Goal: Task Accomplishment & Management: Manage account settings

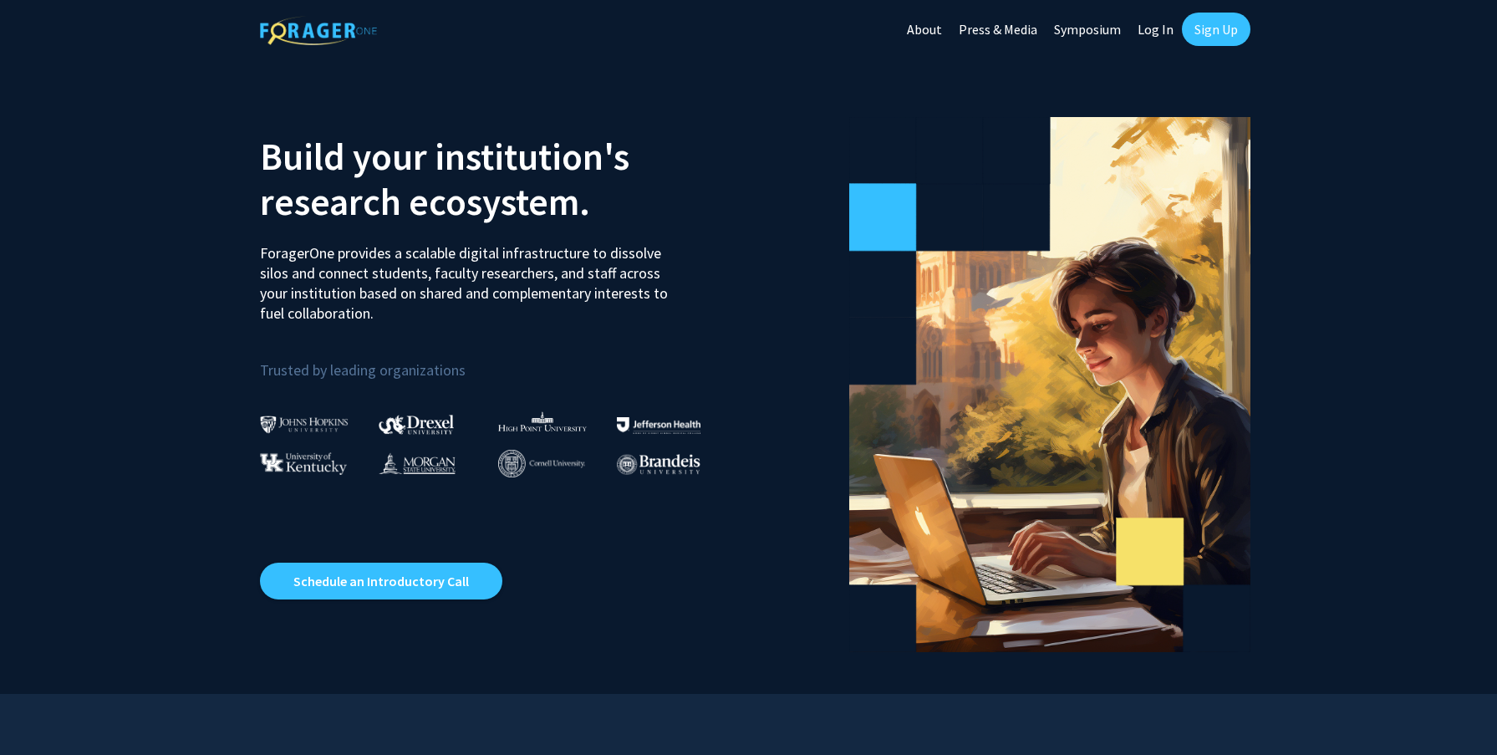
click at [1149, 35] on link "Log In" at bounding box center [1155, 29] width 53 height 59
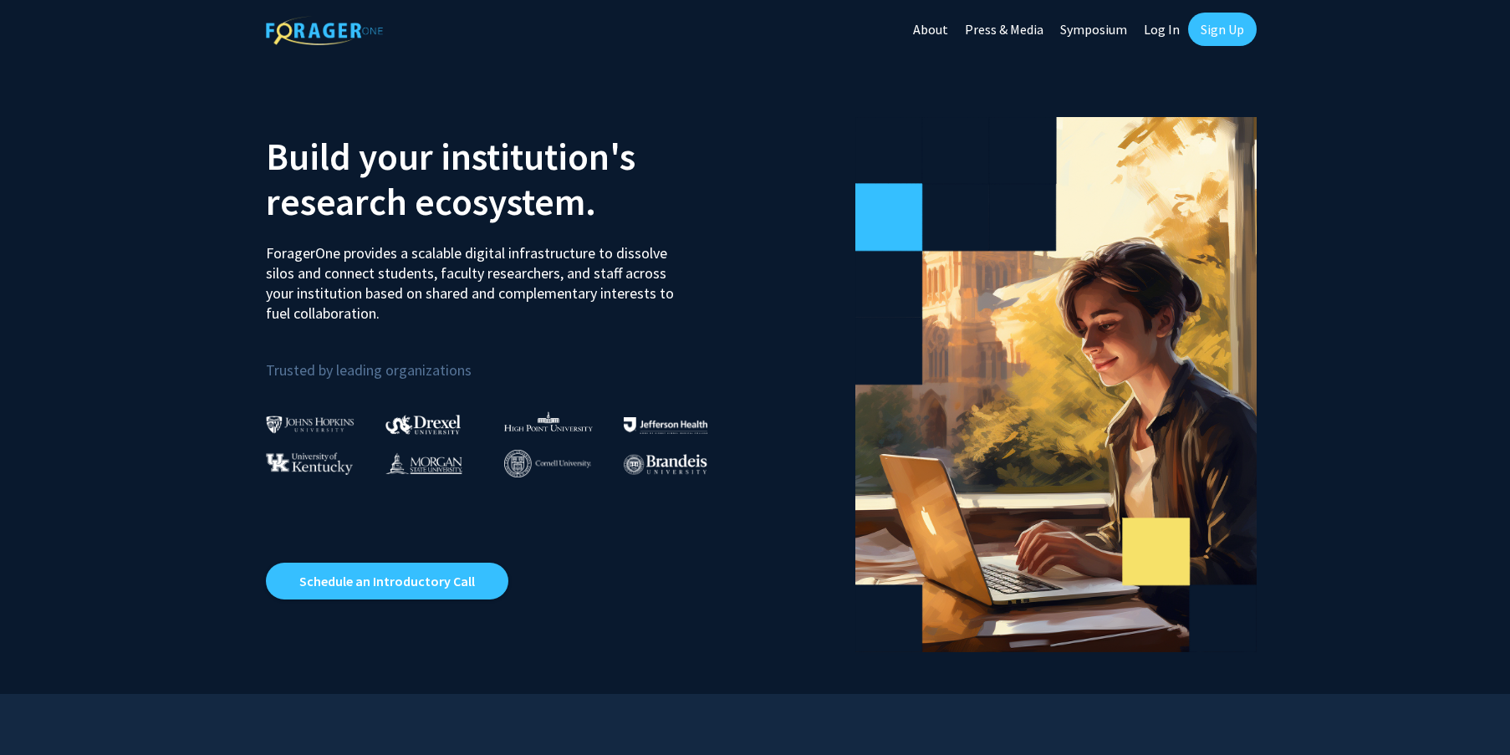
select select
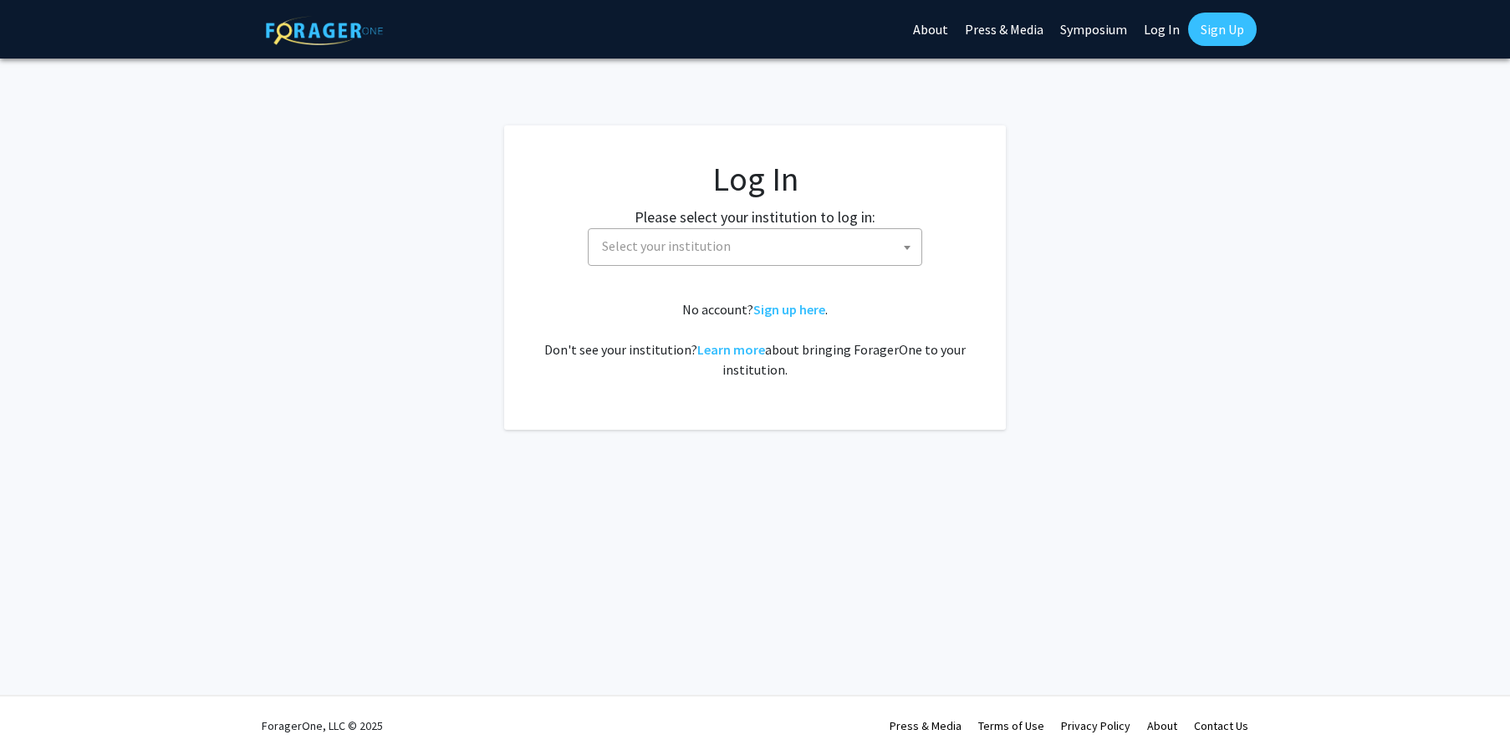
click at [660, 252] on span "Select your institution" at bounding box center [666, 245] width 129 height 17
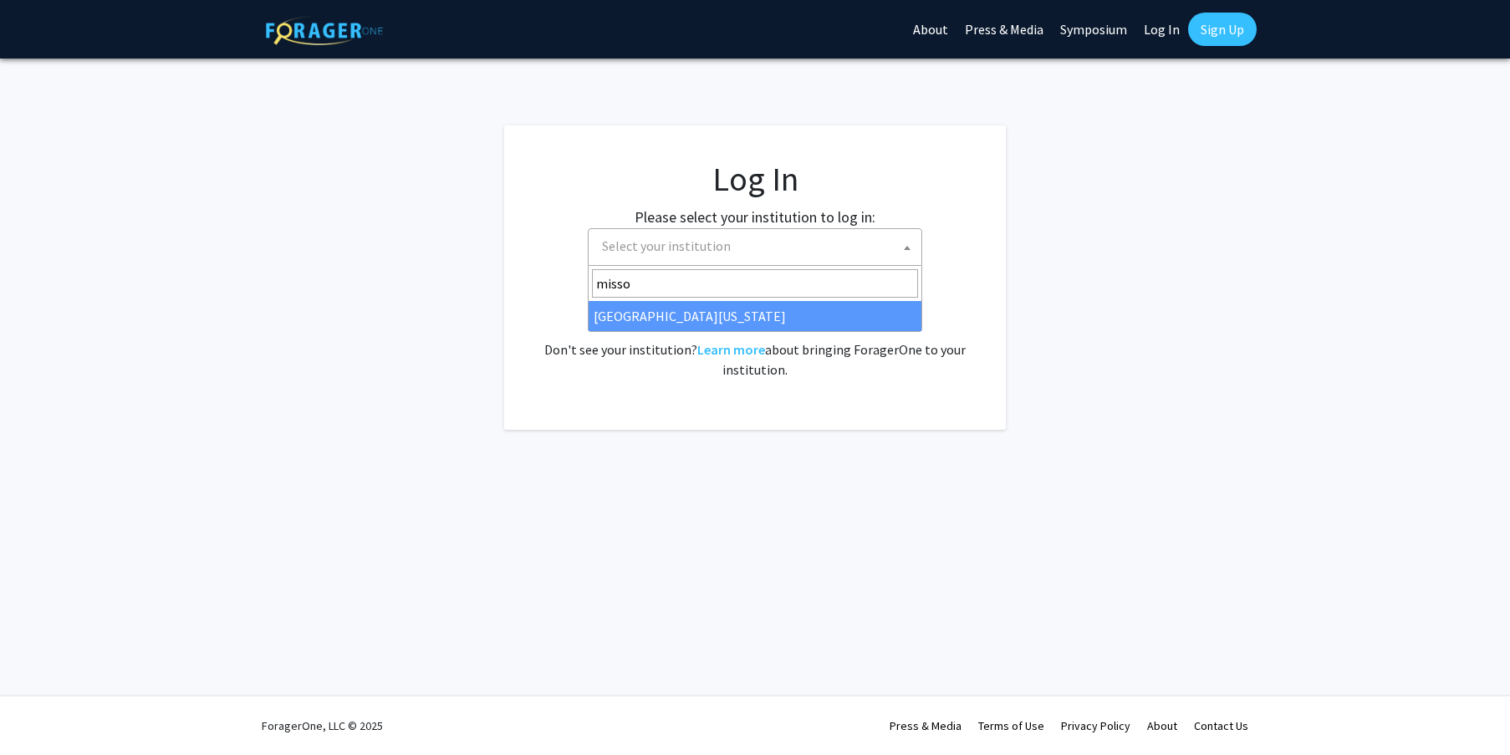
type input "misso"
select select "33"
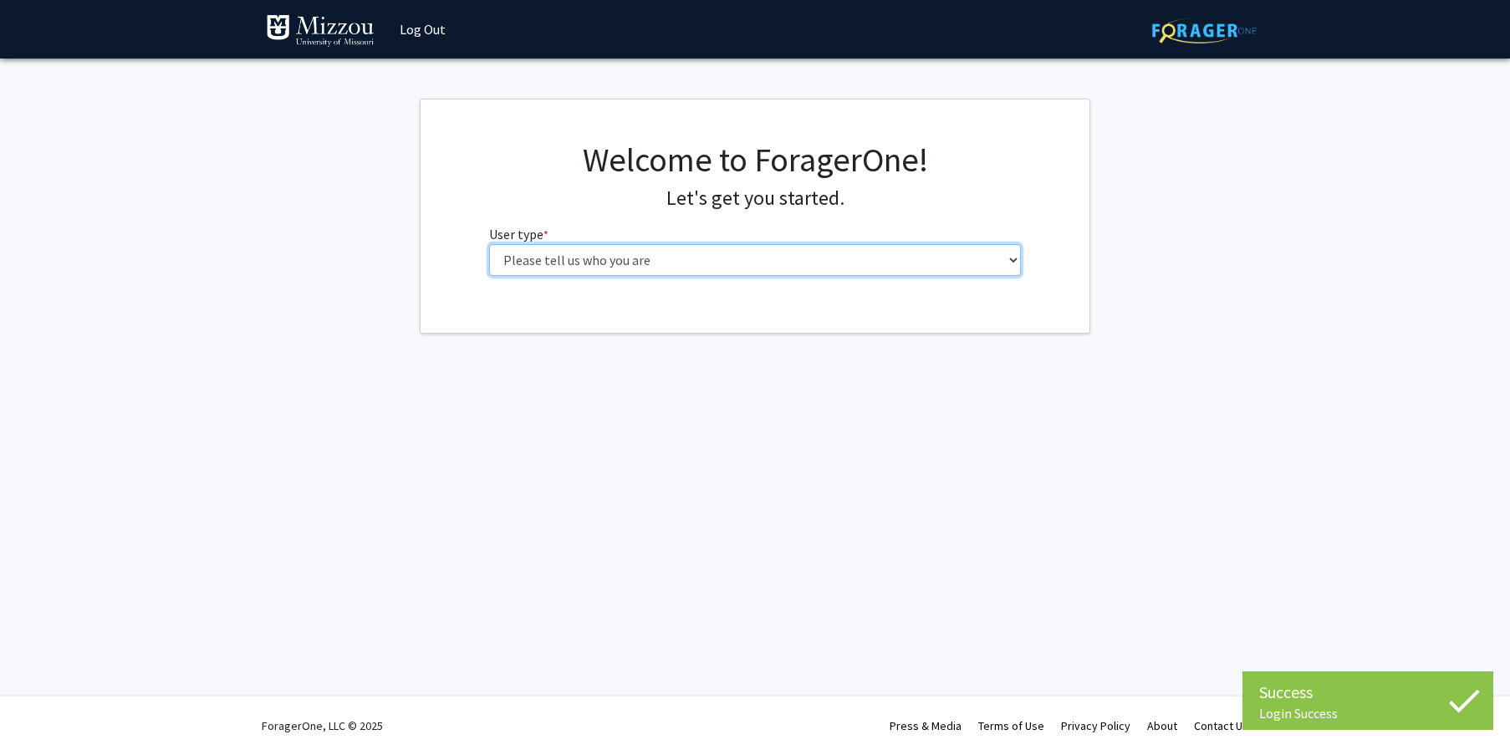
select select "5: faculty"
click at [489, 244] on select "Please tell us who you are Undergraduate Student Master's Student Doctoral Cand…" at bounding box center [755, 260] width 533 height 32
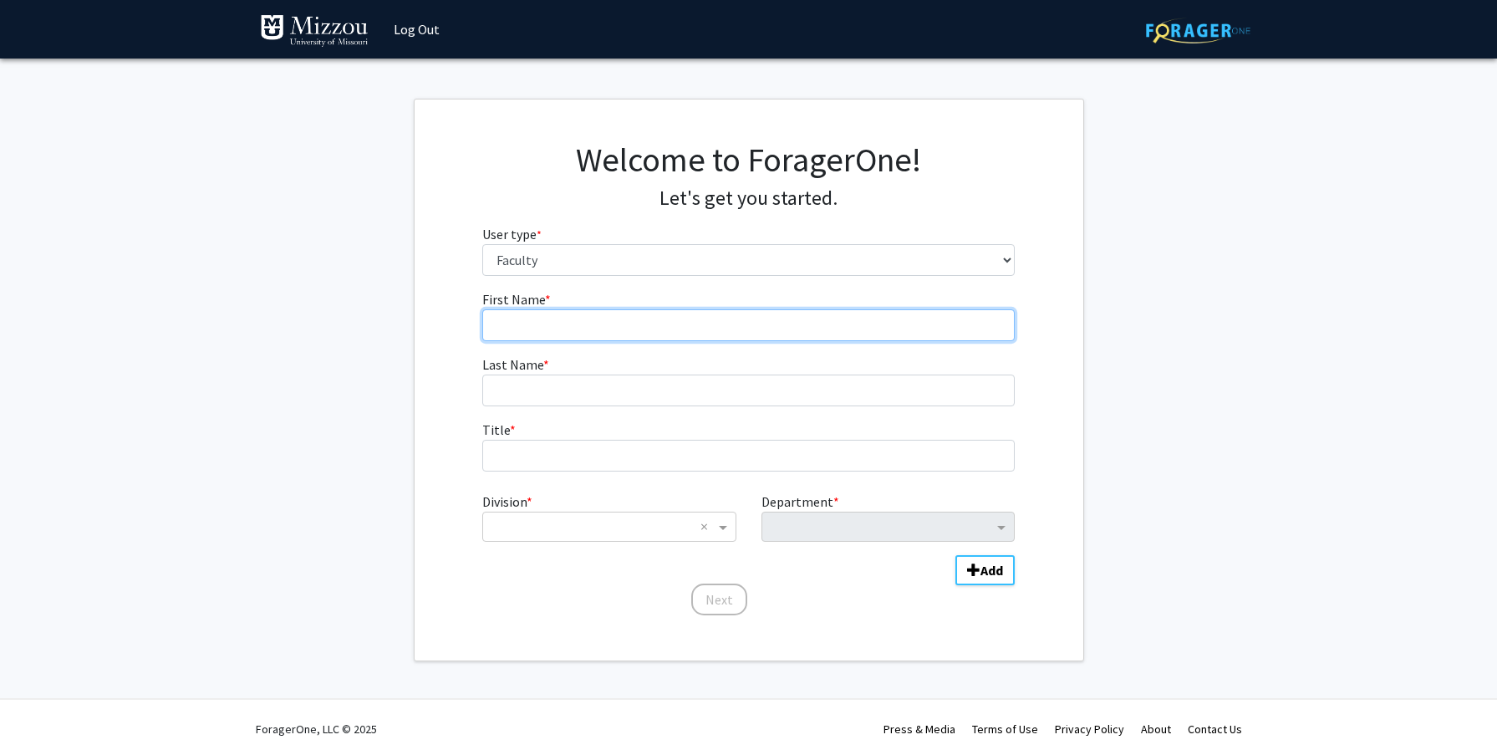
click at [558, 326] on input "First Name * required" at bounding box center [748, 325] width 533 height 32
type input "Santosh"
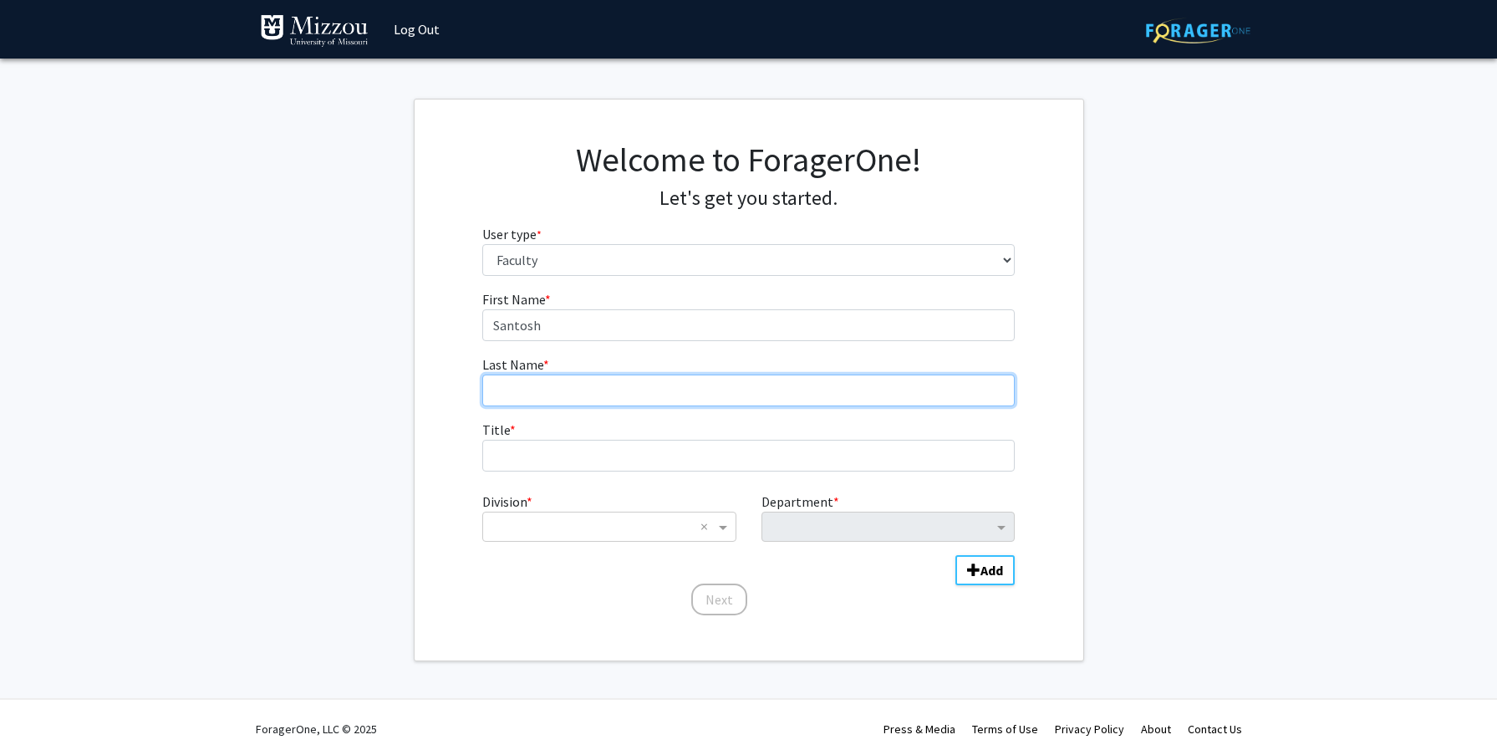
click at [526, 397] on input "Last Name * required" at bounding box center [748, 391] width 533 height 32
type input "[PERSON_NAME]"
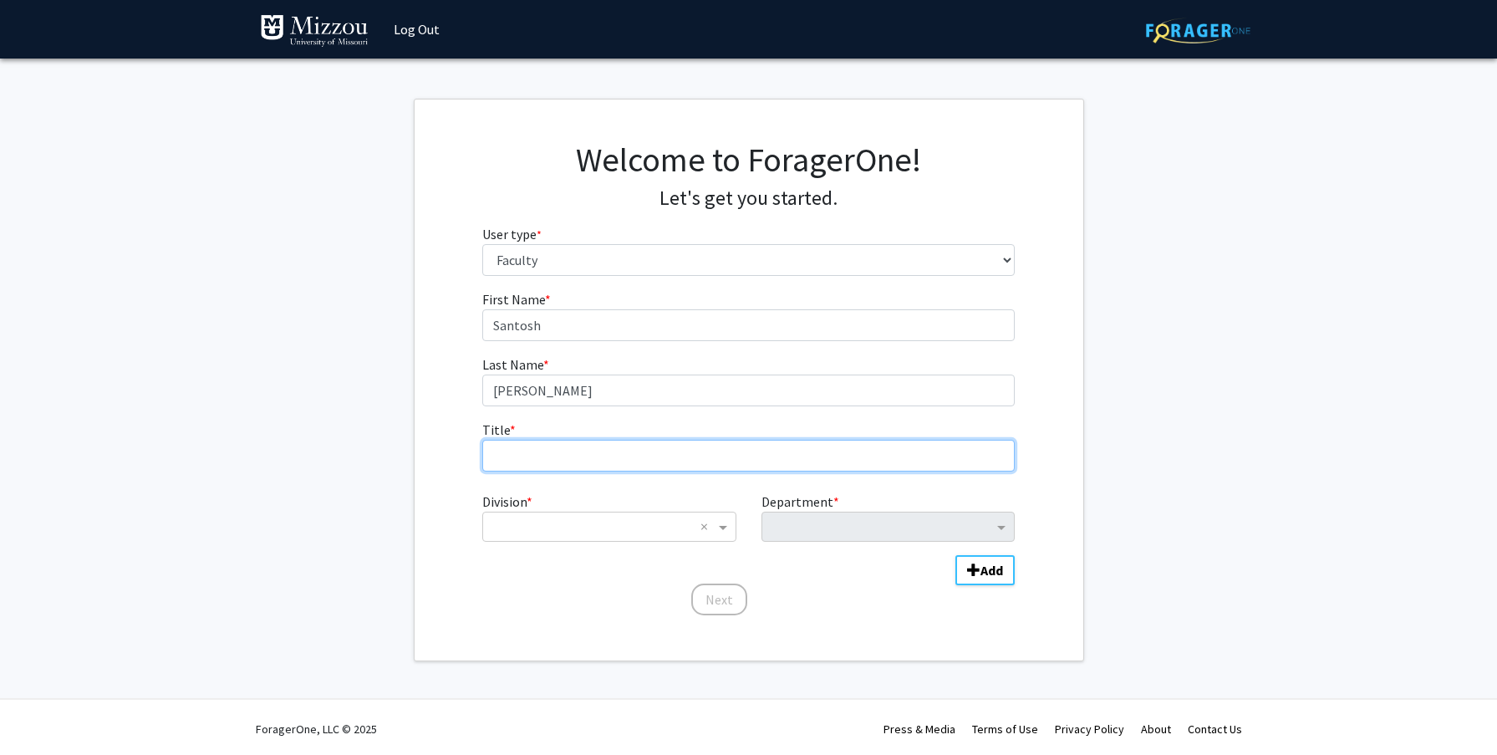
click at [534, 461] on input "Title * required" at bounding box center [748, 456] width 533 height 32
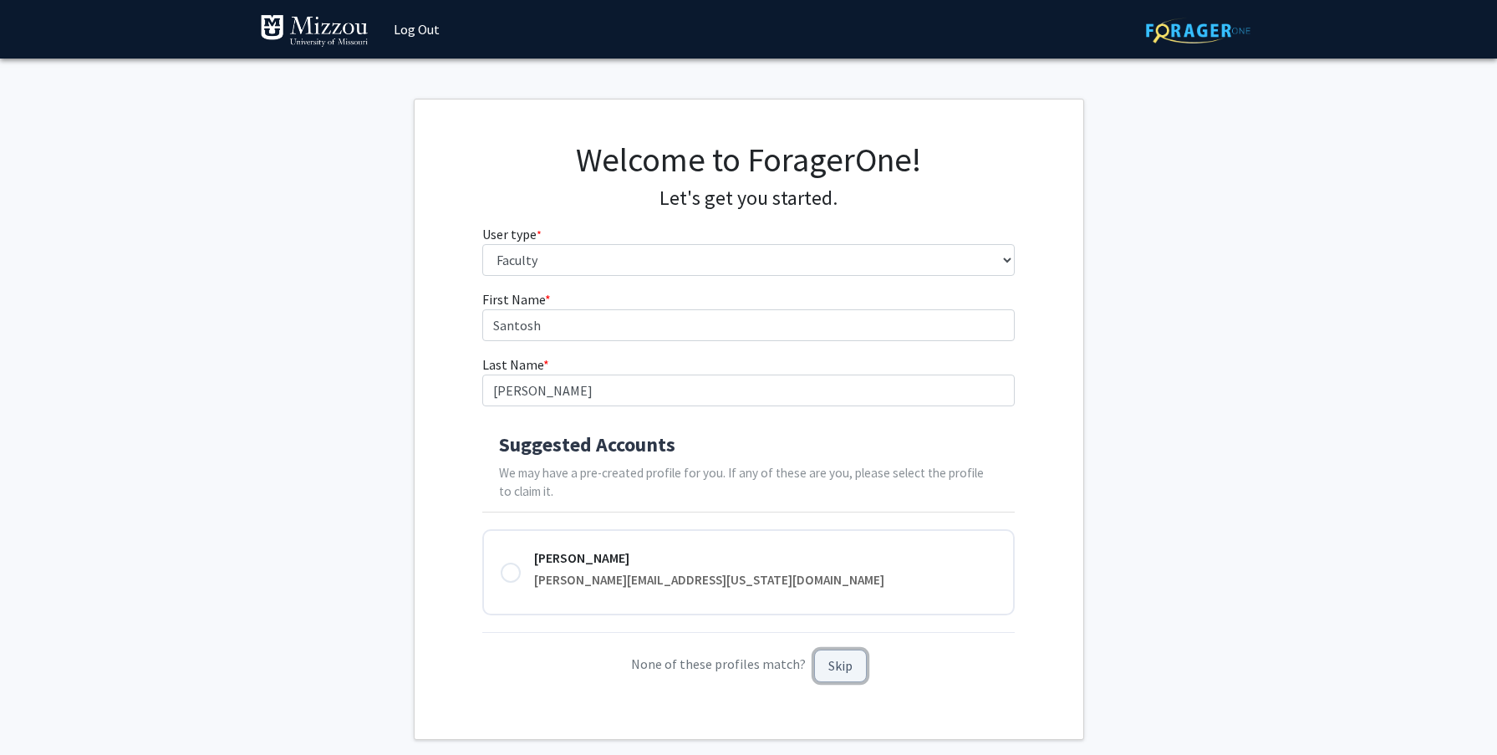
click at [847, 672] on button "Skip" at bounding box center [840, 666] width 53 height 33
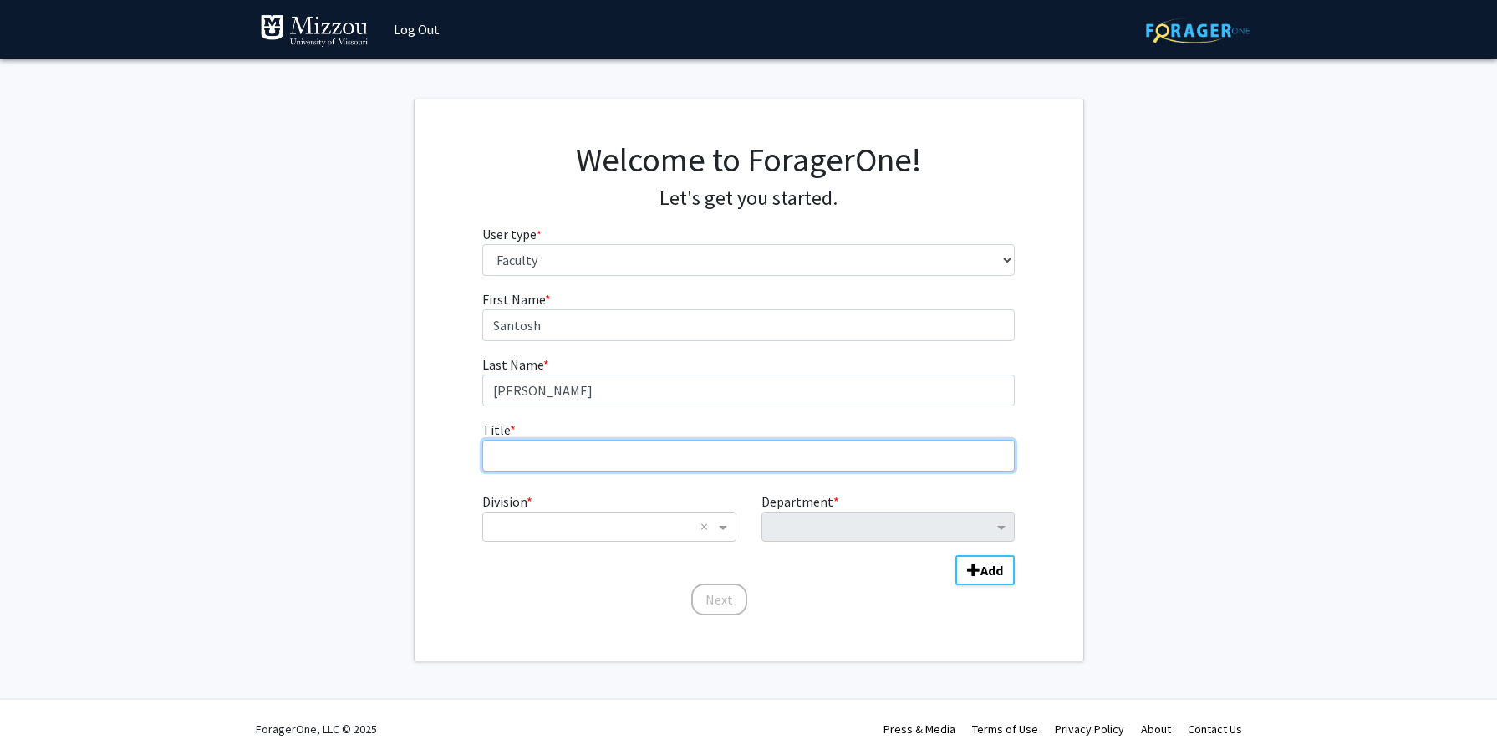
click at [522, 452] on input "Title * required" at bounding box center [748, 456] width 533 height 32
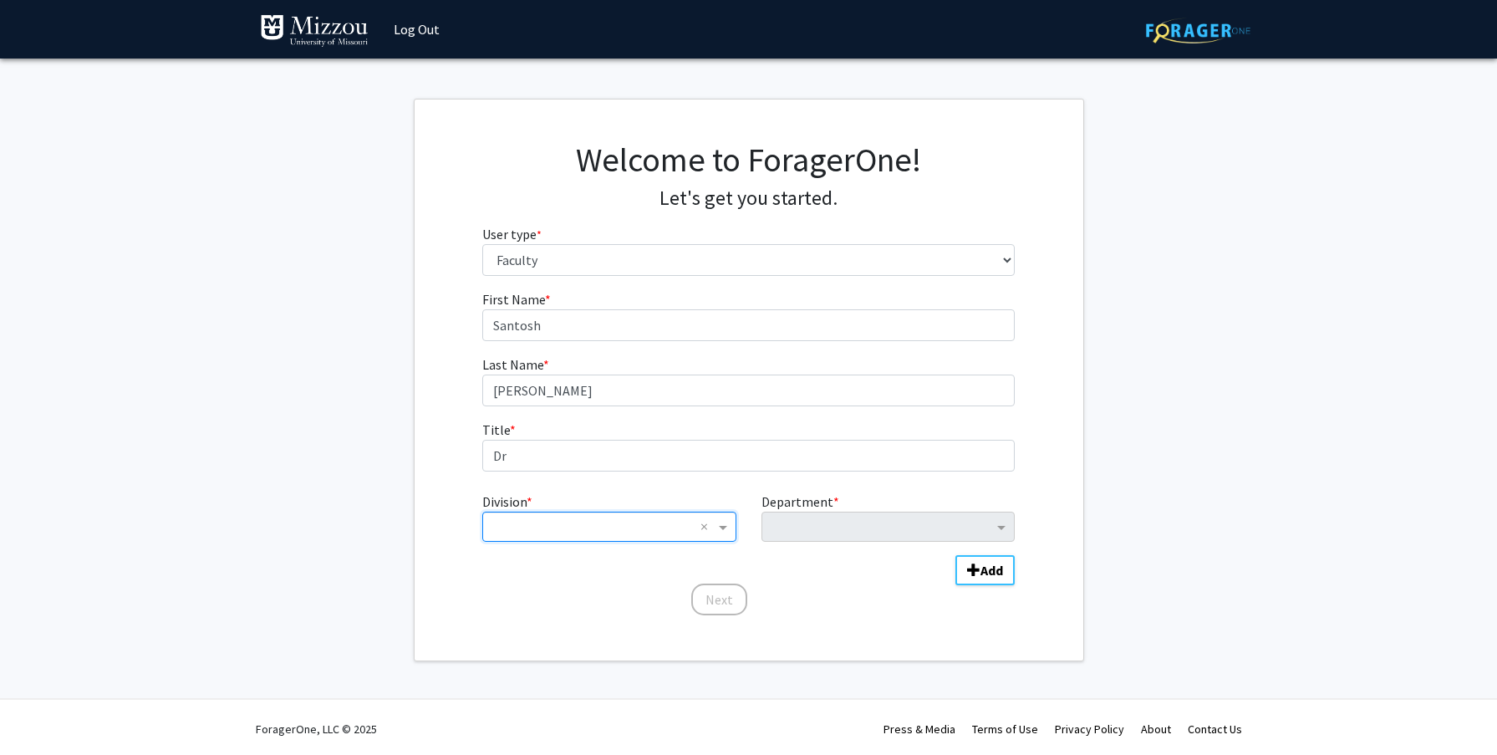
click at [558, 521] on input "Division" at bounding box center [592, 527] width 201 height 20
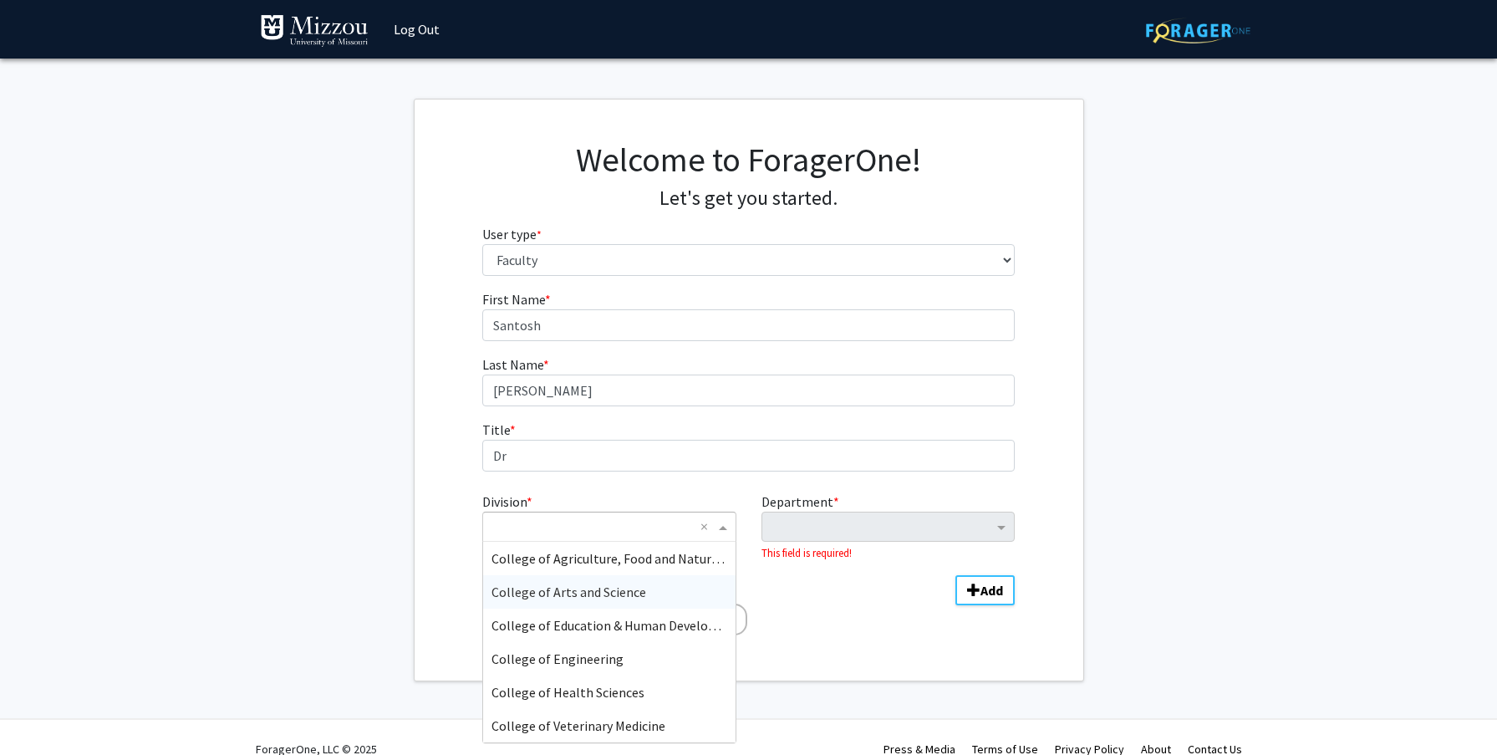
click at [605, 592] on span "College of Arts and Science" at bounding box center [569, 592] width 155 height 17
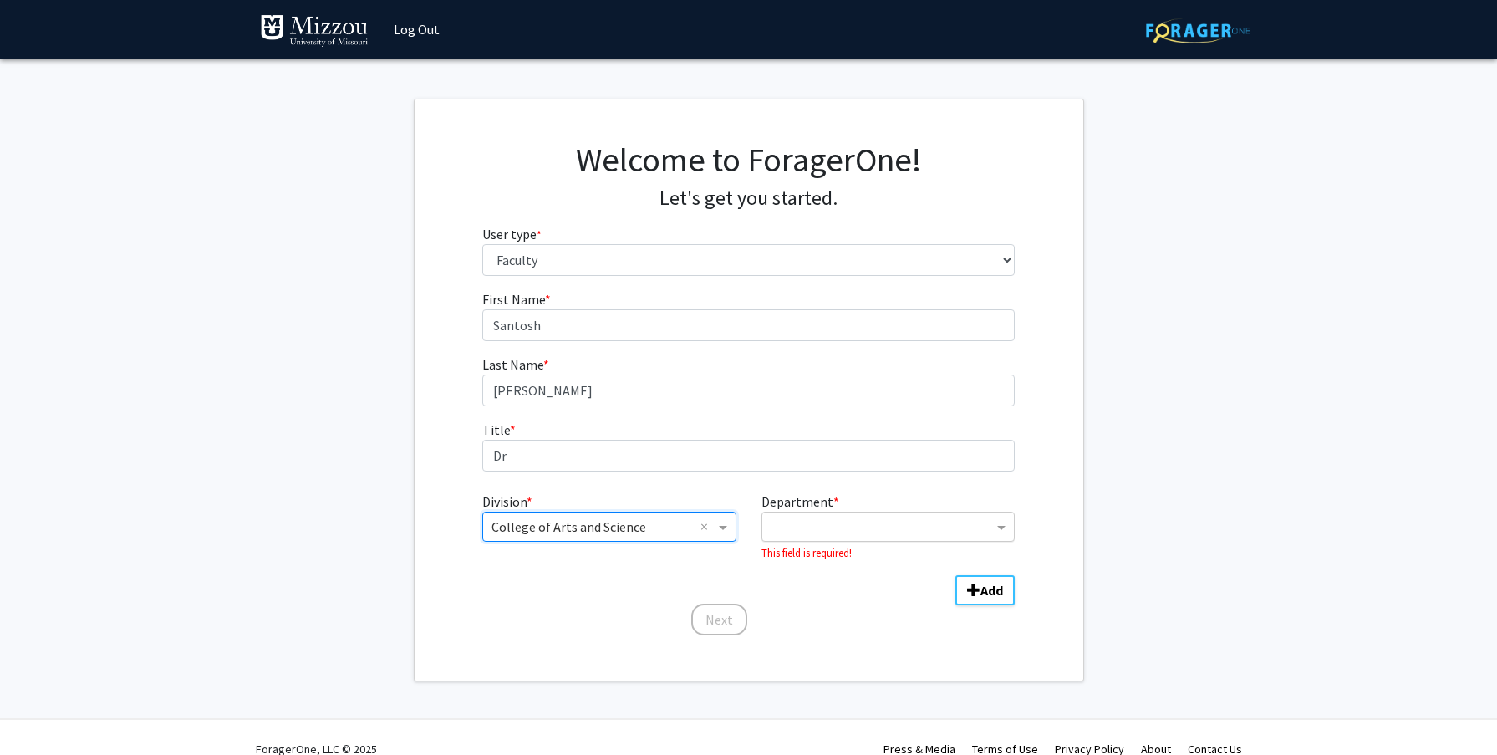
click at [798, 531] on input "Department" at bounding box center [882, 527] width 222 height 20
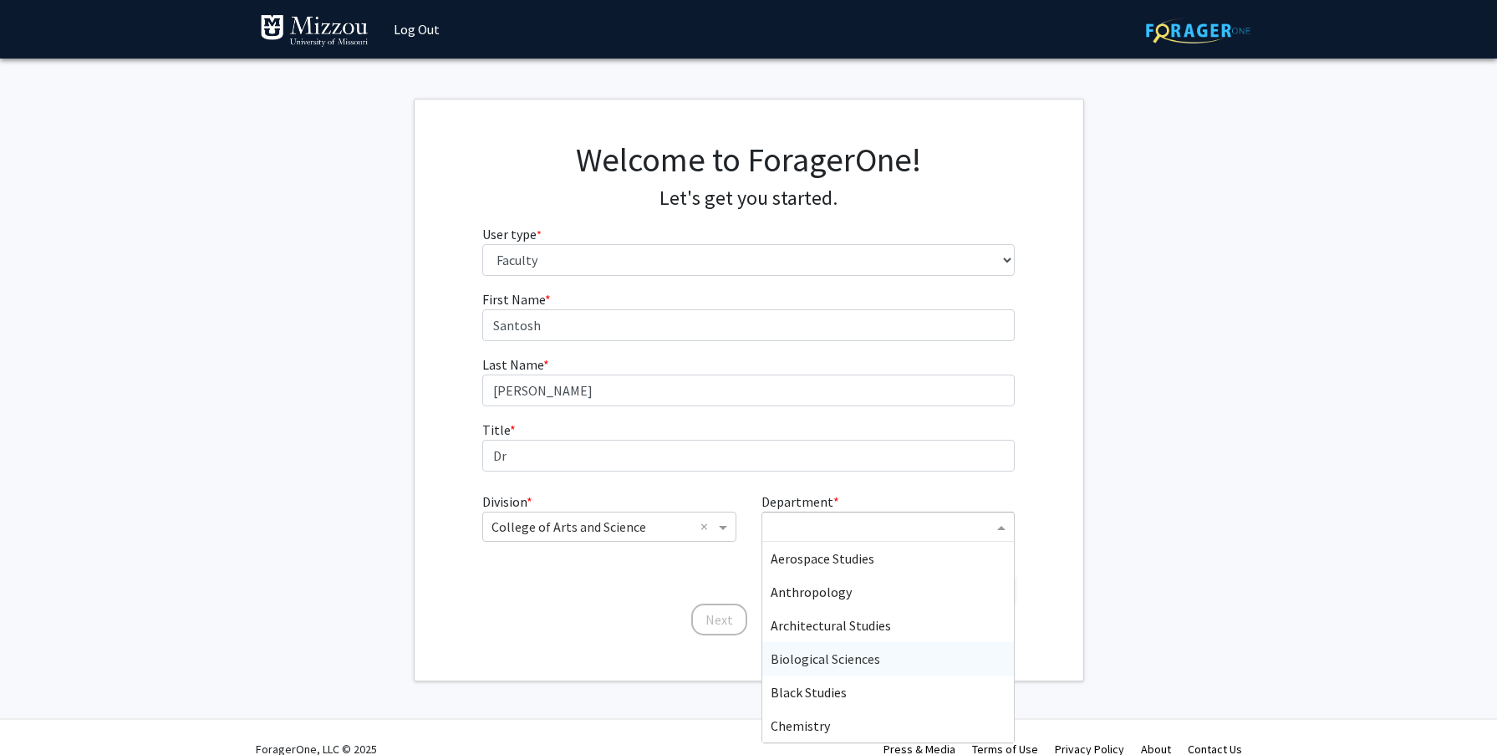
click at [828, 670] on div "Biological Sciences" at bounding box center [888, 658] width 252 height 33
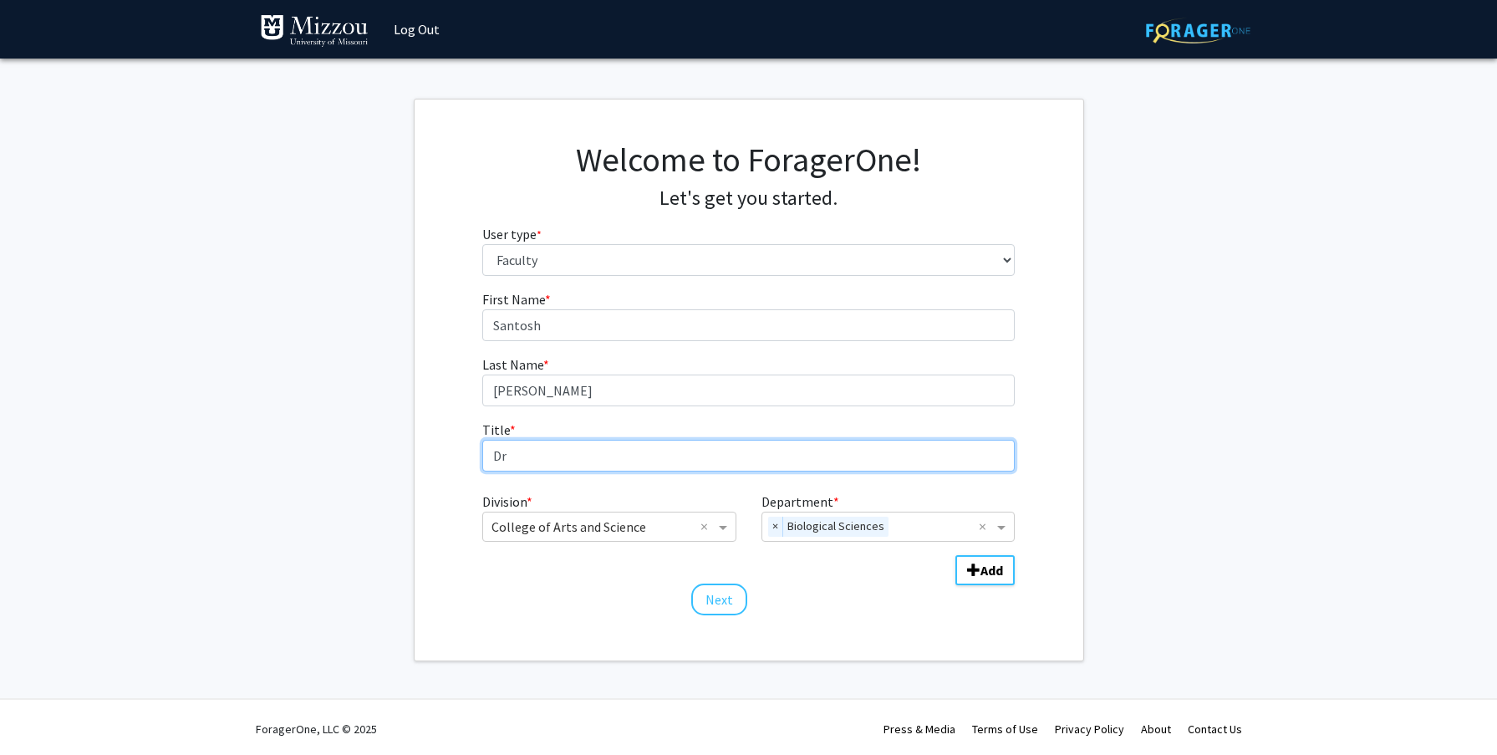
click at [512, 453] on input "Dr" at bounding box center [748, 456] width 533 height 32
type input "Dr."
click at [713, 601] on button "Next" at bounding box center [719, 600] width 56 height 32
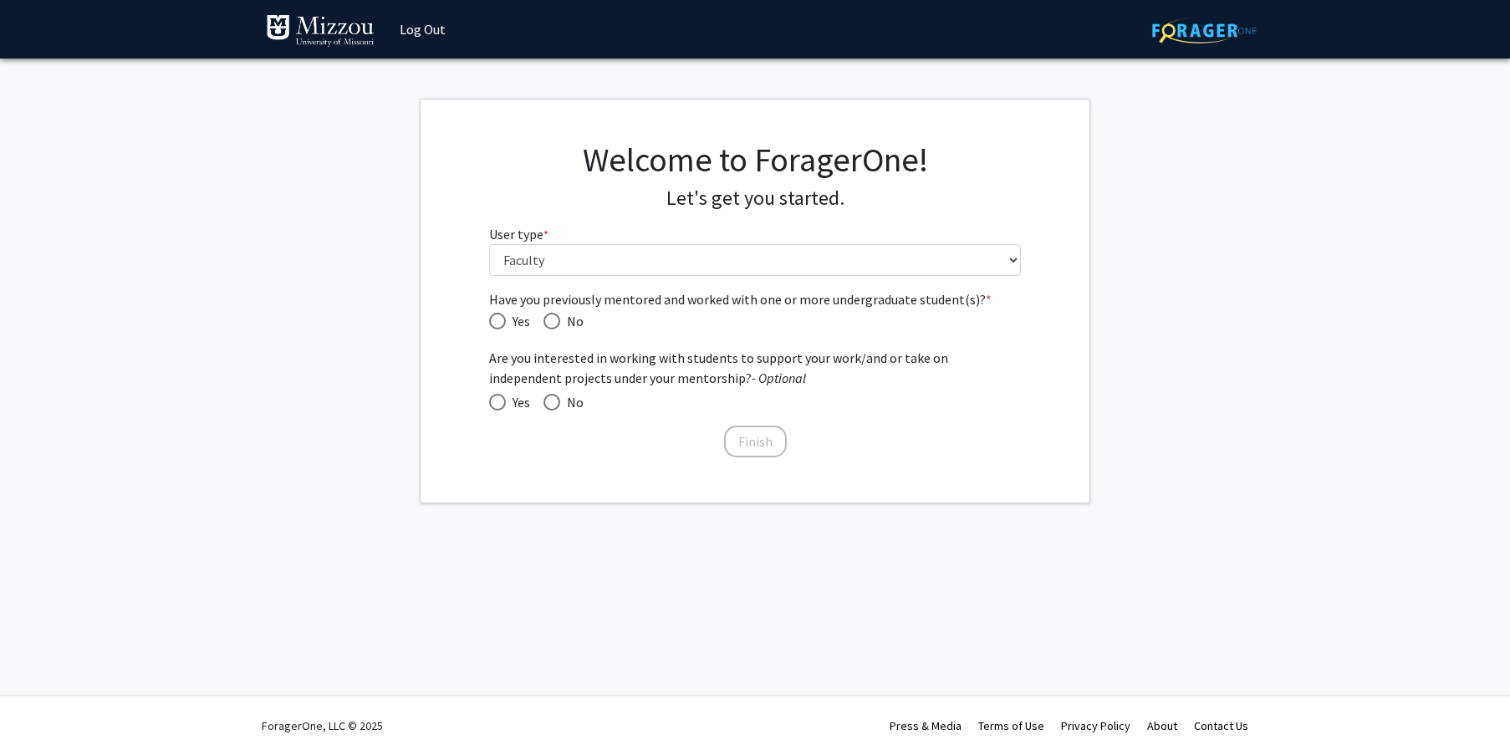
click at [497, 321] on span "Have you previously mentored and worked with one or more undergraduate student(…" at bounding box center [497, 321] width 17 height 17
click at [497, 321] on input "Yes" at bounding box center [497, 321] width 17 height 17
radio input "true"
click at [492, 400] on span at bounding box center [497, 402] width 17 height 17
click at [492, 400] on input "Yes" at bounding box center [497, 402] width 17 height 17
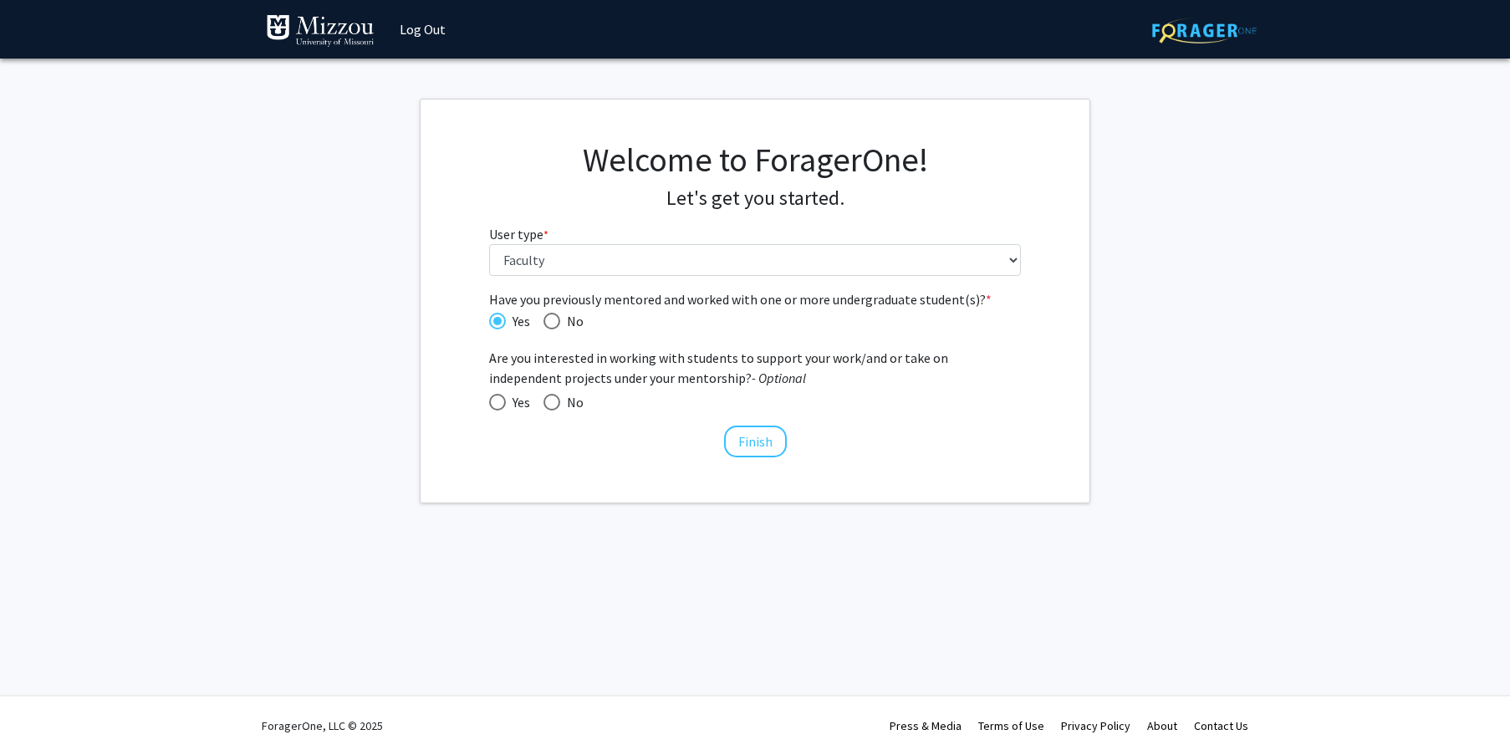
radio input "true"
click at [752, 441] on button "Finish" at bounding box center [755, 442] width 63 height 32
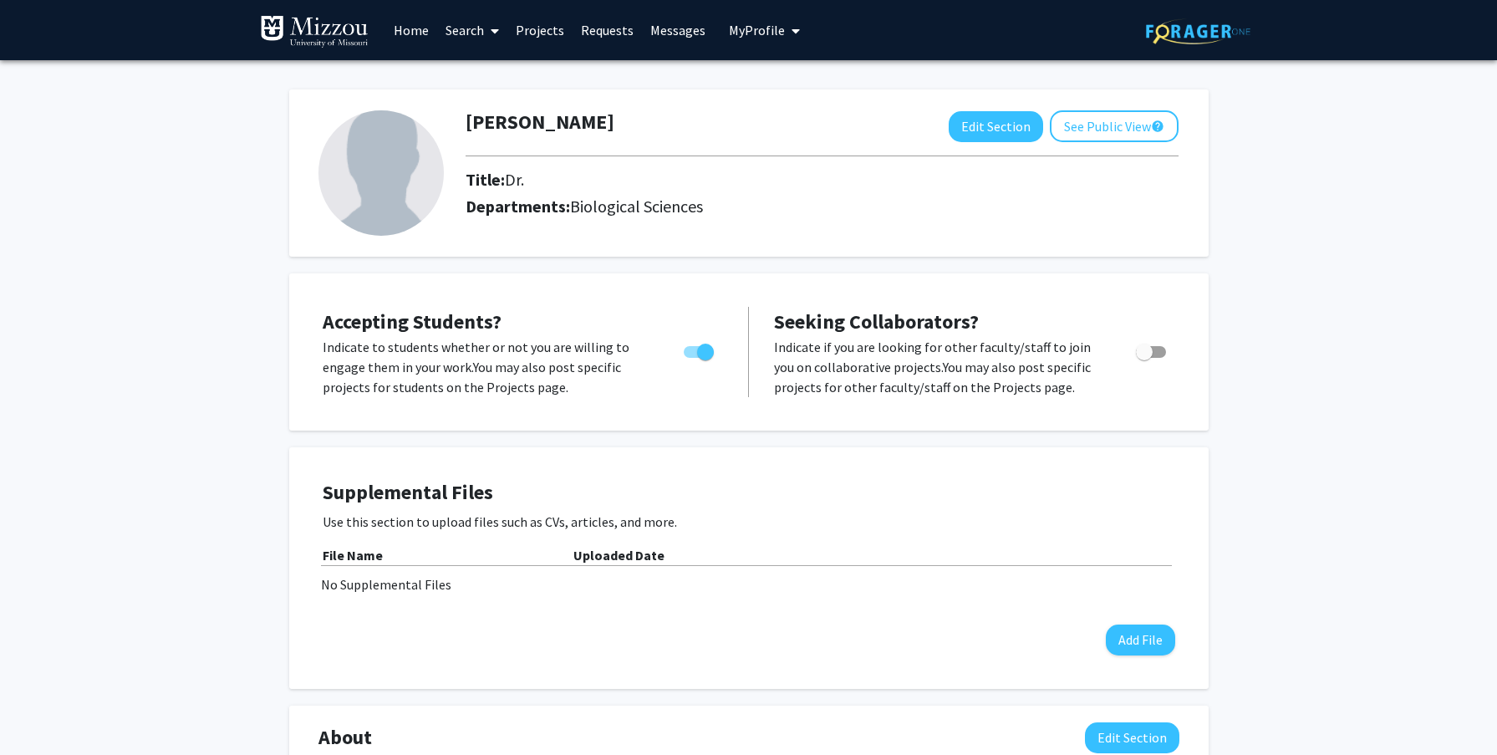
click at [1160, 353] on span "Toggle" at bounding box center [1151, 352] width 30 height 12
click at [1144, 358] on input "Toggle" at bounding box center [1144, 358] width 1 height 1
checkbox input "true"
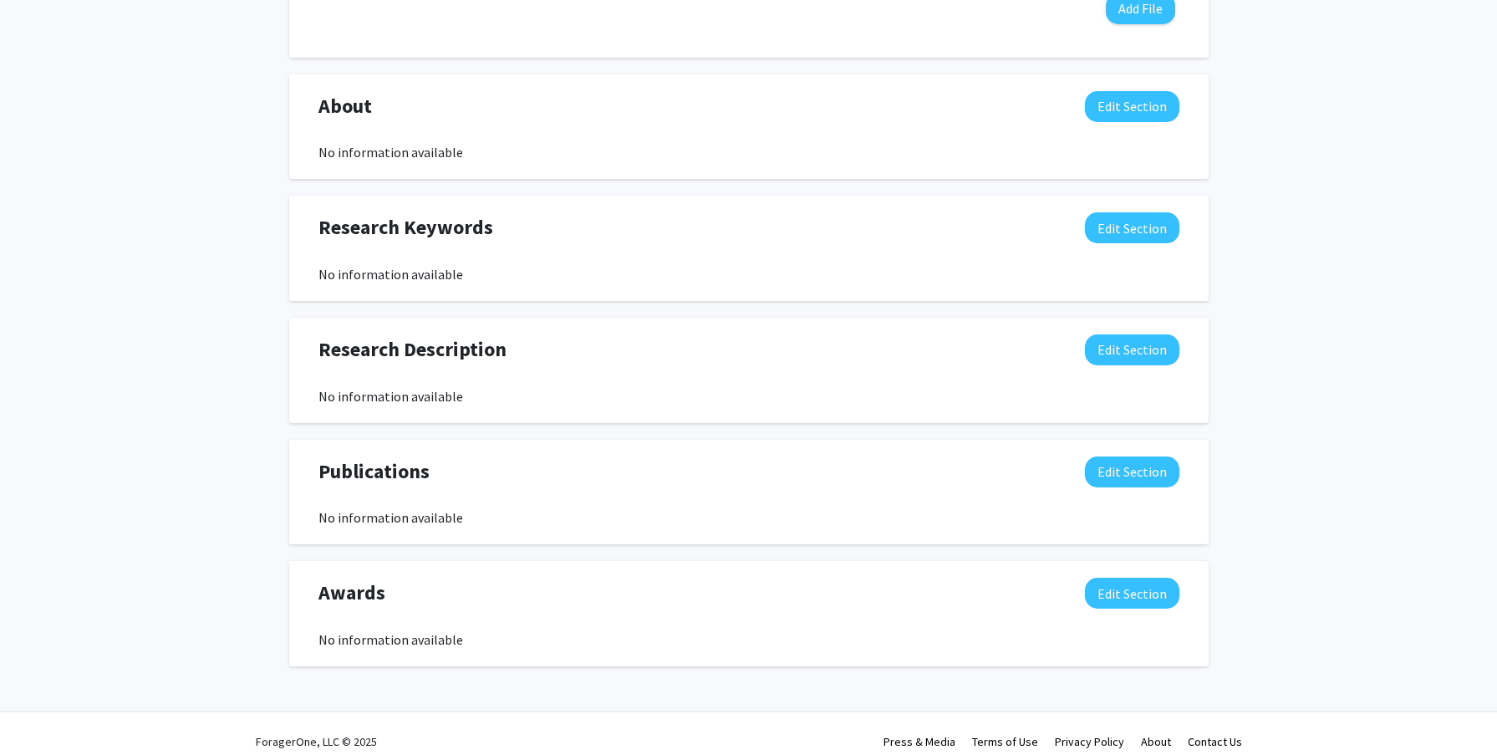
scroll to position [647, 0]
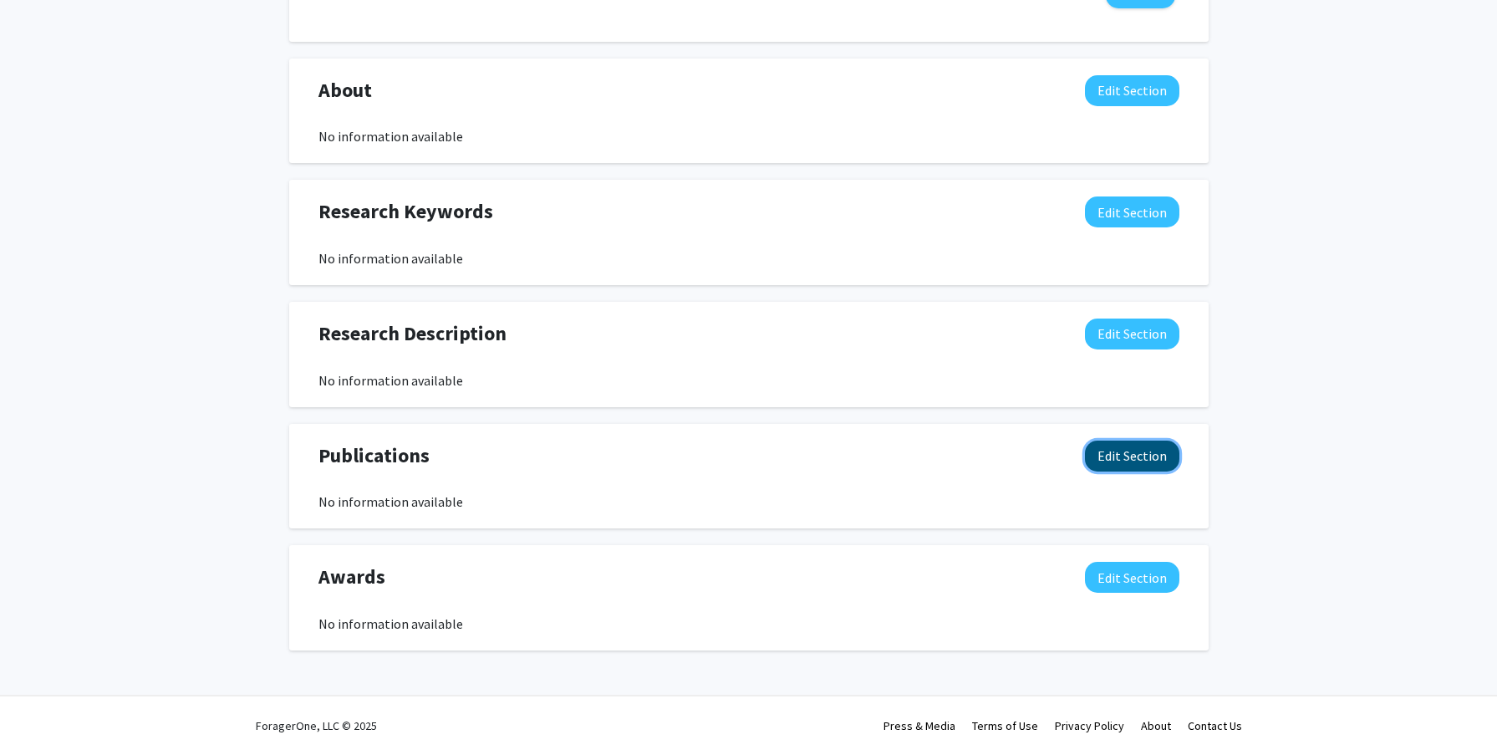
click at [1137, 461] on button "Edit Section" at bounding box center [1132, 456] width 94 height 31
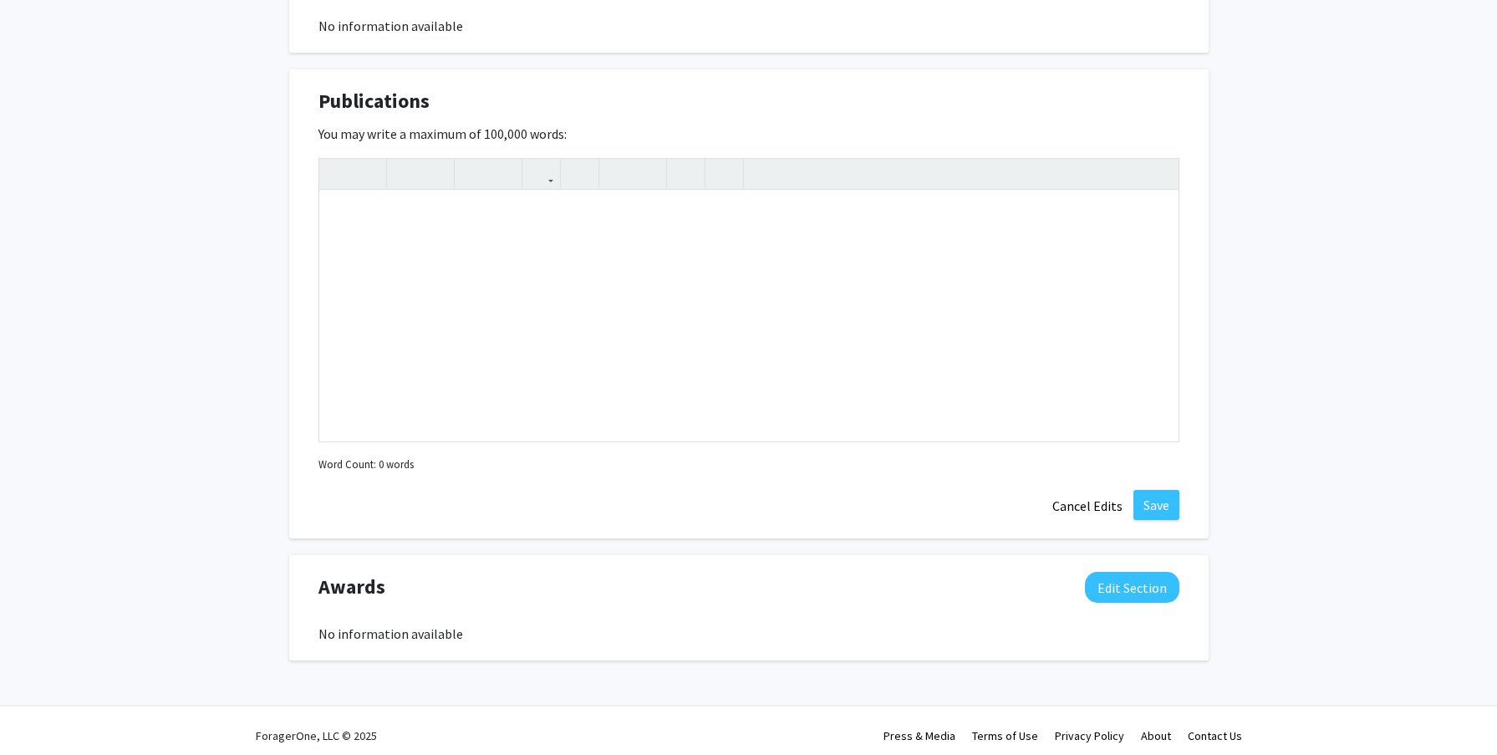
scroll to position [1012, 0]
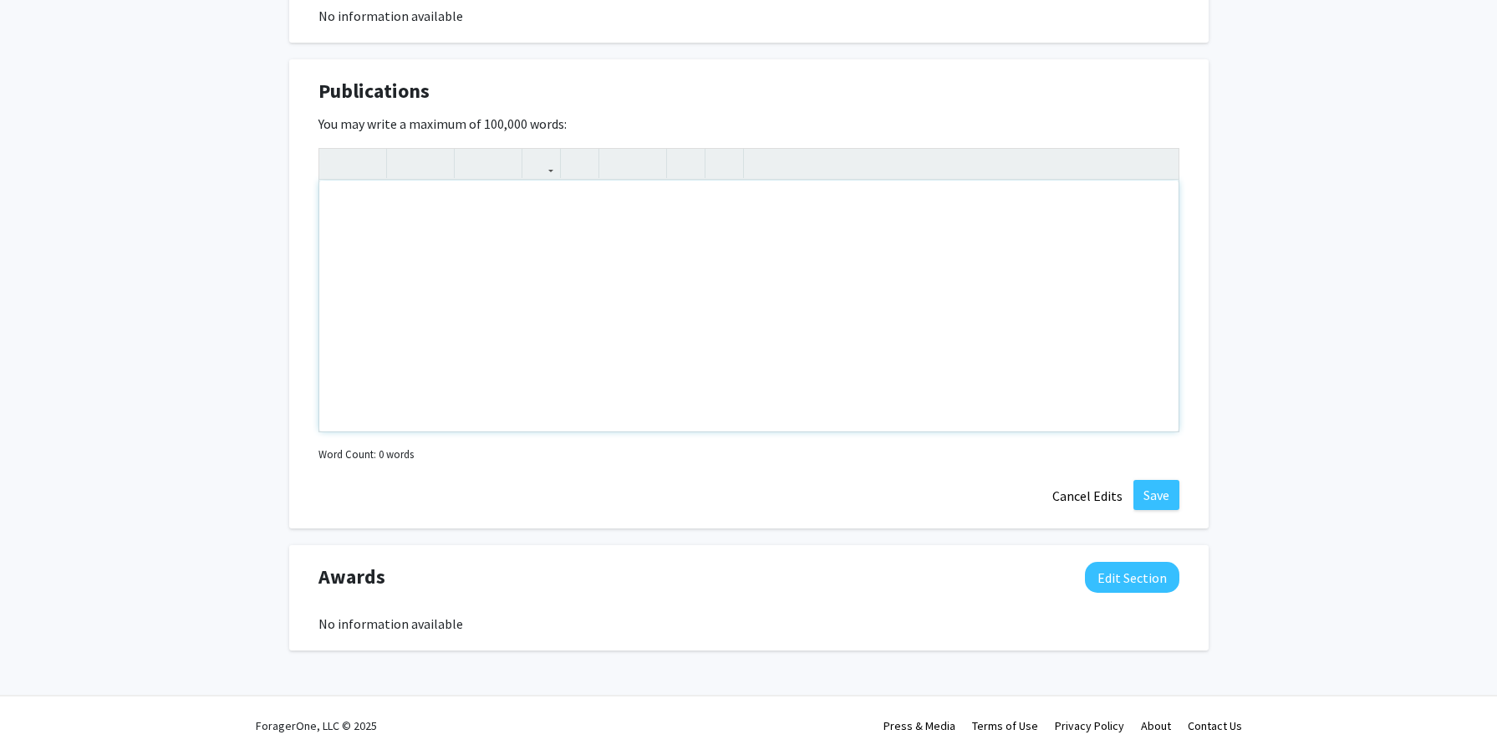
click at [406, 227] on div "Note to users with screen readers: Please deactivate our accessibility plugin f…" at bounding box center [748, 306] width 859 height 251
paste div "Note to users with screen readers: Please deactivate our accessibility plugin f…"
type textarea "<p>[URL][DOMAIN_NAME]</p>"
click at [1160, 490] on button "Save" at bounding box center [1157, 495] width 46 height 30
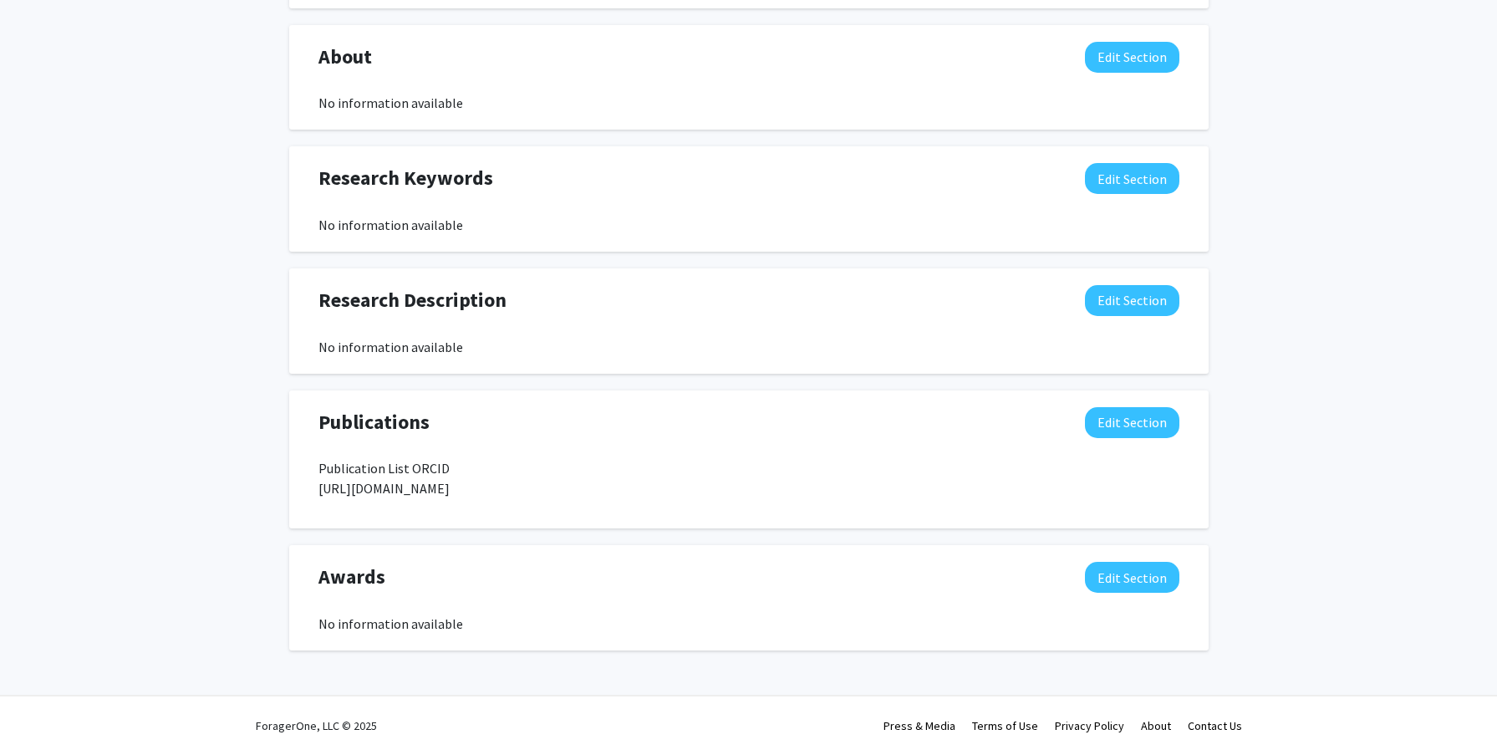
scroll to position [681, 0]
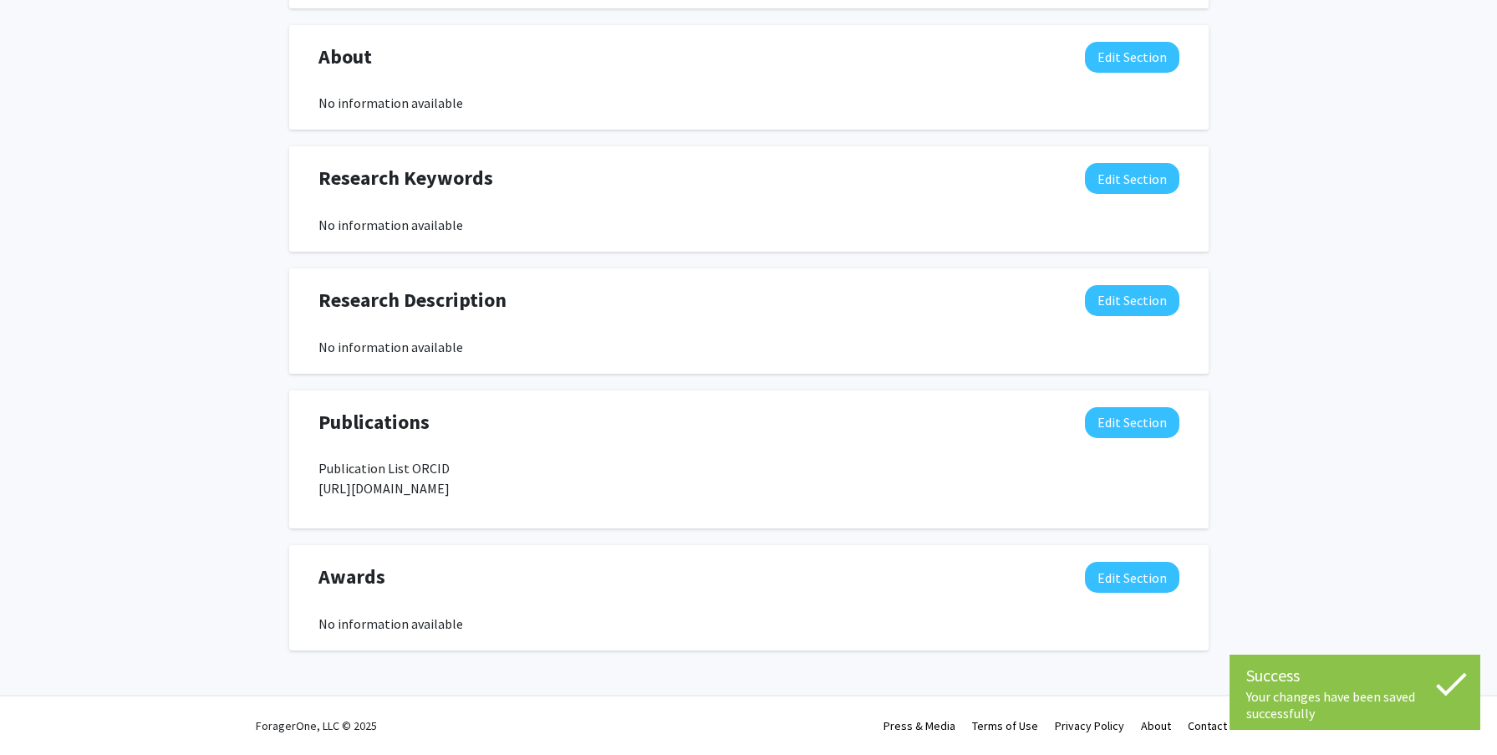
click at [469, 487] on p "[URL][DOMAIN_NAME]" at bounding box center [749, 488] width 861 height 20
copy div "[URL][DOMAIN_NAME] You may write a maximum of 100,000 words: Publication List O…"
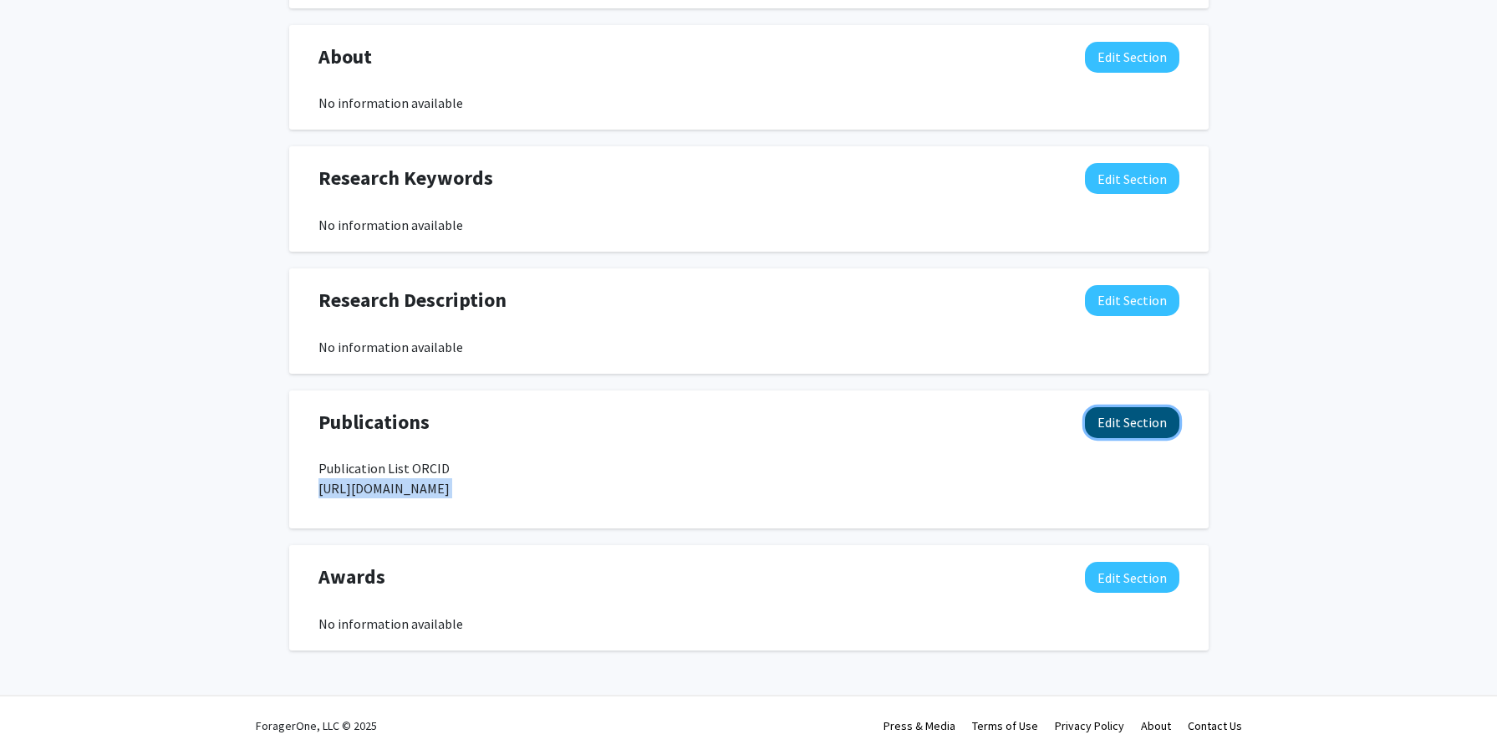
click at [1140, 424] on button "Edit Section" at bounding box center [1132, 422] width 94 height 31
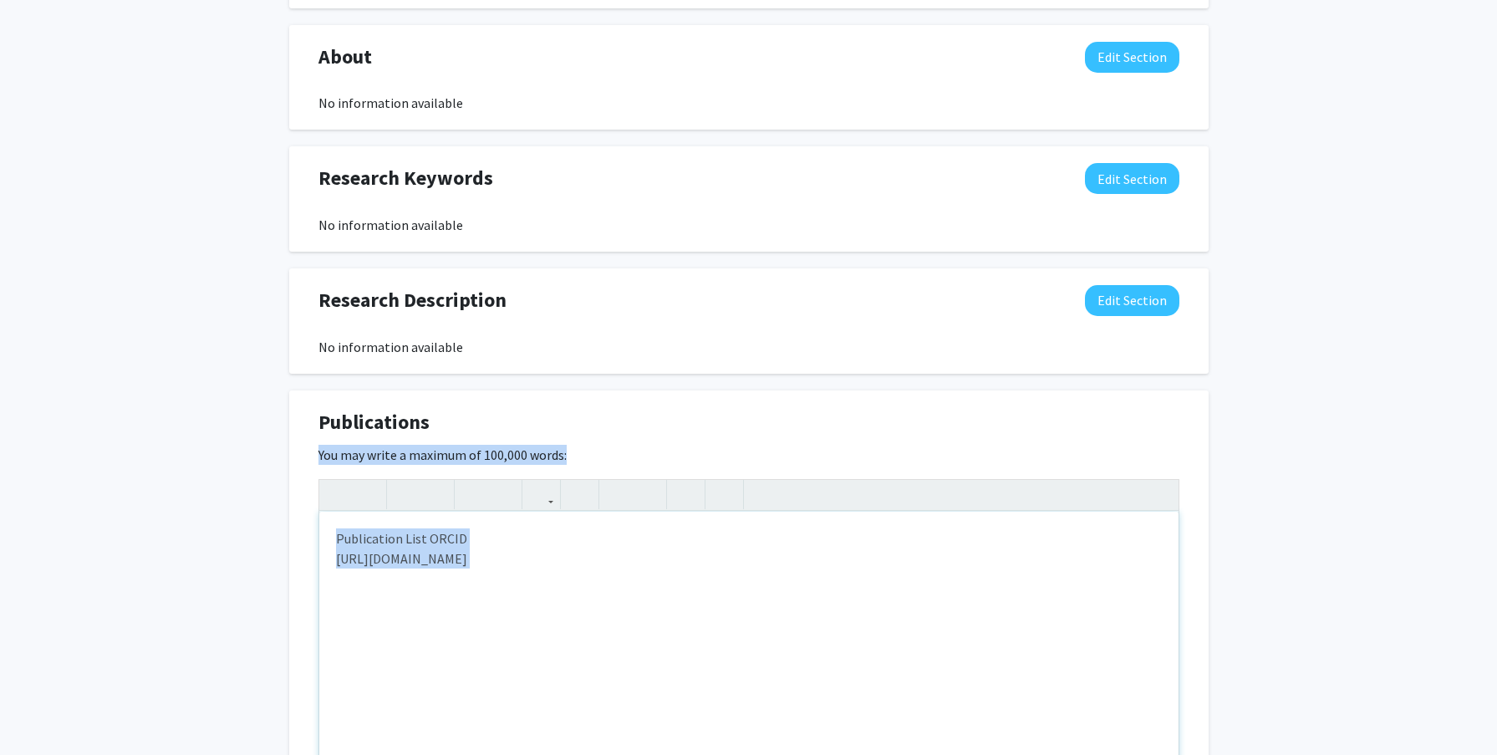
click at [418, 573] on div "Publication List ORCID [URL][DOMAIN_NAME]" at bounding box center [748, 637] width 859 height 251
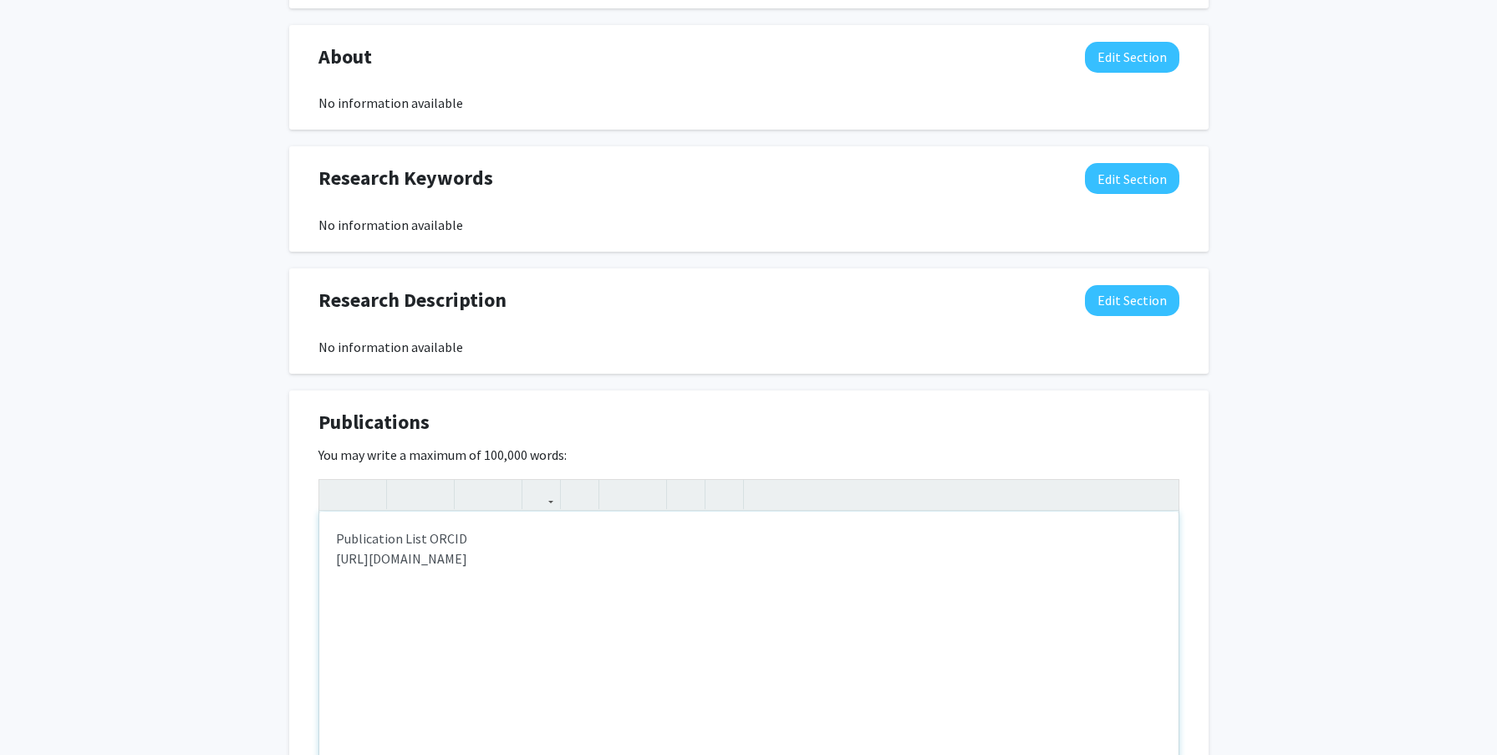
click at [419, 542] on div "Publication List ORCID [URL][DOMAIN_NAME]" at bounding box center [748, 637] width 859 height 251
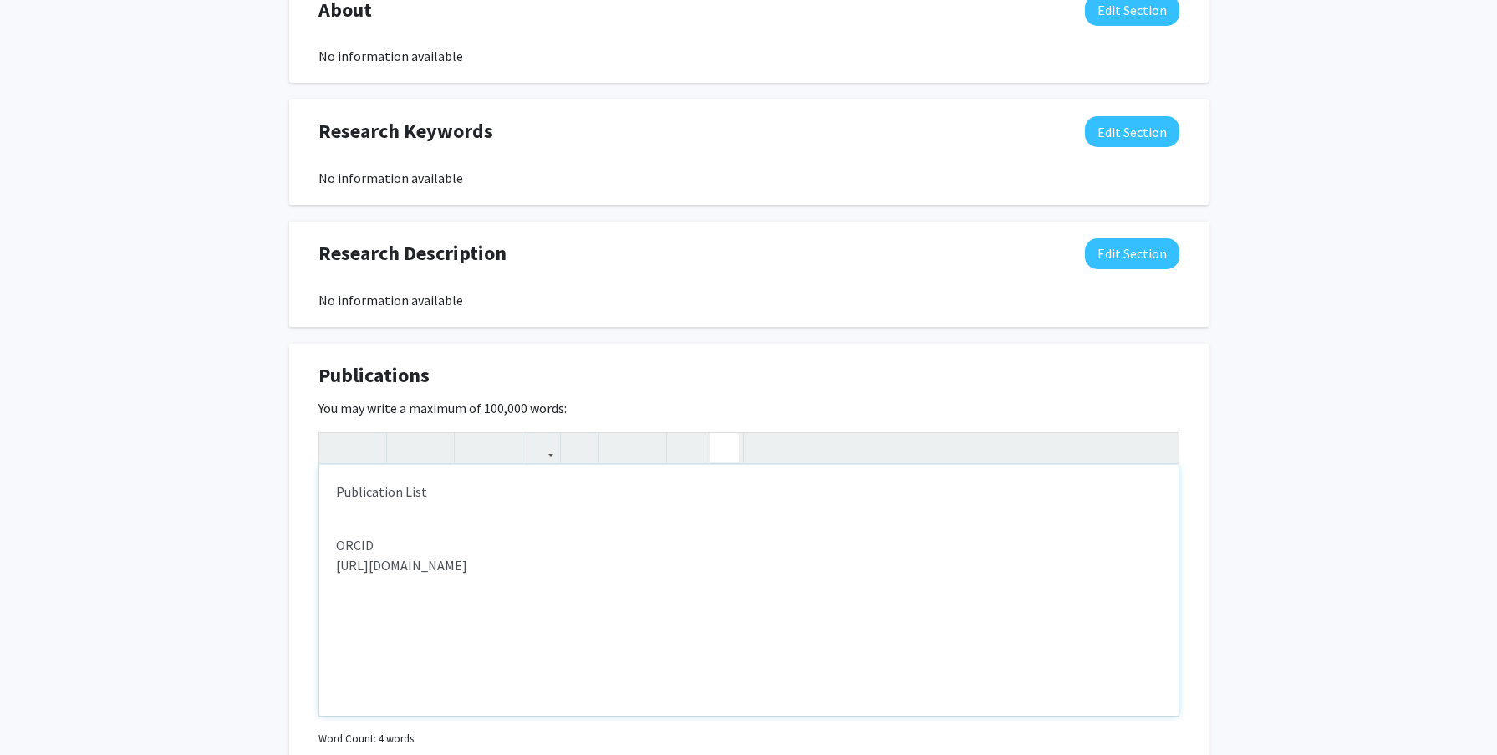
scroll to position [714, 0]
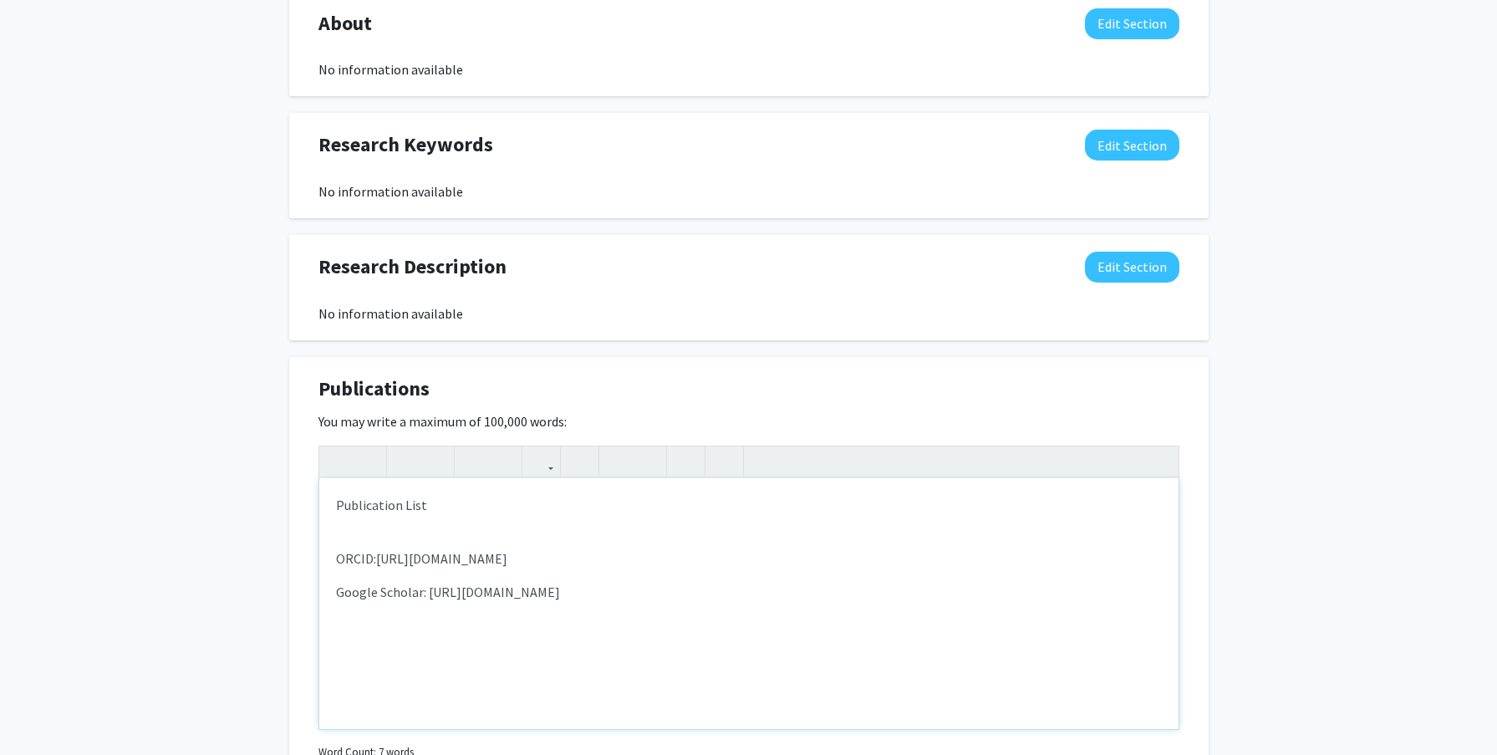
click at [387, 542] on div "Publication List ORCID: [URL][DOMAIN_NAME] Google Scholar: [URL][DOMAIN_NAME]" at bounding box center [748, 603] width 859 height 251
click at [819, 595] on p "Google Scholar: [URL][DOMAIN_NAME]" at bounding box center [749, 592] width 826 height 20
type textarea "<p>Publication List</p><br><p>ORCID:&nbsp;<span style="font-size: 1rem;">[URL][…"
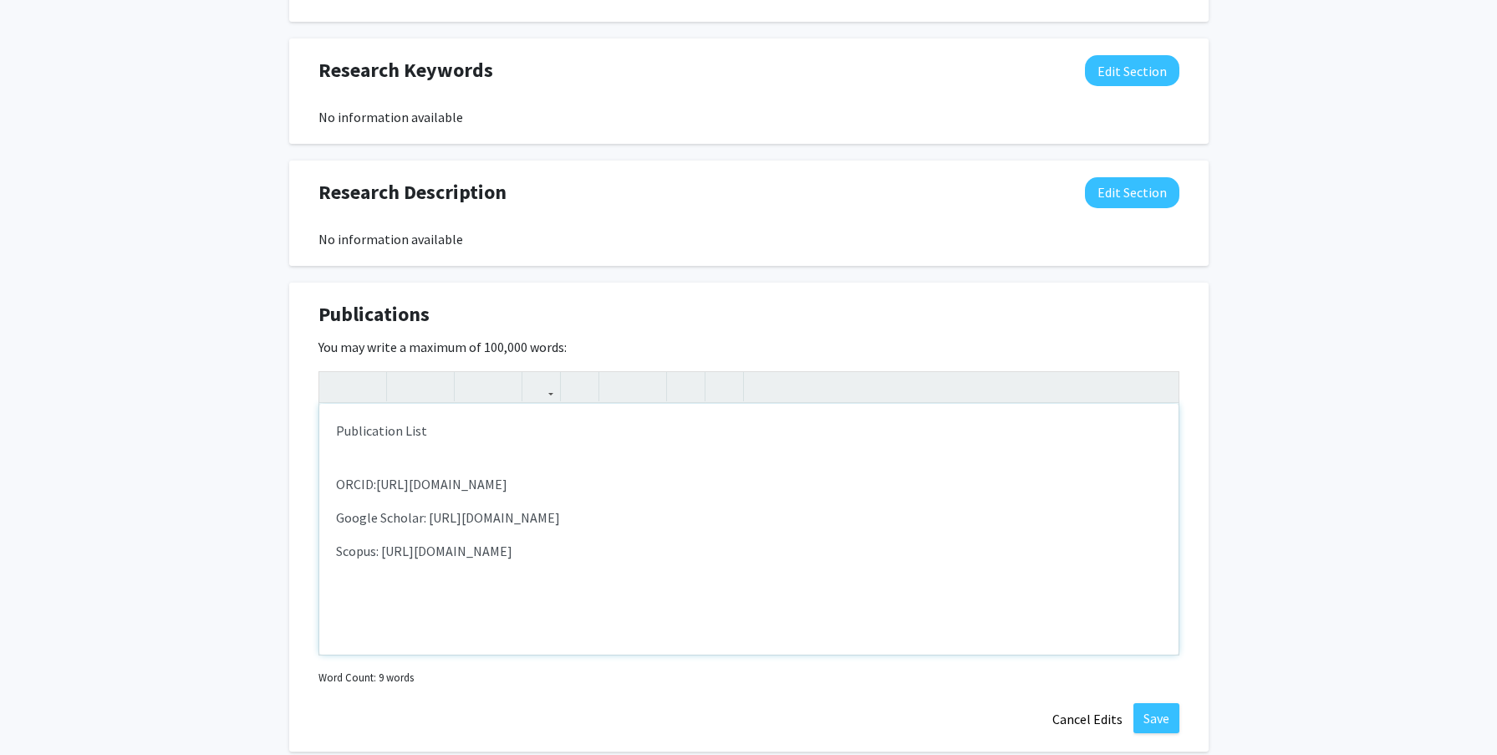
scroll to position [915, 0]
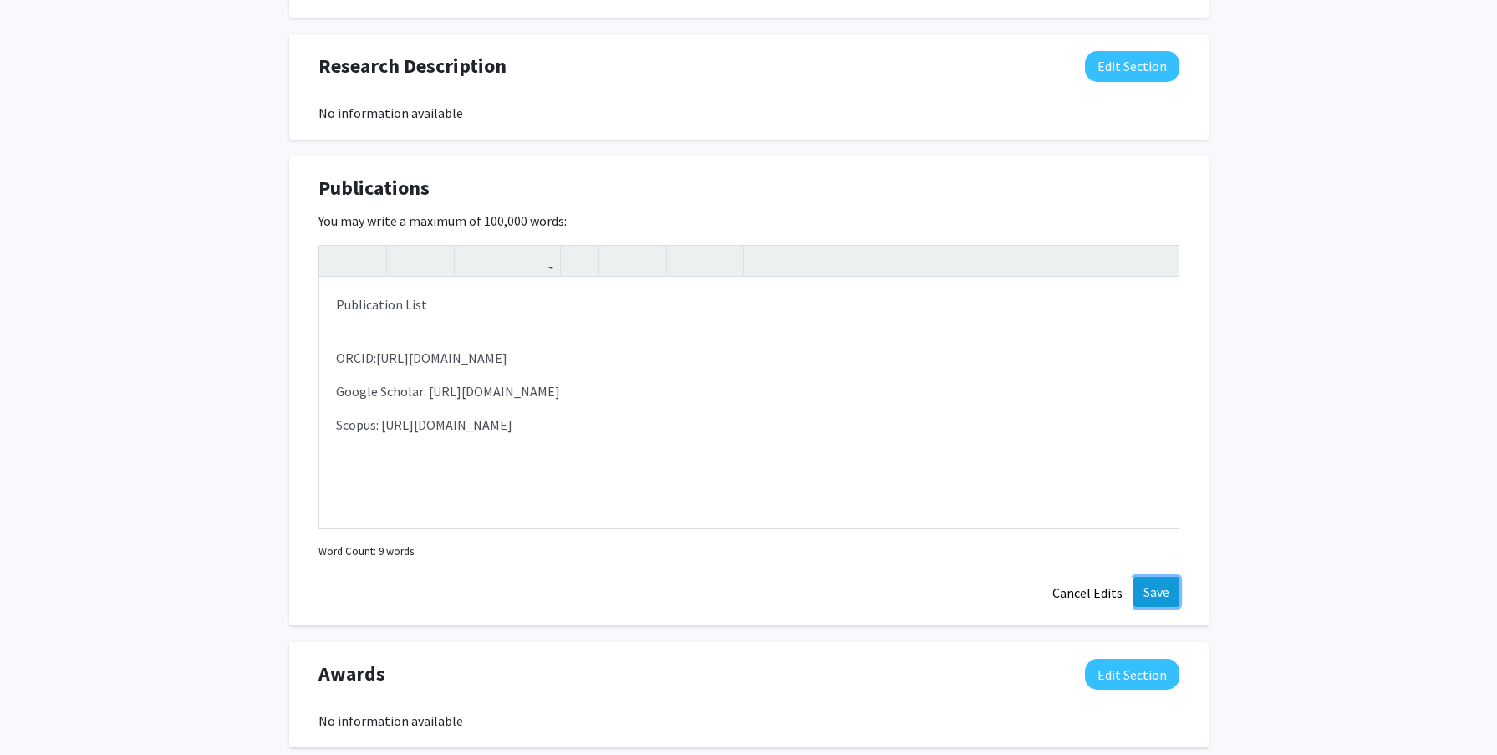
click at [1161, 594] on button "Save" at bounding box center [1157, 592] width 46 height 30
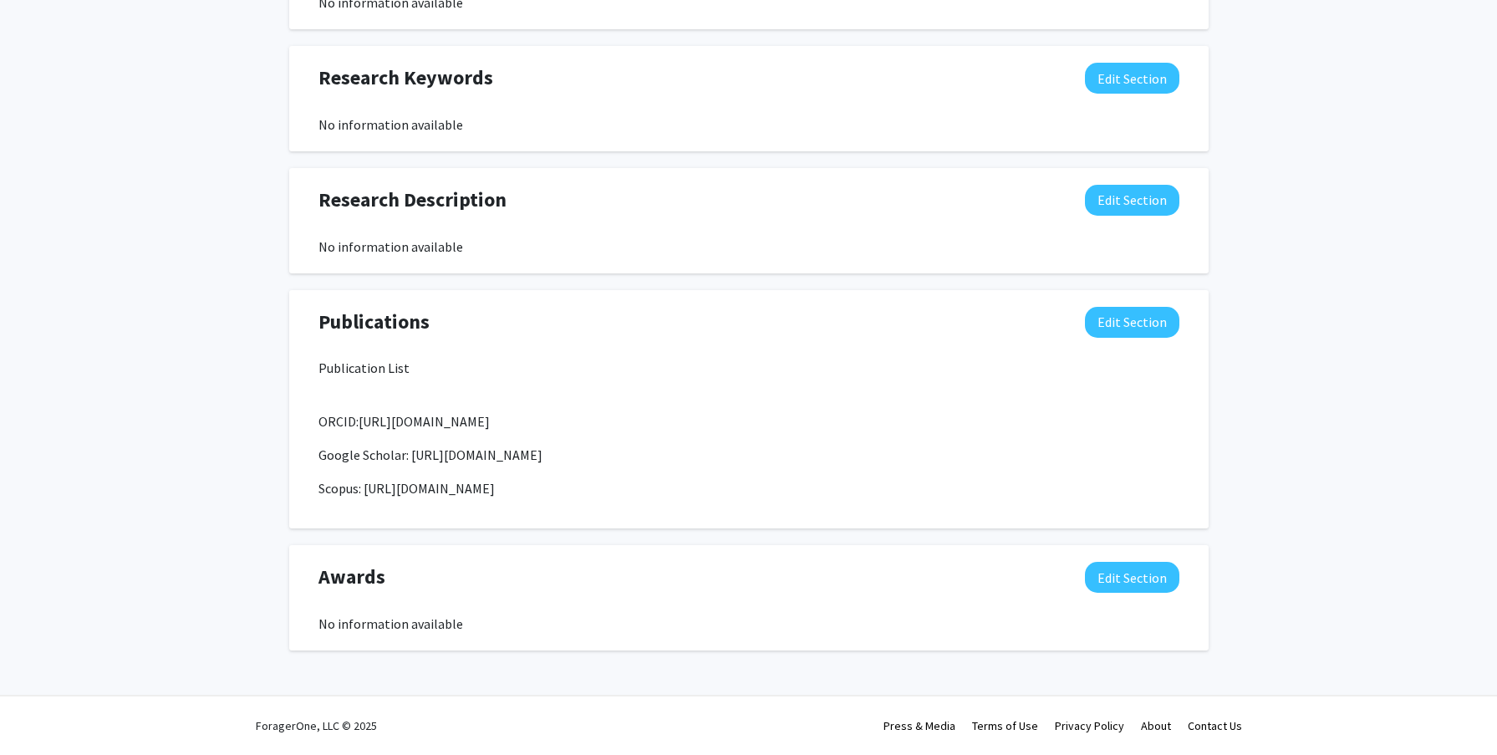
scroll to position [781, 0]
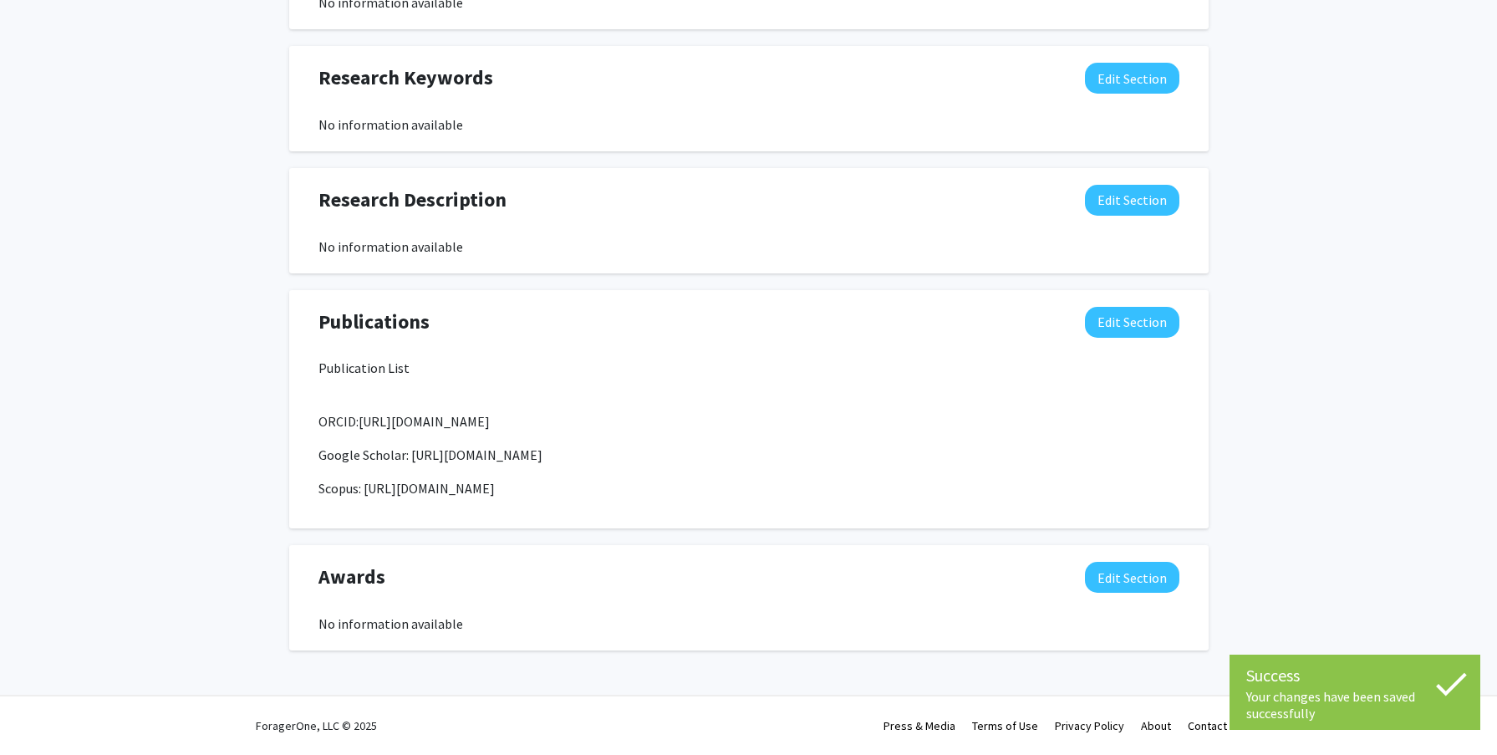
click at [394, 426] on span "[URL][DOMAIN_NAME]" at bounding box center [424, 421] width 131 height 17
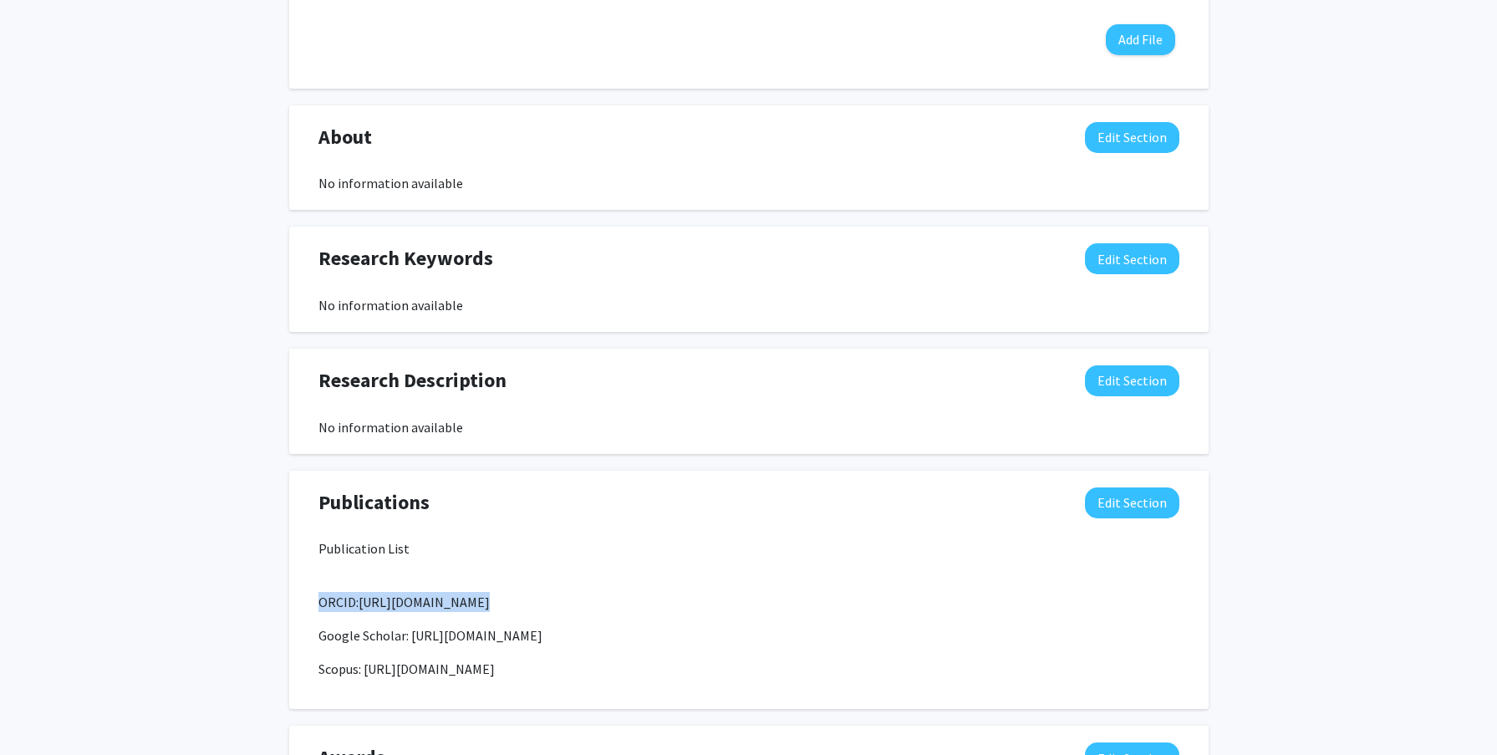
scroll to position [580, 0]
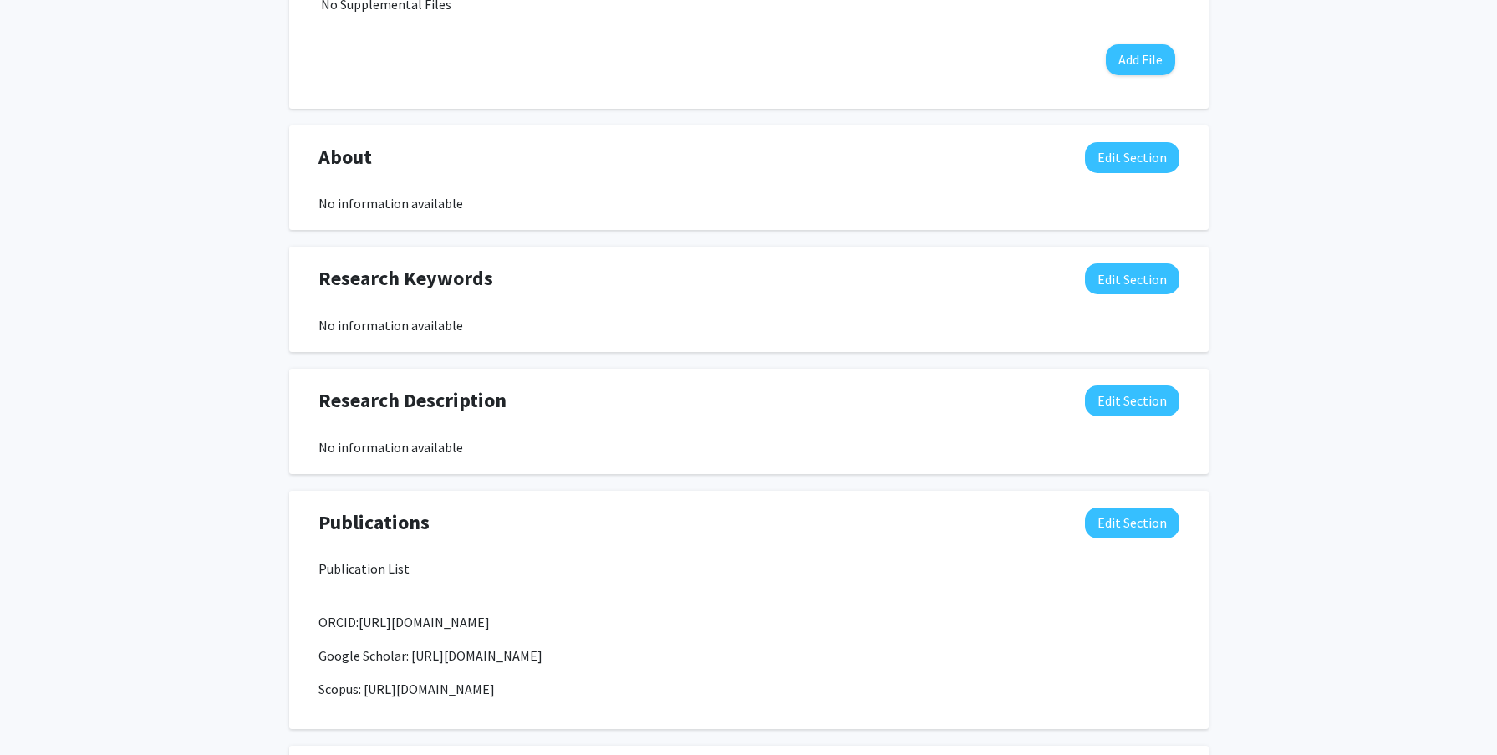
click at [387, 328] on div "No information available" at bounding box center [749, 325] width 861 height 20
click at [1152, 283] on button "Edit Section" at bounding box center [1132, 278] width 94 height 31
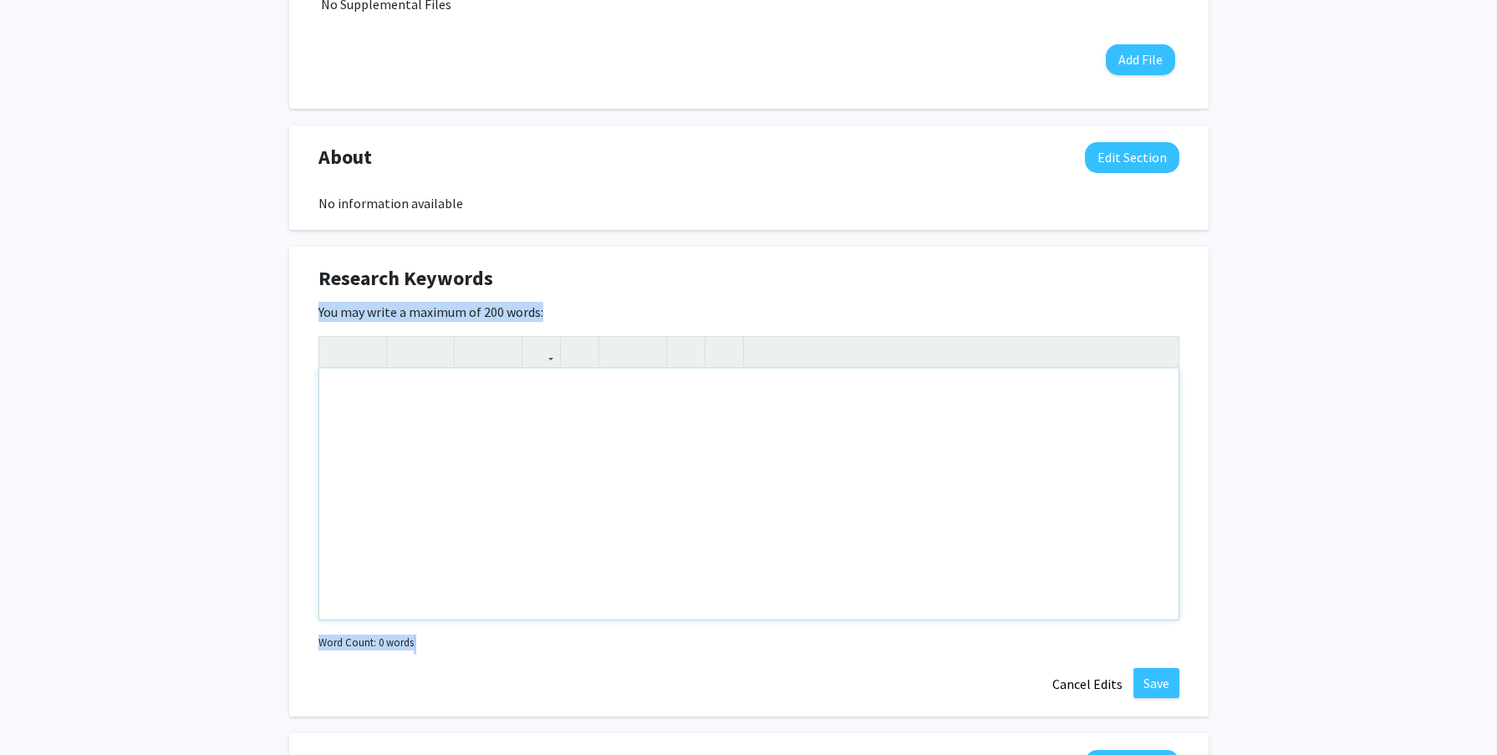
click at [529, 433] on div "Note to users with screen readers: Please deactivate our accessibility plugin f…" at bounding box center [748, 494] width 859 height 251
paste div "Note to users with screen readers: Please deactivate our accessibility plugin f…"
type textarea "<p>Artificial Intelligence, Machine Learning, Computational Biology, Bioinforma…"
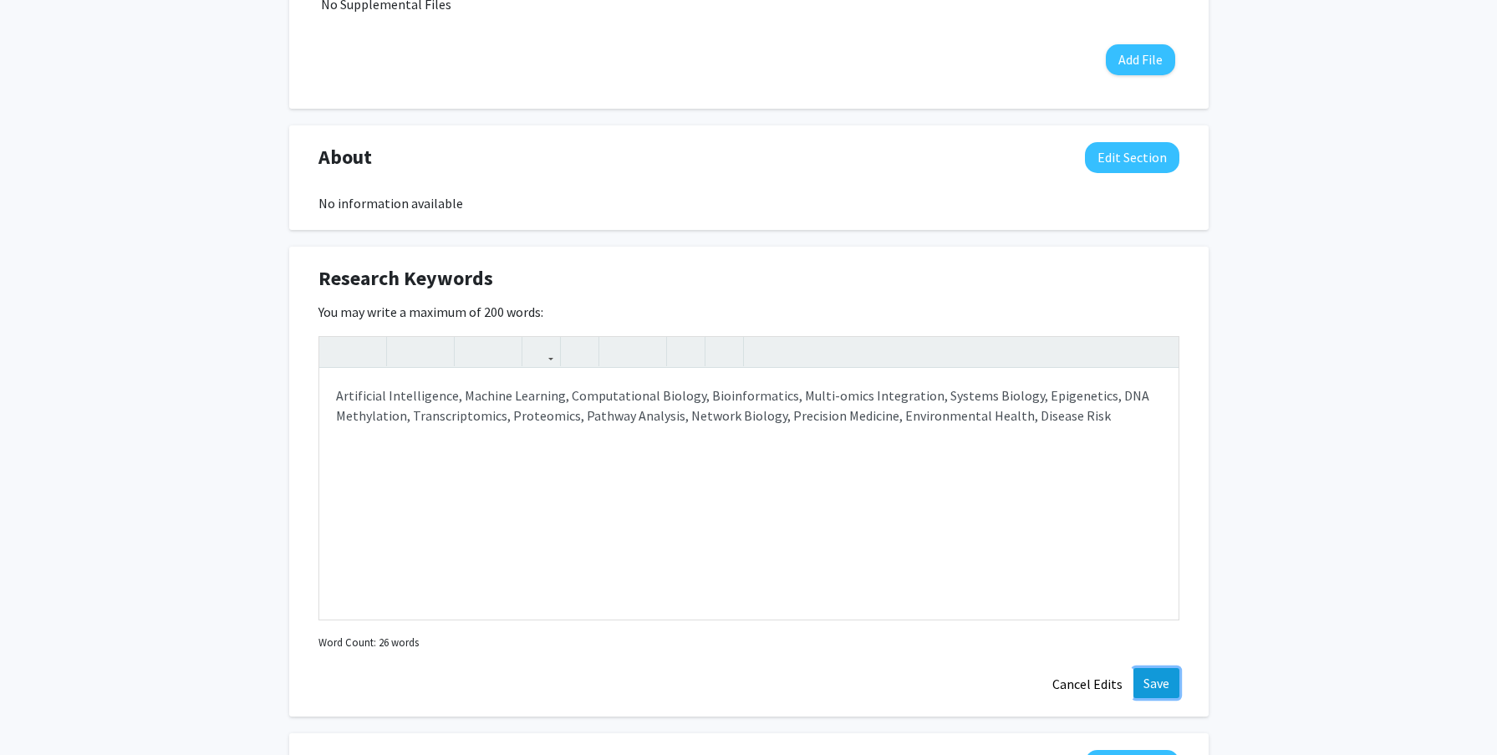
click at [1152, 696] on button "Save" at bounding box center [1157, 683] width 46 height 30
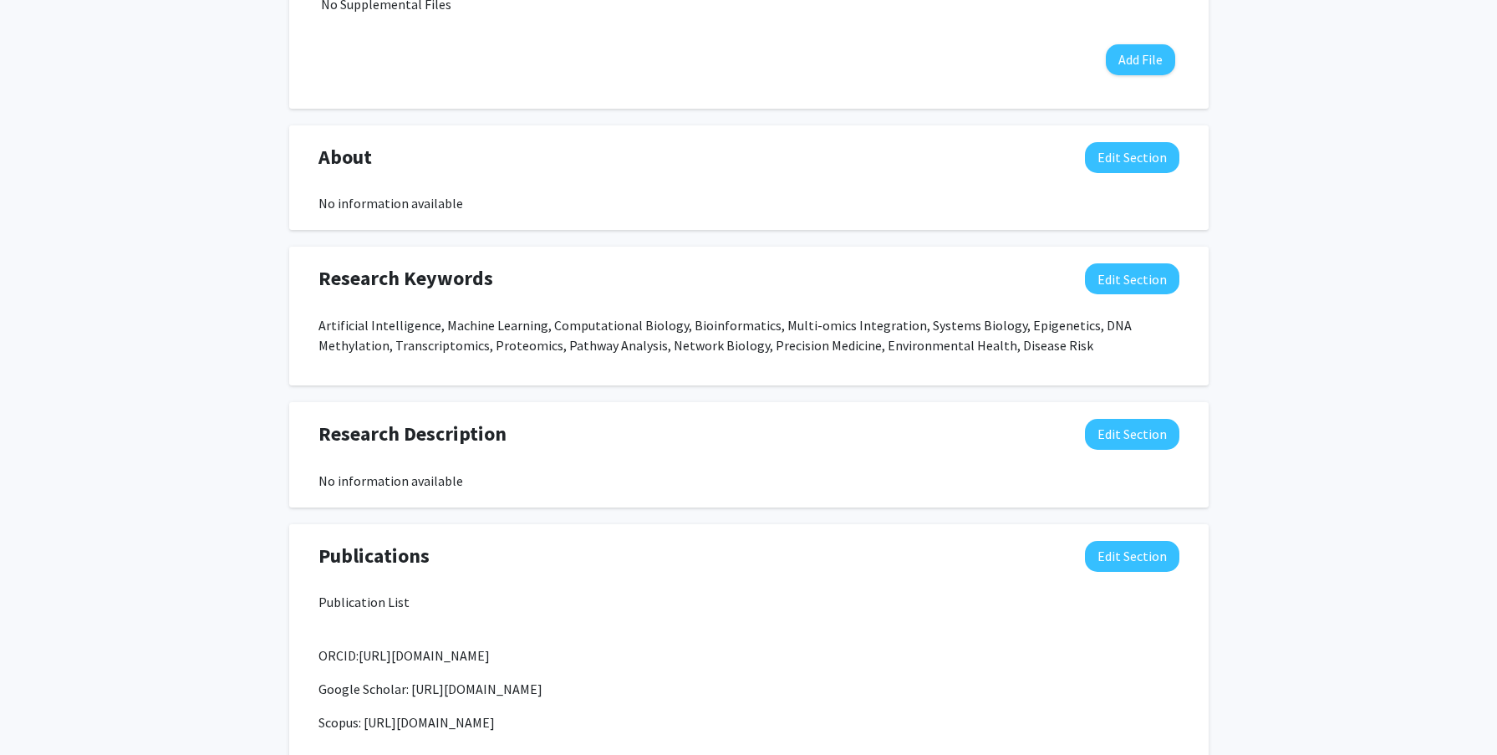
scroll to position [480, 0]
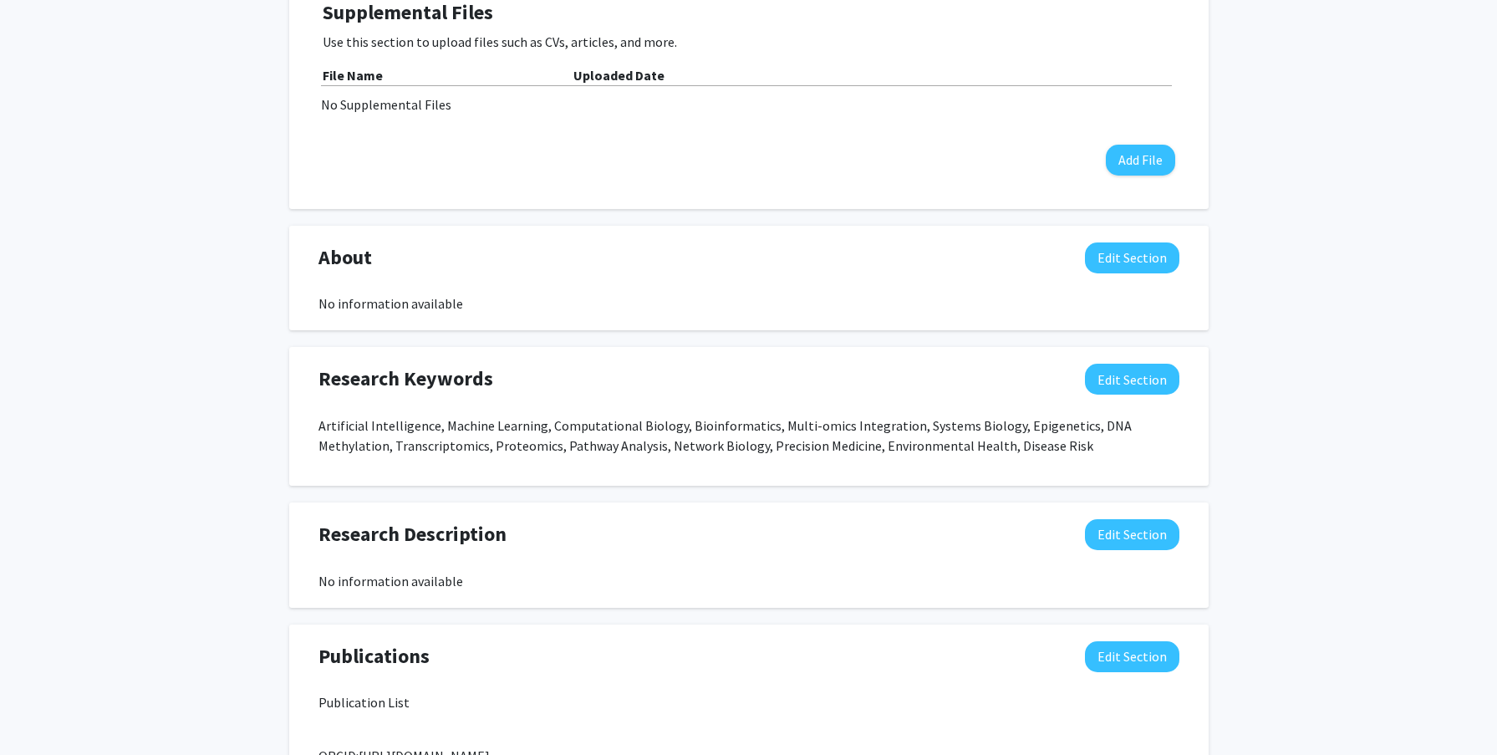
click at [342, 257] on span "About" at bounding box center [346, 257] width 54 height 30
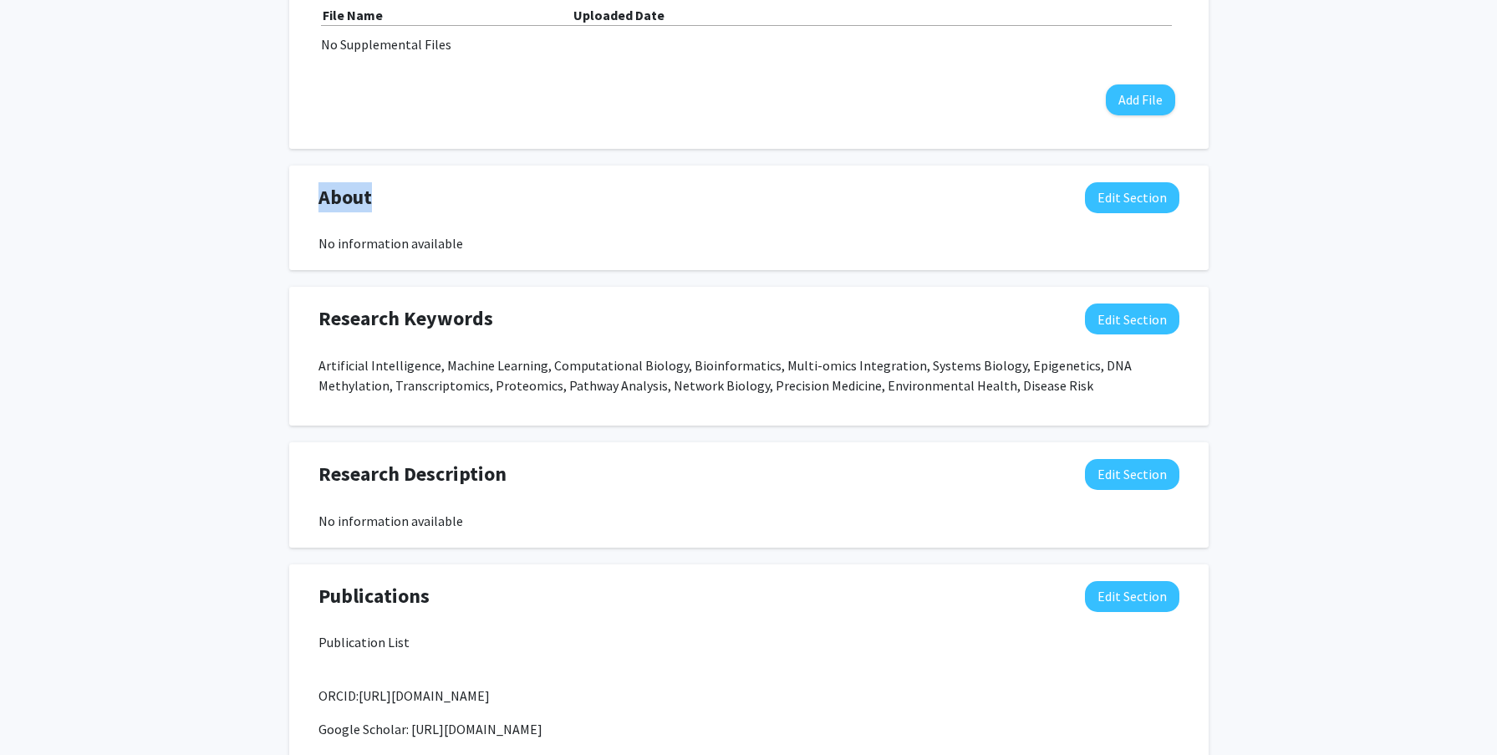
scroll to position [513, 0]
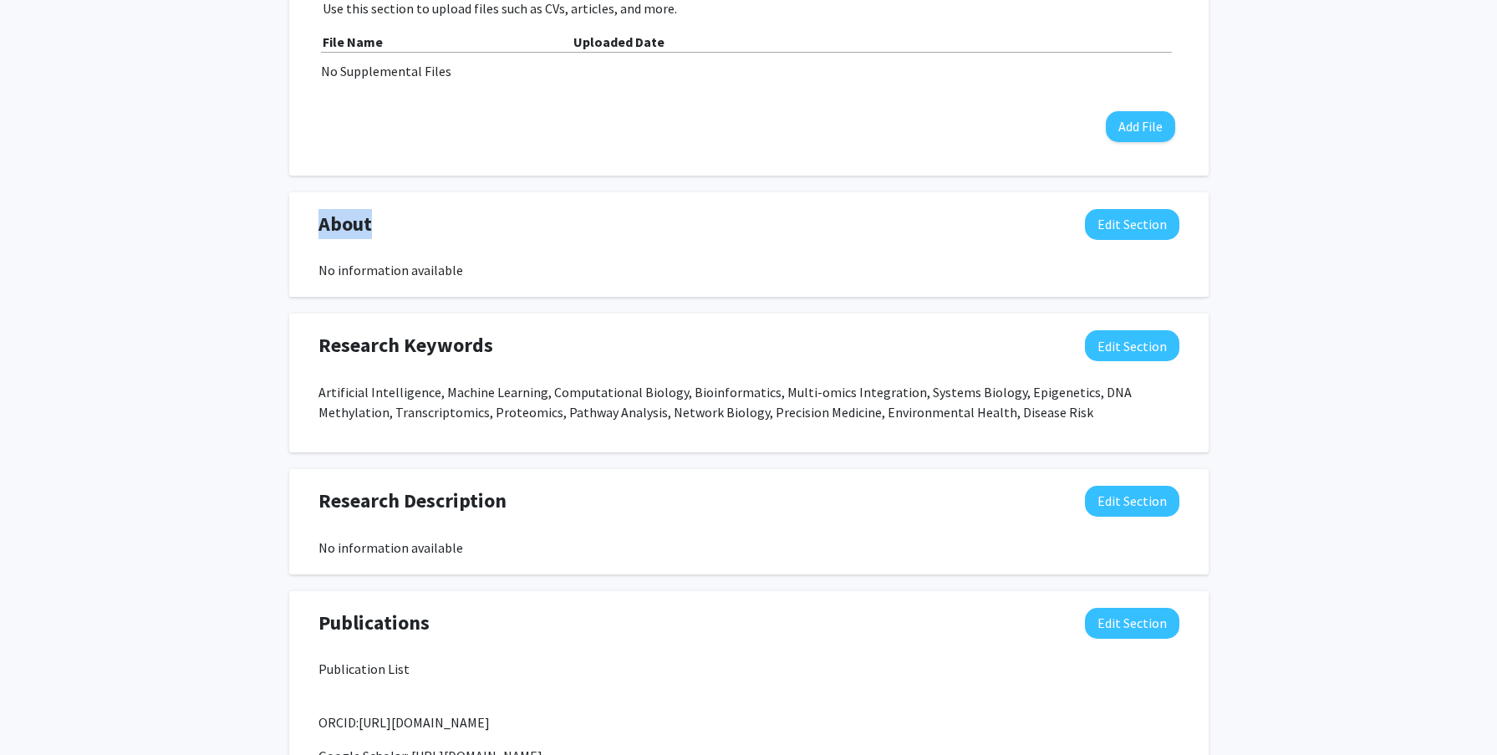
click at [352, 223] on span "About" at bounding box center [346, 224] width 54 height 30
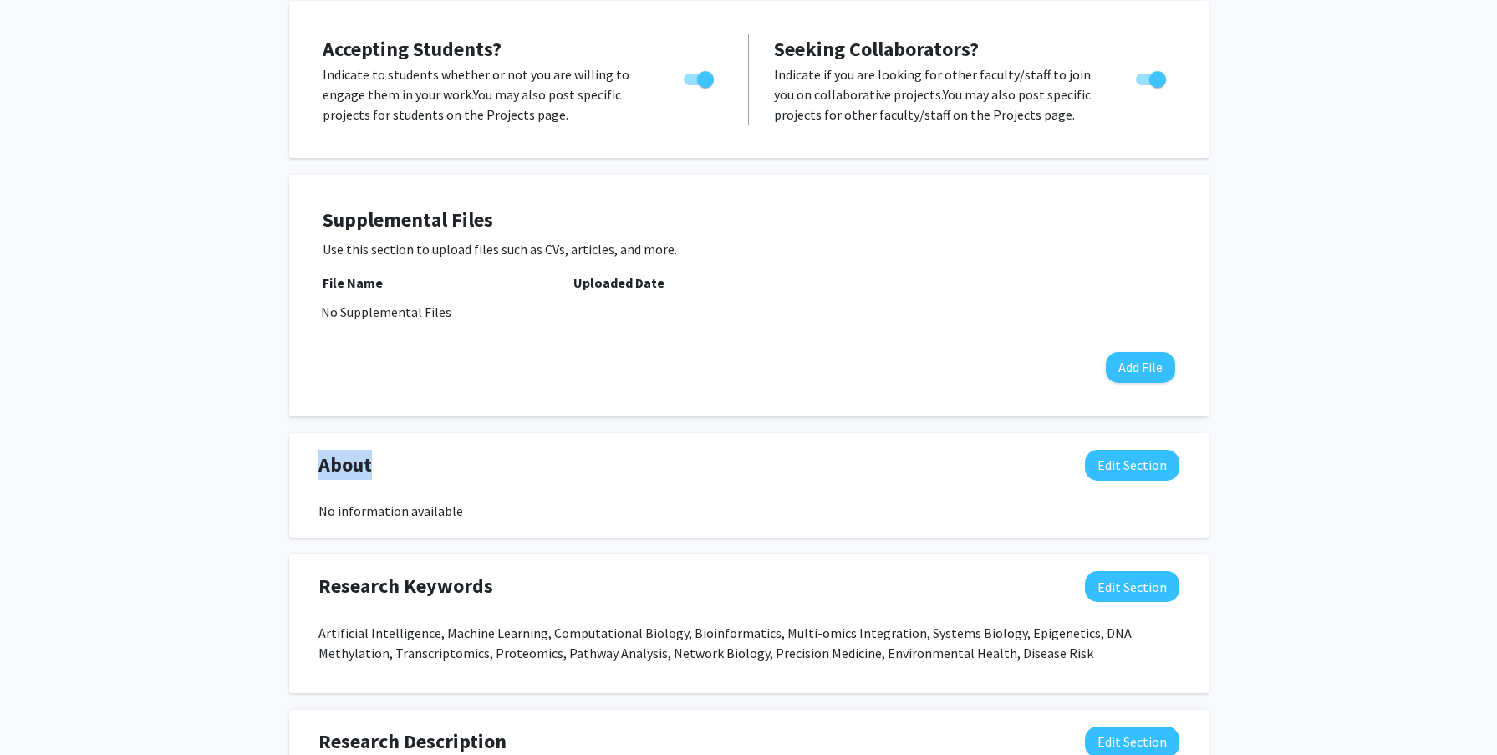
scroll to position [301, 0]
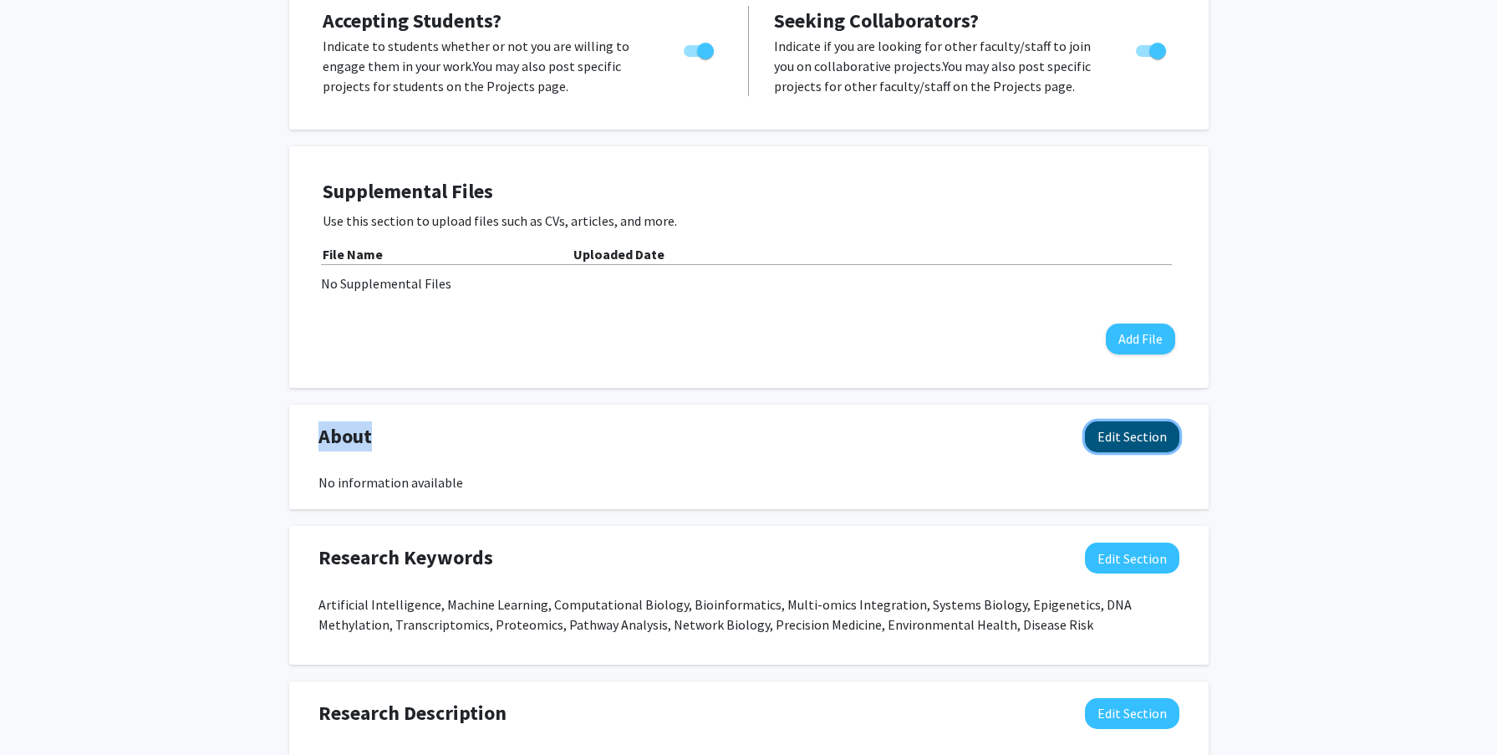
click at [1155, 446] on button "Edit Section" at bounding box center [1132, 436] width 94 height 31
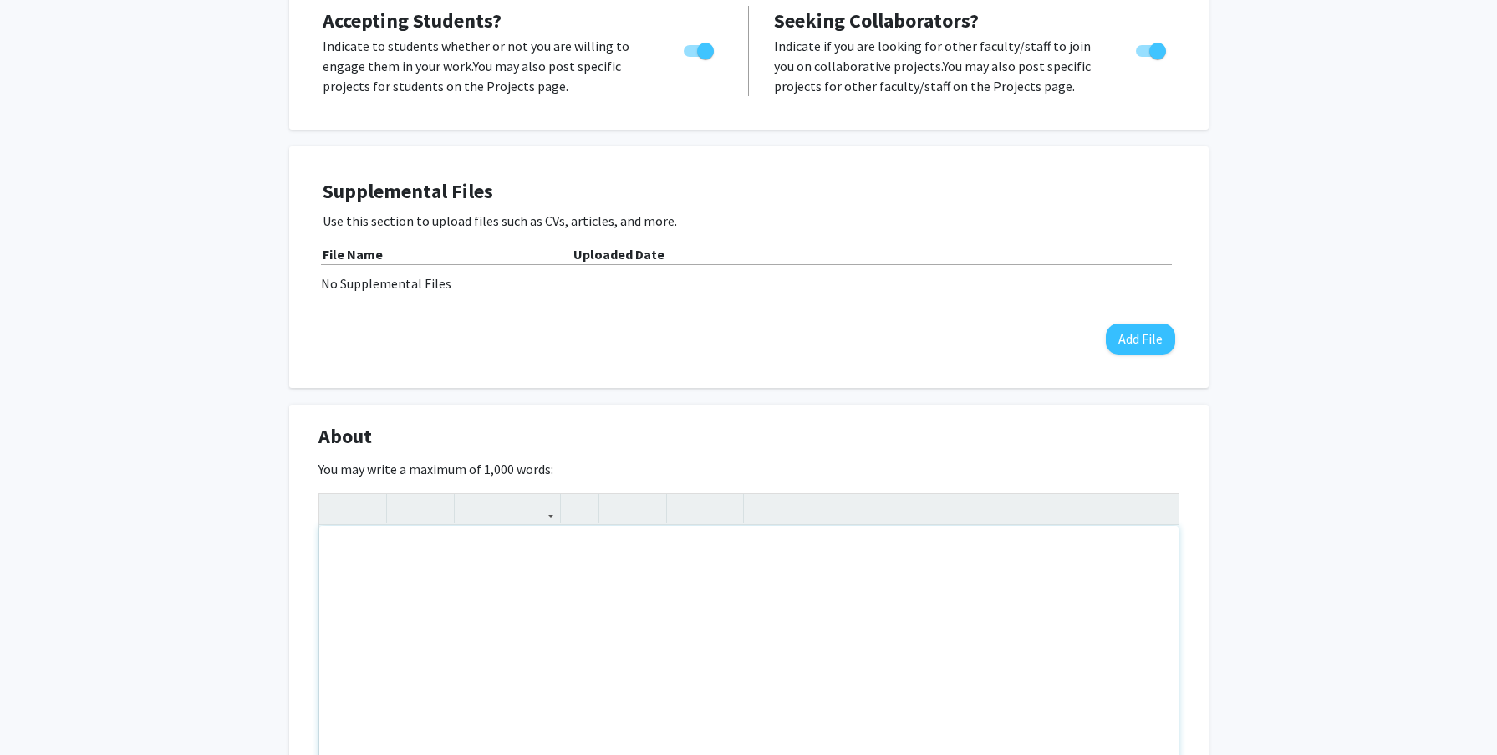
click at [486, 579] on div "Note to users with screen readers: Please deactivate our accessibility plugin f…" at bounding box center [748, 651] width 859 height 251
paste div "Note to users with screen readers: Please deactivate our accessibility plugin f…"
type textarea "<p>I am a computational biologist and bioinformatician specializing in AI and m…"
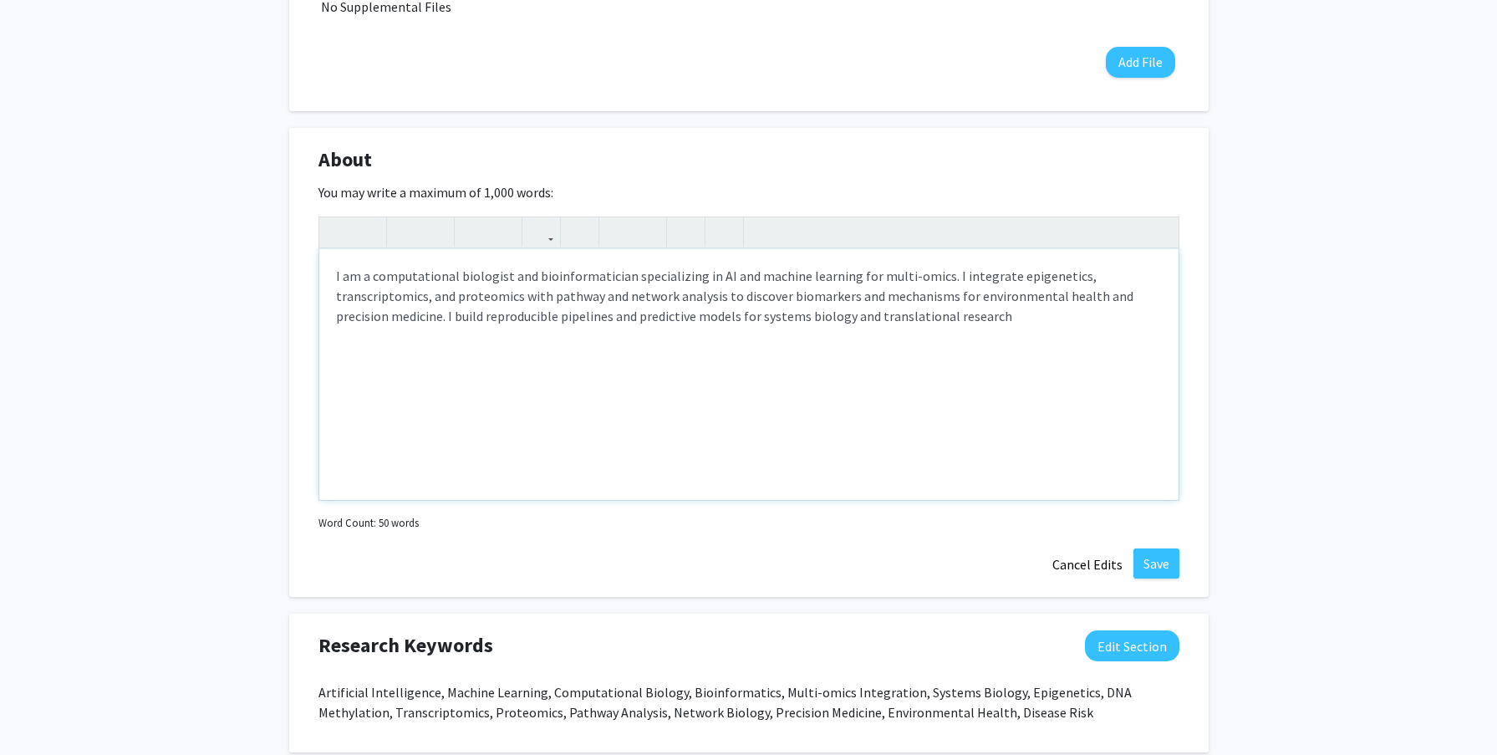
scroll to position [602, 0]
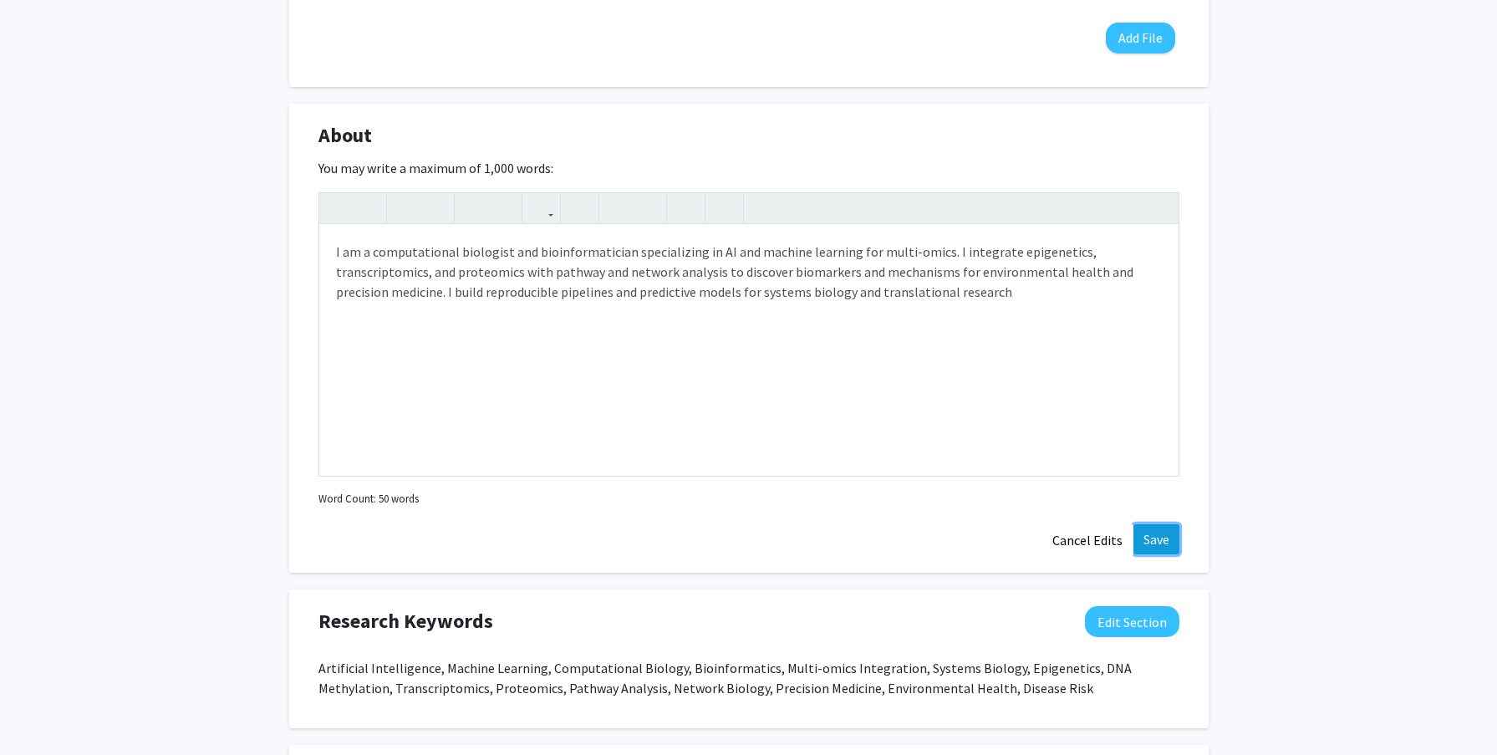
click at [1156, 544] on button "Save" at bounding box center [1157, 539] width 46 height 30
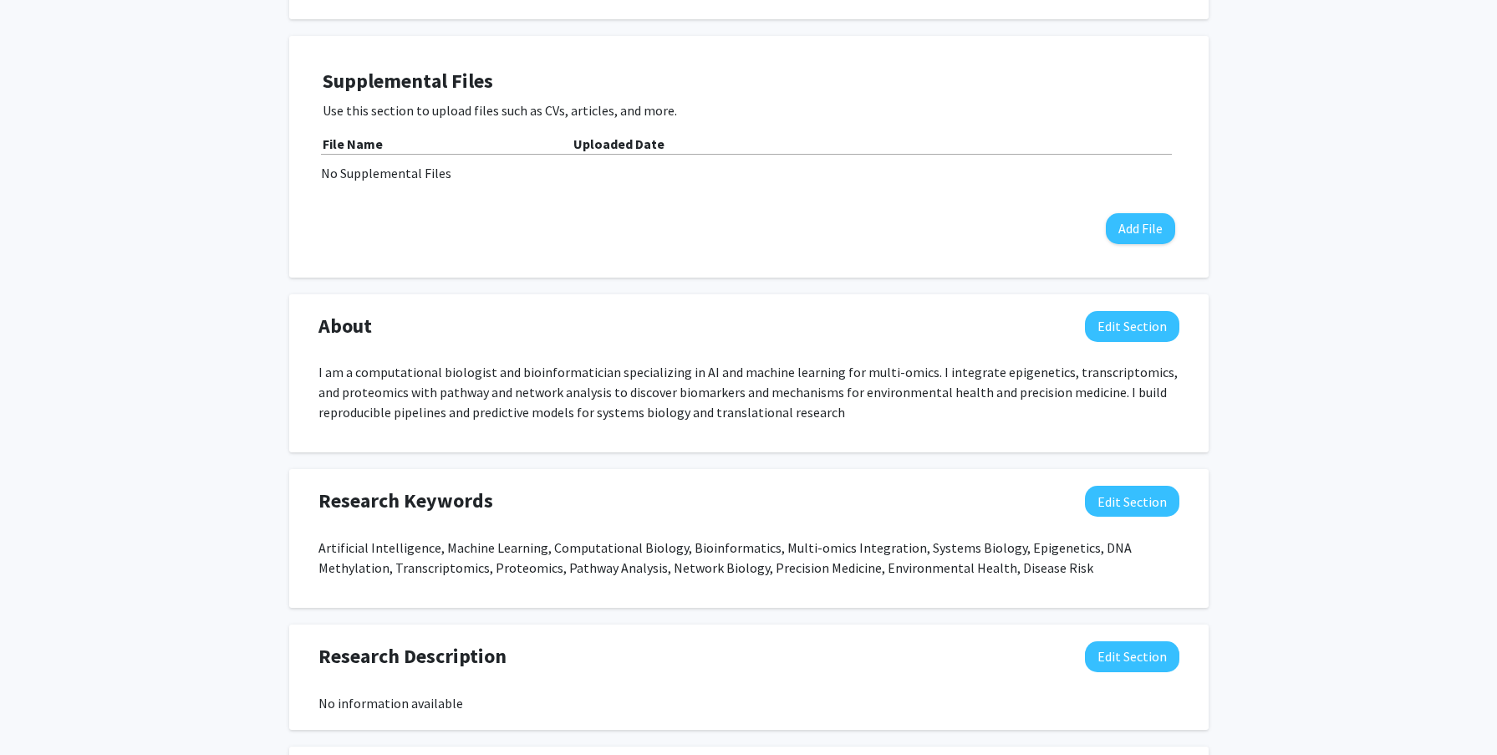
scroll to position [868, 0]
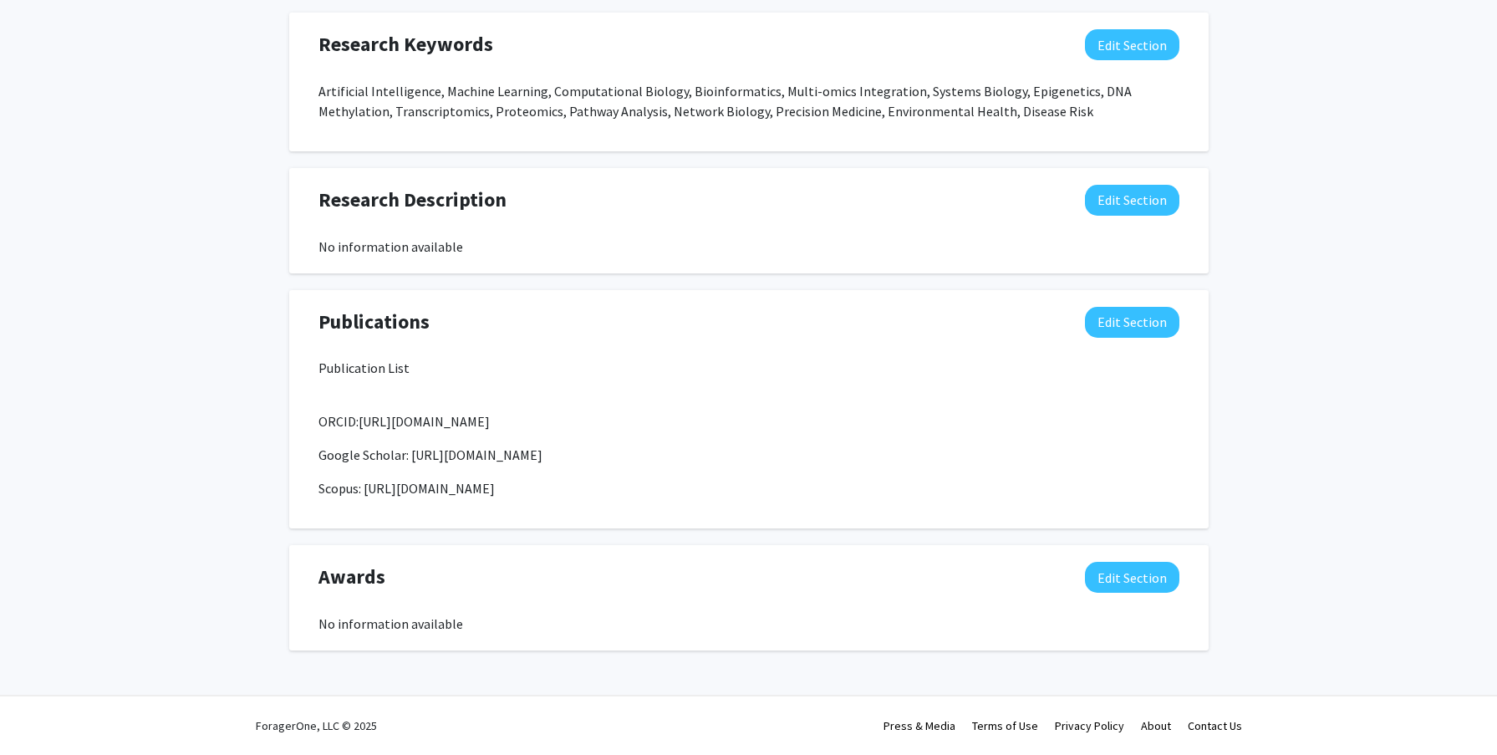
click at [395, 627] on div "No information available" at bounding box center [749, 624] width 861 height 20
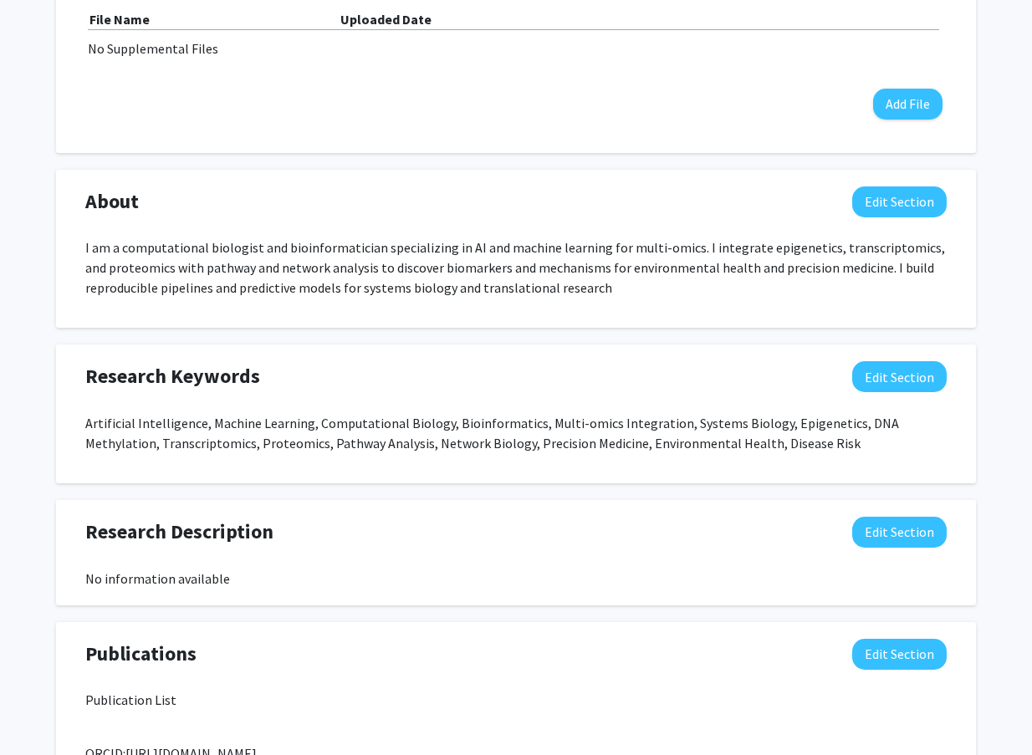
scroll to position [567, 0]
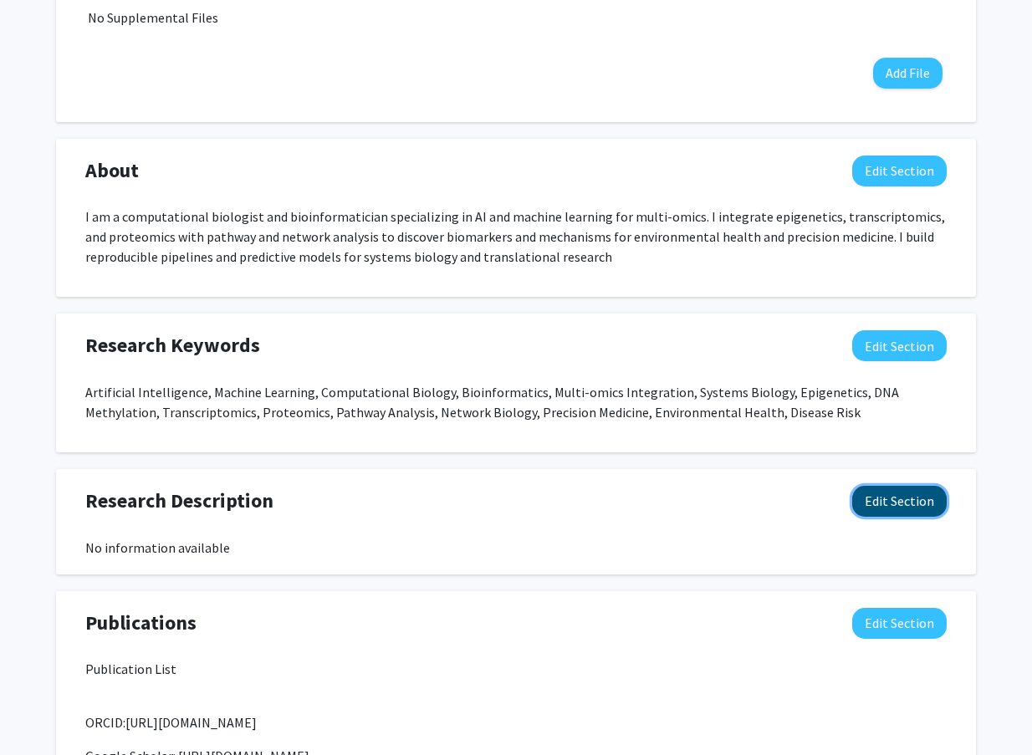
click at [917, 509] on button "Edit Section" at bounding box center [899, 501] width 94 height 31
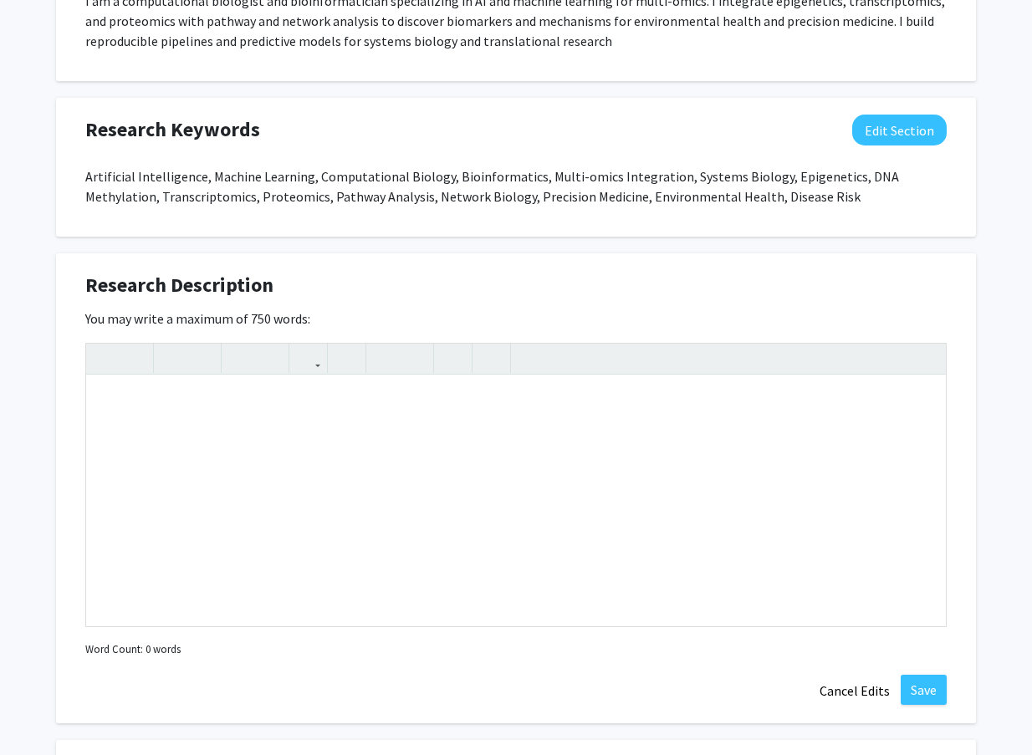
scroll to position [968, 0]
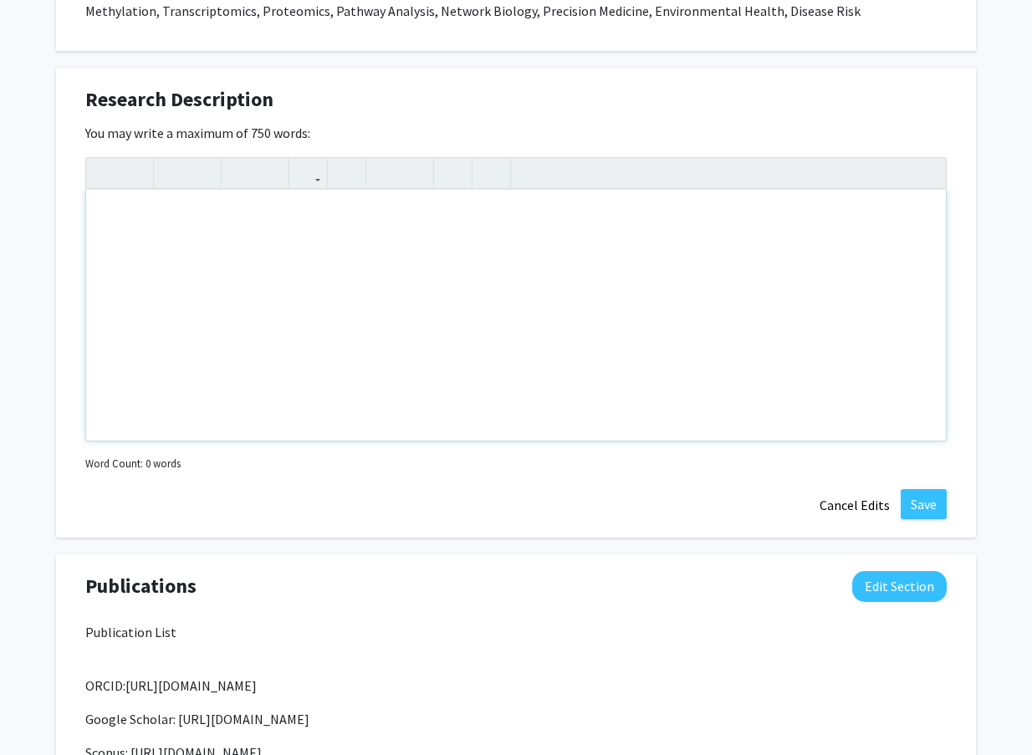
click at [167, 232] on div "Note to users with screen readers: Please deactivate our accessibility plugin f…" at bounding box center [515, 315] width 859 height 251
paste div "Note to users with screen readers: Please deactivate our accessibility plugin f…"
type textarea "<p>My research focuses on bioinformatics and next-generation sequencing (NGS) t…"
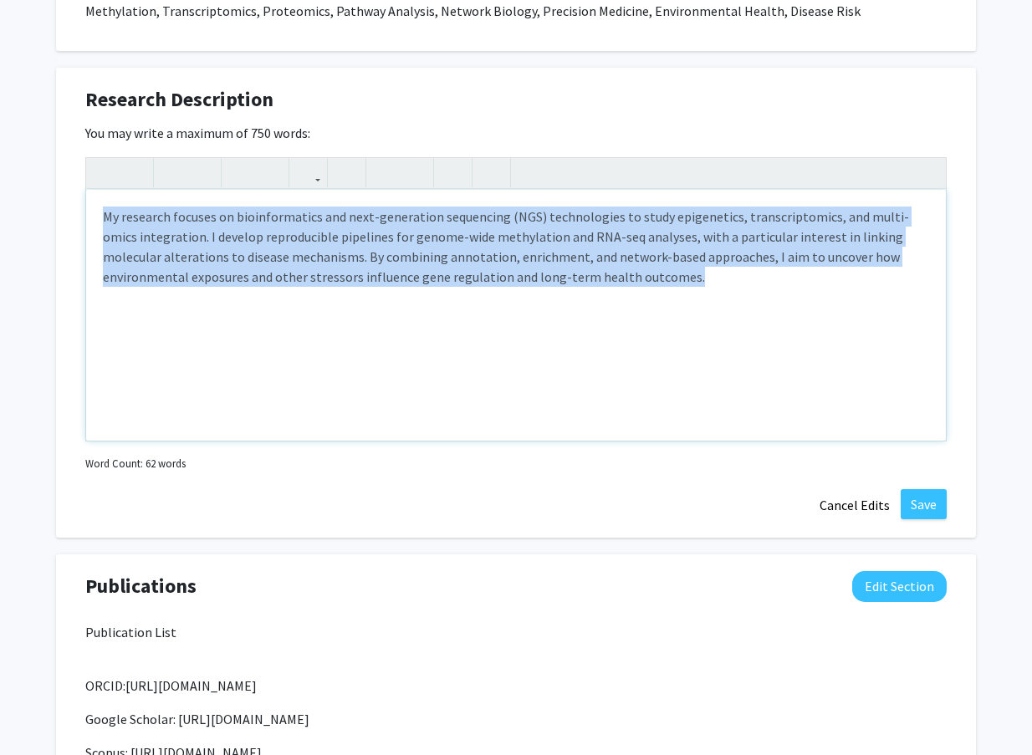
drag, startPoint x: 626, startPoint y: 283, endPoint x: 61, endPoint y: 217, distance: 569.0
click at [61, 217] on div "Research Description Edit Section You may write a maximum of 750 words: <p>My r…" at bounding box center [516, 303] width 920 height 470
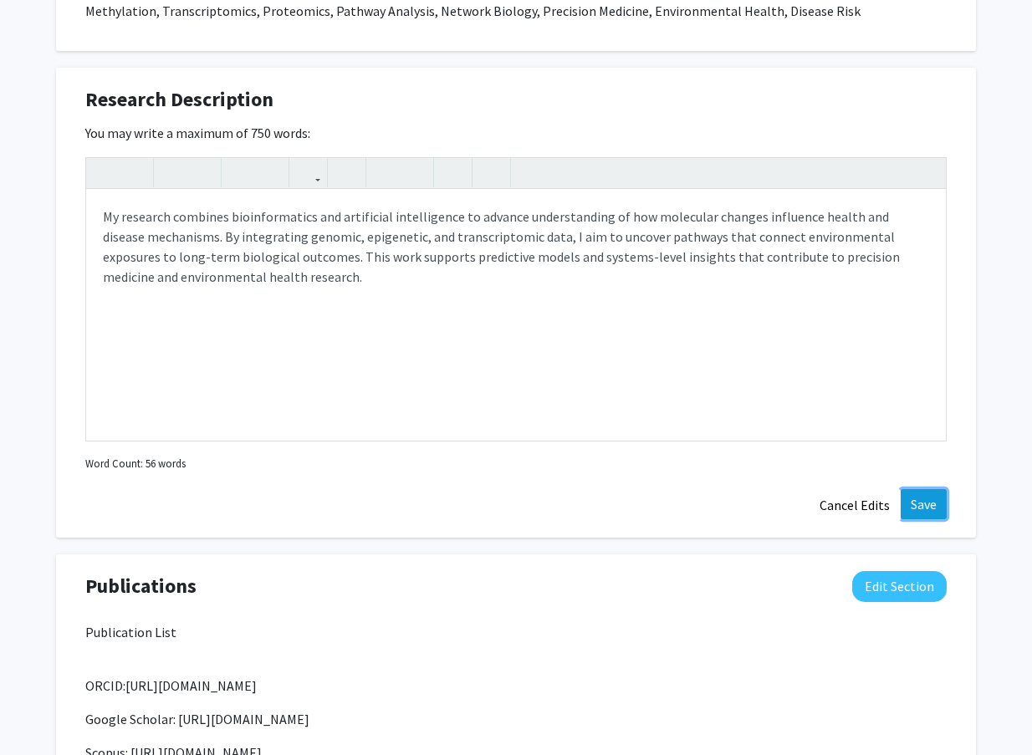
click at [921, 507] on button "Save" at bounding box center [923, 504] width 46 height 30
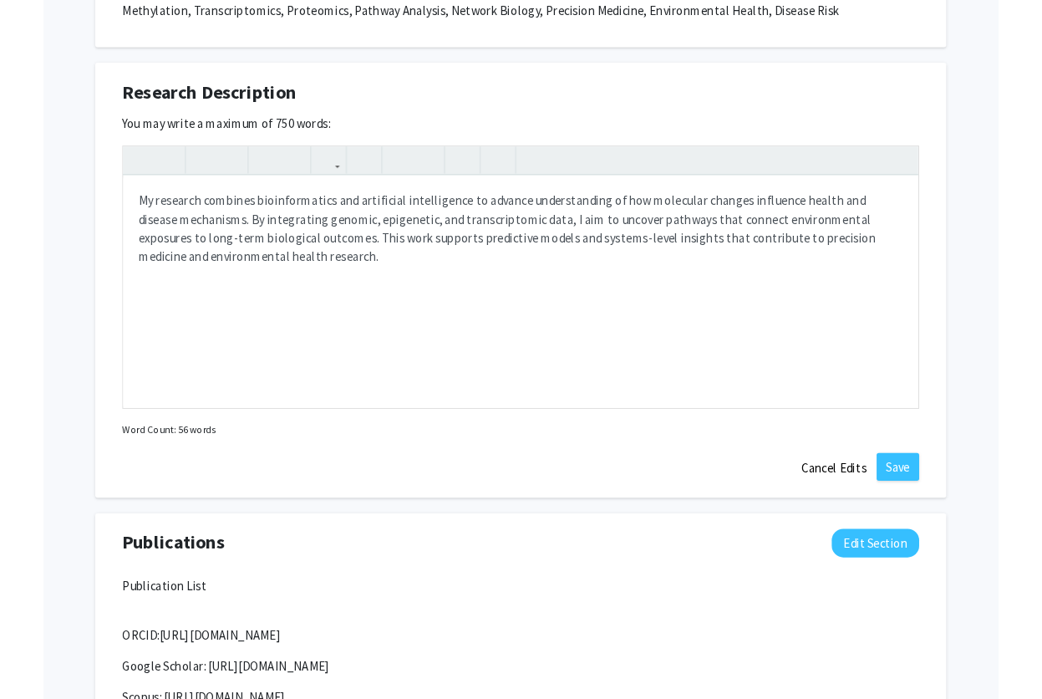
scroll to position [941, 0]
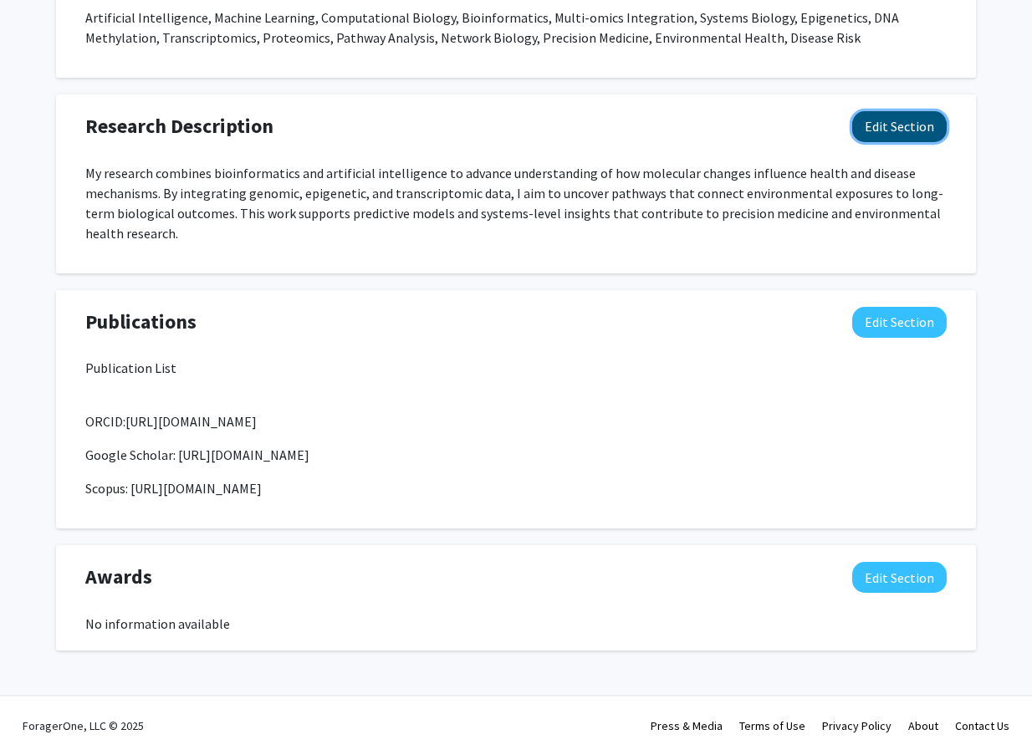
click at [890, 128] on button "Edit Section" at bounding box center [899, 126] width 94 height 31
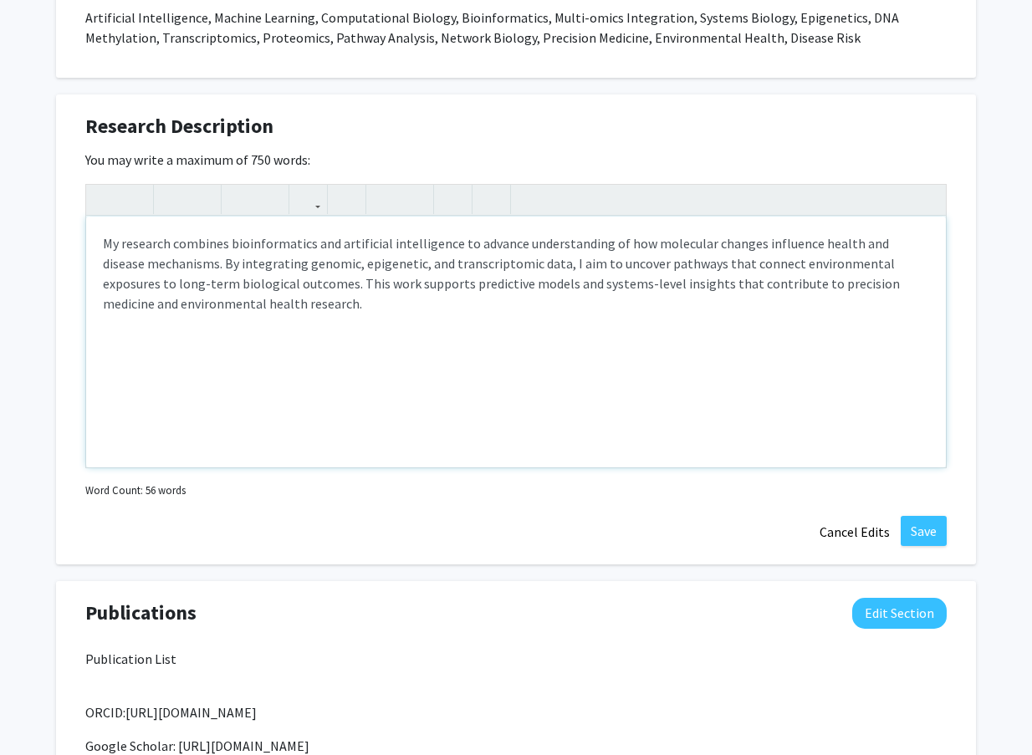
click at [223, 310] on p "My research combines bioinformatics and artificial intelligence to advance unde…" at bounding box center [516, 273] width 826 height 80
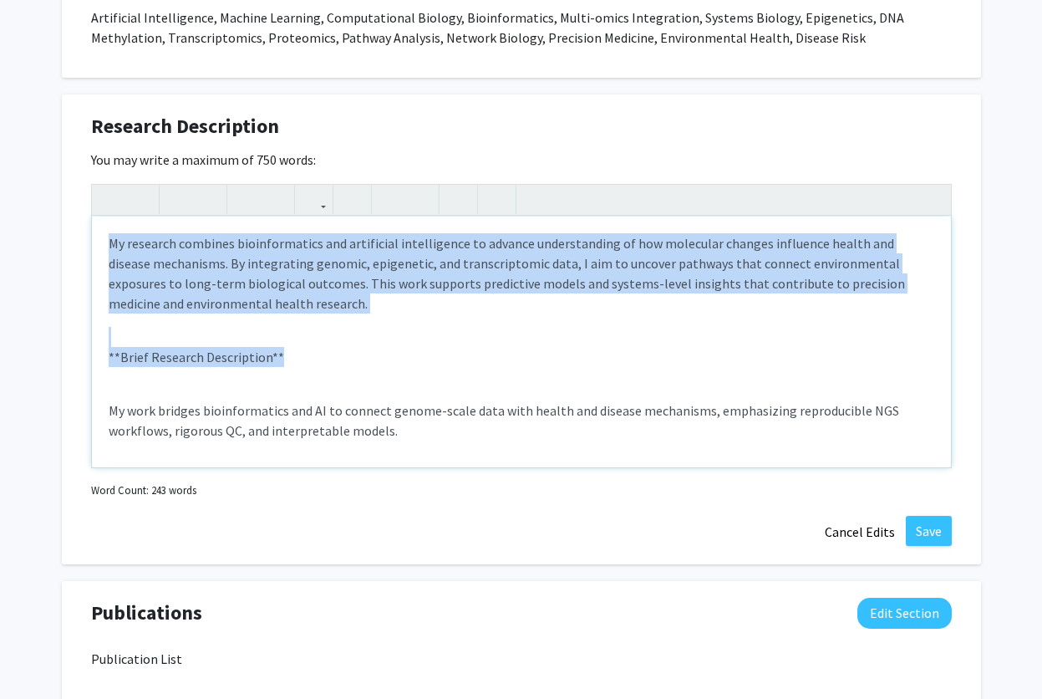
drag, startPoint x: 285, startPoint y: 364, endPoint x: 33, endPoint y: 336, distance: 253.1
click at [33, 336] on div "[PERSON_NAME] Edit Section See Public View help Title: Dr. Departments: Biologi…" at bounding box center [521, 57] width 1042 height 1877
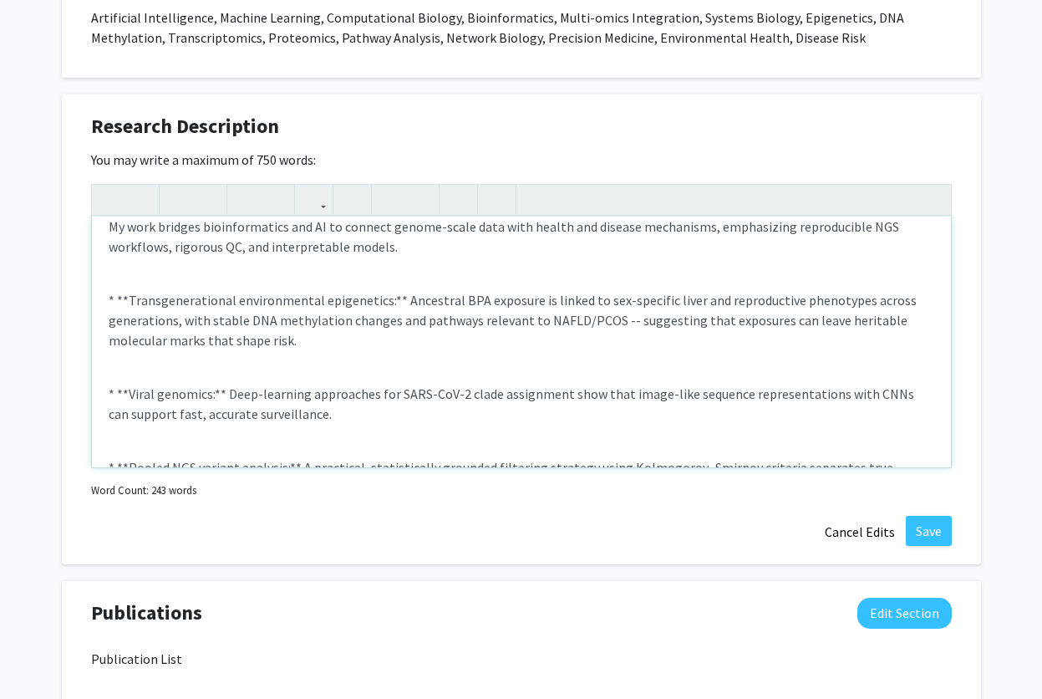
scroll to position [201, 0]
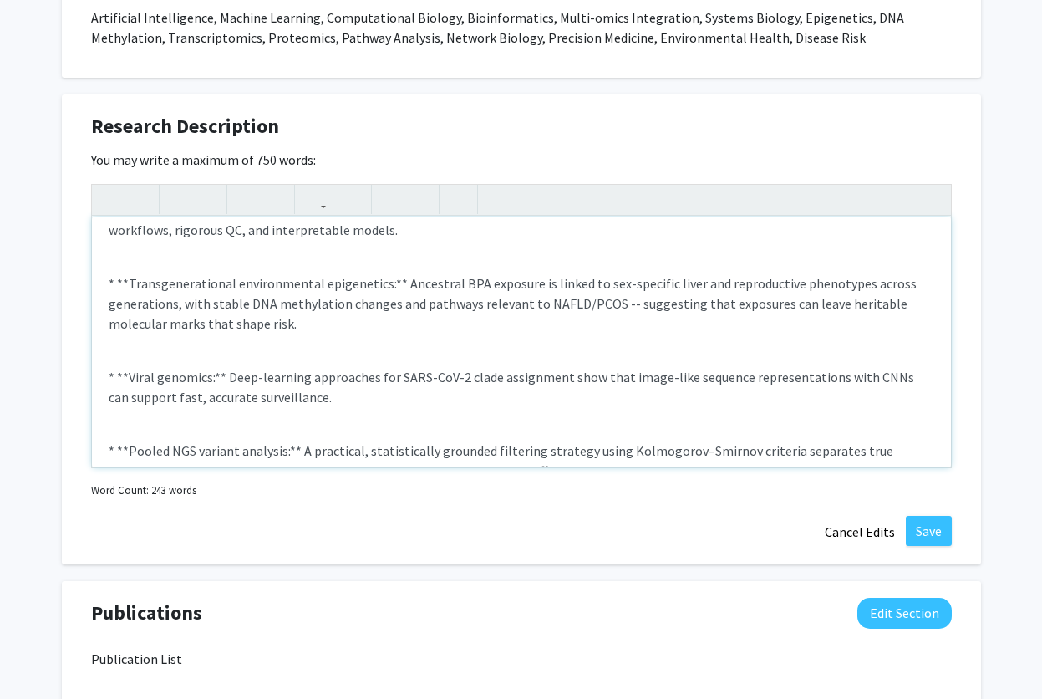
click at [619, 299] on p "* **Transgenerational environmental epigenetics:** Ancestral BPA exposure is li…" at bounding box center [522, 303] width 826 height 60
click at [314, 398] on p "* **Viral genomics:** Deep-learning approaches for SARS-CoV-2 clade assignment …" at bounding box center [522, 387] width 826 height 40
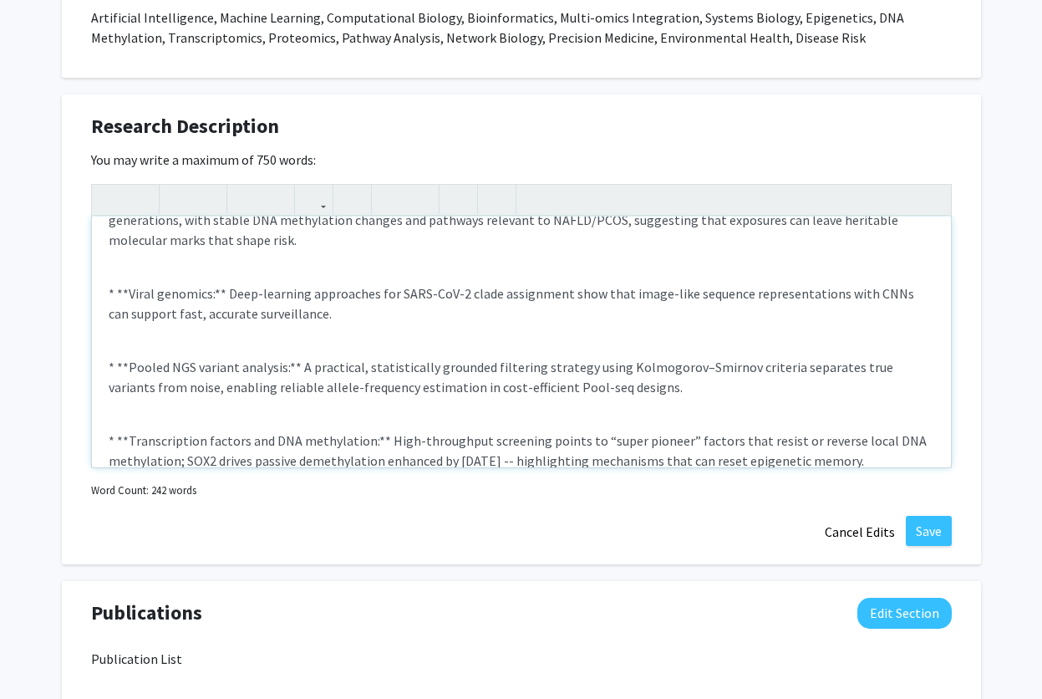
scroll to position [301, 0]
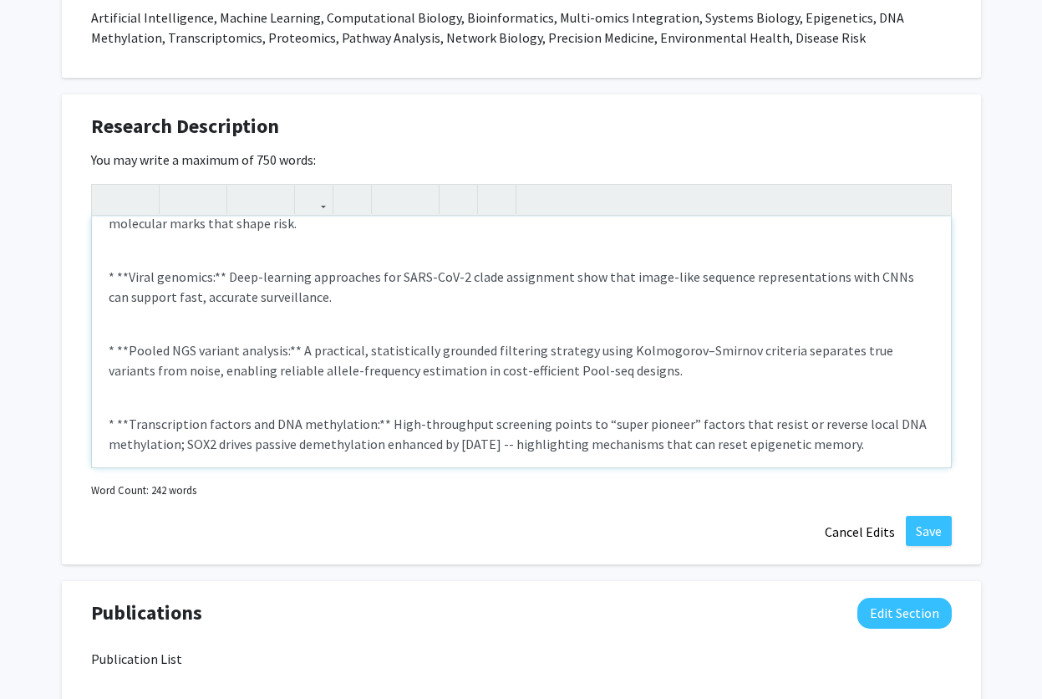
click at [176, 371] on p "* **Pooled NGS variant analysis:** A practical, statistically grounded filterin…" at bounding box center [522, 360] width 826 height 40
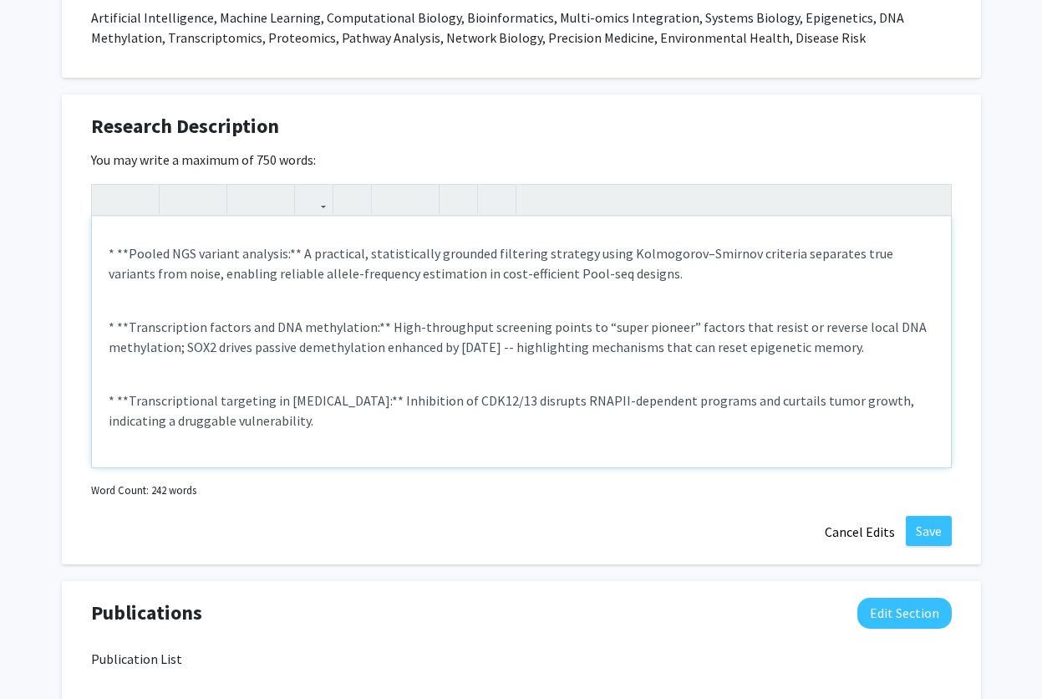
scroll to position [498, 0]
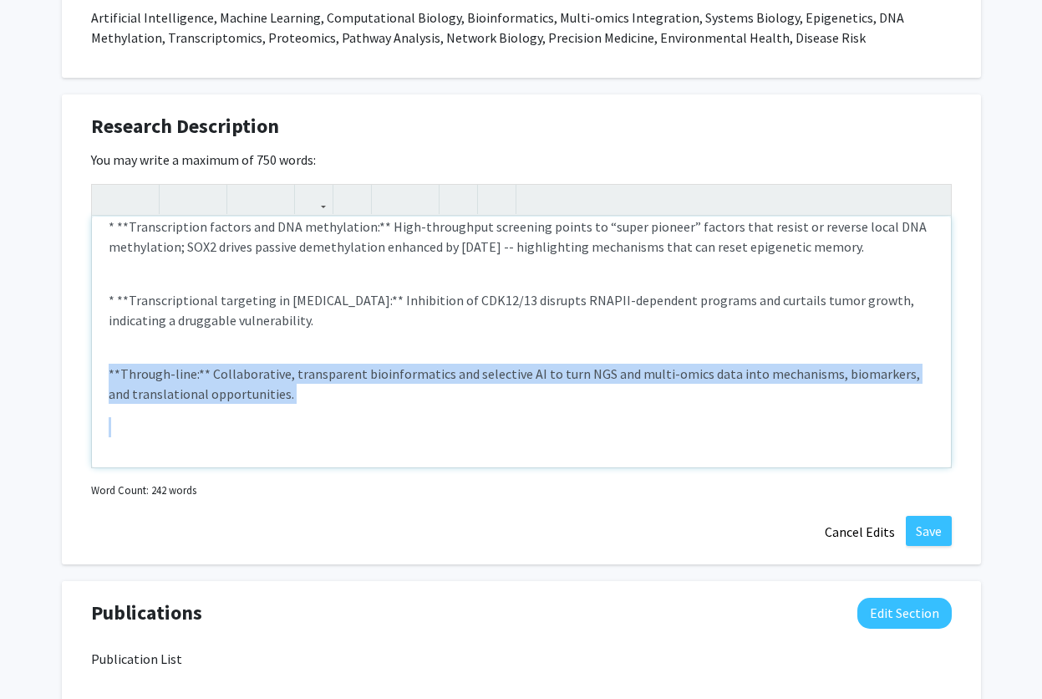
drag, startPoint x: 319, startPoint y: 404, endPoint x: 81, endPoint y: 370, distance: 240.6
click at [81, 370] on div "Research Description Edit Section You may write a maximum of 750 words: My rese…" at bounding box center [522, 329] width 920 height 470
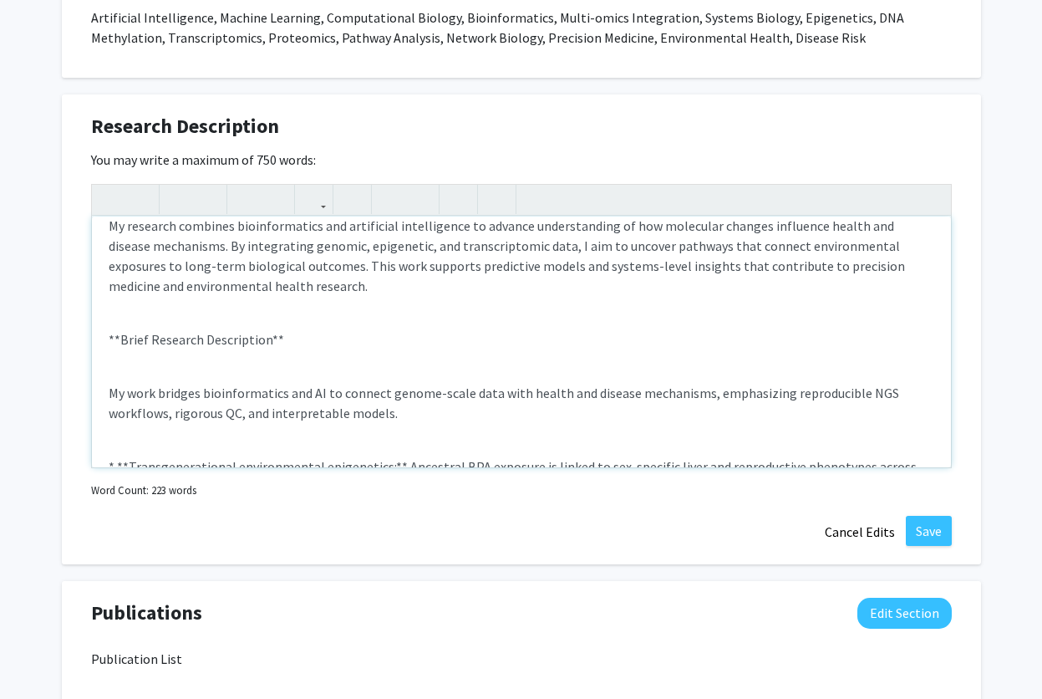
scroll to position [0, 0]
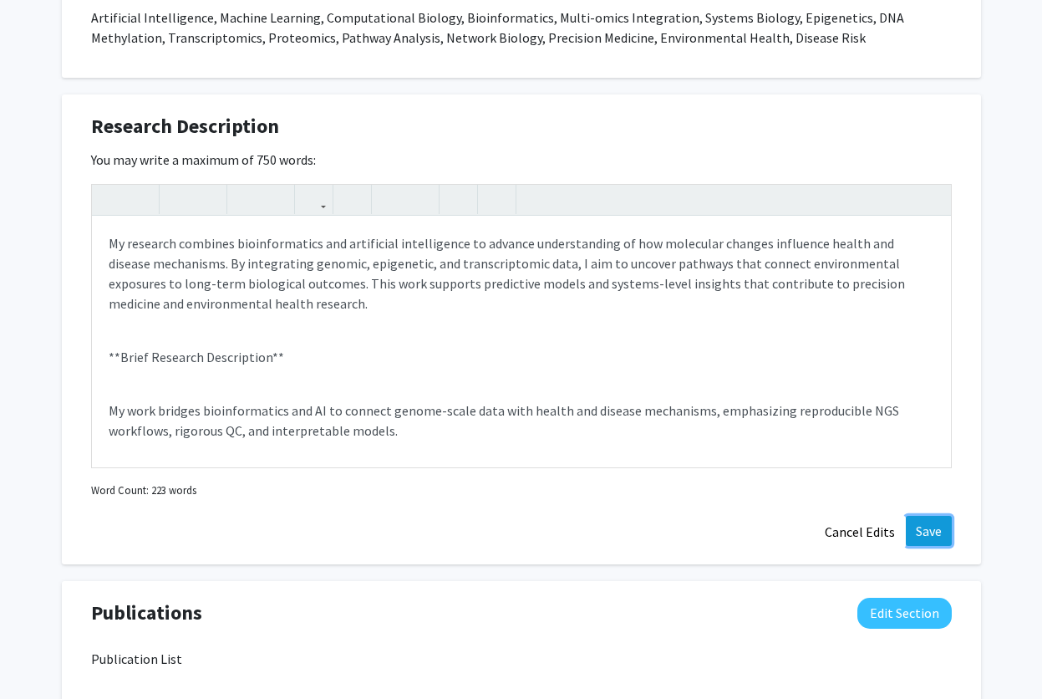
click at [926, 532] on button "Save" at bounding box center [929, 531] width 46 height 30
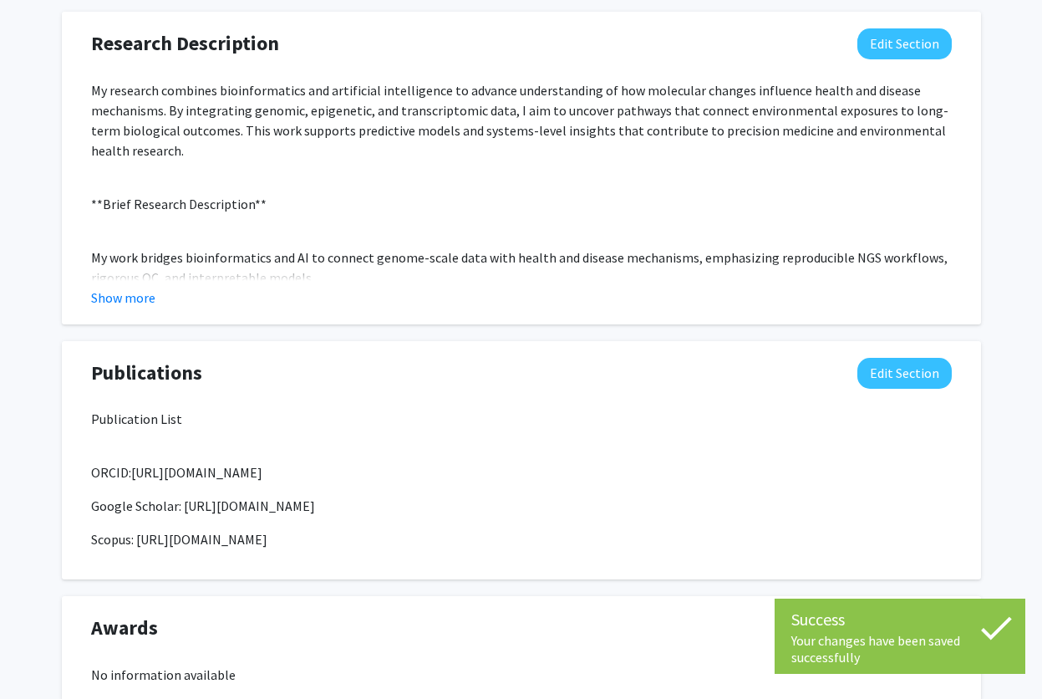
scroll to position [1042, 0]
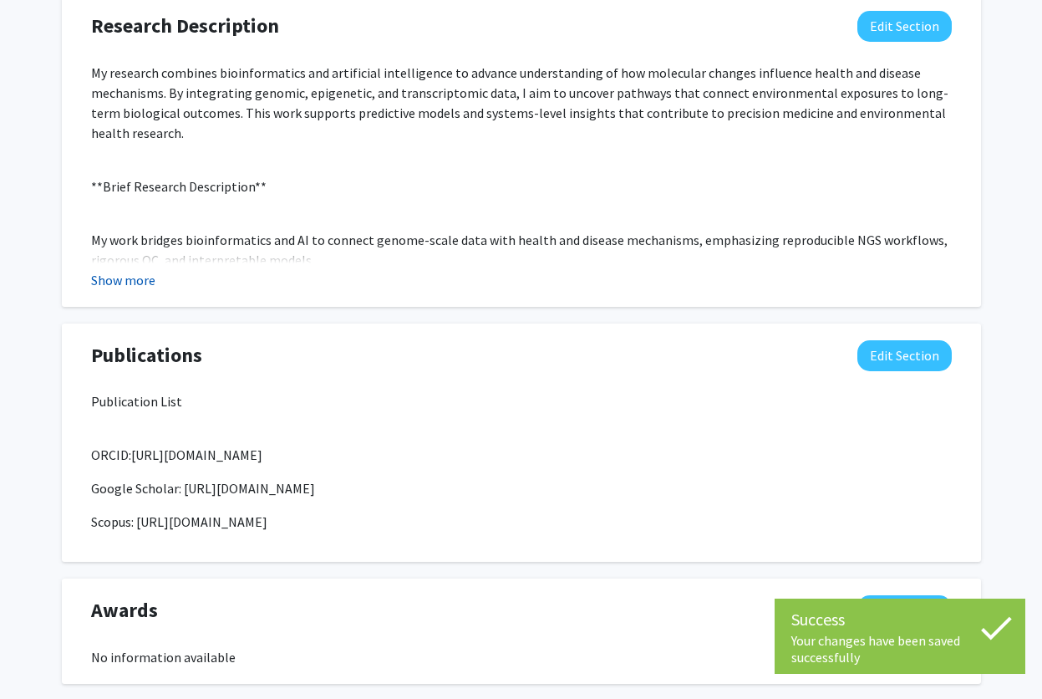
click at [132, 278] on button "Show more" at bounding box center [123, 280] width 64 height 20
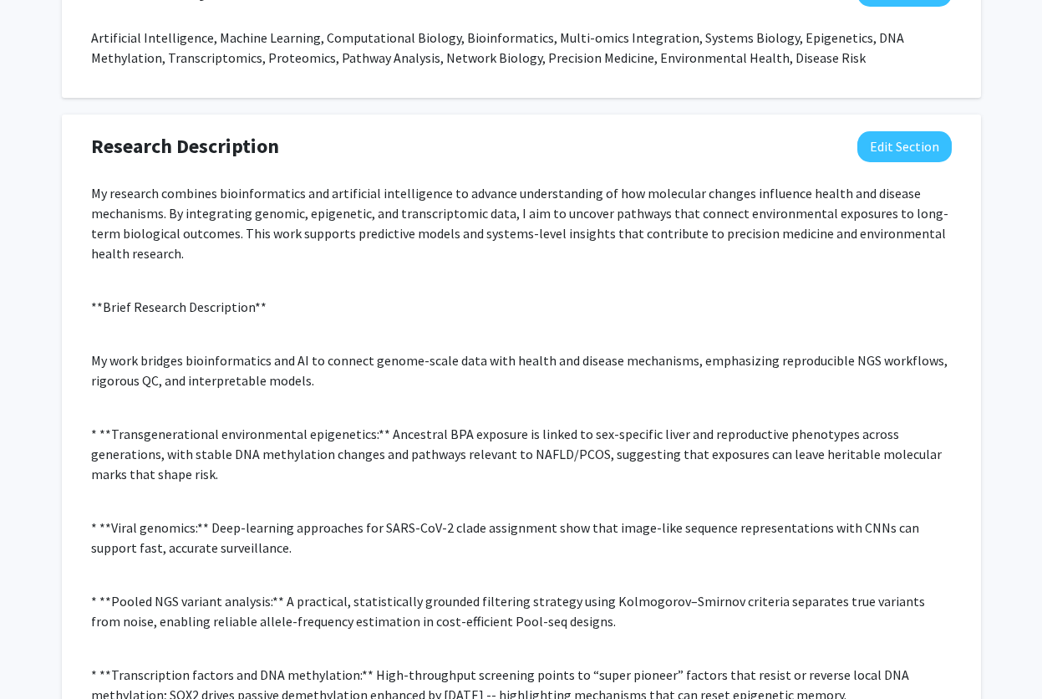
scroll to position [841, 0]
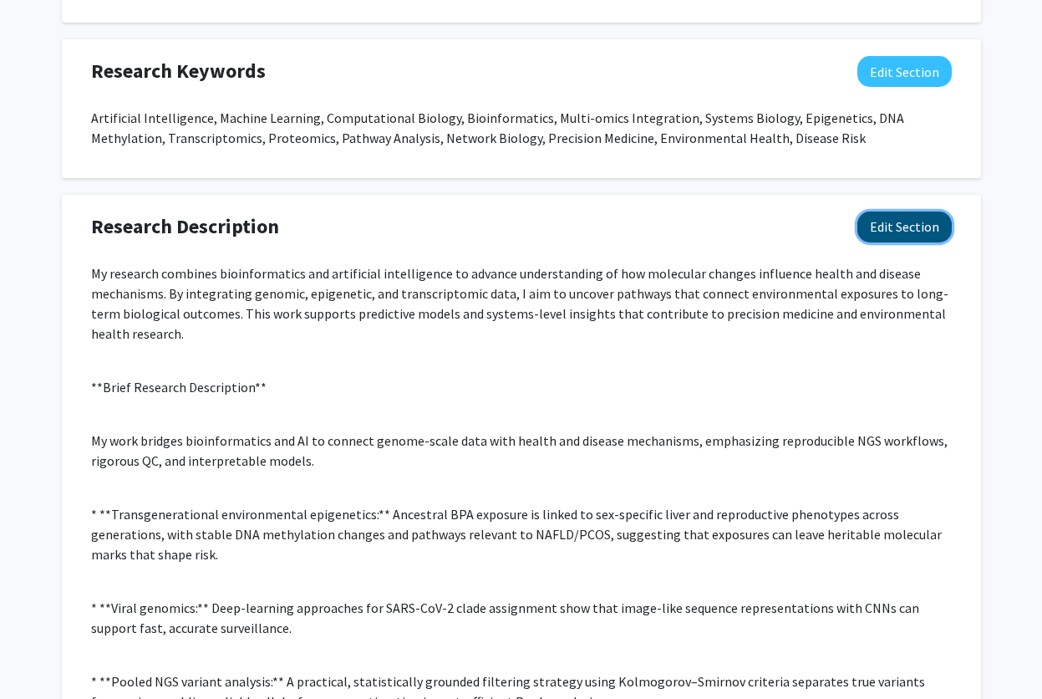
click at [922, 237] on button "Edit Section" at bounding box center [905, 227] width 94 height 31
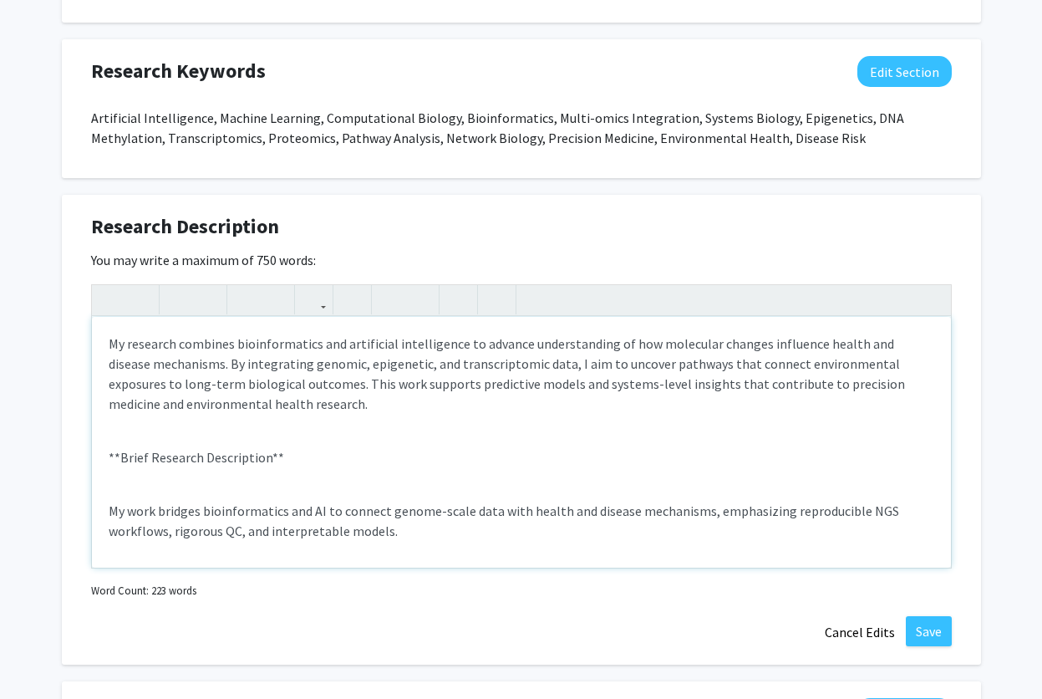
click at [286, 455] on p "**Brief Research Description**" at bounding box center [522, 457] width 826 height 20
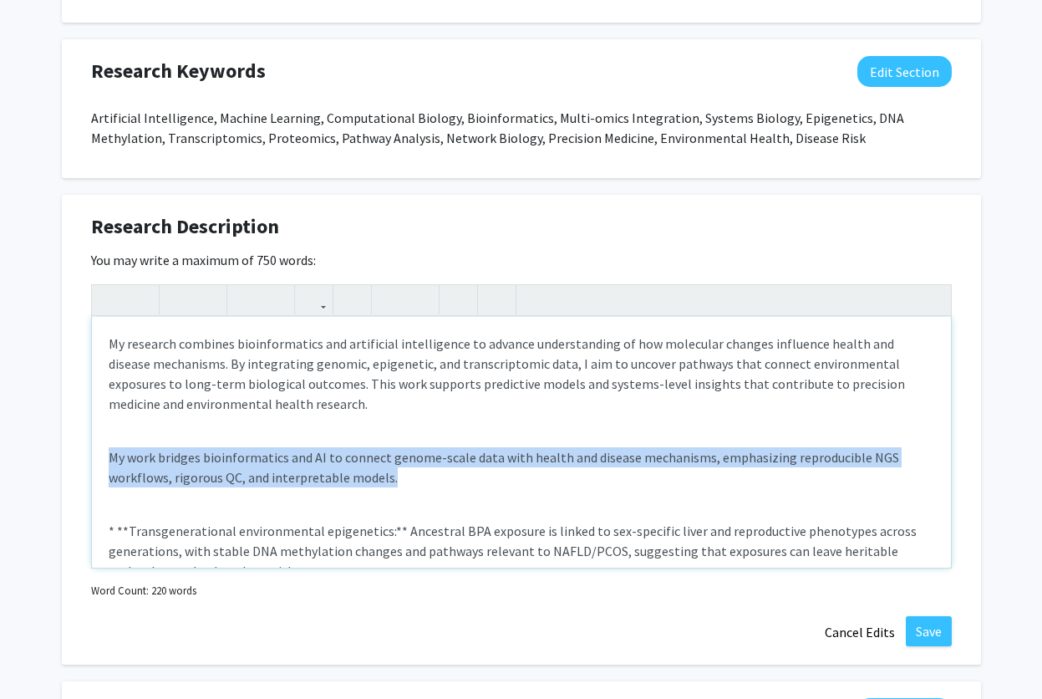
drag, startPoint x: 393, startPoint y: 477, endPoint x: 103, endPoint y: 460, distance: 290.6
click at [103, 460] on div "My research combines bioinformatics and artificial intelligence to advance unde…" at bounding box center [521, 442] width 859 height 251
copy p "My work bridges bioinformatics and AI to connect genome-scale data with health …"
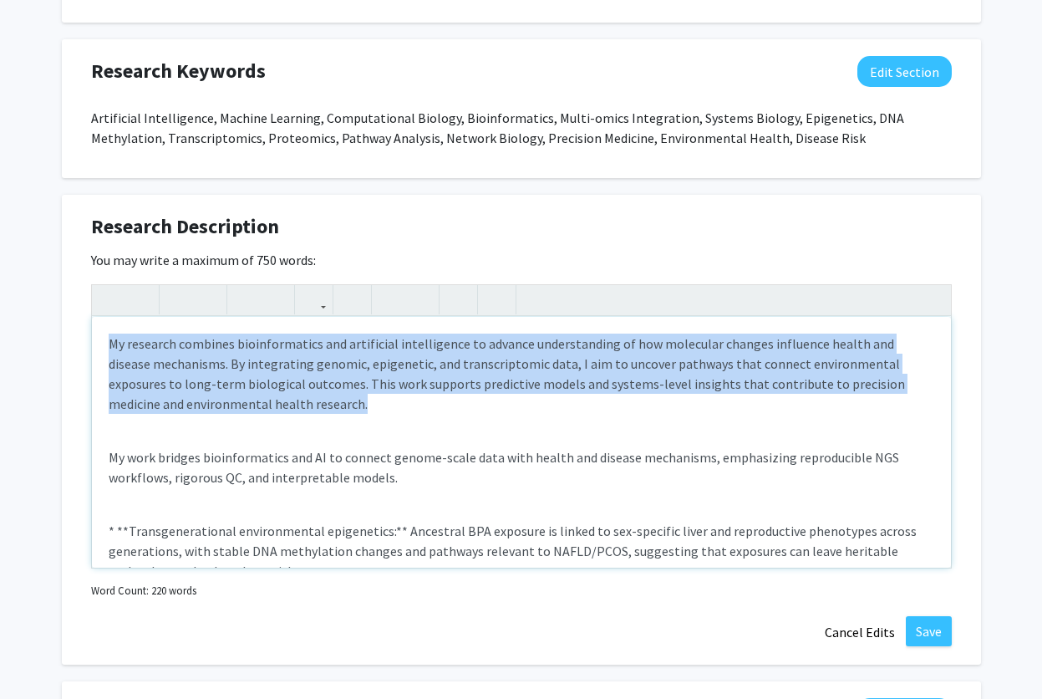
drag, startPoint x: 296, startPoint y: 410, endPoint x: 71, endPoint y: 335, distance: 237.1
click at [71, 335] on div "Research Description Edit Section You may write a maximum of 750 words: My rese…" at bounding box center [522, 430] width 920 height 470
copy p "My research combines bioinformatics and artificial intelligence to advance unde…"
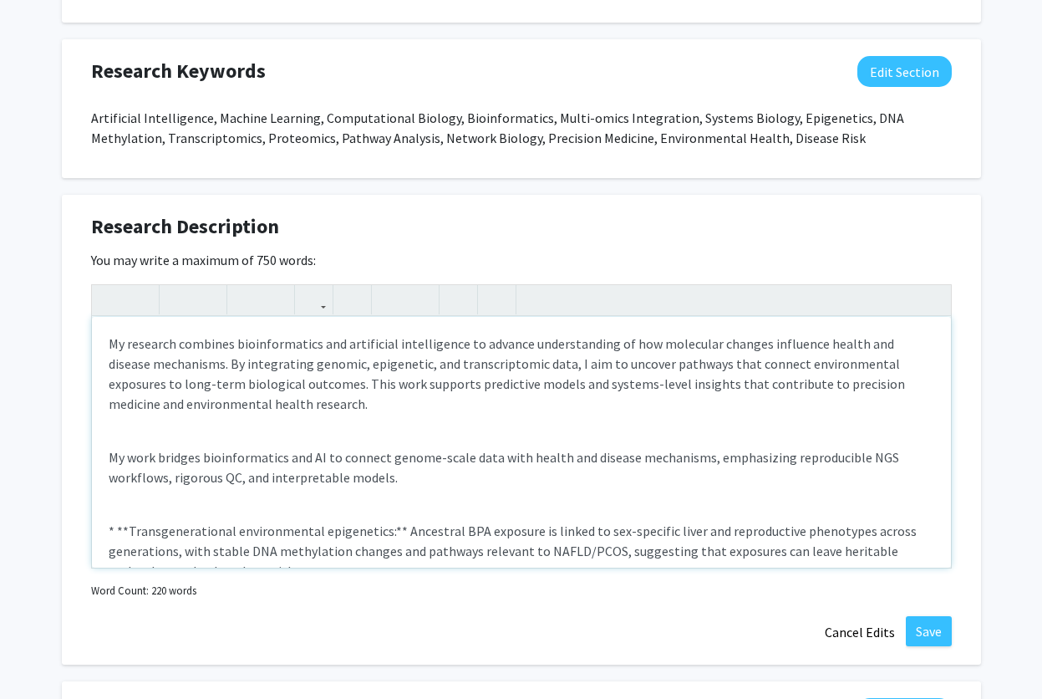
click at [304, 420] on div "My research combines bioinformatics and artificial intelligence to advance unde…" at bounding box center [521, 442] width 859 height 251
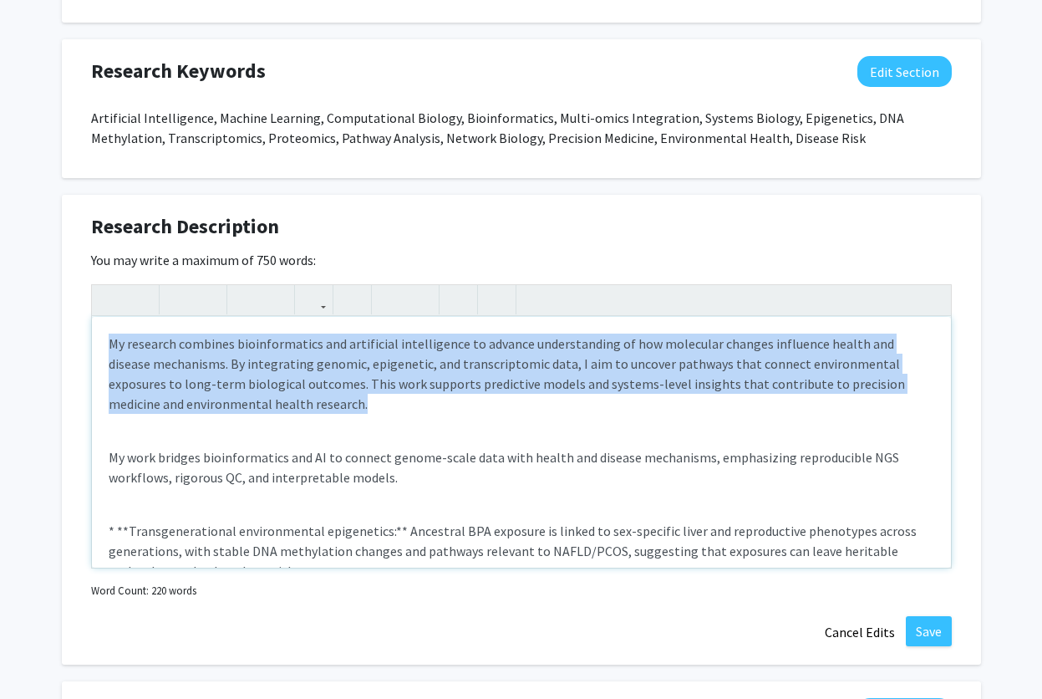
drag, startPoint x: 303, startPoint y: 405, endPoint x: 28, endPoint y: 336, distance: 282.6
click at [28, 336] on div "[PERSON_NAME] Edit Section See Public View help Title: Dr. Departments: Biologi…" at bounding box center [521, 157] width 1042 height 1877
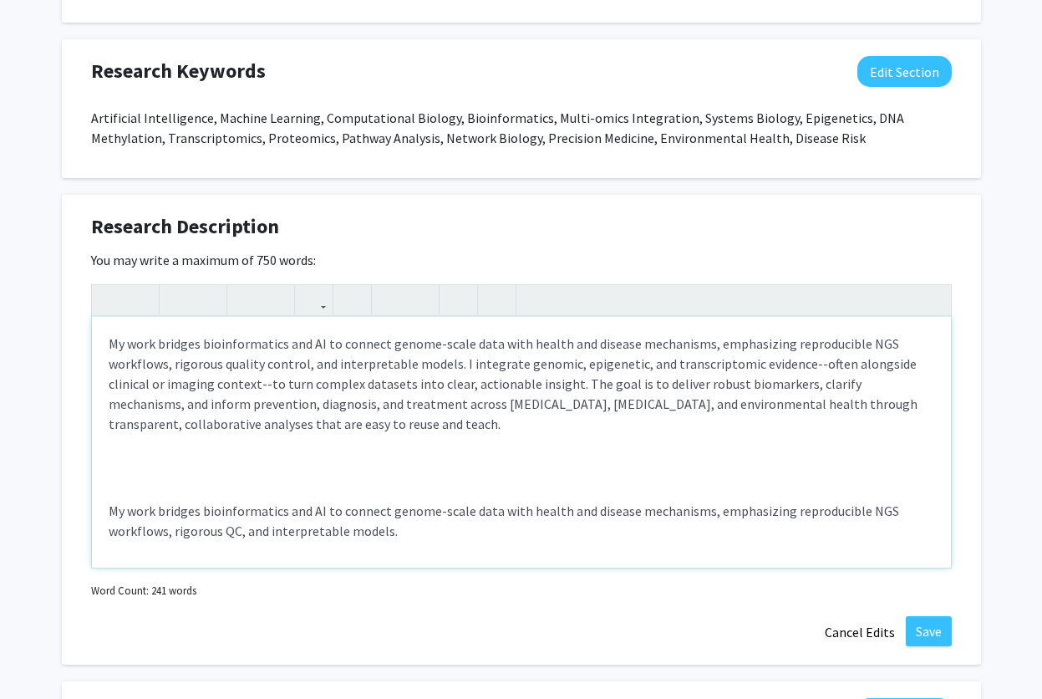
click at [803, 364] on p "My work bridges bioinformatics and AI to connect genome-scale data with health …" at bounding box center [522, 384] width 826 height 100
drag, startPoint x: 895, startPoint y: 363, endPoint x: 206, endPoint y: 385, distance: 690.0
click at [206, 385] on p "My work bridges bioinformatics and AI to connect genome-scale data with health …" at bounding box center [522, 384] width 826 height 100
click at [690, 381] on p "My work bridges bioinformatics and AI to connect genome-scale data with health …" at bounding box center [522, 384] width 826 height 100
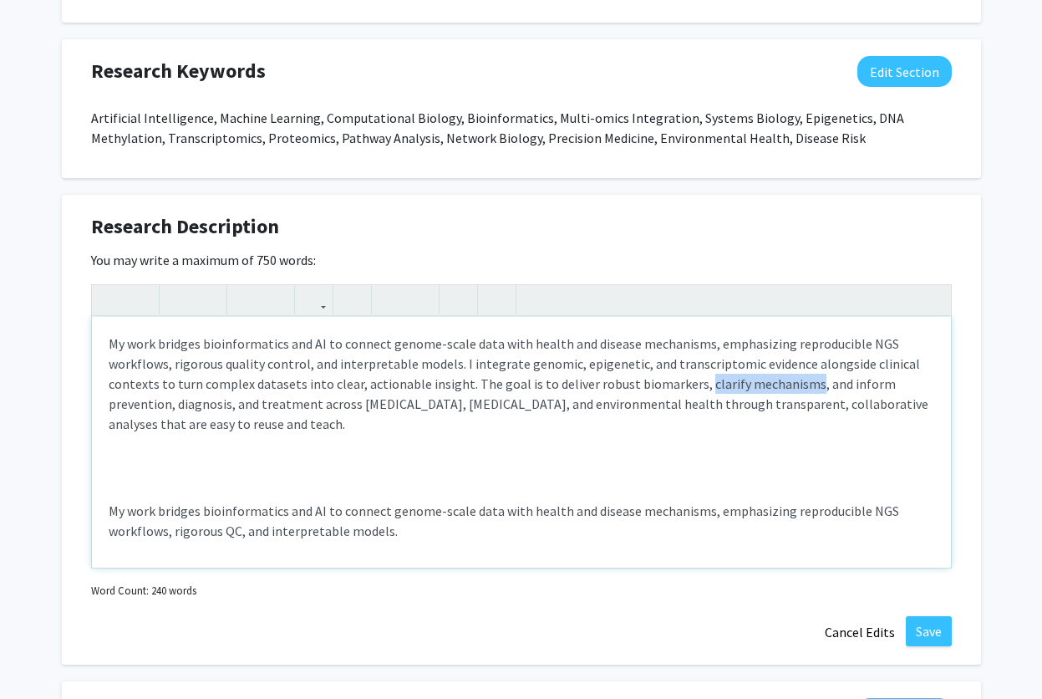
click at [796, 383] on p "My work bridges bioinformatics and AI to connect genome-scale data with health …" at bounding box center [522, 384] width 826 height 100
click at [517, 408] on p "My work bridges bioinformatics and AI to connect genome-scale data with health …" at bounding box center [522, 384] width 826 height 100
click at [651, 402] on p "My work bridges bioinformatics and AI to connect genome-scale data with health …" at bounding box center [522, 384] width 826 height 100
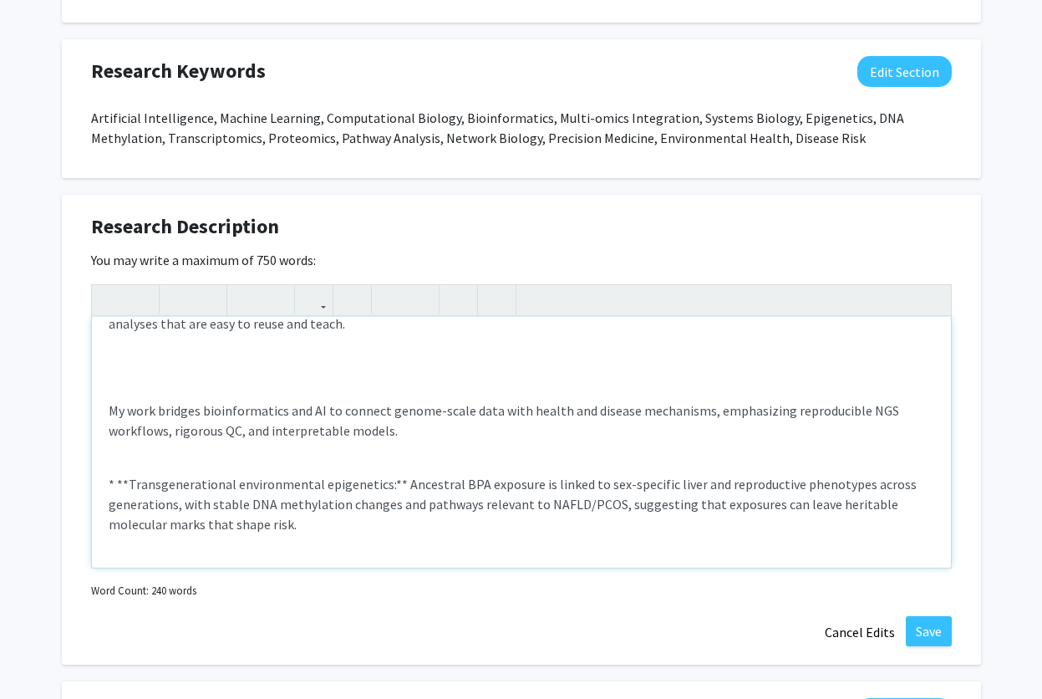
click at [120, 391] on div "My work bridges bioinformatics and AI to connect genome-scale data with health …" at bounding box center [521, 442] width 859 height 251
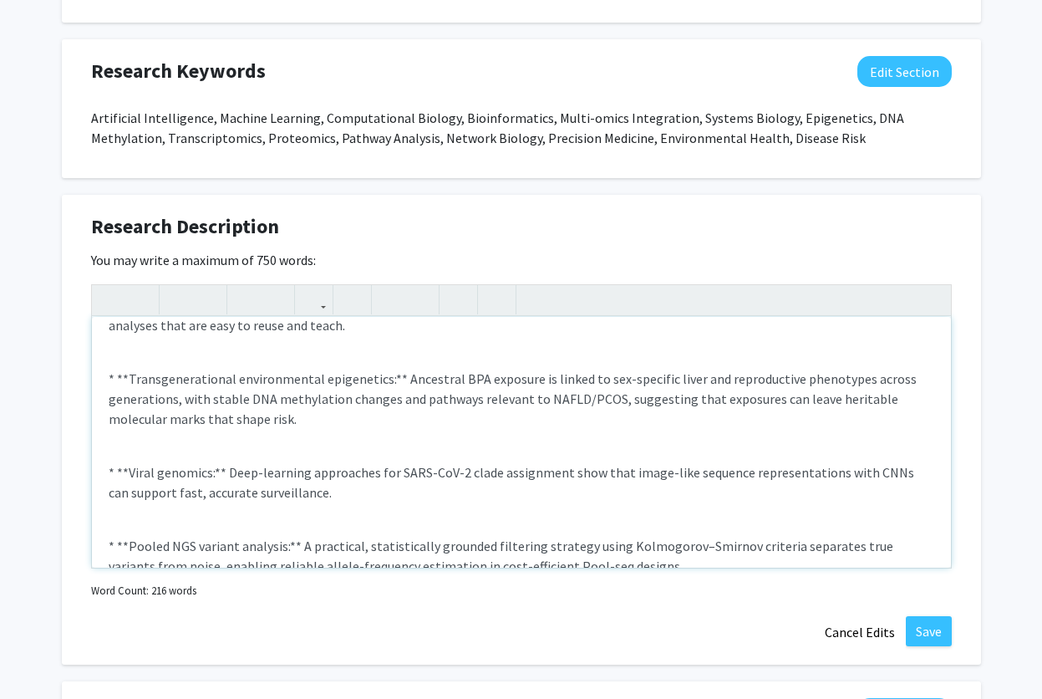
click at [135, 348] on div "My work bridges bioinformatics and AI to connect genome-scale data with health …" at bounding box center [521, 442] width 859 height 251
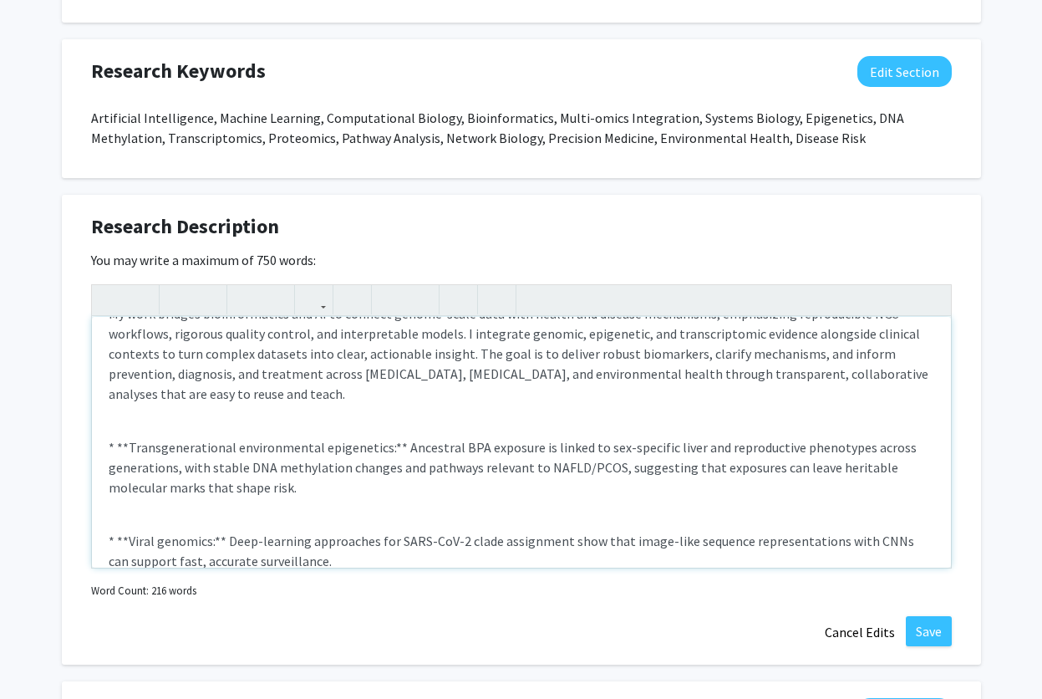
scroll to position [0, 0]
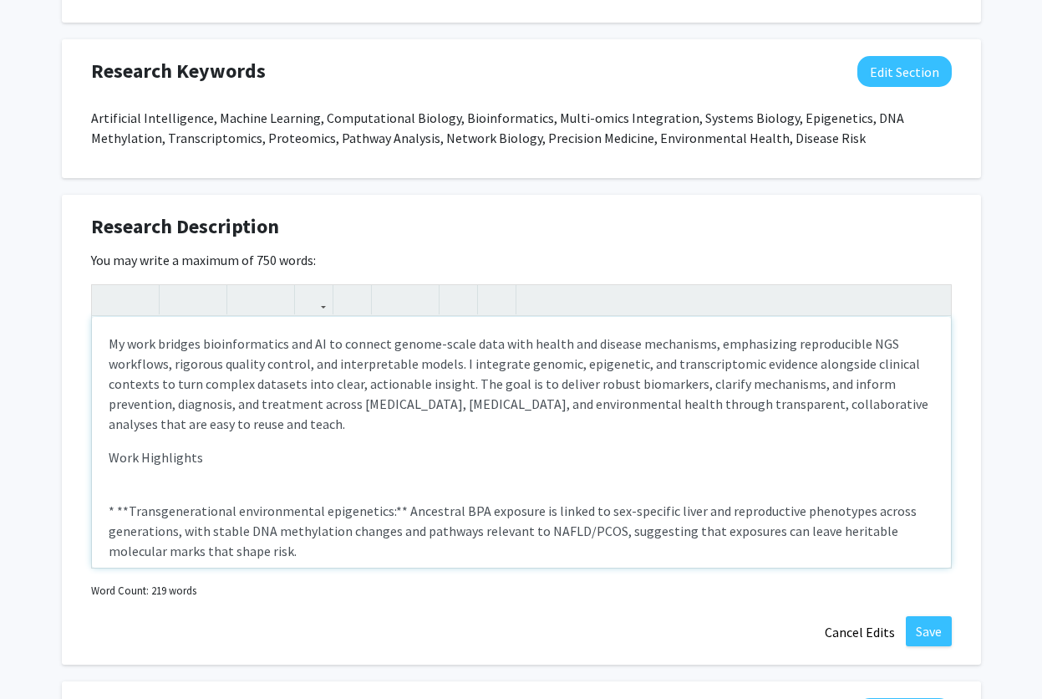
click at [176, 442] on div "My work bridges bioinformatics and AI to connect genome-scale data with health …" at bounding box center [521, 442] width 859 height 251
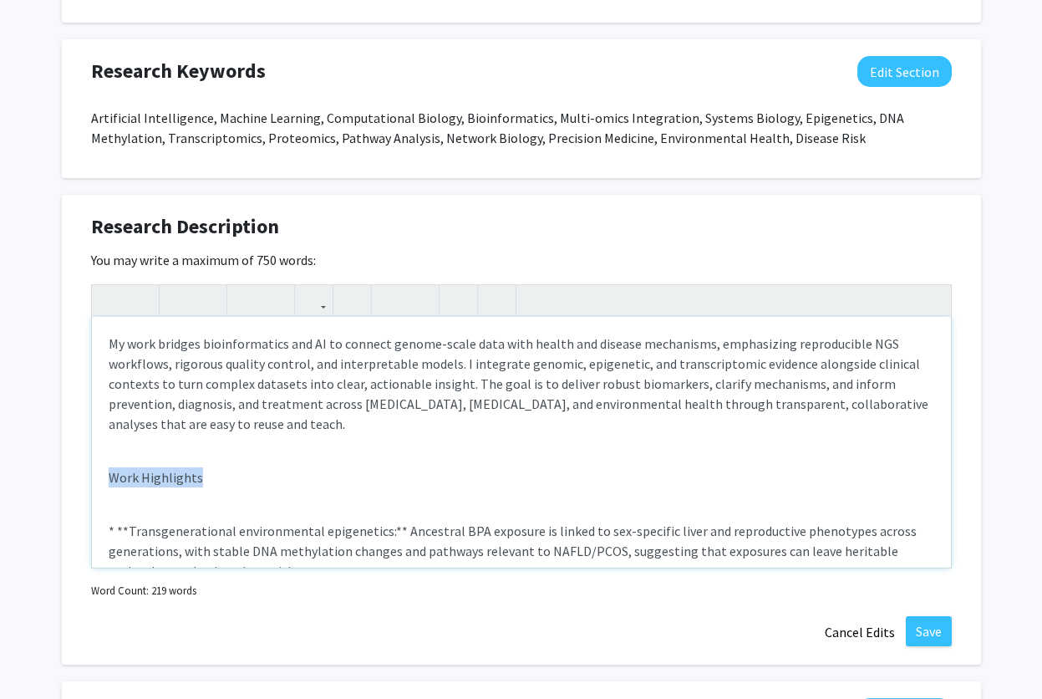
click at [201, 478] on p "Work Highlights" at bounding box center [522, 477] width 826 height 20
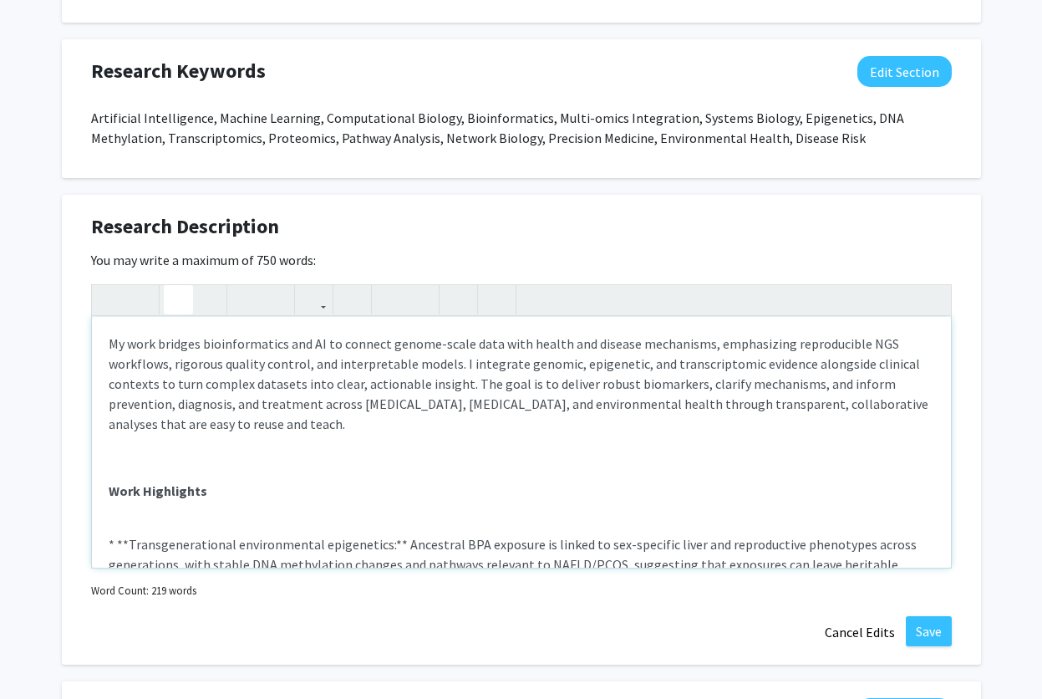
click at [217, 514] on p "* **Transgenerational environmental epigenetics:** Ancestral BPA exposure is li…" at bounding box center [522, 701] width 826 height 375
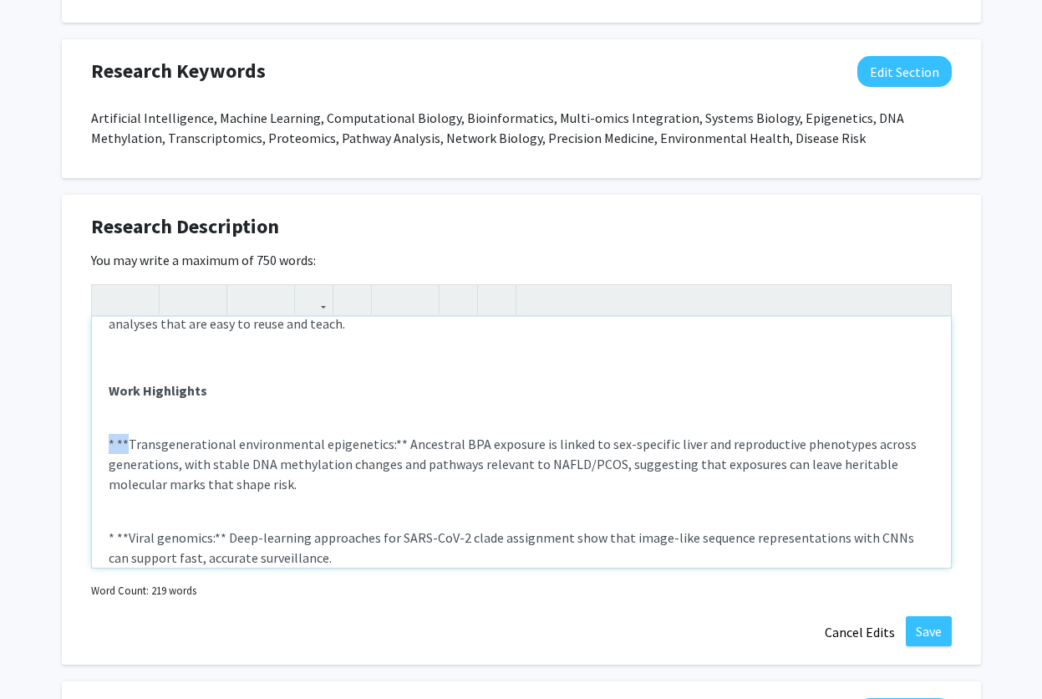
drag, startPoint x: 125, startPoint y: 442, endPoint x: 99, endPoint y: 441, distance: 25.9
click at [99, 441] on div "My work bridges bioinformatics and AI to connect genome-scale data with health …" at bounding box center [521, 442] width 859 height 251
click at [370, 439] on p "Transgenerational environmental epigenetics:** Ancestral BPA exposure is linked…" at bounding box center [522, 464] width 826 height 60
click at [110, 442] on p "Transgenerational environmental epigenetics: Ancestral BPA exposure is linked t…" at bounding box center [522, 464] width 826 height 60
click at [512, 480] on p "Transgenerational environmental epigenetics: Ancestral BPA exposure is linked t…" at bounding box center [522, 464] width 826 height 60
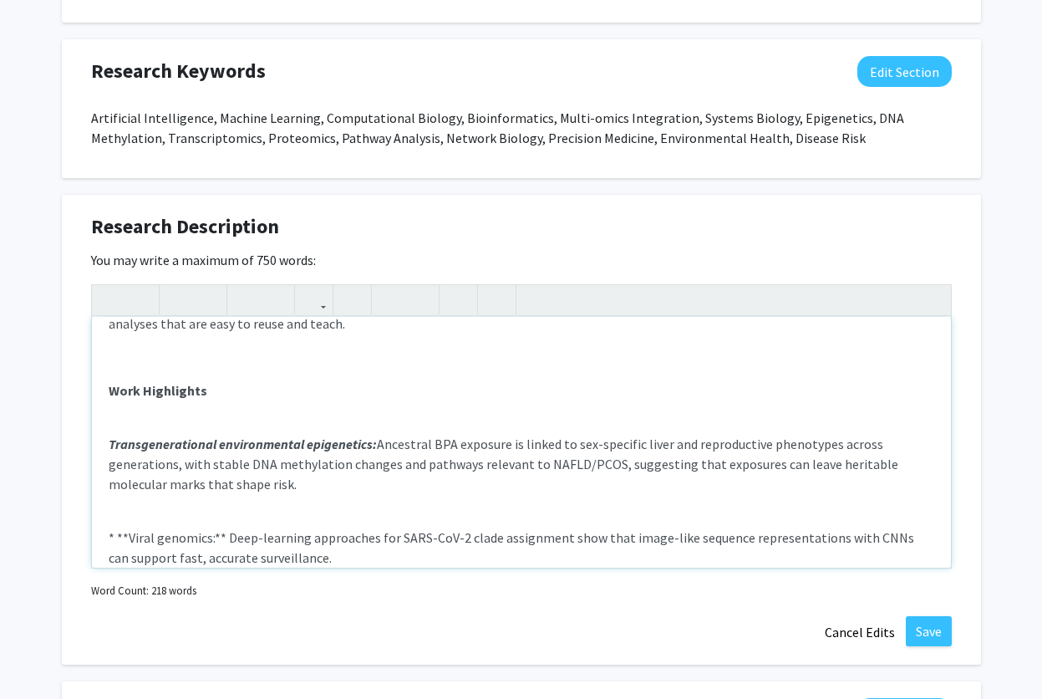
click at [161, 501] on p "Transgenerational environmental epigenetics: Ancestral BPA exposure is linked t…" at bounding box center [522, 601] width 826 height 375
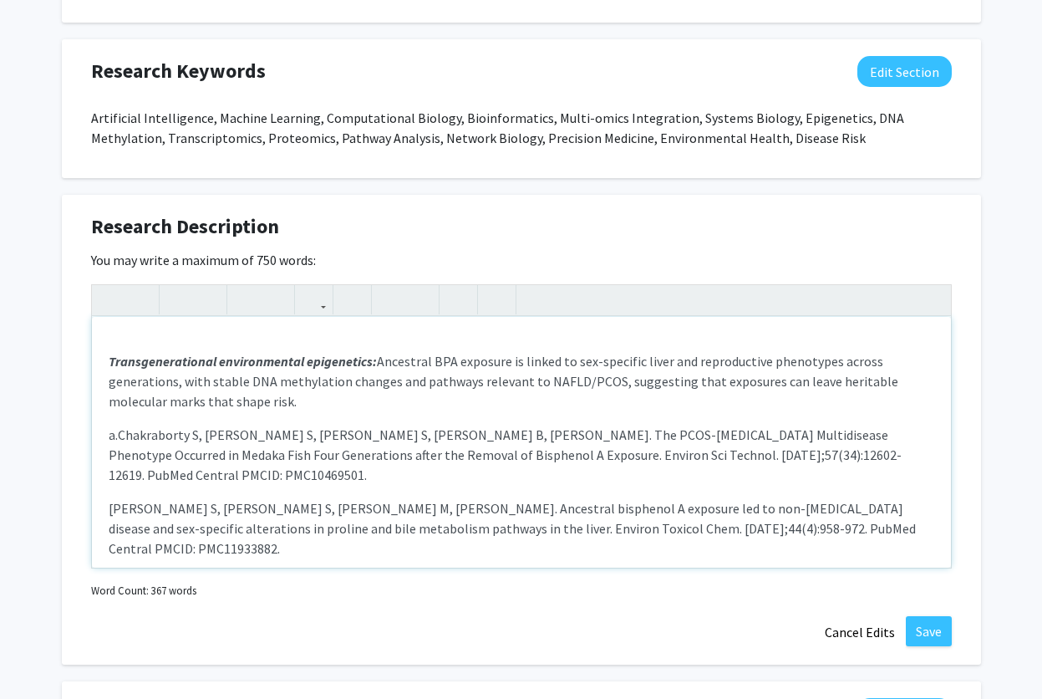
scroll to position [201, 0]
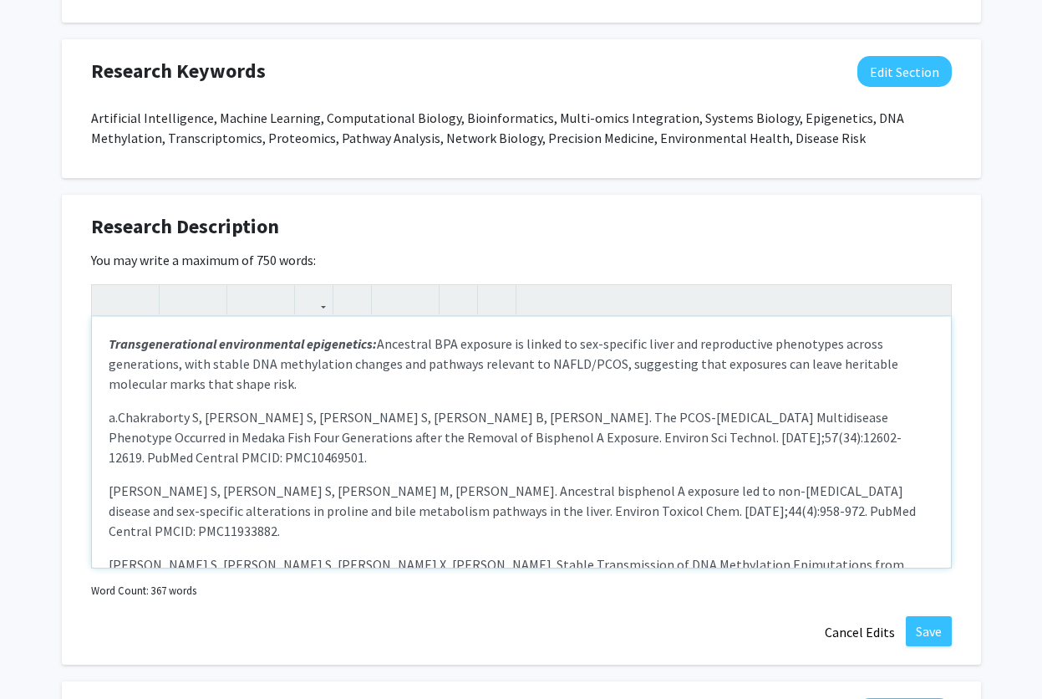
click at [119, 417] on p "Transgenerational environmental epigenetics: Ancestral BPA exposure is linked t…" at bounding box center [522, 391] width 826 height 154
click at [120, 481] on p "[PERSON_NAME] S, [PERSON_NAME] S, [PERSON_NAME] M, [PERSON_NAME]. Ancestral bis…" at bounding box center [522, 511] width 826 height 60
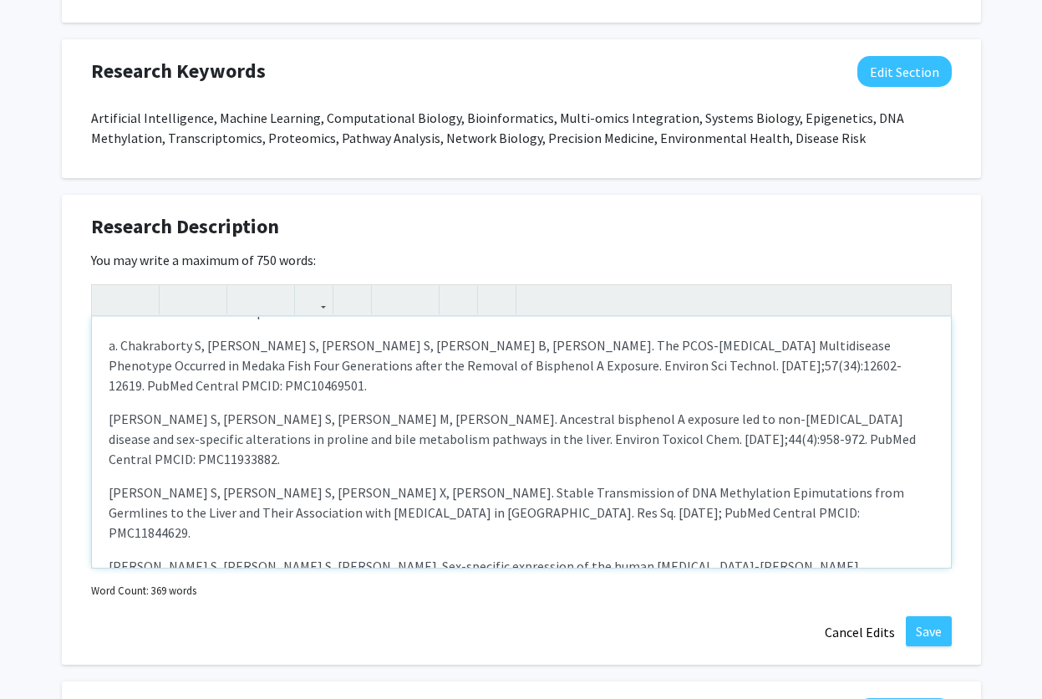
scroll to position [301, 0]
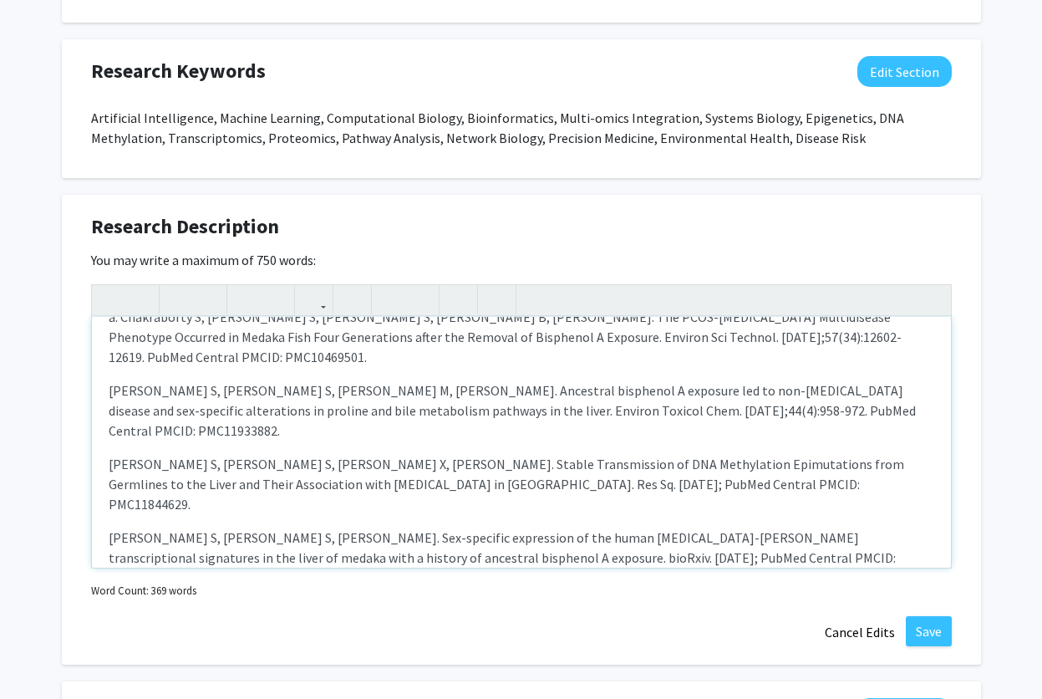
click at [120, 454] on p "[PERSON_NAME] S, [PERSON_NAME] S, [PERSON_NAME] X, [PERSON_NAME]. Stable Transm…" at bounding box center [522, 484] width 826 height 60
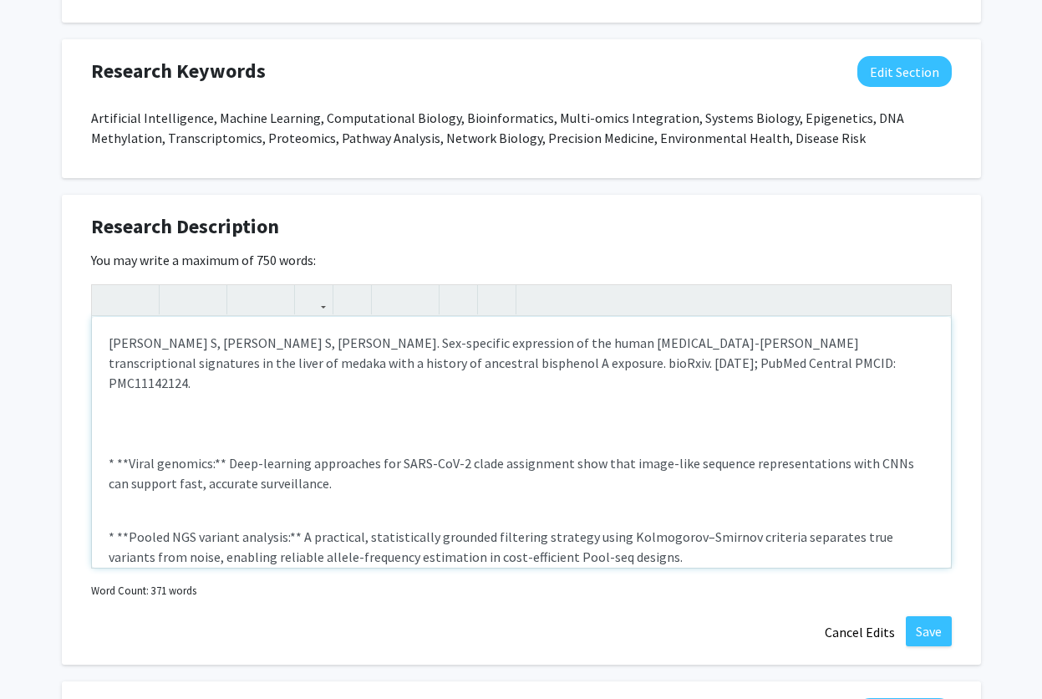
scroll to position [502, 0]
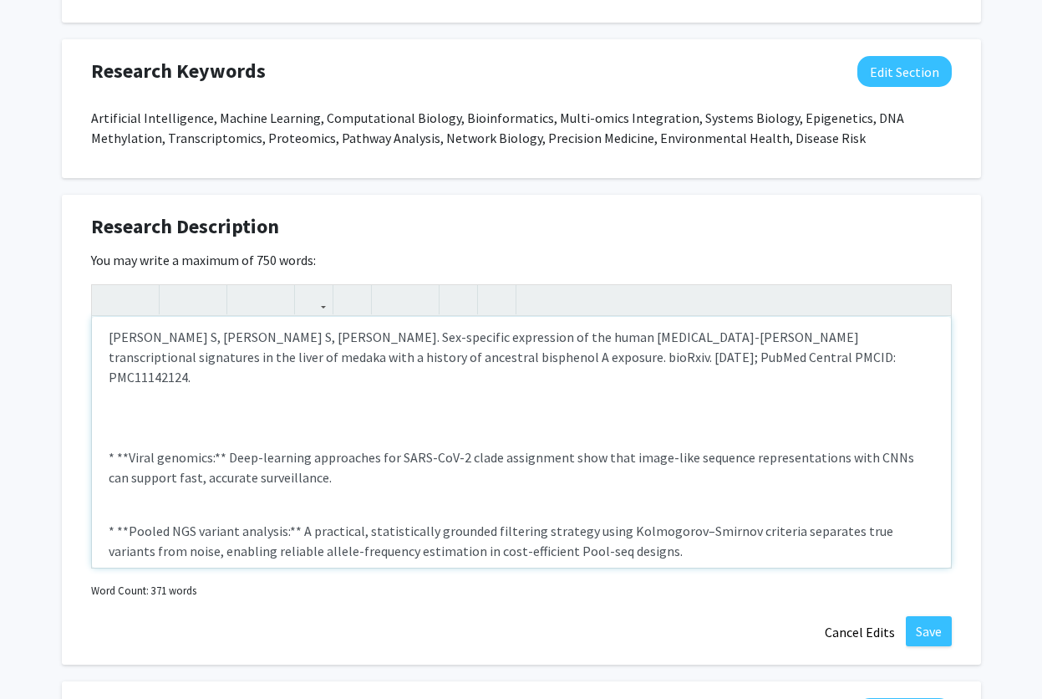
click at [198, 375] on p "[PERSON_NAME] S, [PERSON_NAME] S, [PERSON_NAME]. Sex-specific expression of the…" at bounding box center [522, 517] width 826 height 381
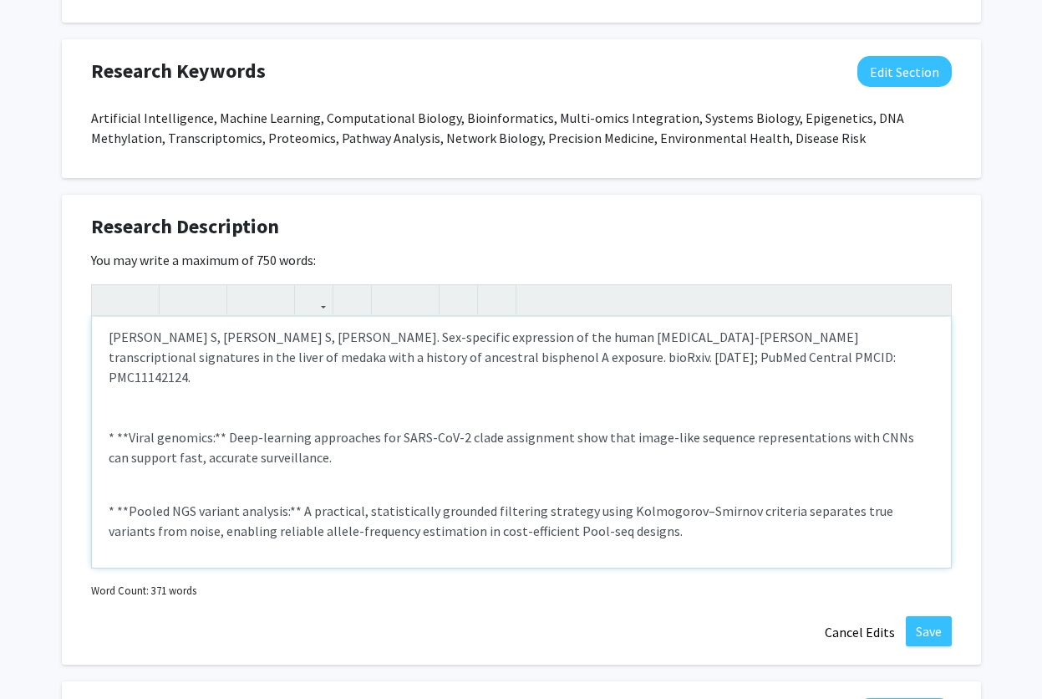
click at [322, 427] on p "* **Viral genomics:** Deep-learning approaches for SARS-CoV-2 clade assignment …" at bounding box center [522, 447] width 826 height 40
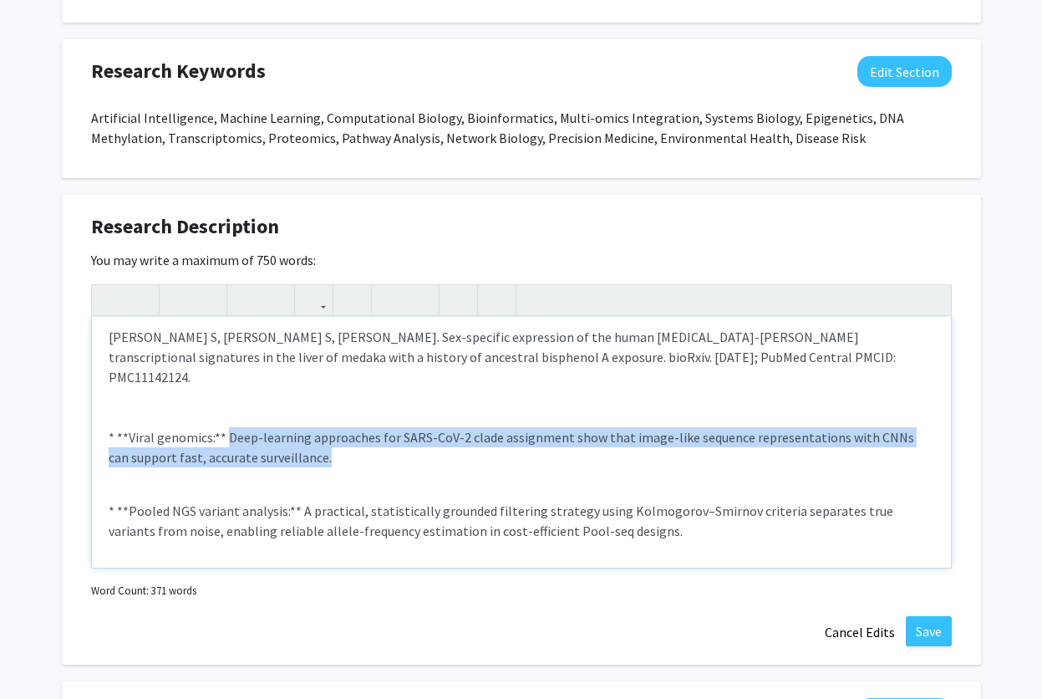
drag, startPoint x: 319, startPoint y: 400, endPoint x: 224, endPoint y: 376, distance: 97.3
click at [224, 427] on p "* **Viral genomics:** Deep-learning approaches for SARS-CoV-2 clade assignment …" at bounding box center [522, 447] width 826 height 40
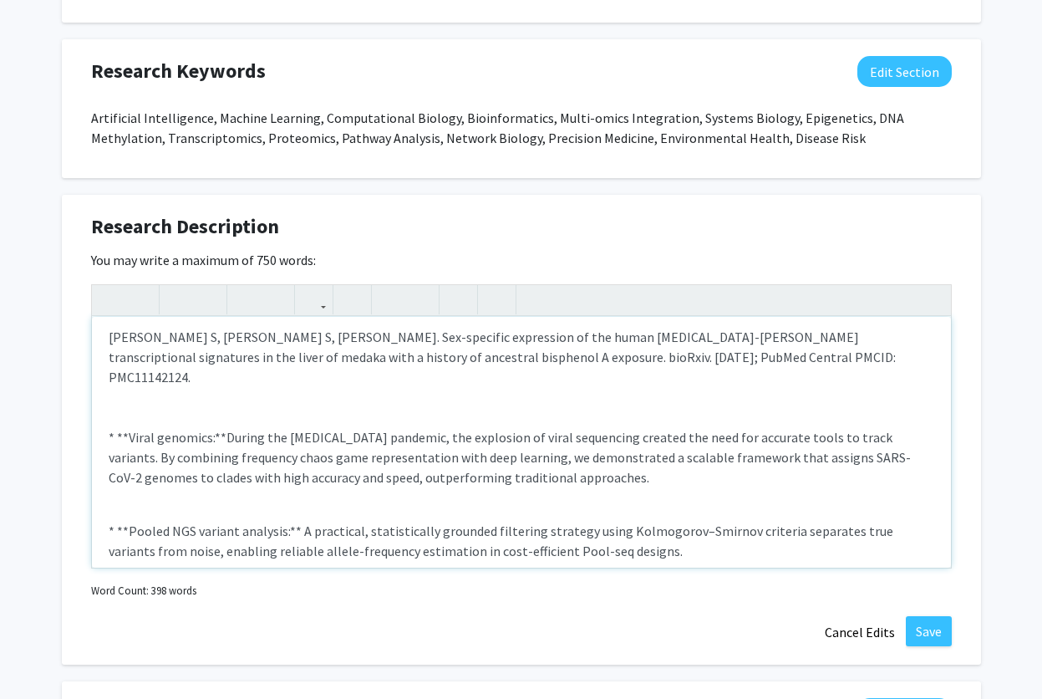
drag, startPoint x: 223, startPoint y: 375, endPoint x: 293, endPoint y: 410, distance: 77.8
click at [227, 427] on p "* **Viral genomics:**During the [MEDICAL_DATA] pandemic, the explosion of viral…" at bounding box center [522, 457] width 826 height 60
click at [232, 427] on p "Viral genomics and AI: During the [MEDICAL_DATA] pandemic, the explosion of vir…" at bounding box center [522, 457] width 826 height 60
click at [268, 521] on p "* **Pooled NGS variant analysis:** A practical, statistically grounded filterin…" at bounding box center [522, 541] width 826 height 40
click at [125, 351] on p "[PERSON_NAME] S, [PERSON_NAME] S, [PERSON_NAME]. Sex-specific expression of the…" at bounding box center [522, 517] width 826 height 381
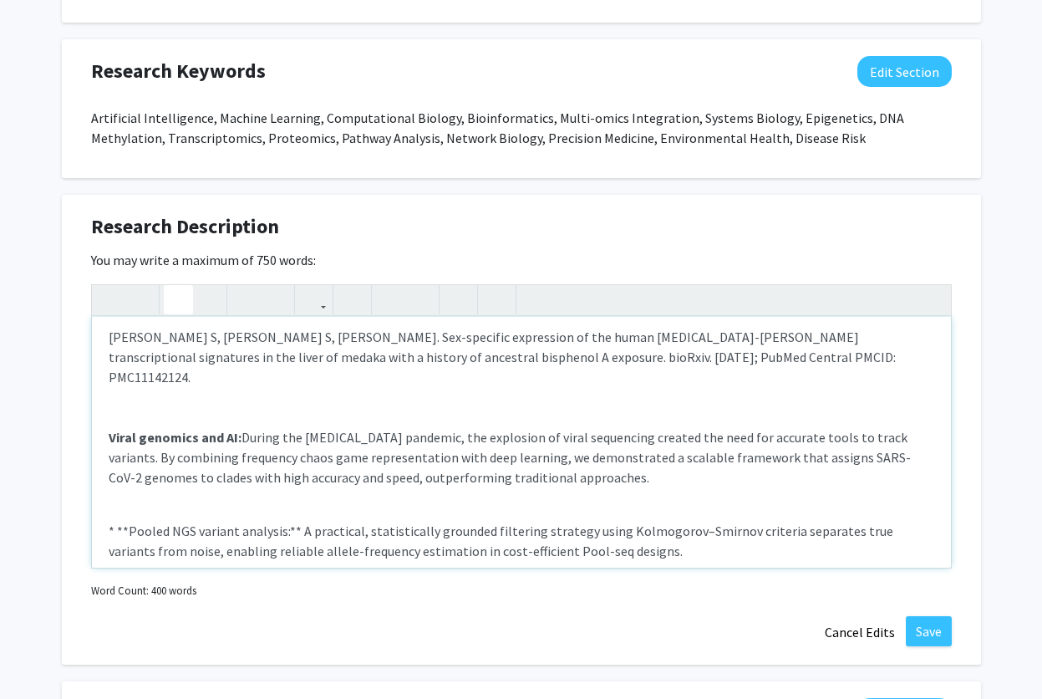
click at [173, 446] on p "[PERSON_NAME] S, [PERSON_NAME] S, [PERSON_NAME]. Sex-specific expression of the…" at bounding box center [522, 517] width 826 height 381
click at [298, 521] on p "* **Pooled NGS variant analysis:** A practical, statistically grounded filterin…" at bounding box center [522, 541] width 826 height 40
click at [269, 521] on p "Pooled NGS variant analysis: A practical, statistically grounded filtering stra…" at bounding box center [522, 541] width 826 height 40
click at [374, 521] on p "Pooled NGS variant analysis: A practical, statistically grounded filtering stra…" at bounding box center [522, 541] width 826 height 40
click at [589, 521] on p "Pooled NGS variant analysis: A practical, statistically grounded filtering stra…" at bounding box center [522, 541] width 826 height 40
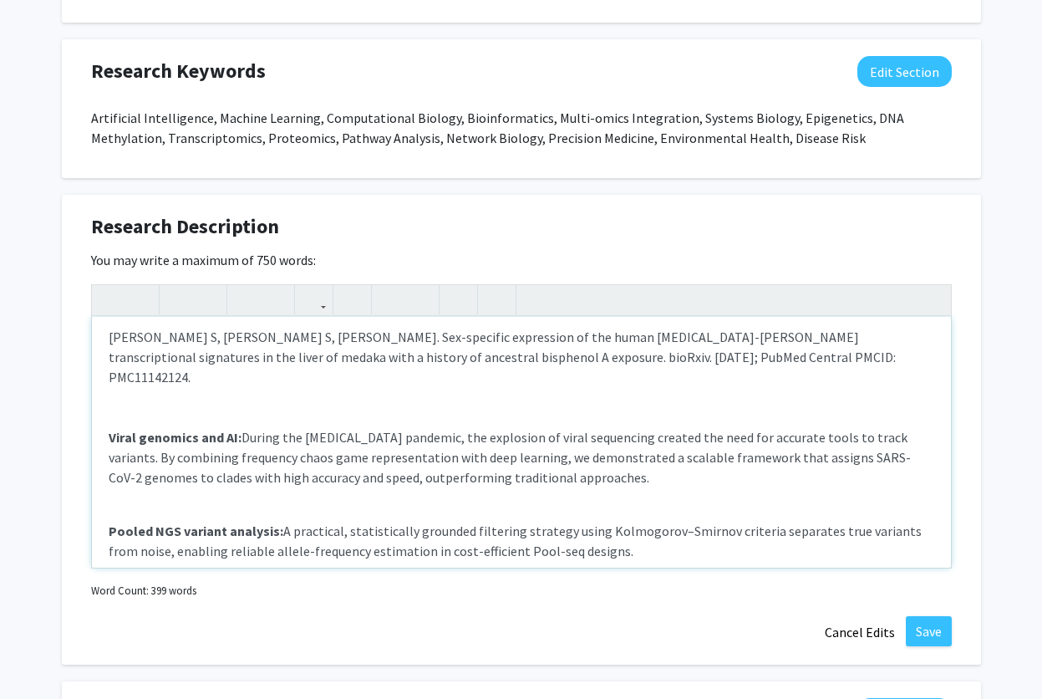
click at [149, 512] on p "[PERSON_NAME] S, [PERSON_NAME] S, [PERSON_NAME]. Sex-specific expression of the…" at bounding box center [522, 517] width 826 height 381
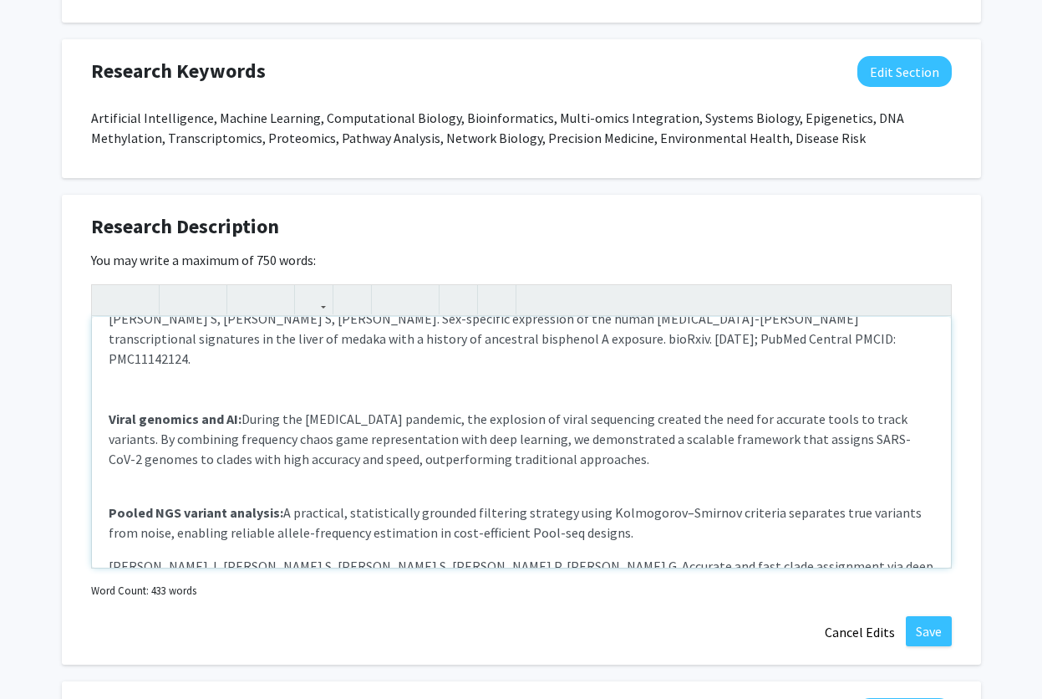
scroll to position [420, 0]
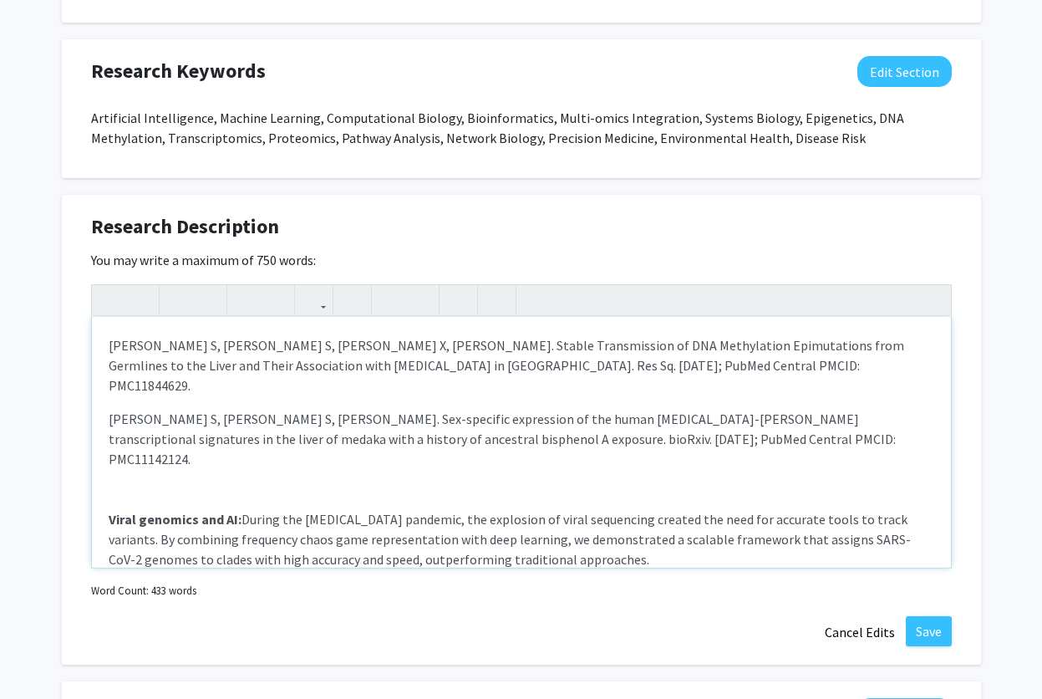
click at [150, 530] on p "[PERSON_NAME] S, [PERSON_NAME] S, [PERSON_NAME]. Sex-specific expression of the…" at bounding box center [522, 553] width 826 height 288
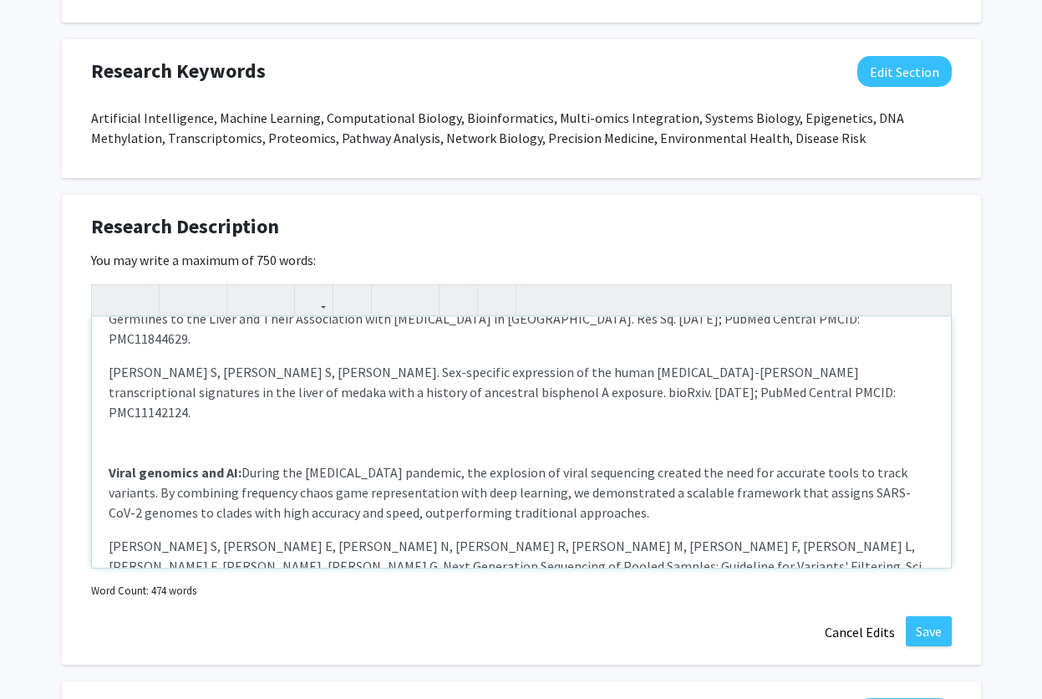
click at [120, 536] on p "[PERSON_NAME] S, [PERSON_NAME] E, [PERSON_NAME] N, [PERSON_NAME] R, [PERSON_NAM…" at bounding box center [522, 566] width 826 height 60
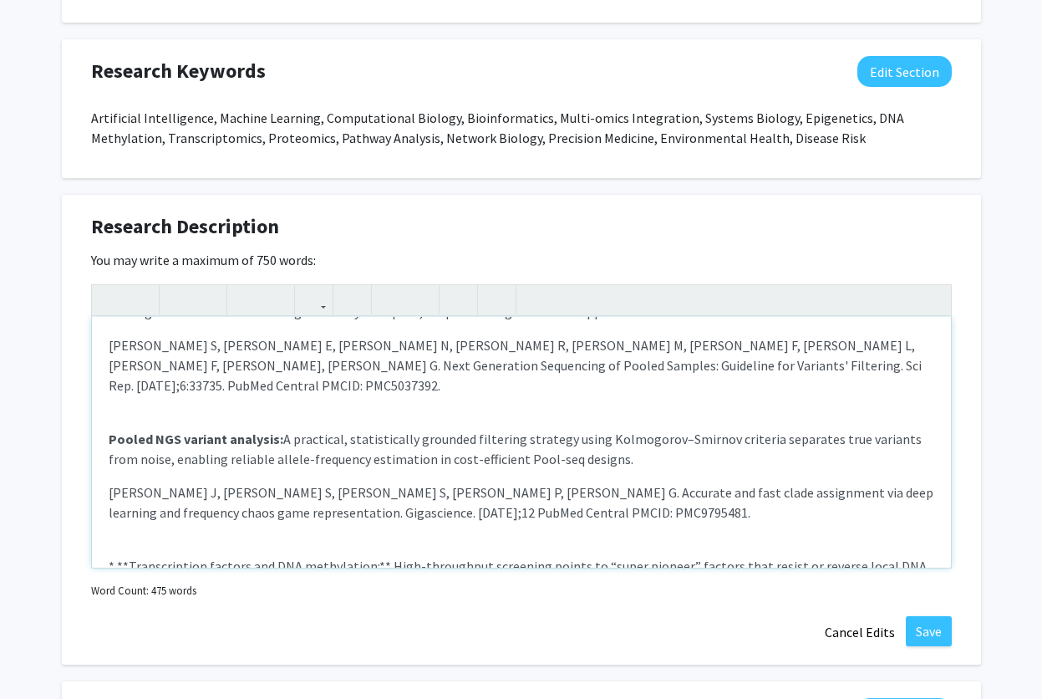
scroll to position [719, 0]
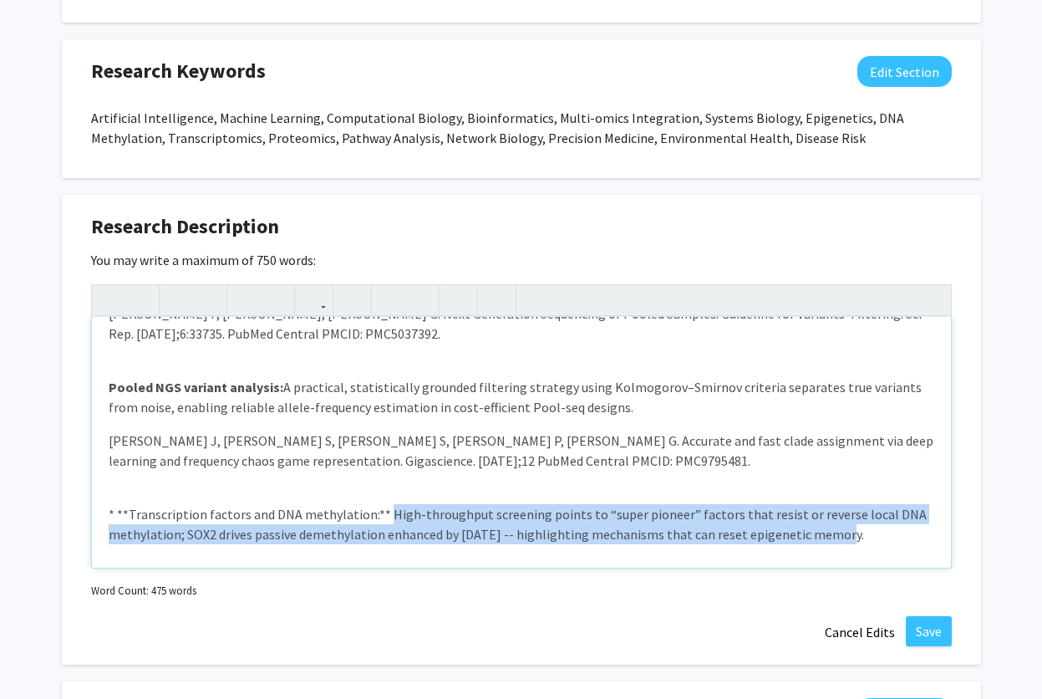
drag, startPoint x: 849, startPoint y: 456, endPoint x: 385, endPoint y: 441, distance: 464.3
click at [385, 504] on p "* **Transcription factors and DNA methylation:** High-throughput screening poin…" at bounding box center [522, 524] width 826 height 40
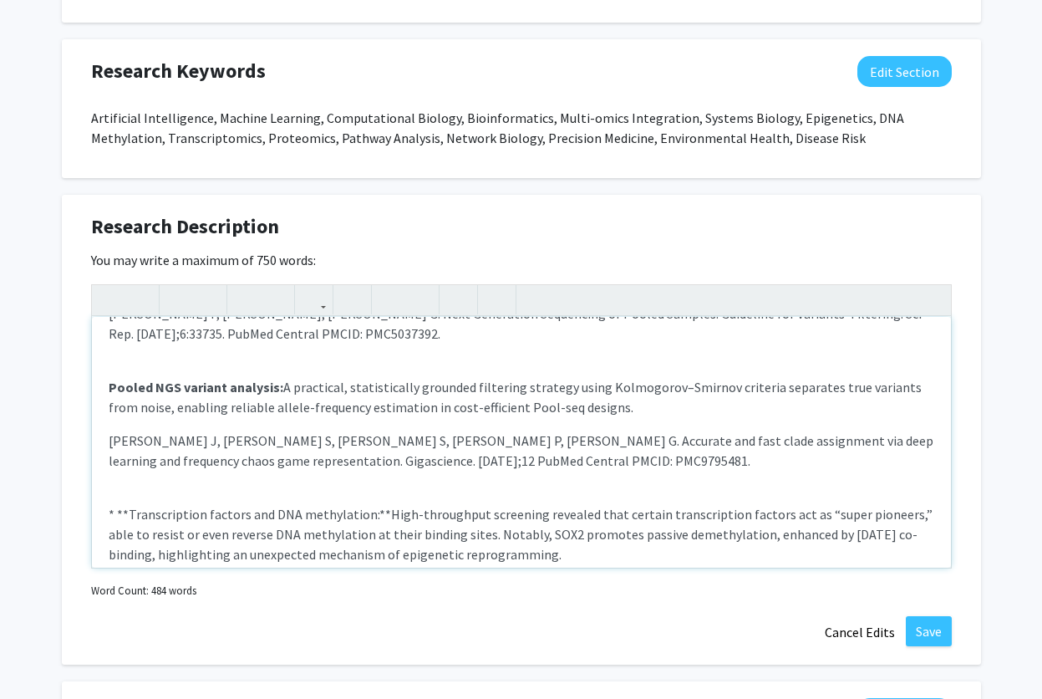
click at [377, 504] on p "* **Transcription factors and DNA methylation:**High-throughput screening revea…" at bounding box center [522, 534] width 826 height 60
click at [129, 504] on p "* **Transcription factors and DNA methylation: High-throughput screening reveal…" at bounding box center [522, 534] width 826 height 60
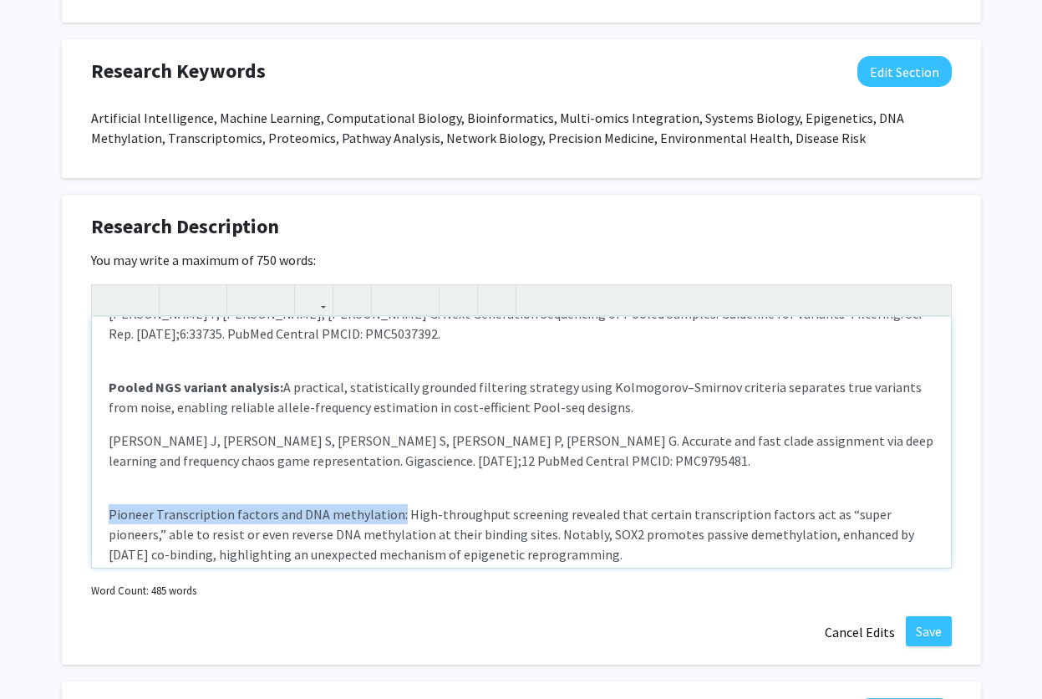
drag, startPoint x: 393, startPoint y: 435, endPoint x: 74, endPoint y: 431, distance: 318.5
click at [74, 431] on div "Research Description Edit Section You may write a maximum of 750 words: My work…" at bounding box center [522, 430] width 920 height 470
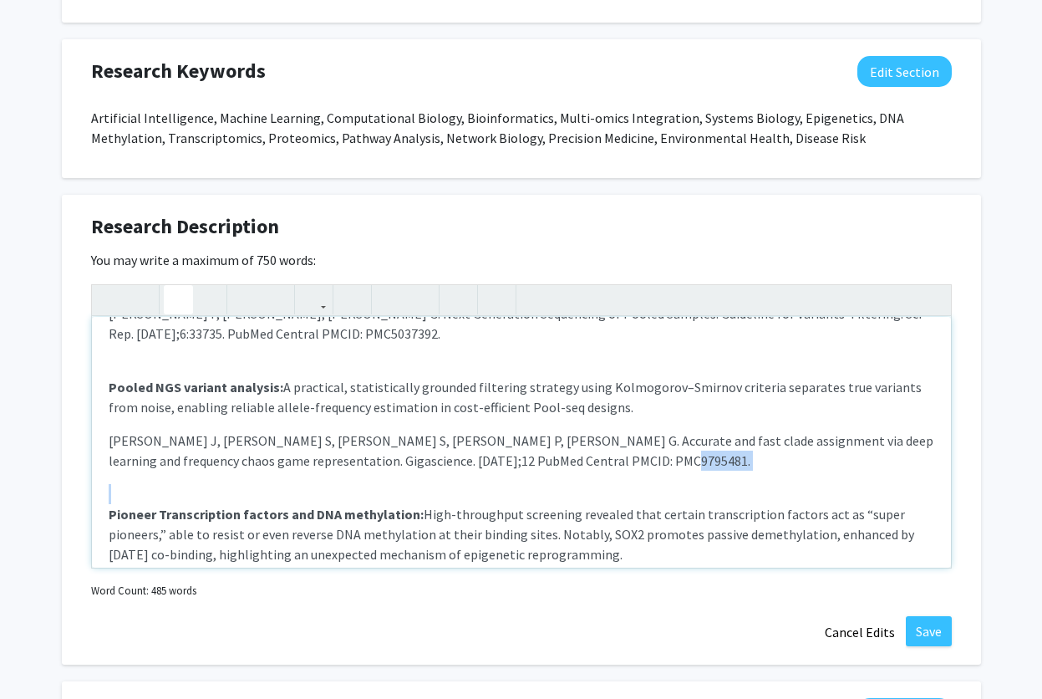
click at [324, 506] on strong "Pioneer Transcription factors and DNA methylation:" at bounding box center [266, 514] width 315 height 17
click at [580, 504] on p "Pioneer Transcription factors and DNA methylation: High-throughput screening re…" at bounding box center [522, 534] width 826 height 60
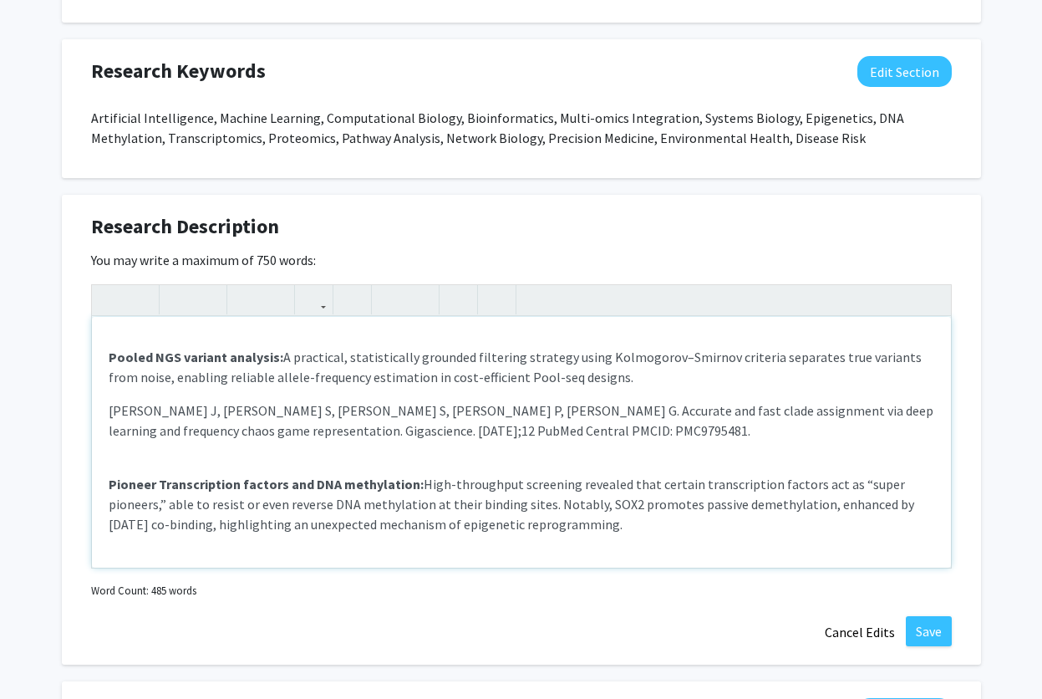
scroll to position [779, 0]
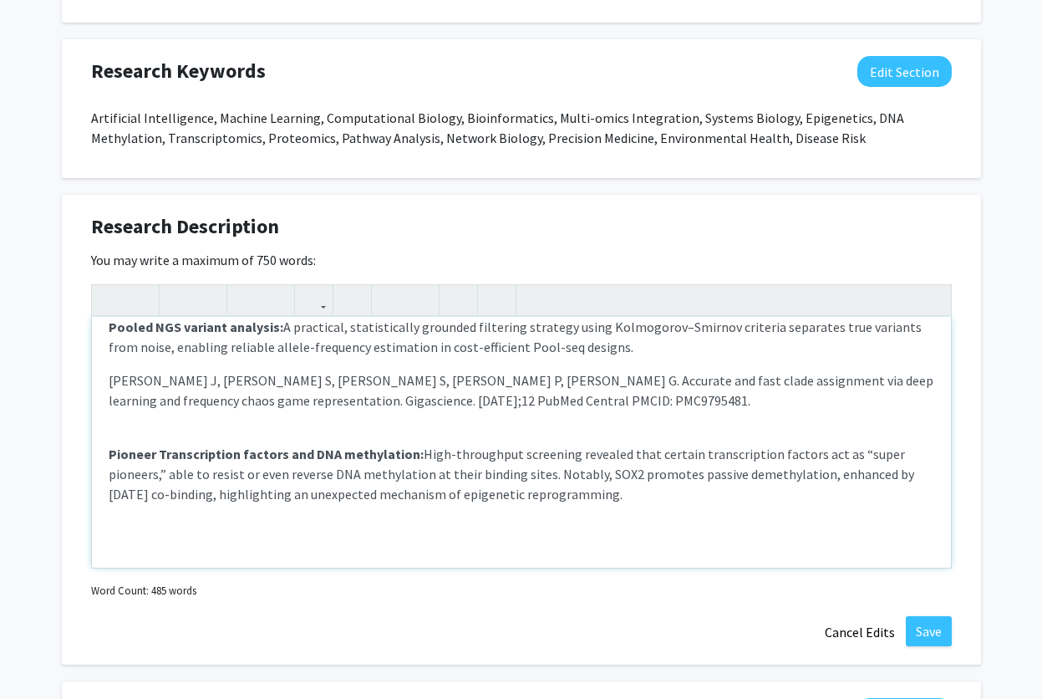
click at [205, 436] on p "Pioneer Transcription factors and DNA methylation: High-throughput screening re…" at bounding box center [522, 521] width 826 height 194
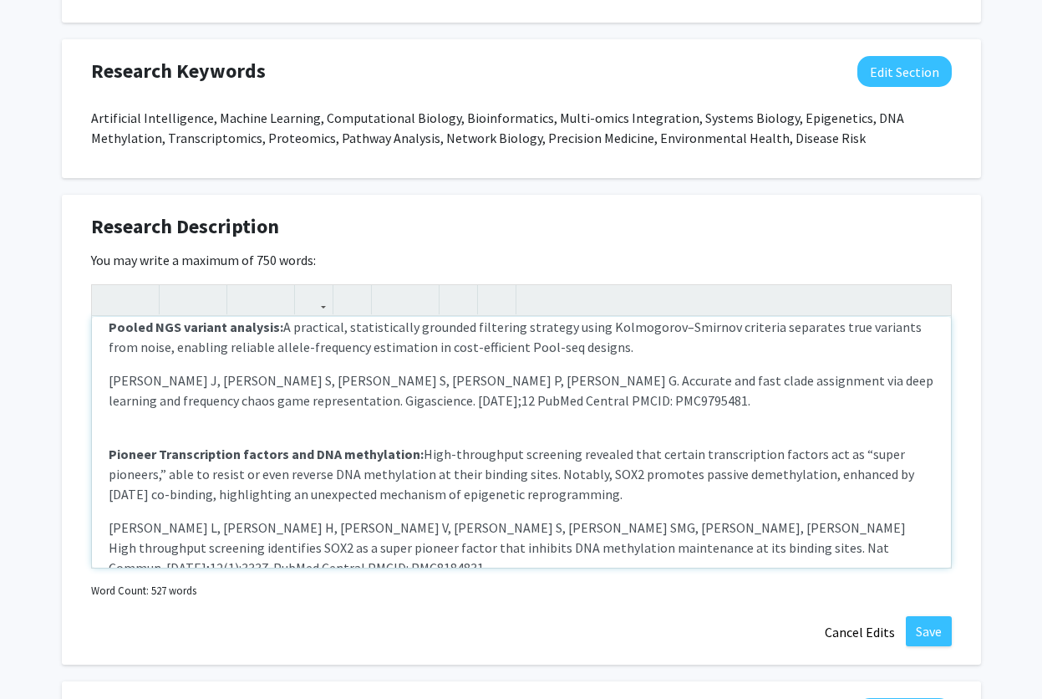
click at [122, 446] on p "Pioneer Transcription factors and DNA methylation: High-throughput screening re…" at bounding box center [522, 541] width 826 height 234
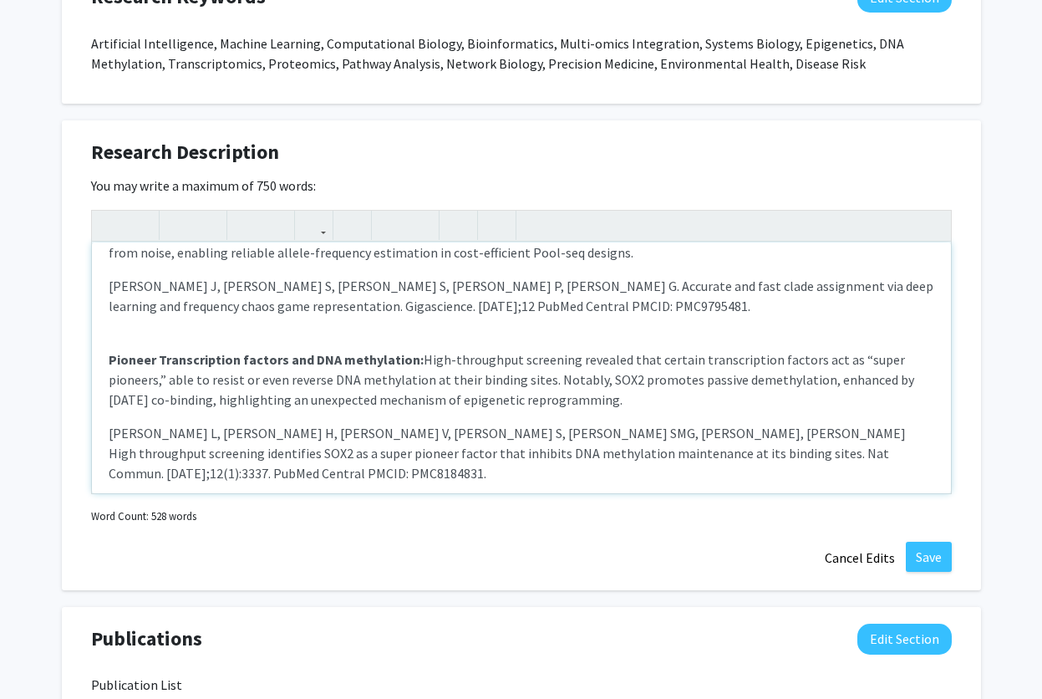
scroll to position [941, 0]
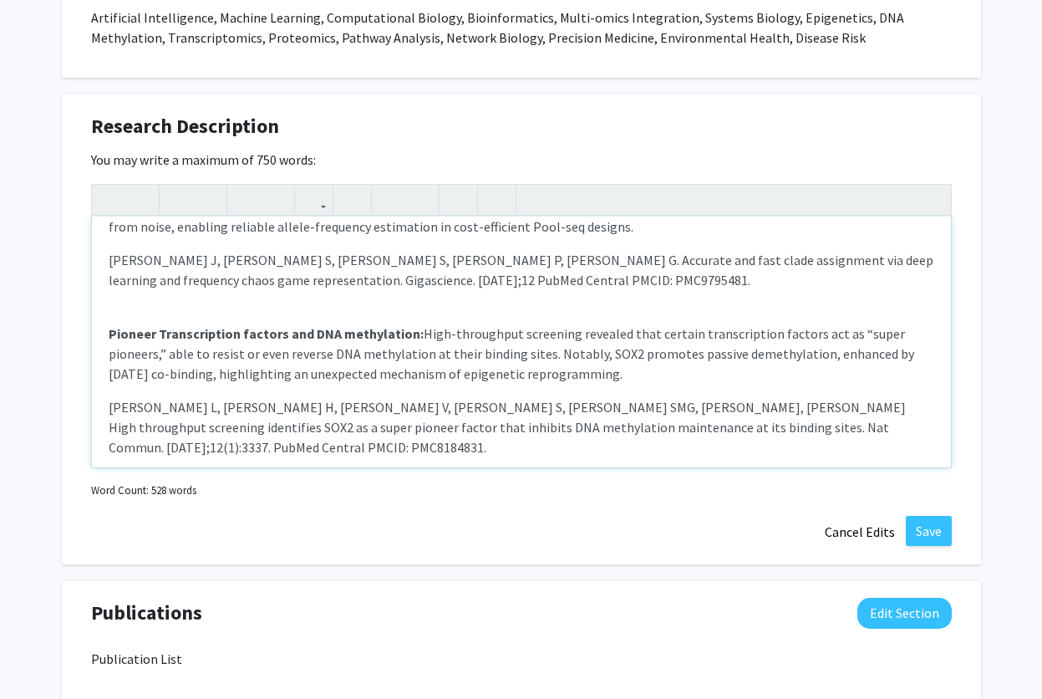
drag, startPoint x: 268, startPoint y: 431, endPoint x: 93, endPoint y: 409, distance: 177.0
click at [93, 409] on div "My work bridges bioinformatics and AI to connect genome-scale data with health …" at bounding box center [521, 342] width 859 height 251
click at [389, 385] on p "Pioneer Transcription factors and DNA methylation: High-throughput screening re…" at bounding box center [522, 400] width 826 height 194
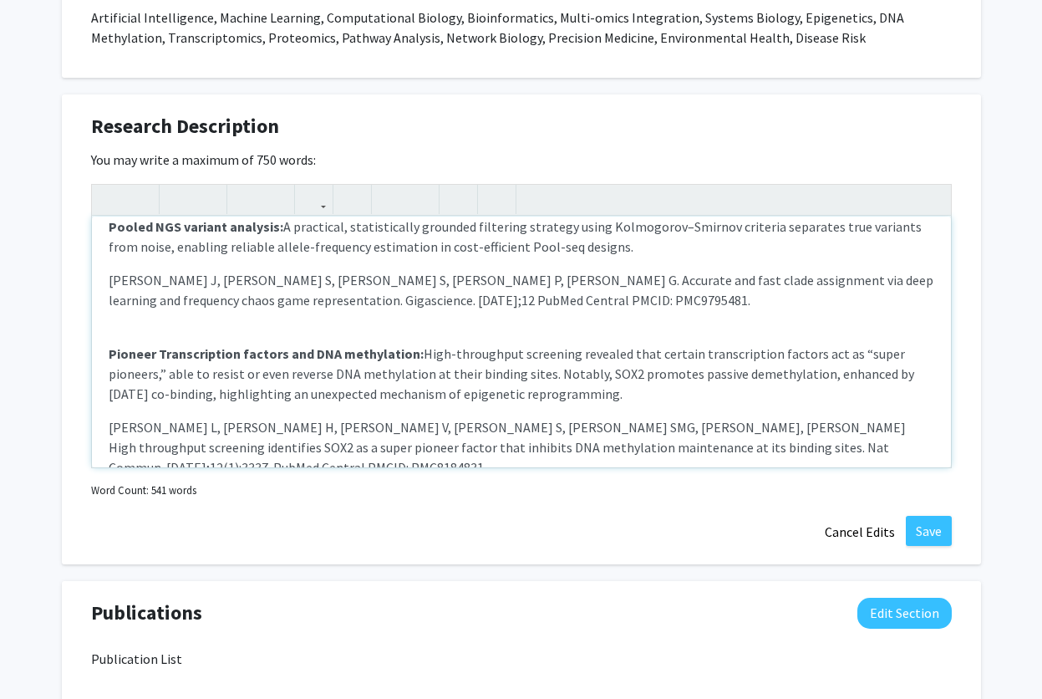
click at [576, 499] on span "Bulk RNA-seq analyses showed that inhibiting CDK12/13 disrupts core transcripti…" at bounding box center [499, 527] width 781 height 57
drag, startPoint x: 368, startPoint y: 406, endPoint x: 95, endPoint y: 398, distance: 272.7
click at [95, 398] on div "My work bridges bioinformatics and AI to connect genome-scale data with health …" at bounding box center [521, 342] width 859 height 251
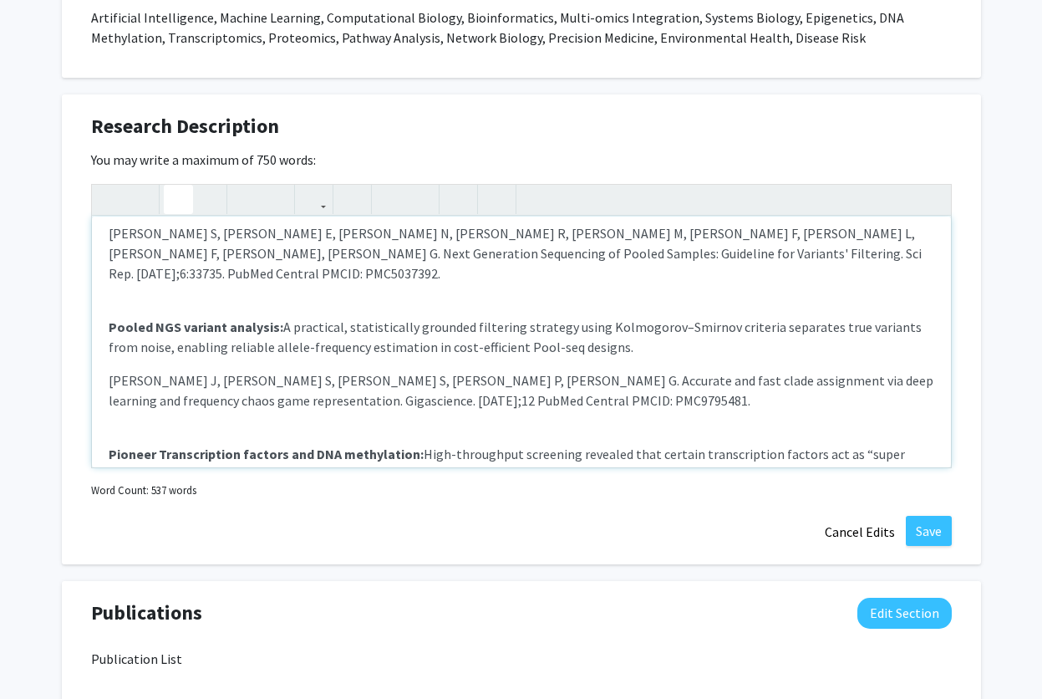
click at [329, 444] on p "Pioneer Transcription factors and DNA methylation: High-throughput screening re…" at bounding box center [522, 474] width 826 height 60
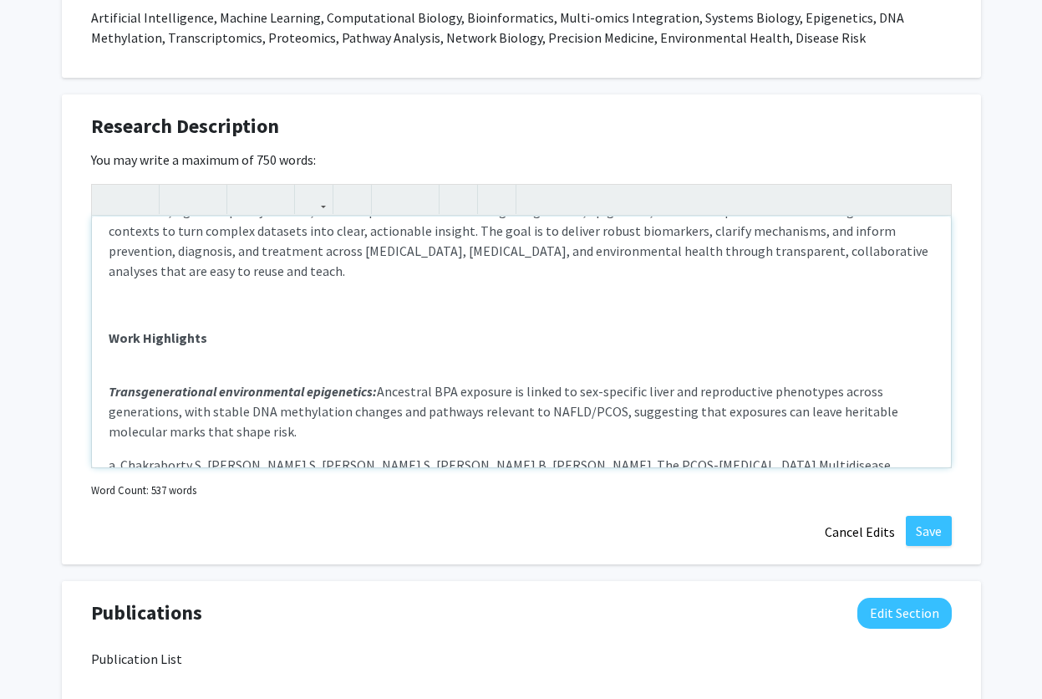
scroll to position [0, 0]
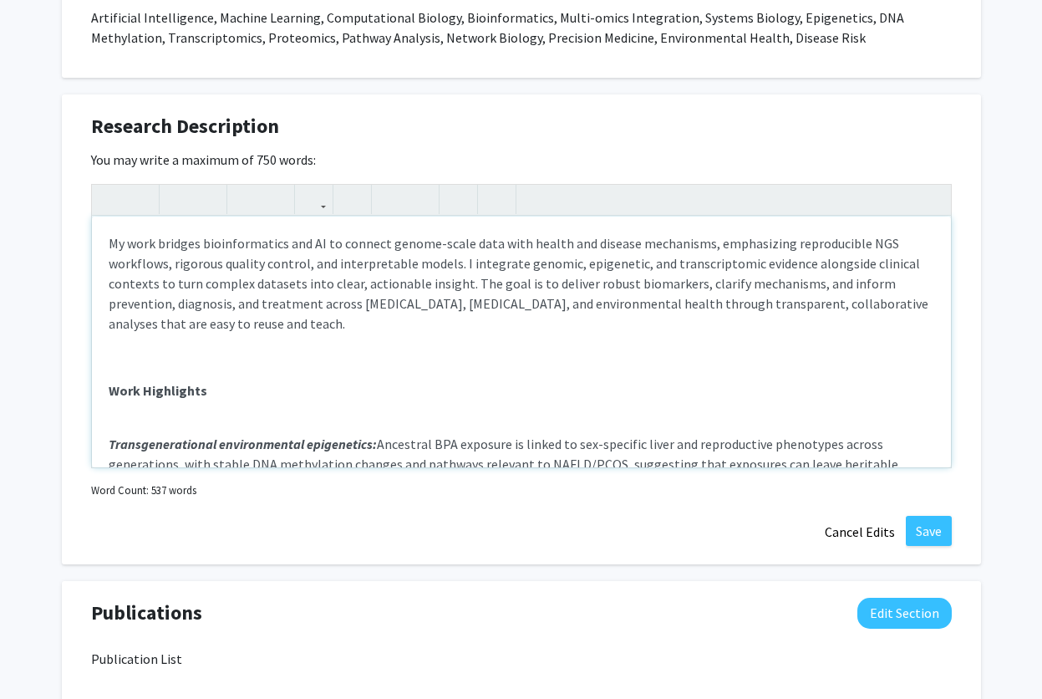
click at [146, 418] on p "Transgenerational environmental epigenetics: Ancestral BPA exposure is linked t…" at bounding box center [522, 491] width 826 height 154
click at [215, 386] on p "Work Highlights" at bounding box center [522, 390] width 826 height 20
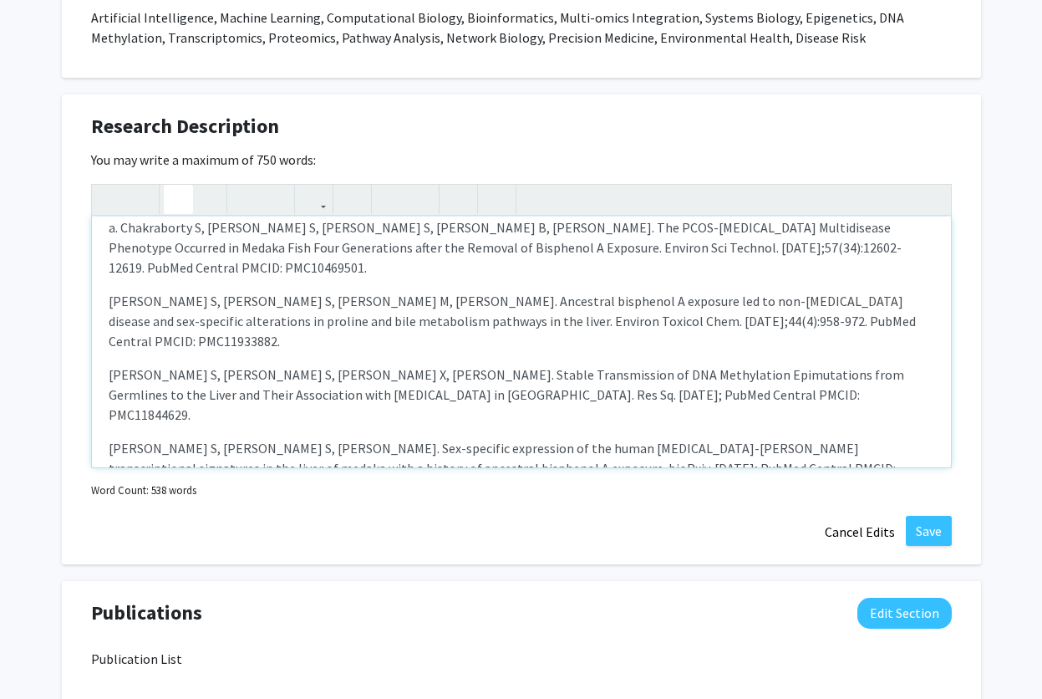
scroll to position [401, 0]
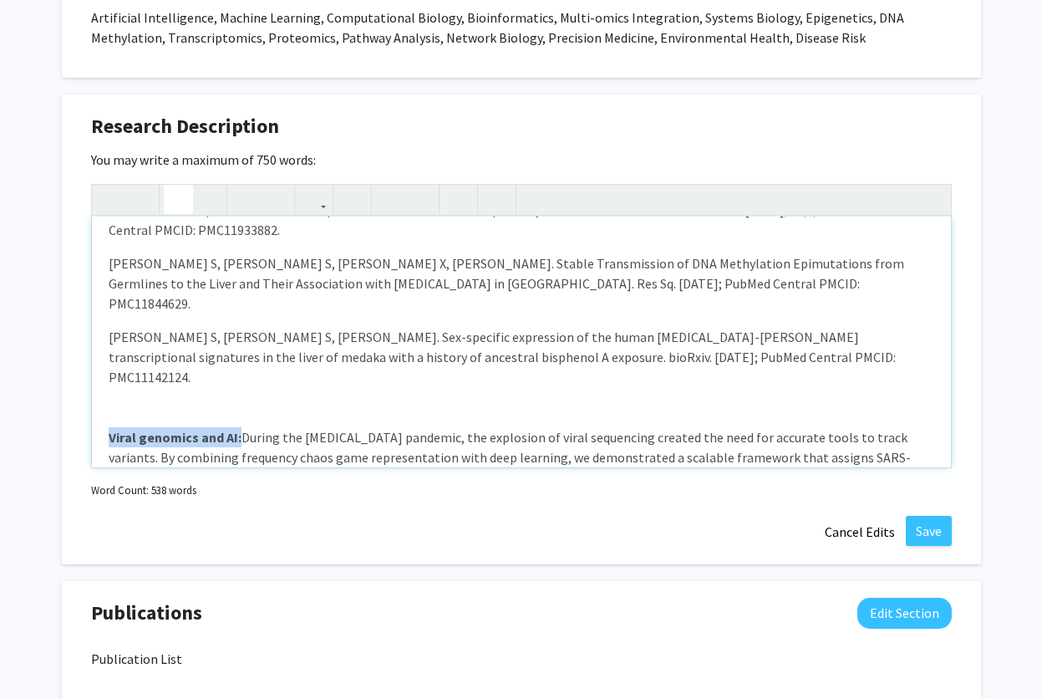
drag, startPoint x: 237, startPoint y: 375, endPoint x: 109, endPoint y: 380, distance: 128.8
click at [109, 429] on strong "Viral genomics and AI:" at bounding box center [175, 437] width 133 height 17
click at [184, 429] on em "Viral genomics and AI:" at bounding box center [173, 437] width 128 height 17
click at [247, 427] on p "Viral genomics and AI: During the [MEDICAL_DATA] pandemic, the explosion of vir…" at bounding box center [522, 457] width 826 height 60
click at [110, 429] on em "Viral genomics and AI:" at bounding box center [173, 437] width 128 height 17
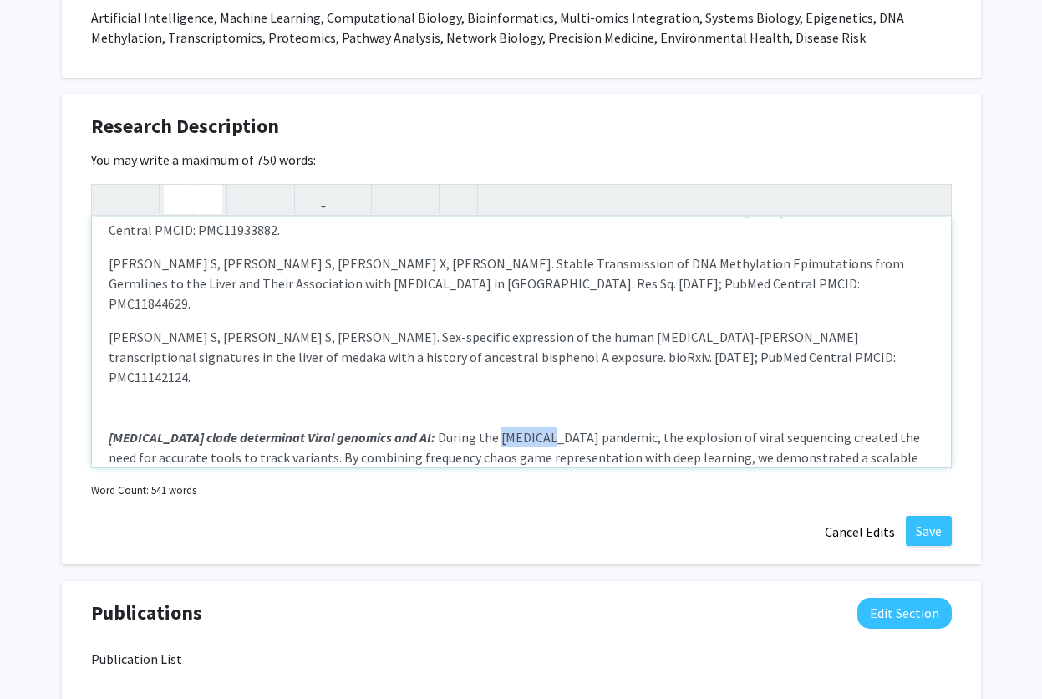
drag, startPoint x: 486, startPoint y: 377, endPoint x: 434, endPoint y: 375, distance: 51.9
click at [434, 427] on p "[MEDICAL_DATA] clade determinat Viral genomics and AI: During the [MEDICAL_DATA…" at bounding box center [522, 457] width 826 height 60
copy p "[MEDICAL_DATA]"
drag, startPoint x: 141, startPoint y: 373, endPoint x: 90, endPoint y: 375, distance: 51.1
click at [90, 375] on div "Research Description Edit Section You may write a maximum of 750 words: My work…" at bounding box center [522, 329] width 920 height 470
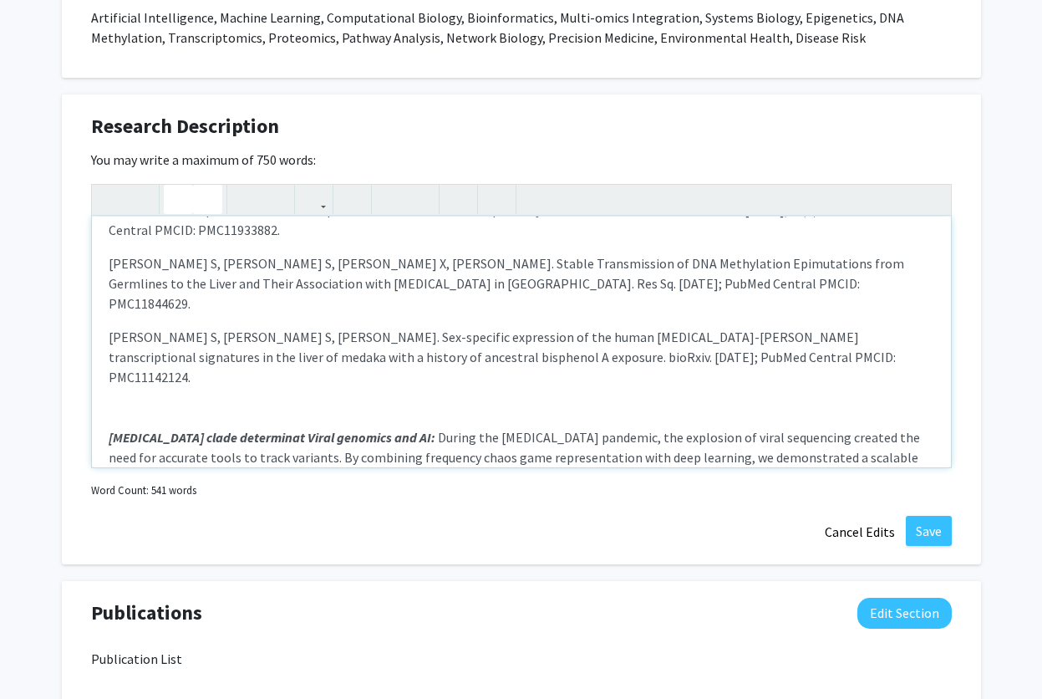
drag, startPoint x: 260, startPoint y: 378, endPoint x: 426, endPoint y: 370, distance: 165.7
click at [268, 429] on em "[MEDICAL_DATA] clade determinat Viral genomics and AI:" at bounding box center [272, 437] width 327 height 17
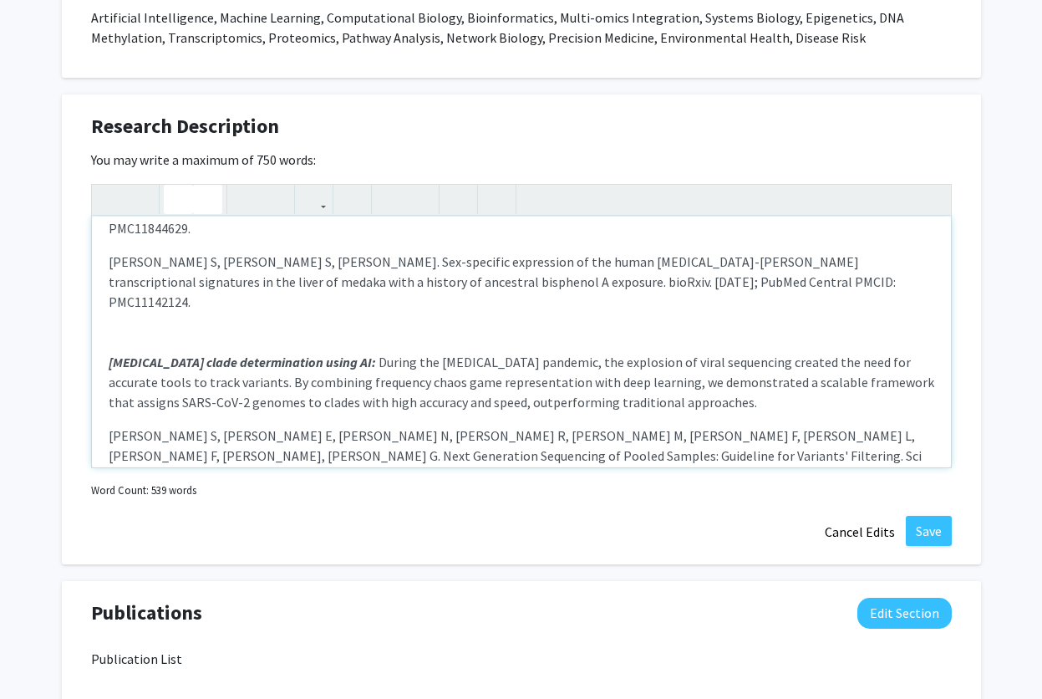
scroll to position [602, 0]
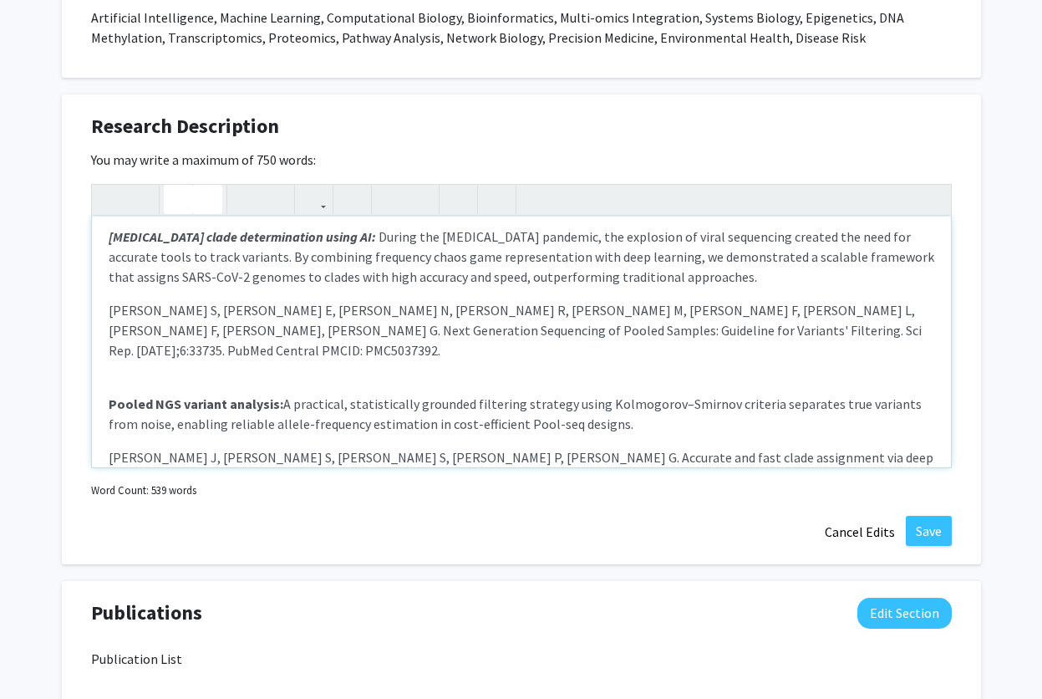
click at [274, 395] on strong "Pooled NGS variant analysis:" at bounding box center [196, 403] width 175 height 17
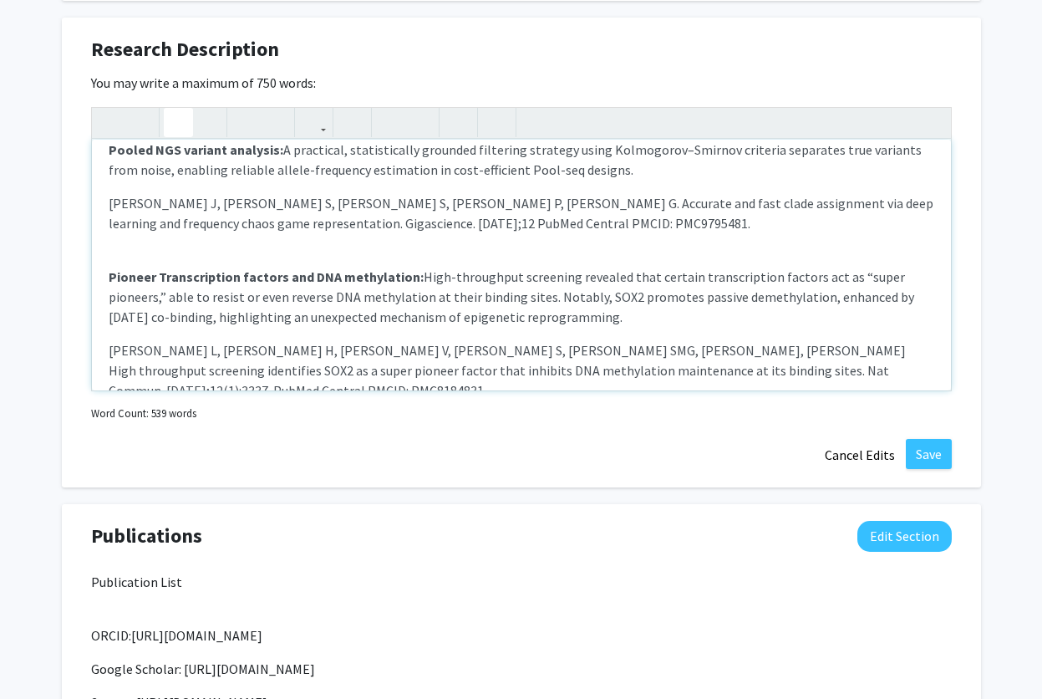
scroll to position [1042, 0]
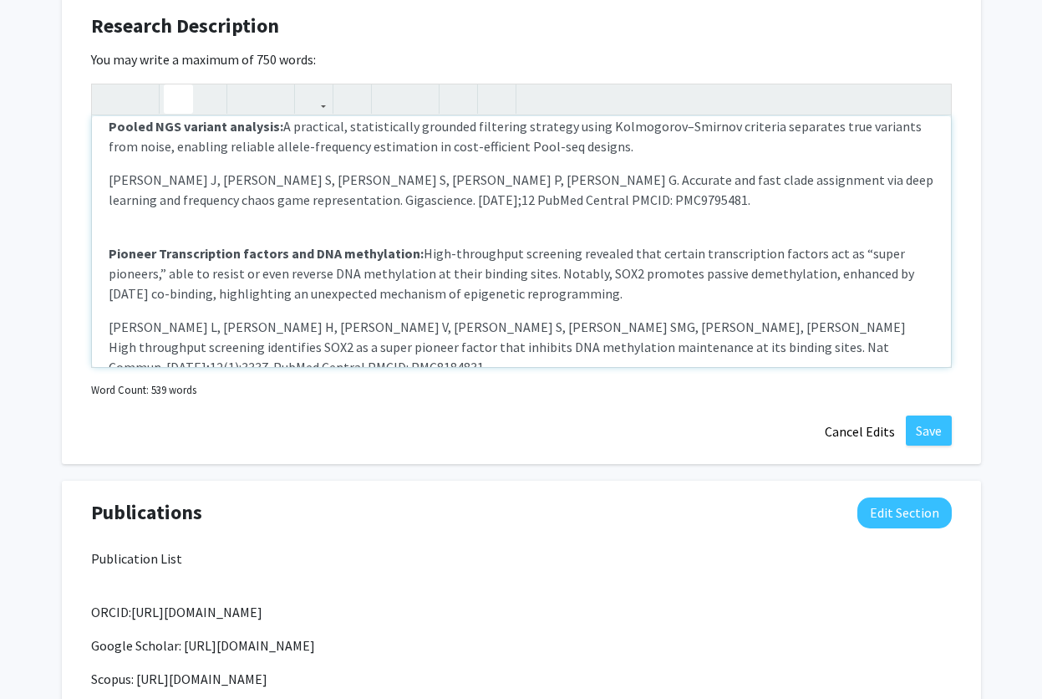
click at [683, 334] on p "Pioneer Transcription factors and DNA methylation: High-throughput screening re…" at bounding box center [522, 330] width 826 height 214
click at [120, 451] on span "[PERSON_NAME] S, [PERSON_NAME] SO., [PERSON_NAME] A, [PERSON_NAME] KB. M., [PER…" at bounding box center [515, 499] width 813 height 97
click at [929, 434] on button "Save" at bounding box center [929, 430] width 46 height 30
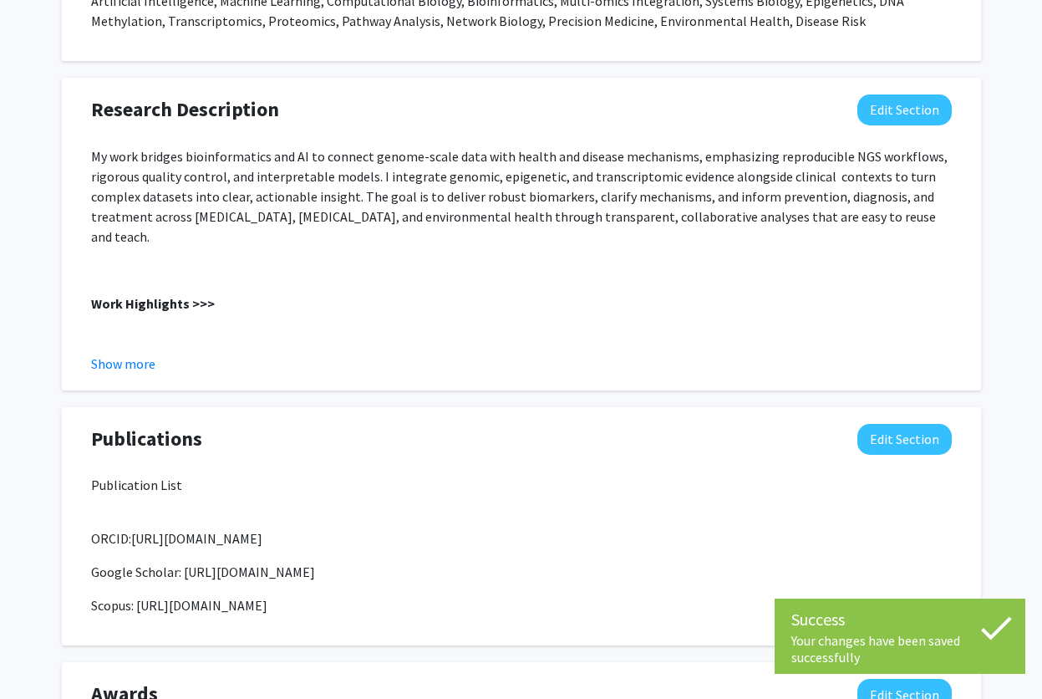
scroll to position [941, 0]
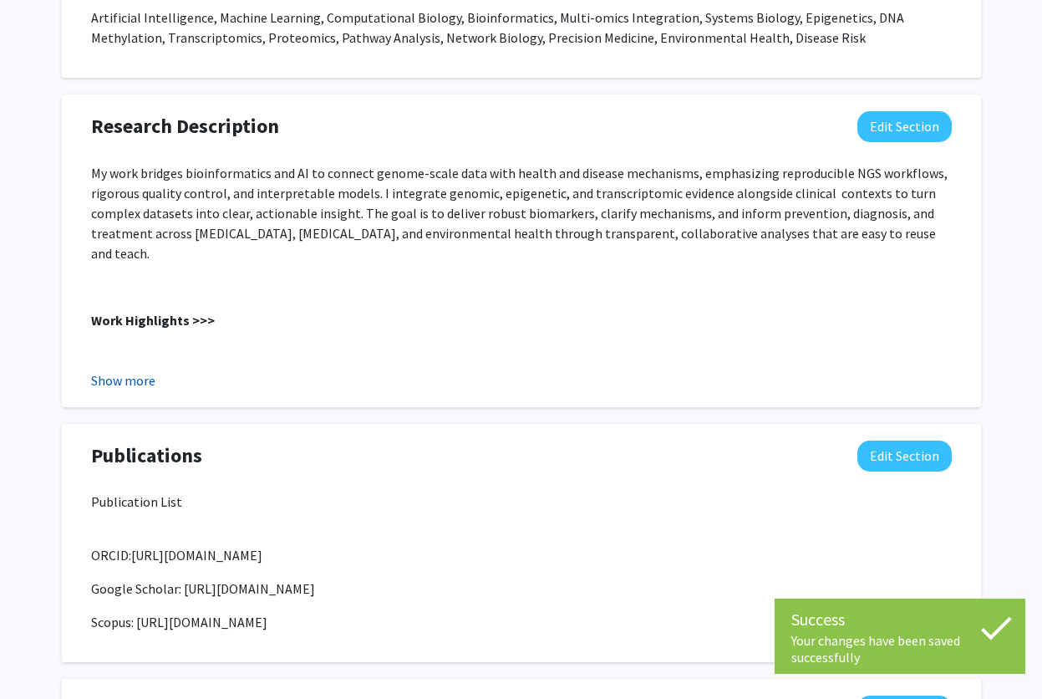
click at [127, 379] on button "Show more" at bounding box center [123, 380] width 64 height 20
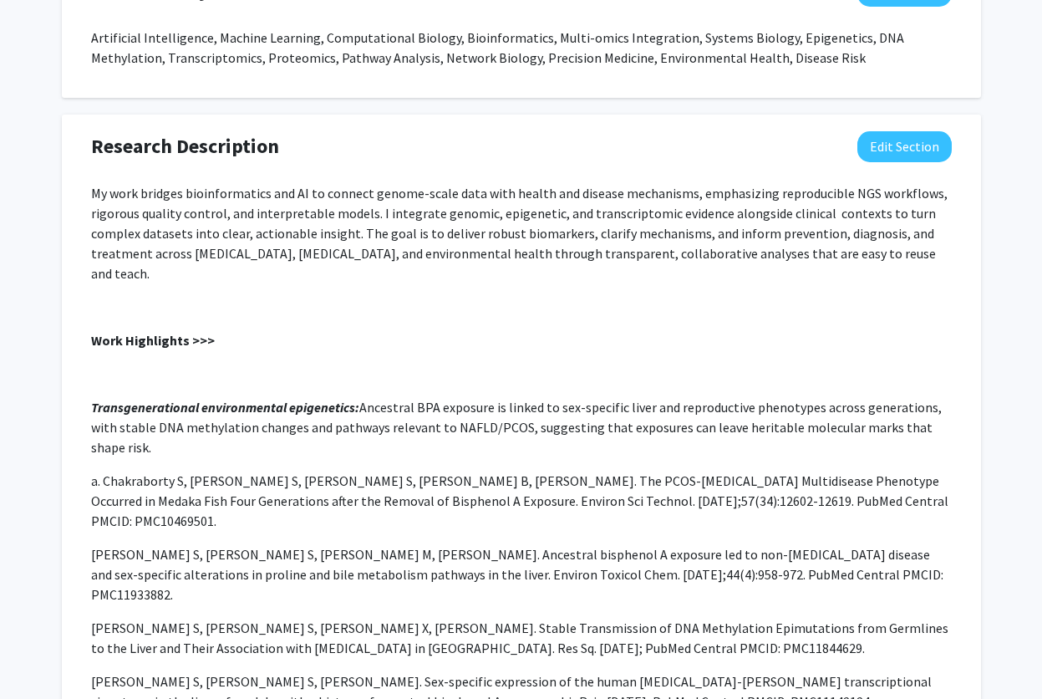
scroll to position [841, 0]
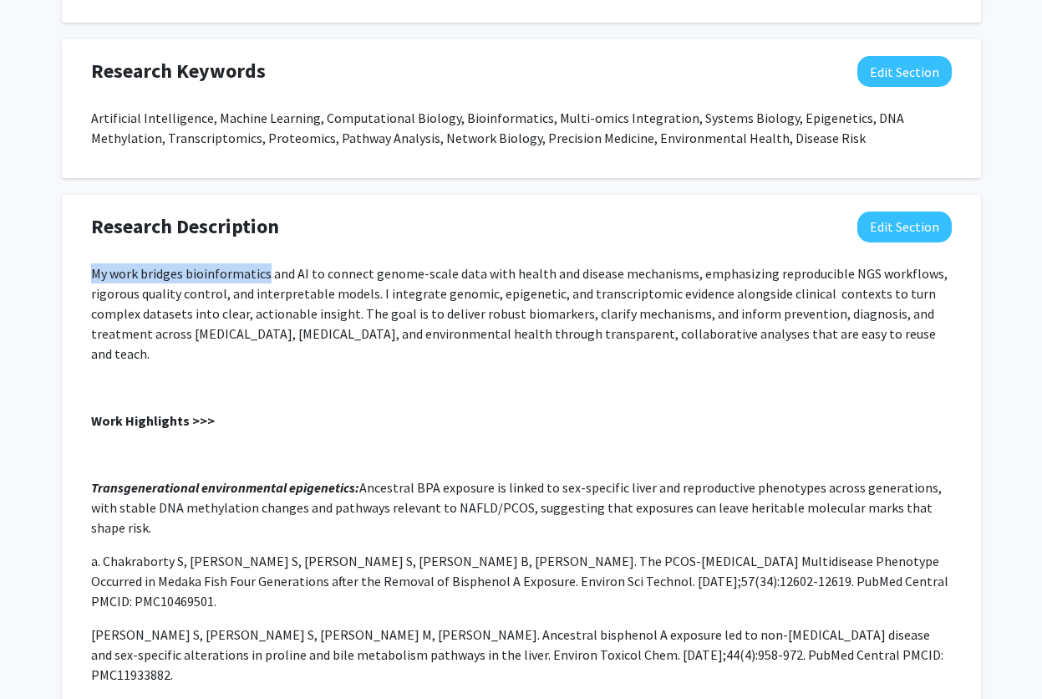
drag, startPoint x: 94, startPoint y: 277, endPoint x: 264, endPoint y: 275, distance: 170.6
click at [264, 275] on p "My work bridges bioinformatics and AI to connect genome-scale data with health …" at bounding box center [521, 313] width 861 height 100
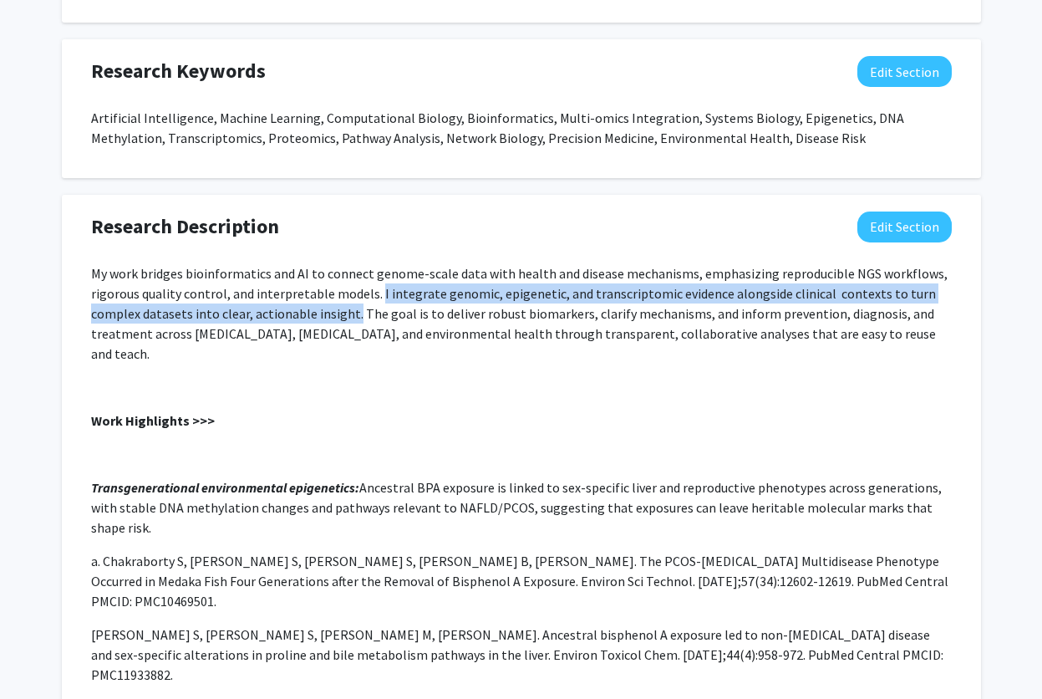
drag, startPoint x: 375, startPoint y: 295, endPoint x: 350, endPoint y: 319, distance: 34.3
click at [350, 319] on p "My work bridges bioinformatics and AI to connect genome-scale data with health …" at bounding box center [521, 313] width 861 height 100
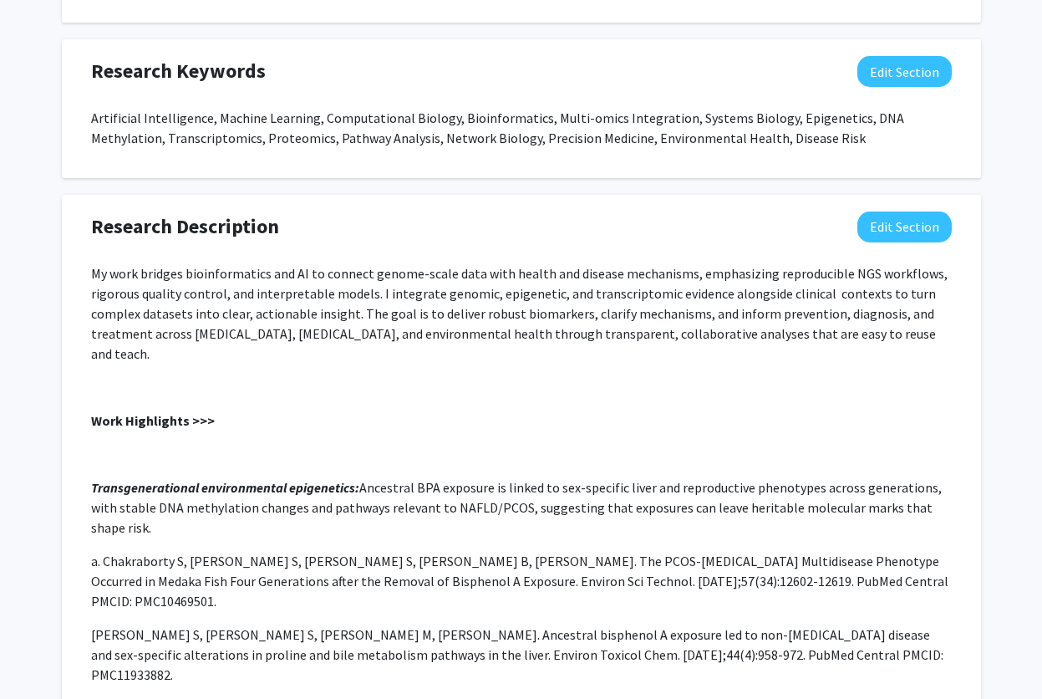
click at [358, 314] on p "My work bridges bioinformatics and AI to connect genome-scale data with health …" at bounding box center [521, 313] width 861 height 100
drag, startPoint x: 581, startPoint y: 314, endPoint x: 823, endPoint y: 323, distance: 241.8
click at [823, 323] on p "My work bridges bioinformatics and AI to connect genome-scale data with health …" at bounding box center [521, 313] width 861 height 100
drag, startPoint x: 230, startPoint y: 336, endPoint x: 513, endPoint y: 339, distance: 283.4
click at [513, 339] on p "My work bridges bioinformatics and AI to connect genome-scale data with health …" at bounding box center [521, 313] width 861 height 100
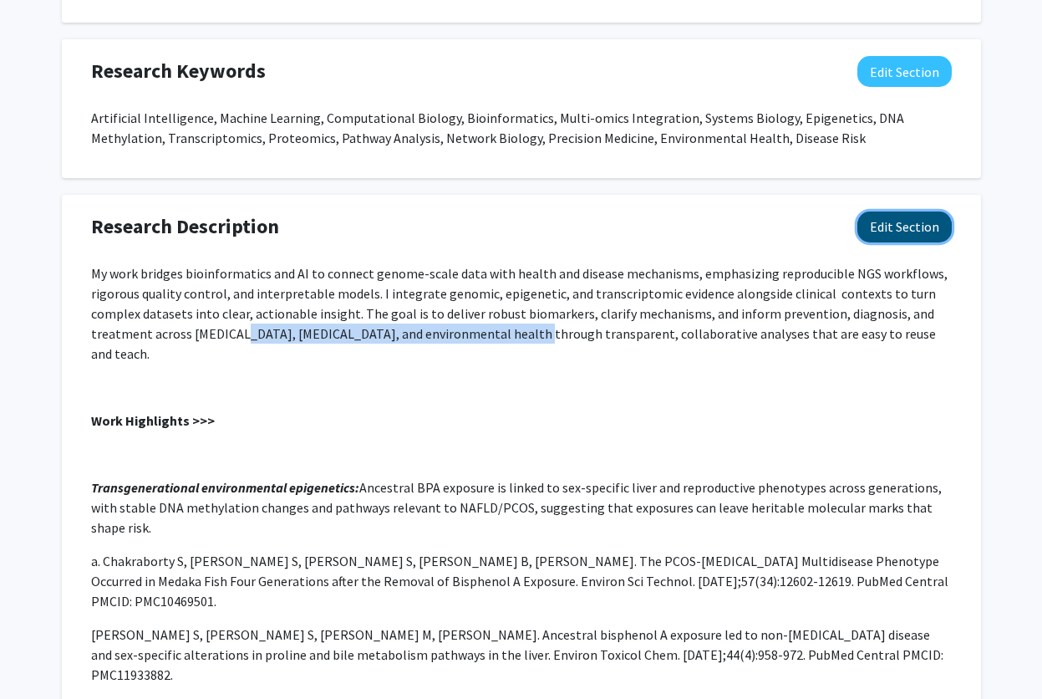
click at [912, 232] on button "Edit Section" at bounding box center [905, 227] width 94 height 31
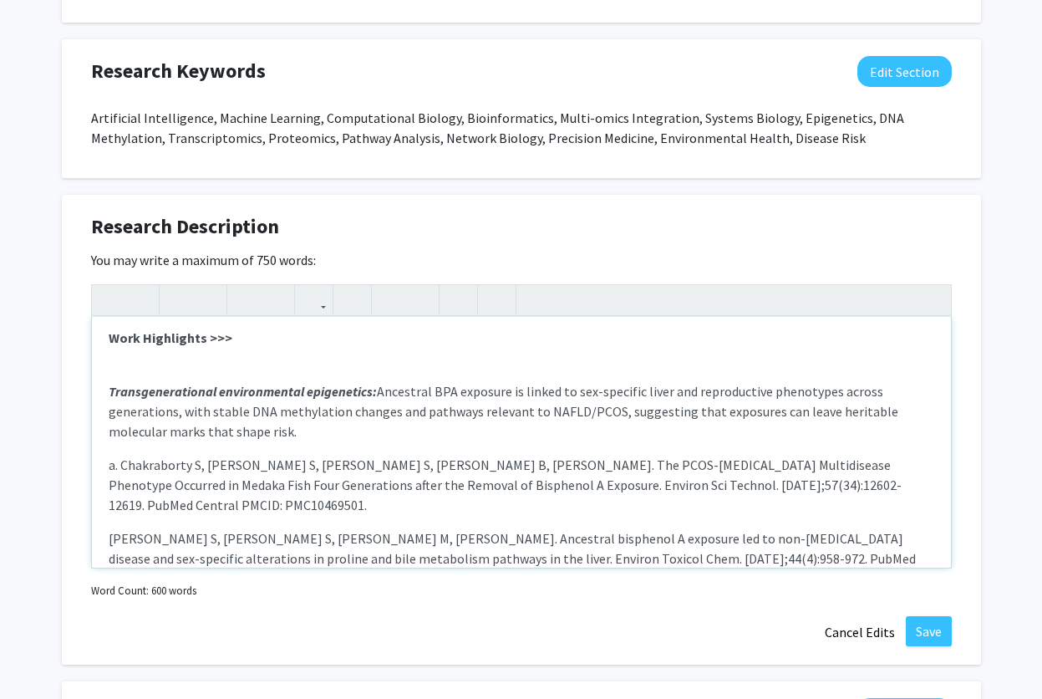
scroll to position [0, 0]
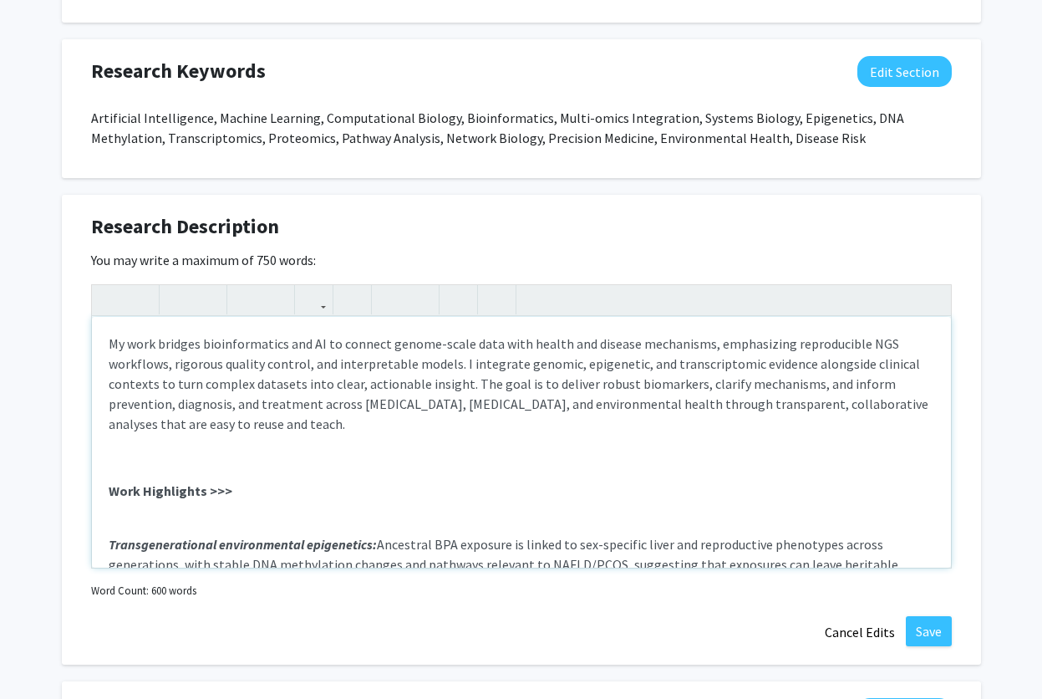
click at [115, 523] on p "Transgenerational environmental epigenetics: Ancestral BPA exposure is linked t…" at bounding box center [522, 591] width 826 height 154
click at [143, 453] on p "Note to users with screen readers: Please deactivate our accessibility plugin f…" at bounding box center [522, 457] width 826 height 20
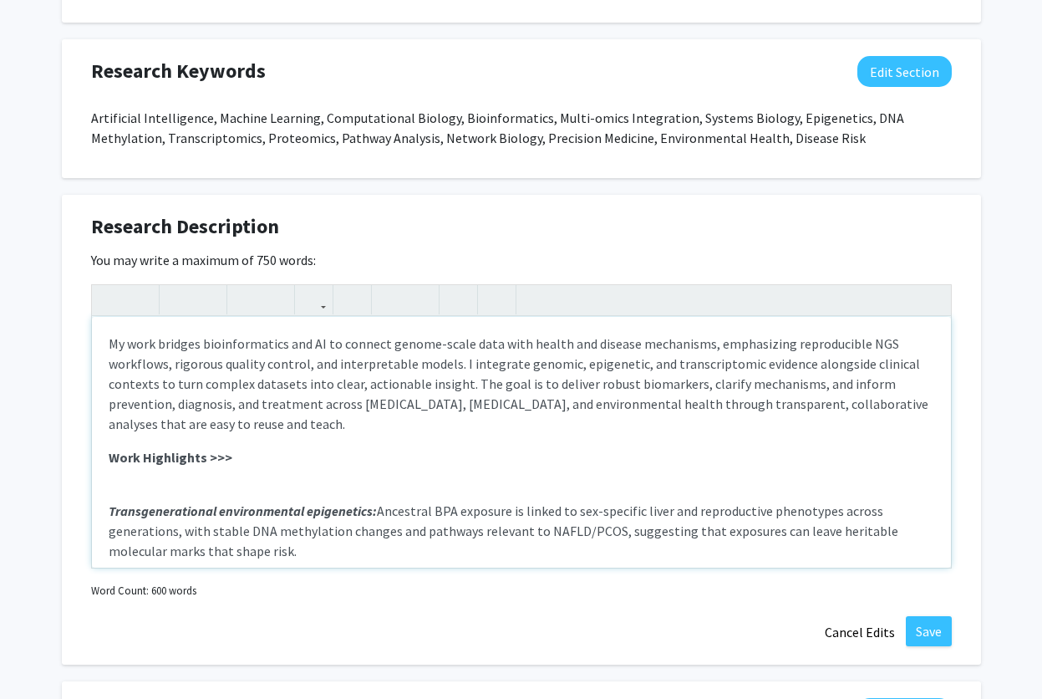
click at [121, 487] on p "Transgenerational environmental epigenetics: Ancestral BPA exposure is linked t…" at bounding box center [522, 558] width 826 height 154
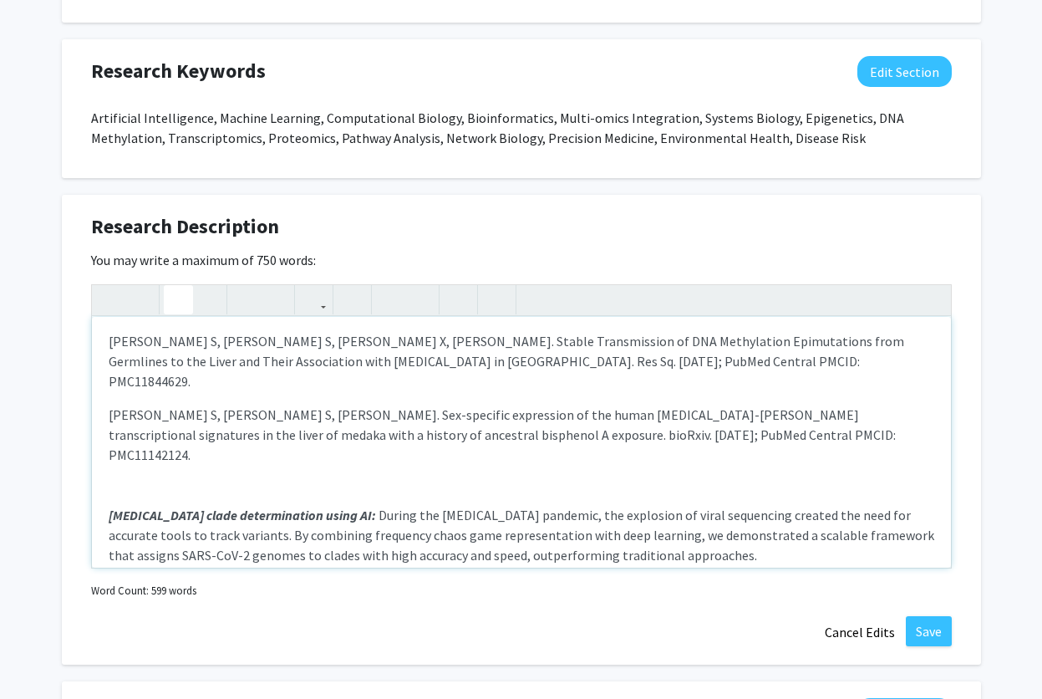
scroll to position [401, 0]
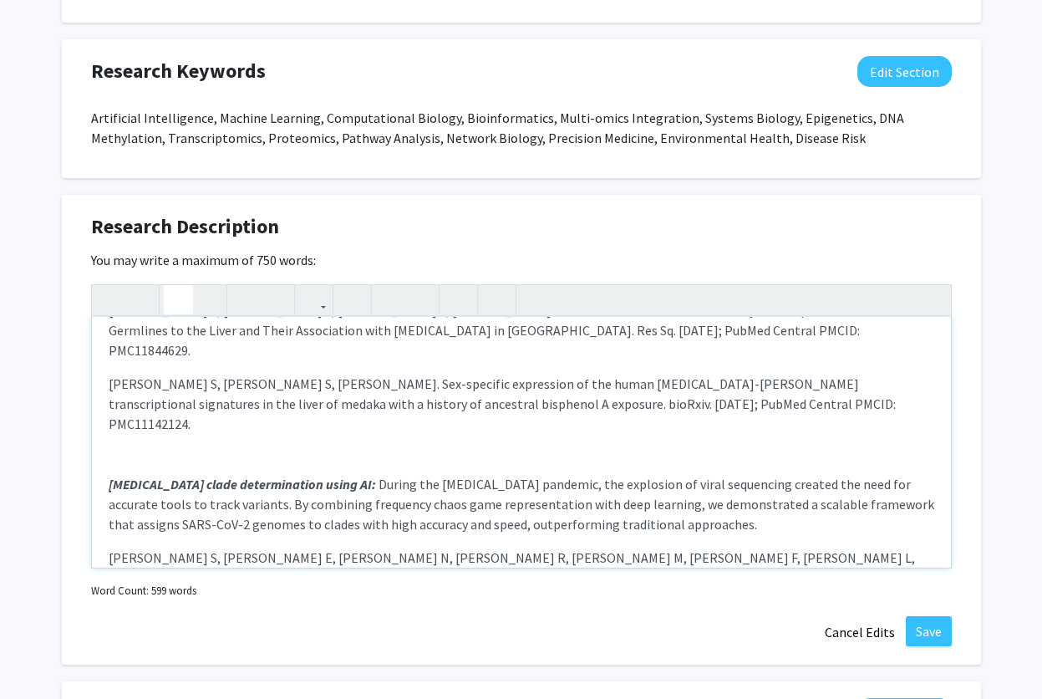
click at [148, 405] on p "[PERSON_NAME] S, [PERSON_NAME] S, [PERSON_NAME]. Sex-specific expression of the…" at bounding box center [522, 554] width 826 height 361
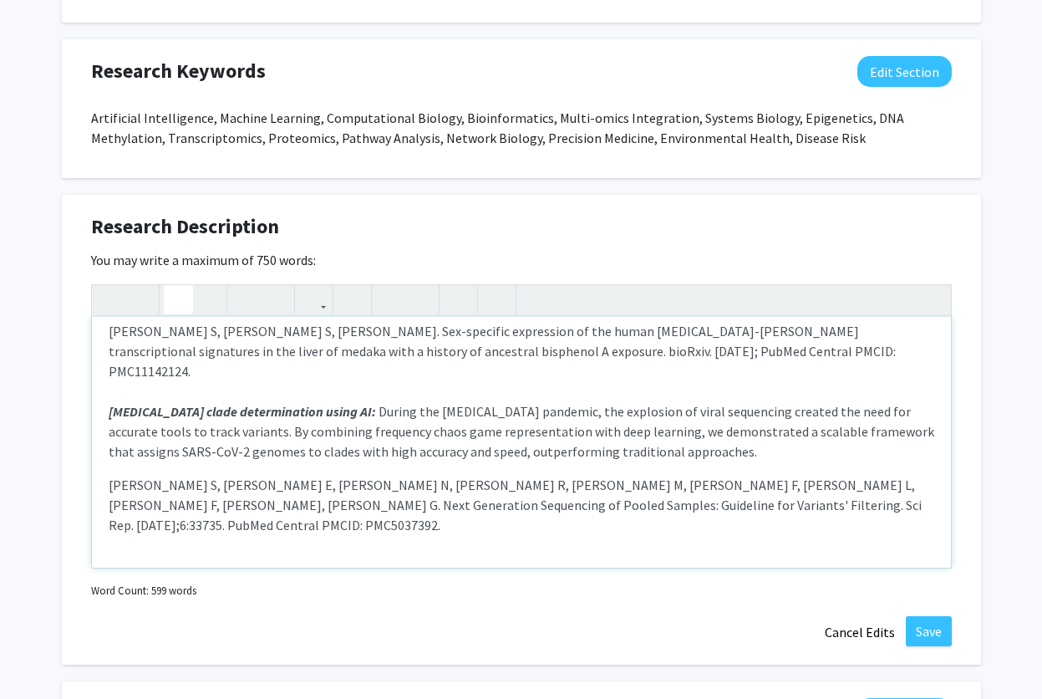
scroll to position [502, 0]
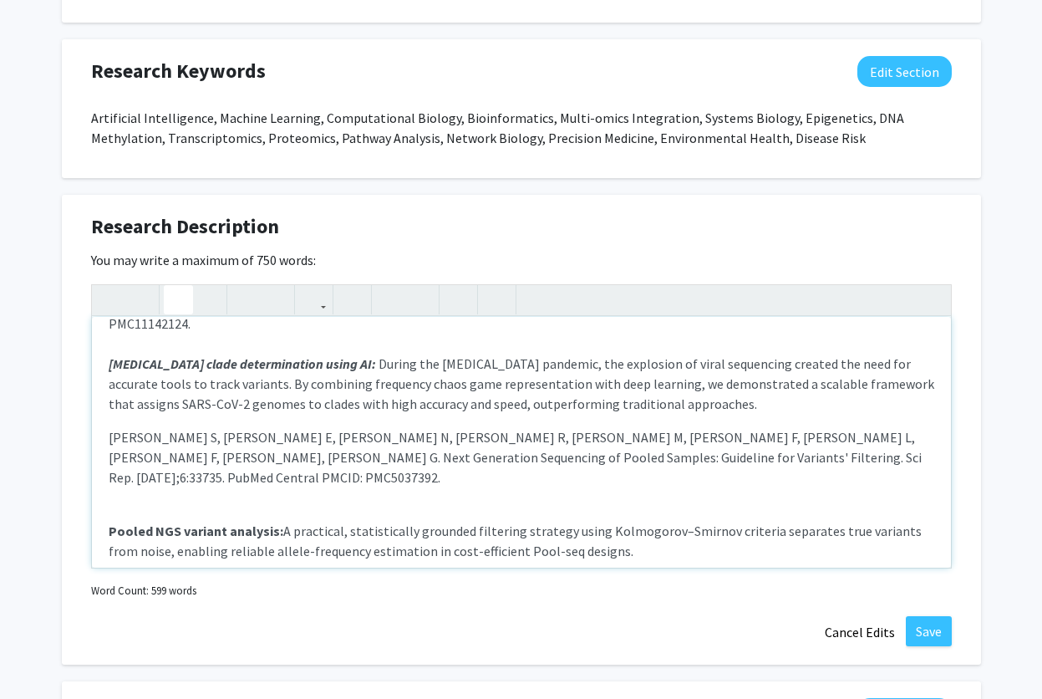
click at [151, 431] on p "[PERSON_NAME] S, [PERSON_NAME] S, [PERSON_NAME]. Sex-specific expression of the…" at bounding box center [522, 443] width 826 height 341
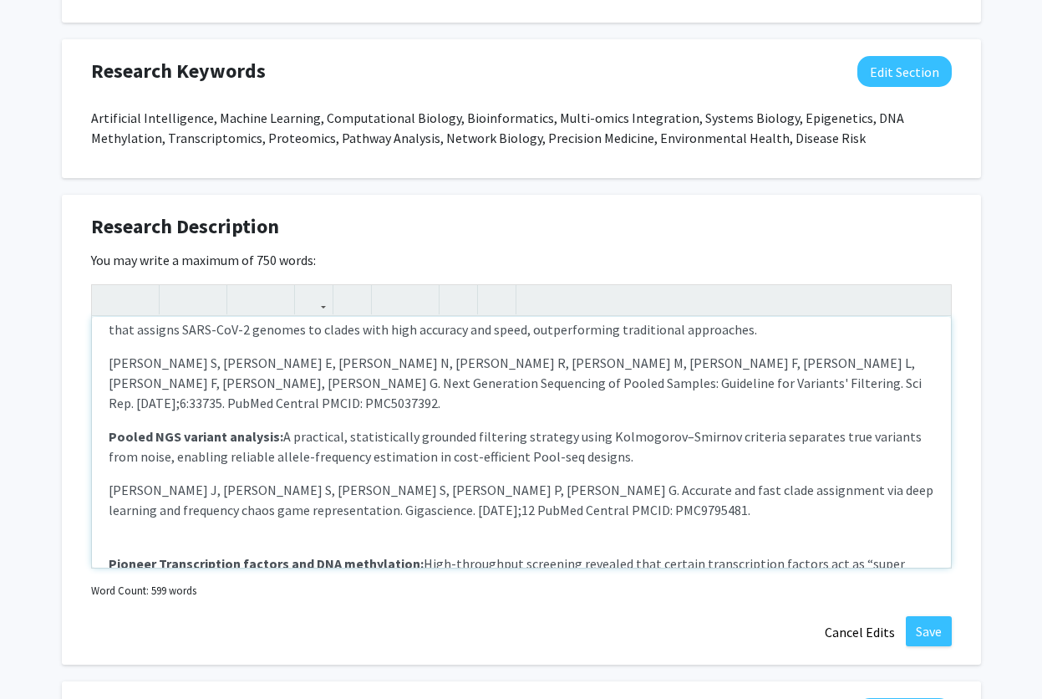
scroll to position [602, 0]
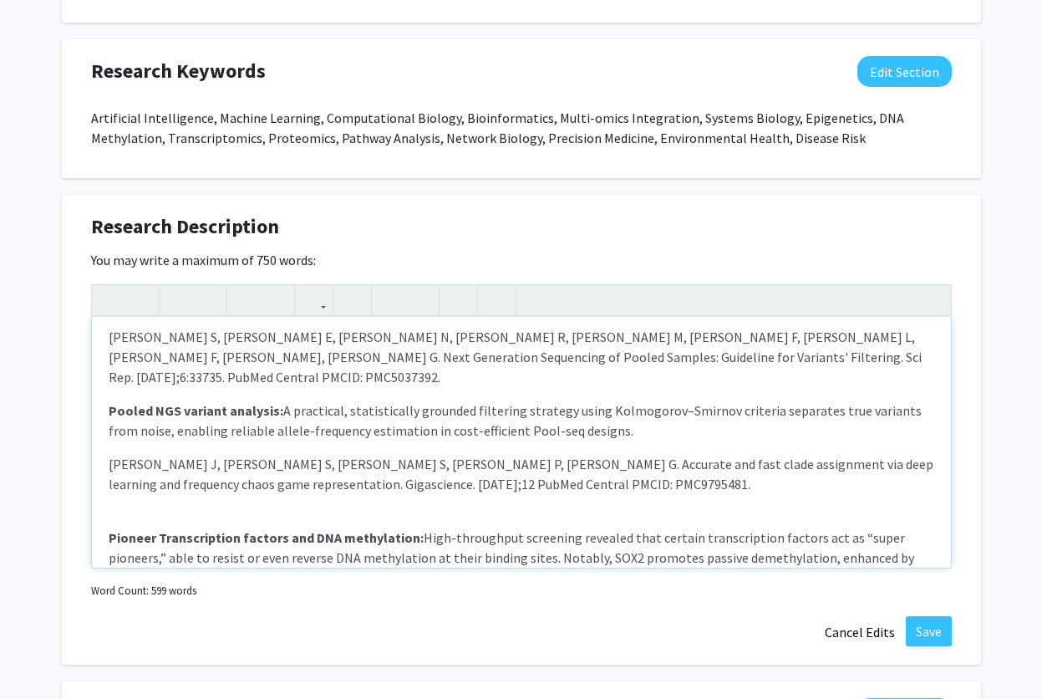
click at [144, 507] on p "Pioneer Transcription factors and DNA methylation: High-throughput screening re…" at bounding box center [522, 614] width 826 height 214
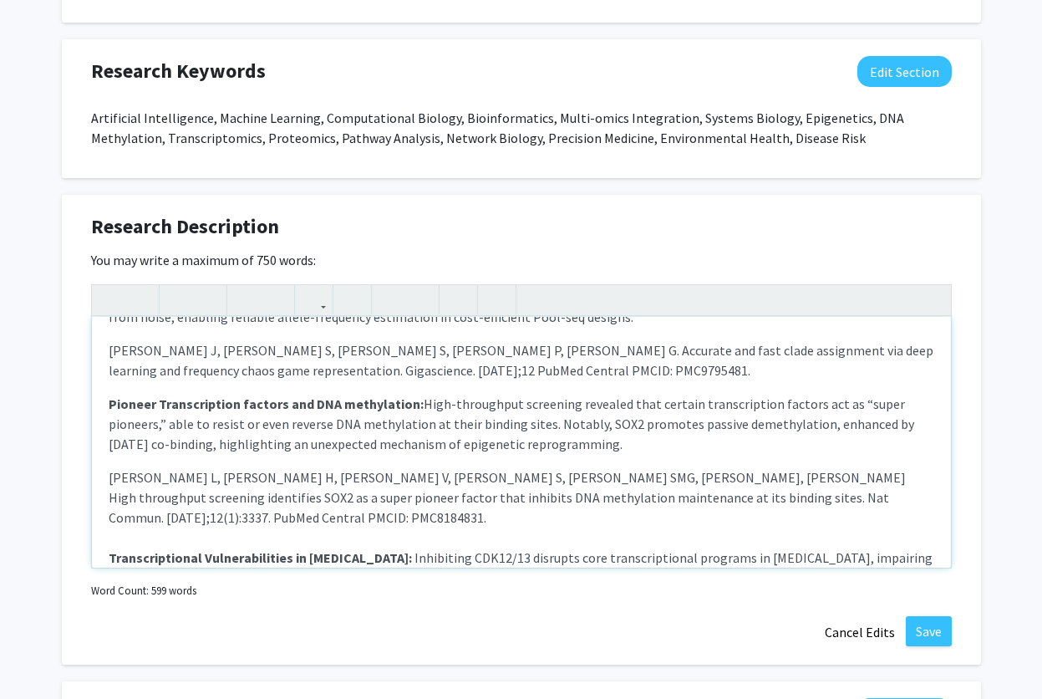
scroll to position [759, 0]
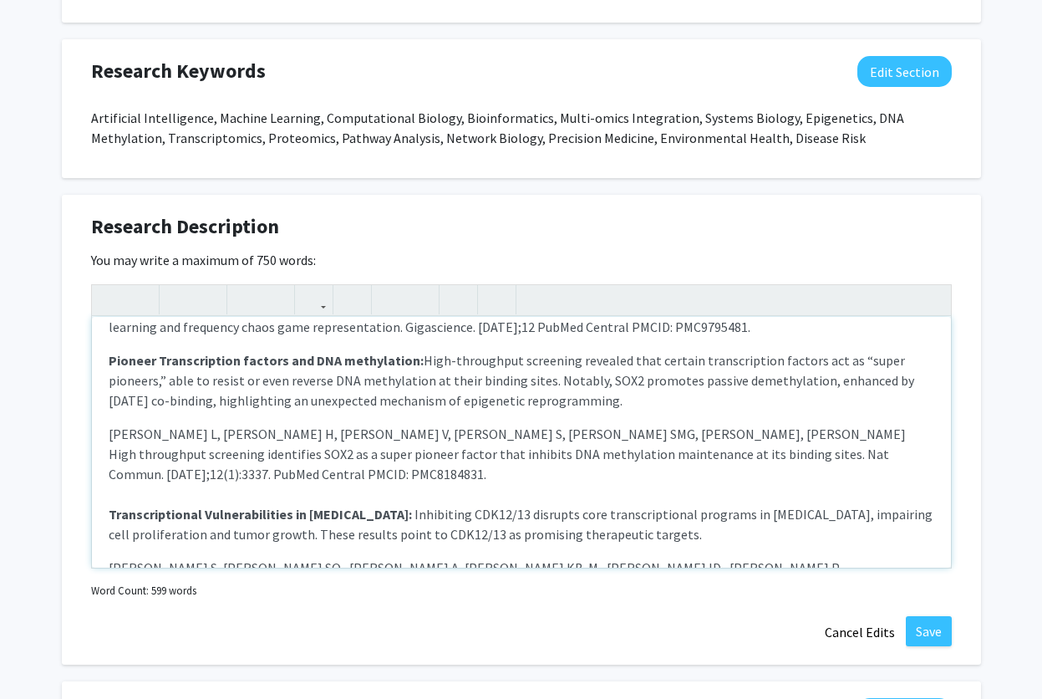
click at [135, 395] on p "Pioneer Transcription factors and DNA methylation: High-throughput screening re…" at bounding box center [522, 447] width 826 height 194
click at [935, 630] on button "Save" at bounding box center [929, 631] width 46 height 30
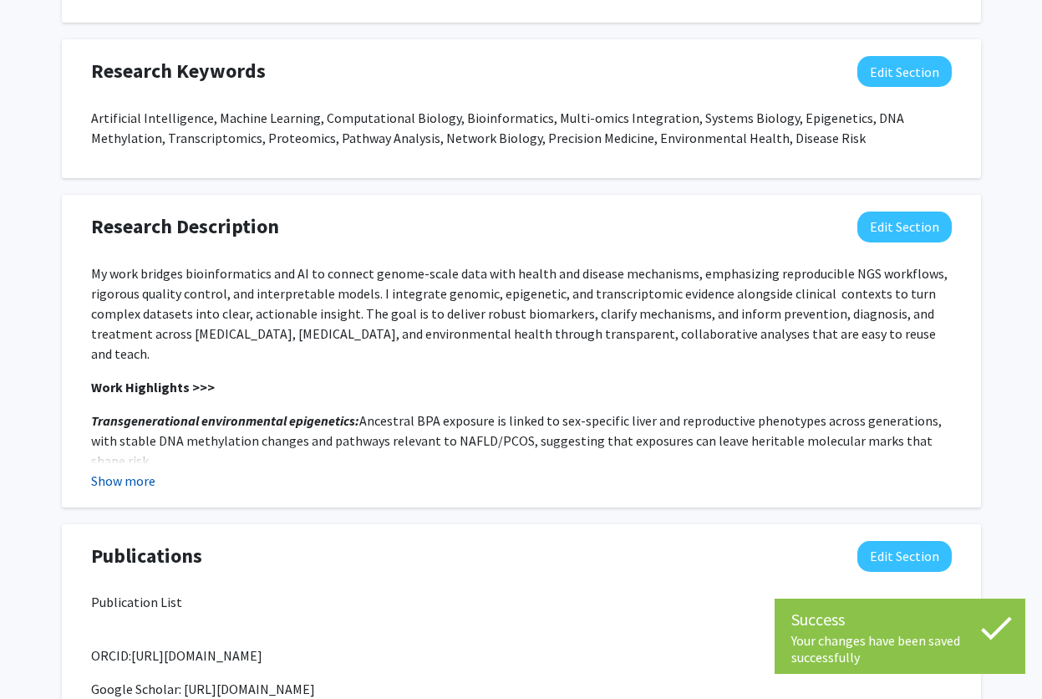
click at [122, 482] on button "Show more" at bounding box center [123, 481] width 64 height 20
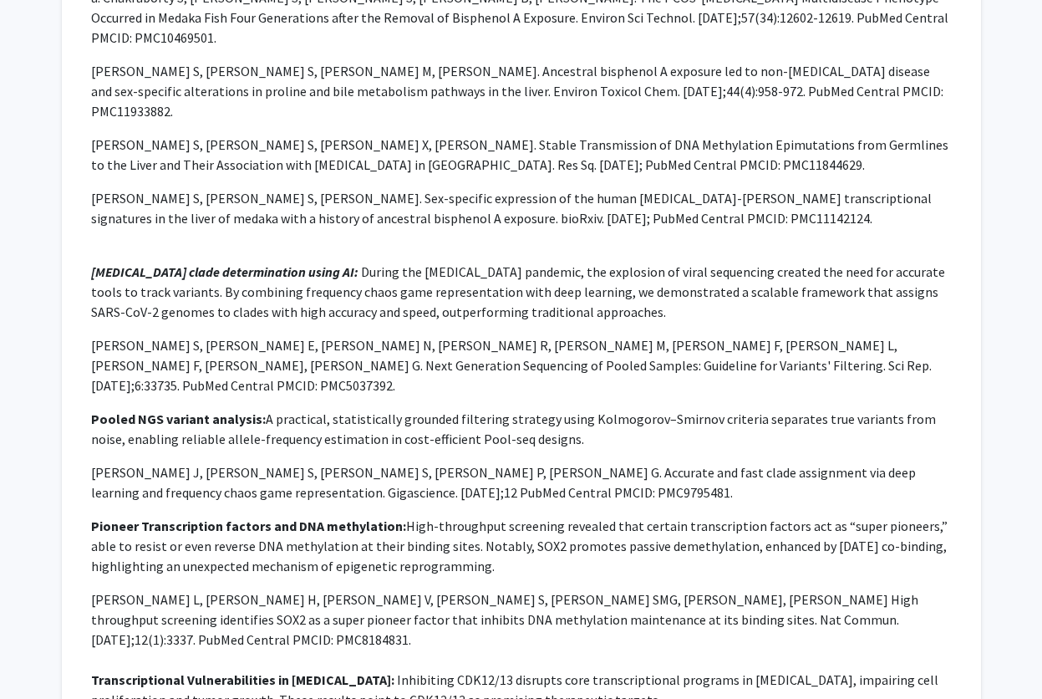
scroll to position [1343, 0]
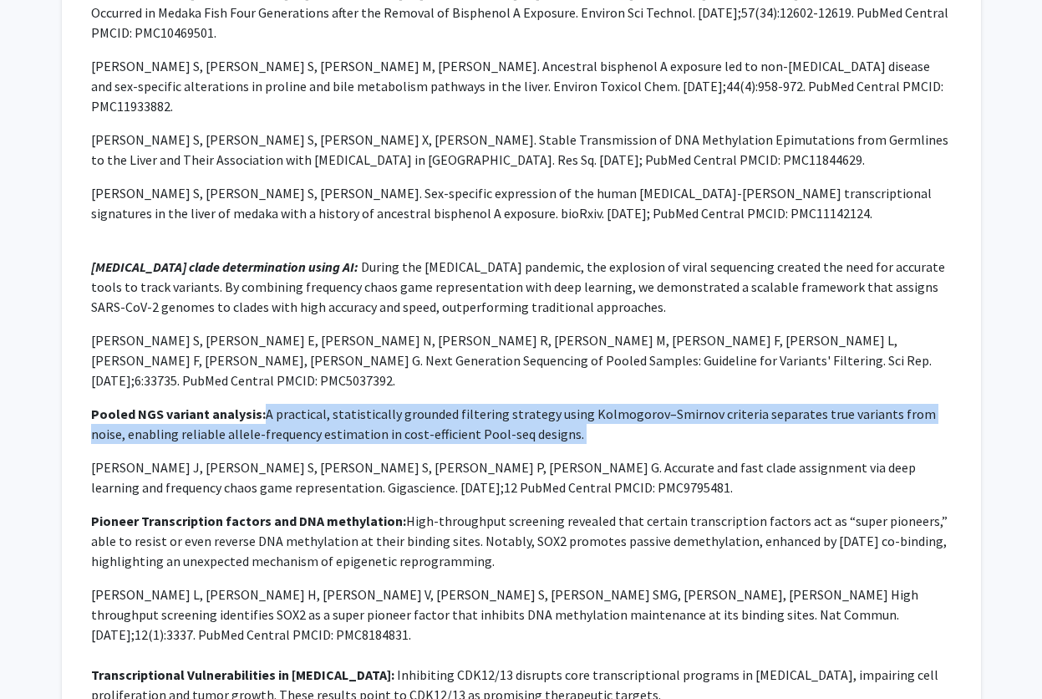
drag, startPoint x: 262, startPoint y: 310, endPoint x: 517, endPoint y: 345, distance: 258.2
click at [517, 345] on div "My work bridges bioinformatics and AI to connect genome-scale data with health …" at bounding box center [521, 290] width 861 height 1057
click at [701, 404] on p "Pooled NGS variant analysis: A practical, statistically grounded filtering stra…" at bounding box center [521, 424] width 861 height 40
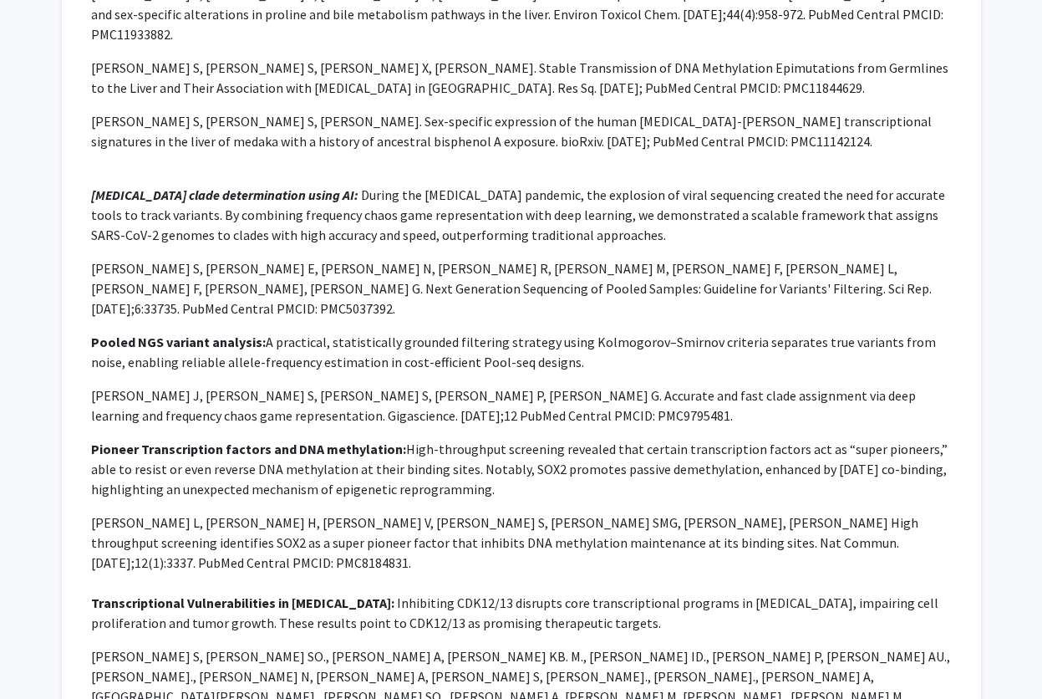
scroll to position [1443, 0]
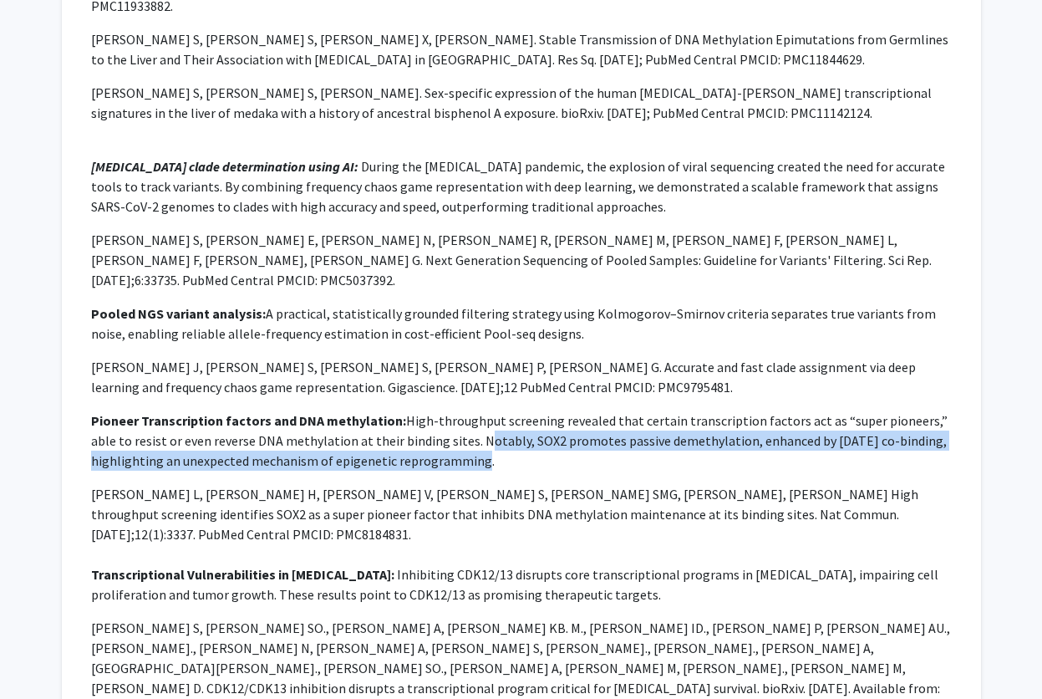
drag, startPoint x: 443, startPoint y: 341, endPoint x: 490, endPoint y: 362, distance: 51.3
click at [490, 410] on p "Pioneer Transcription factors and DNA methylation: High-throughput screening re…" at bounding box center [521, 440] width 861 height 60
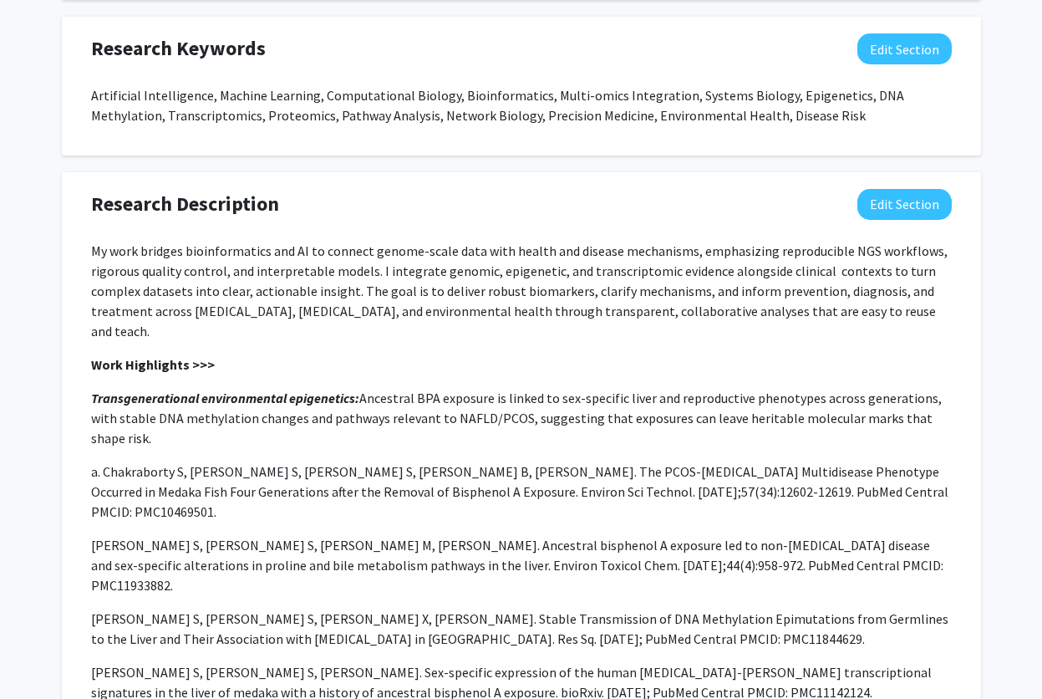
scroll to position [841, 0]
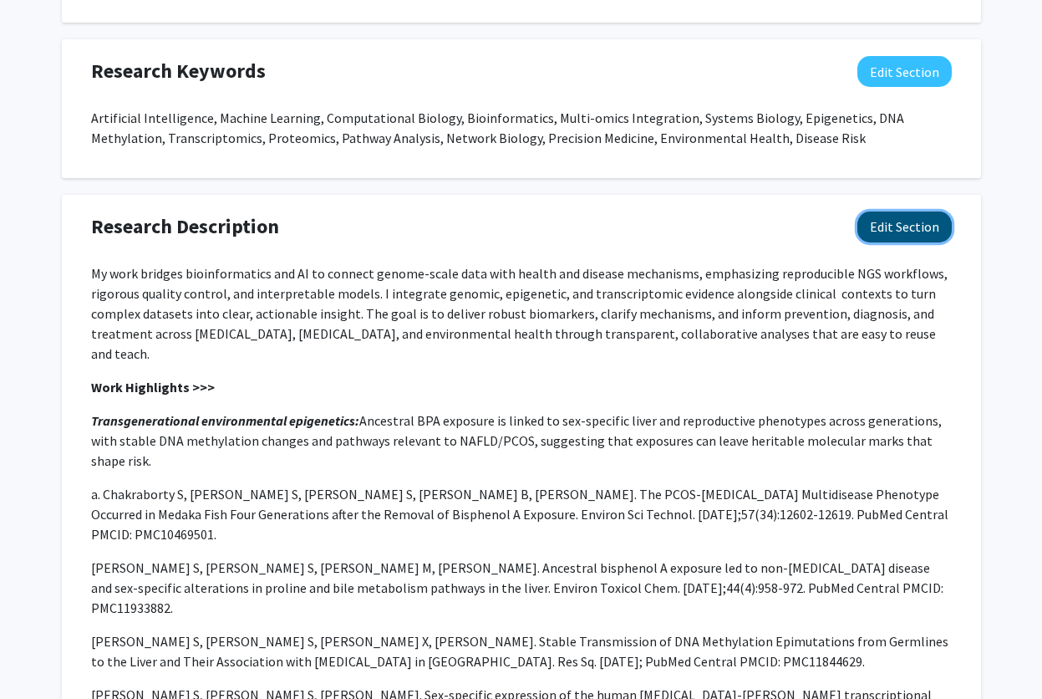
click at [905, 230] on button "Edit Section" at bounding box center [905, 227] width 94 height 31
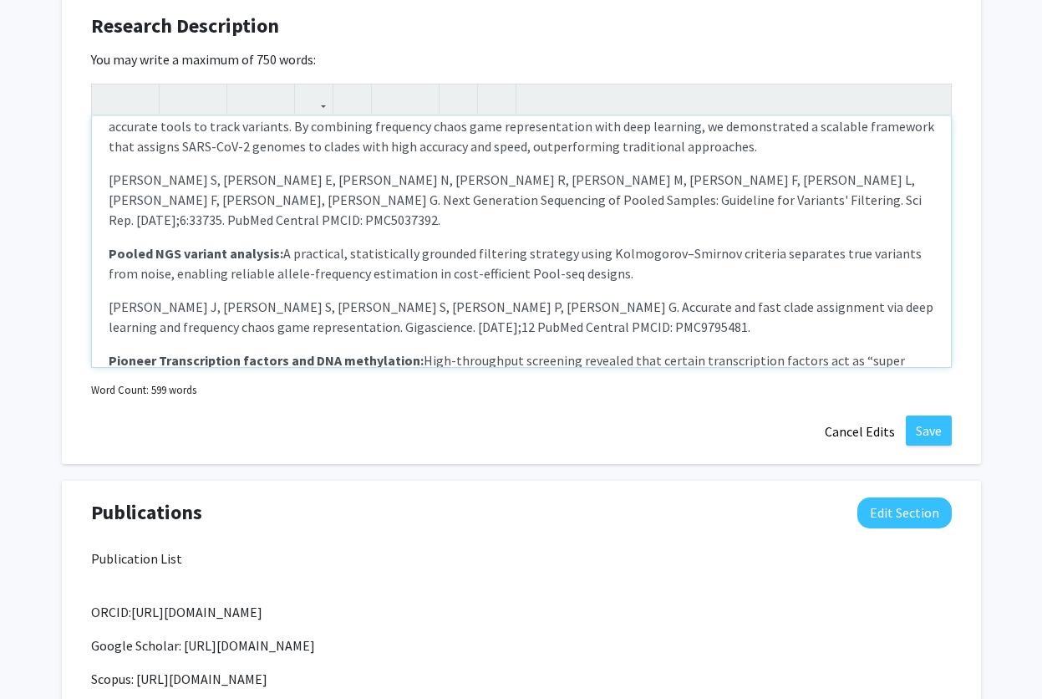
scroll to position [458, 0]
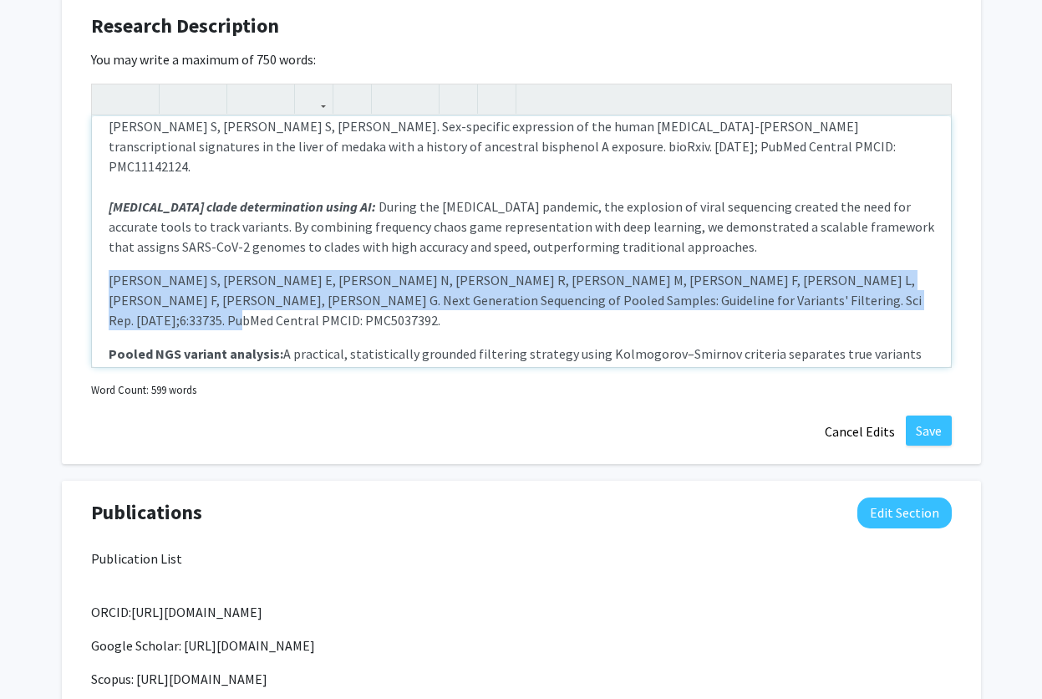
drag, startPoint x: 846, startPoint y: 244, endPoint x: 84, endPoint y: 218, distance: 762.0
click at [84, 218] on div "Research Description Edit Section You may write a maximum of 750 words: My work…" at bounding box center [522, 229] width 920 height 470
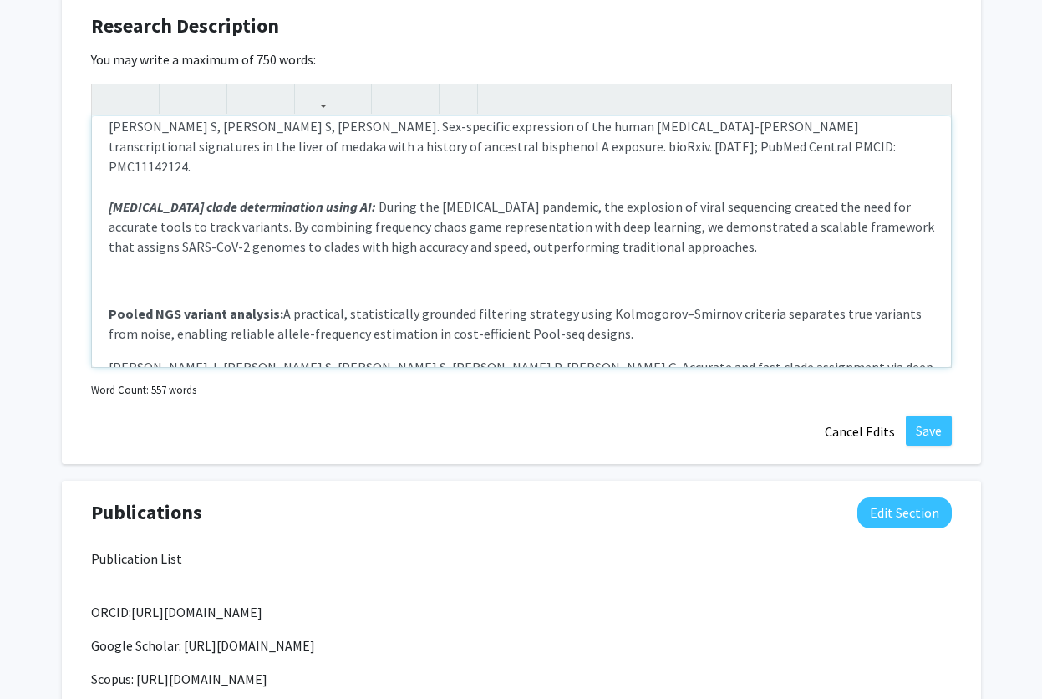
click at [616, 328] on p "[PERSON_NAME] S, [PERSON_NAME] S, [PERSON_NAME]. Sex-specific expression of the…" at bounding box center [522, 256] width 826 height 281
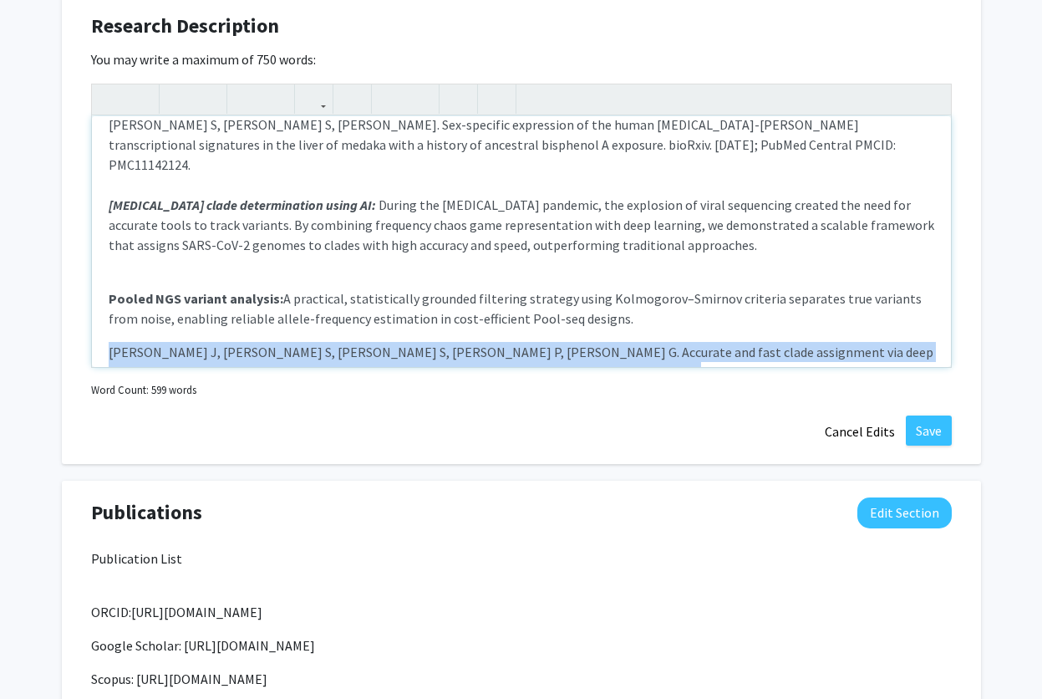
drag, startPoint x: 612, startPoint y: 315, endPoint x: 100, endPoint y: 298, distance: 511.9
click at [100, 298] on div "My work bridges bioinformatics and AI to connect genome-scale data with health …" at bounding box center [521, 241] width 859 height 251
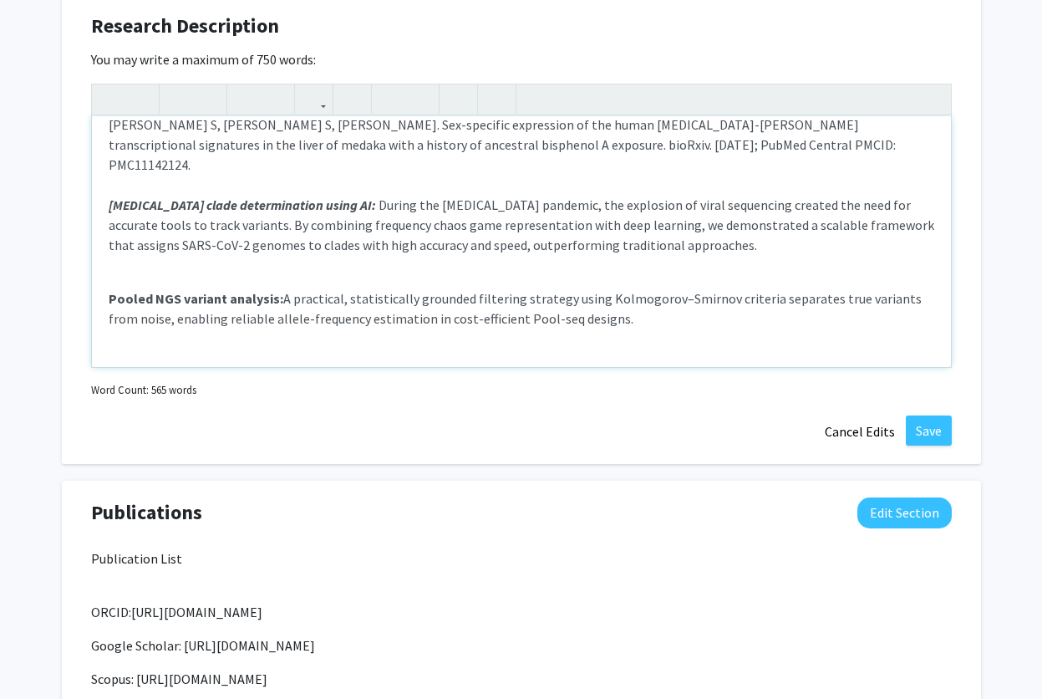
click at [142, 212] on p "[PERSON_NAME] S, [PERSON_NAME] S, [PERSON_NAME]. Sex-specific expression of the…" at bounding box center [522, 238] width 826 height 247
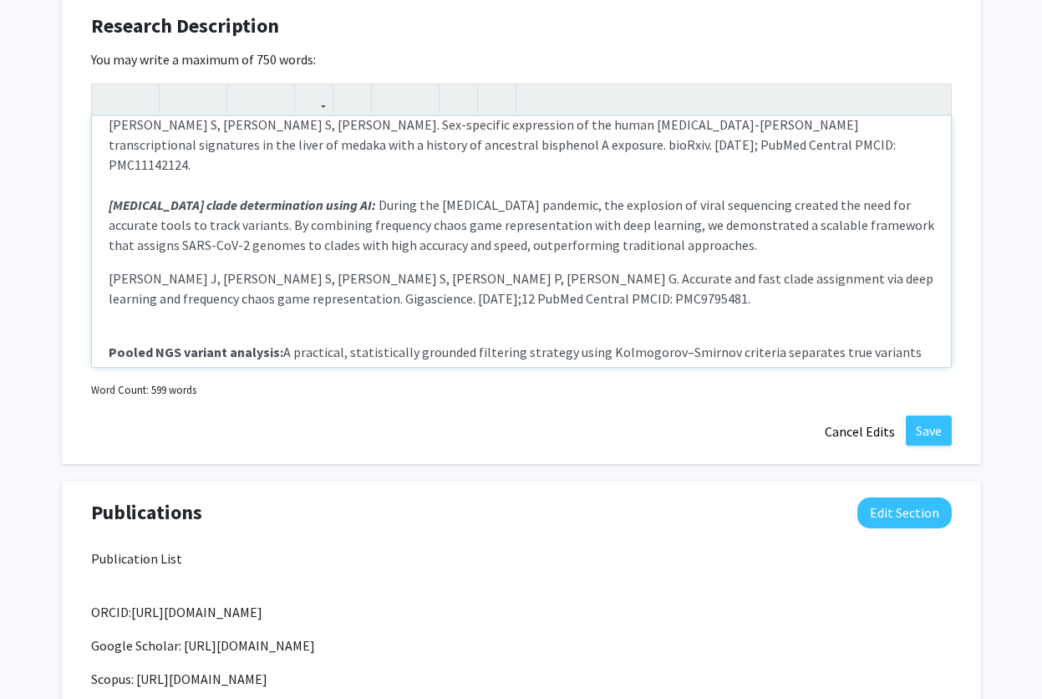
scroll to position [480, 0]
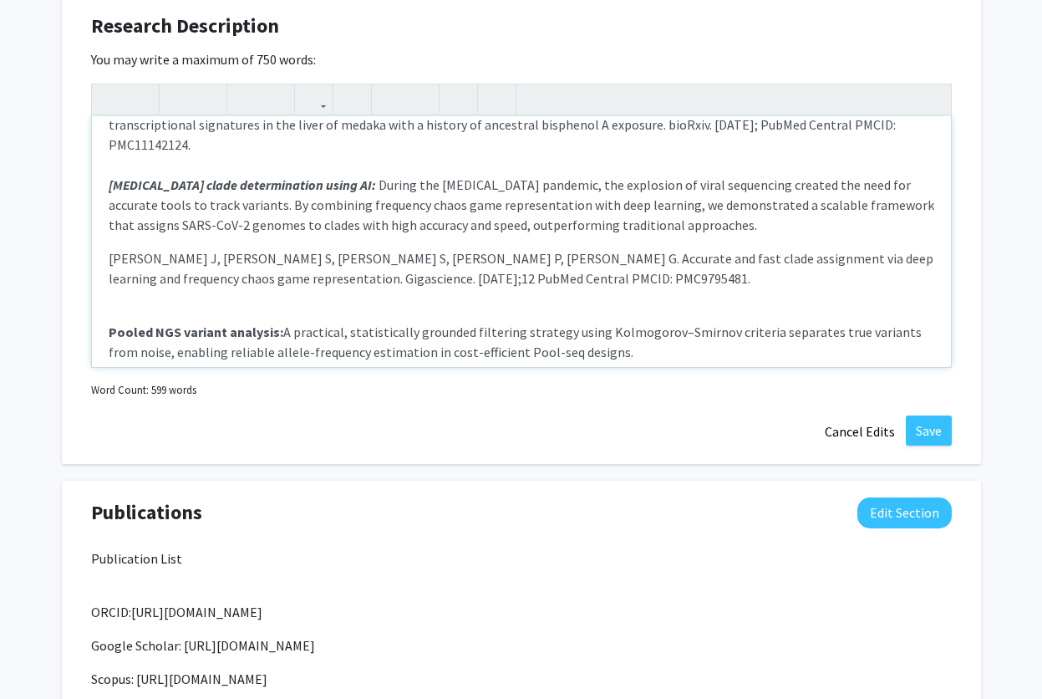
type textarea "<p>My work bridges bioinformatics and AI to connect genome-scale data with heal…"
click at [124, 302] on p "Pooled NGS variant analysis: A practical, statistically grounded filtering stra…" at bounding box center [522, 332] width 826 height 60
click at [924, 429] on button "Save" at bounding box center [929, 430] width 46 height 30
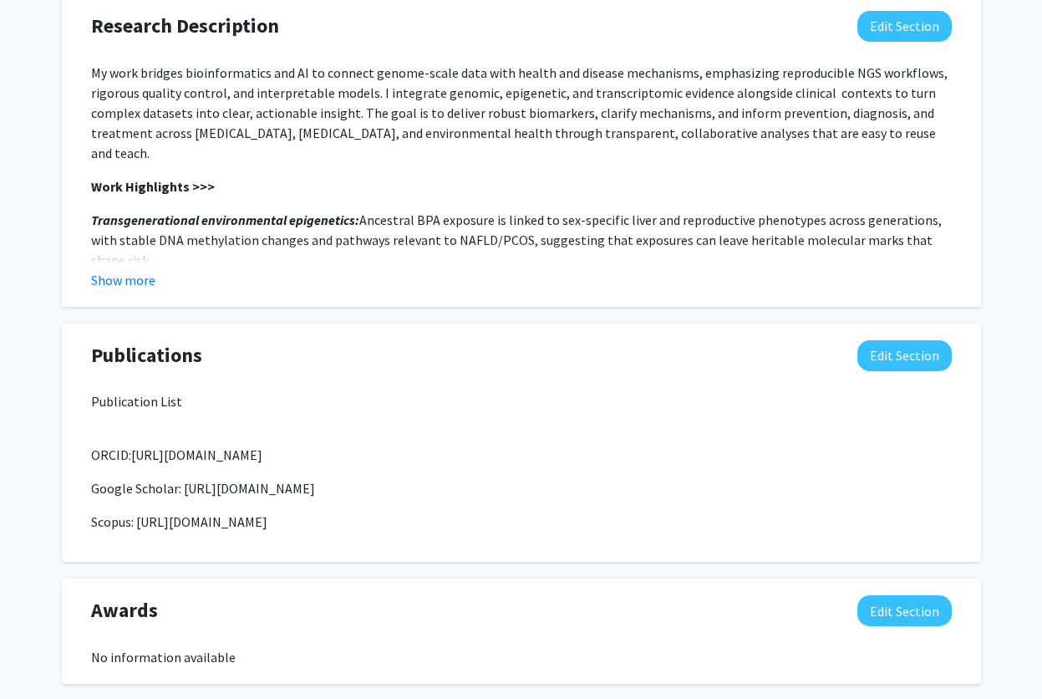
click at [135, 276] on button "Show more" at bounding box center [123, 280] width 64 height 20
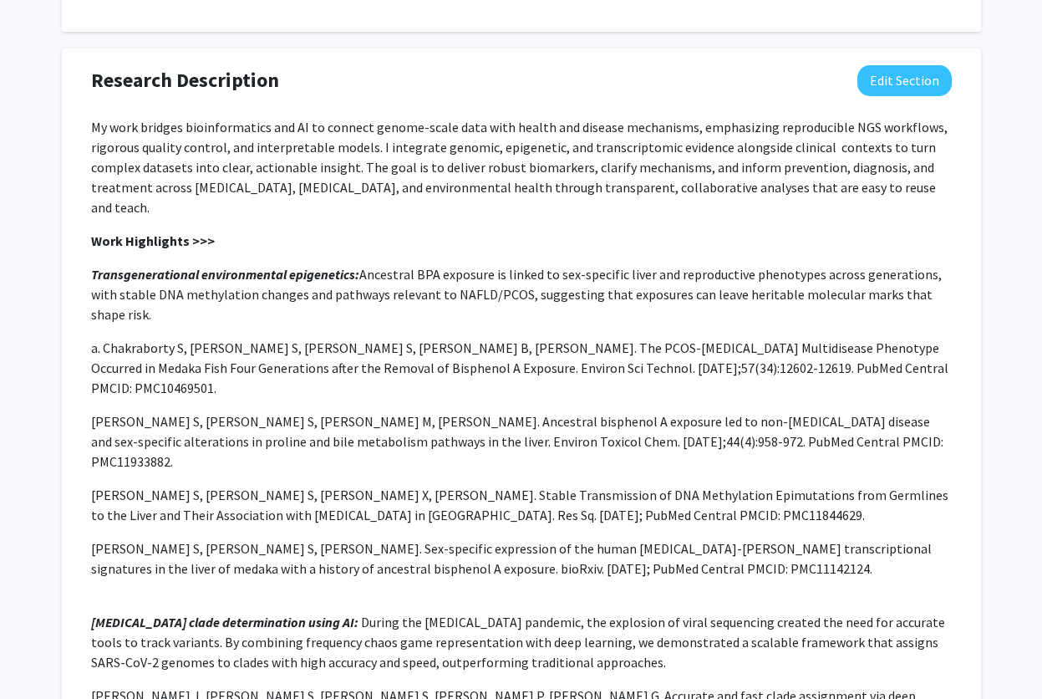
scroll to position [841, 0]
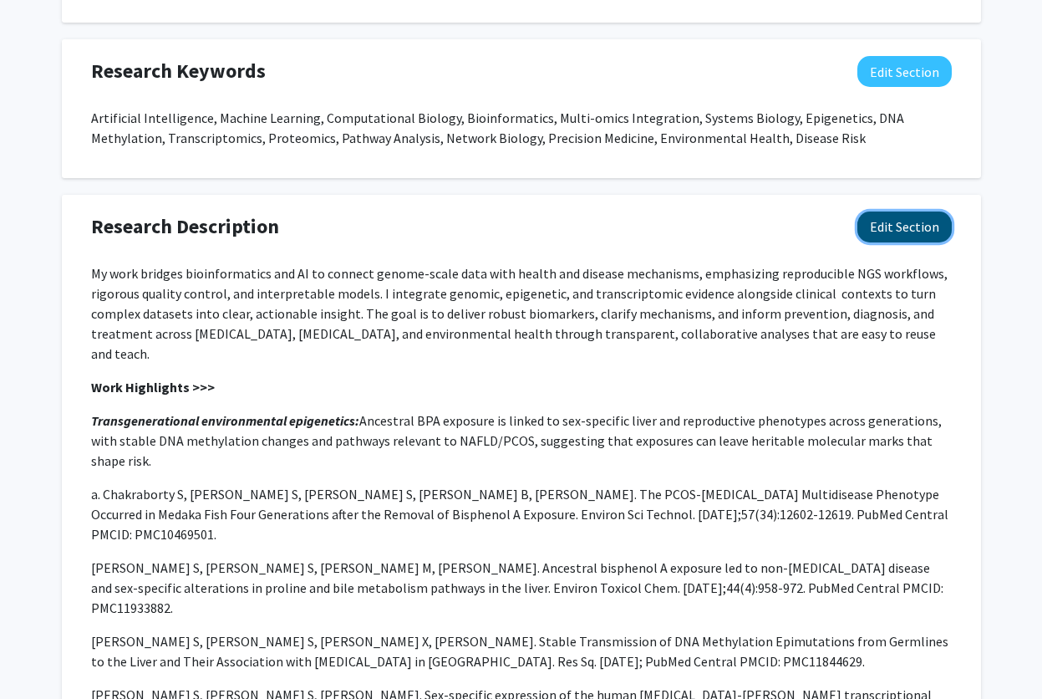
click at [915, 233] on button "Edit Section" at bounding box center [905, 227] width 94 height 31
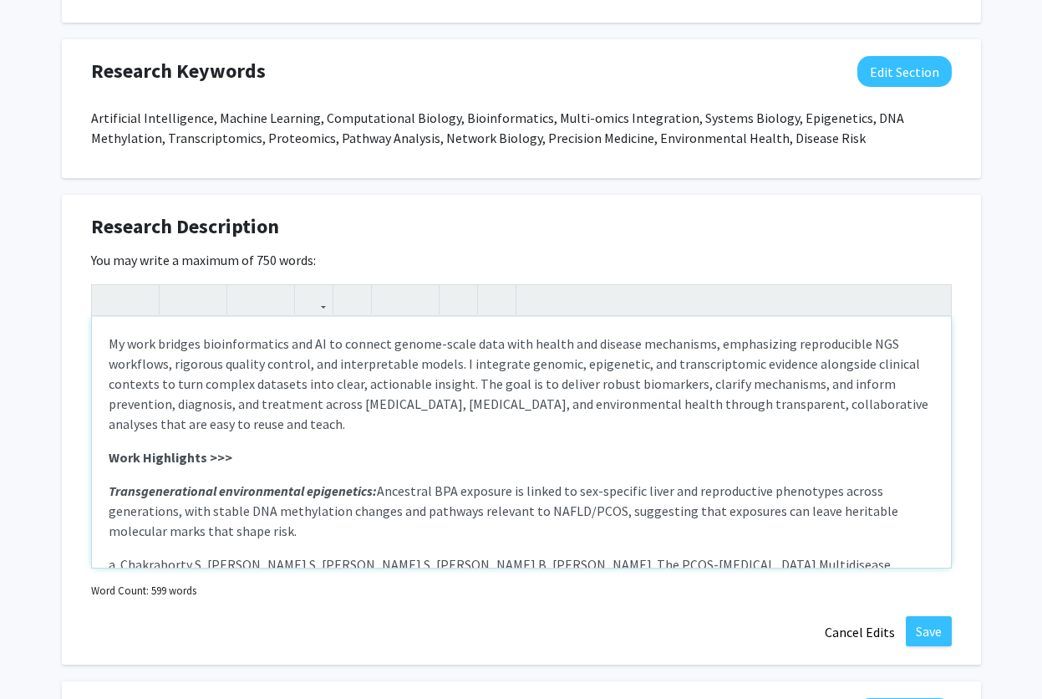
click at [120, 456] on strong "Work Highlights >>>" at bounding box center [171, 457] width 124 height 17
click at [120, 225] on span "Research Description" at bounding box center [185, 227] width 188 height 30
copy span "Research"
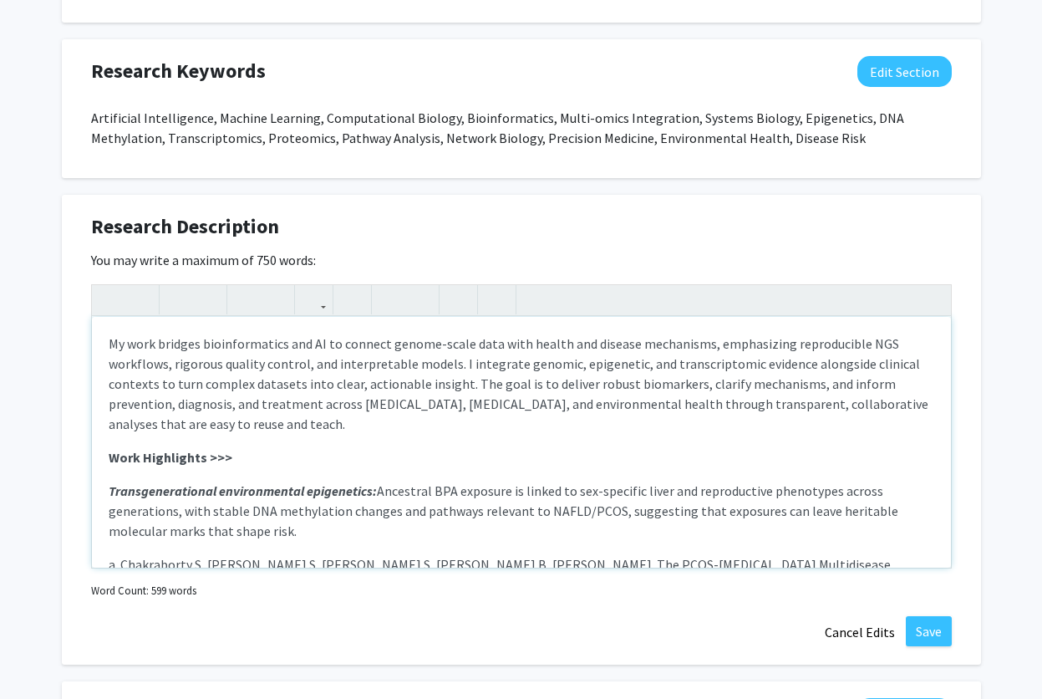
click at [123, 456] on strong "Work Highlights >>>" at bounding box center [171, 457] width 124 height 17
paste div "Note to users with screen readers: Please deactivate our accessibility plugin f…"
type textarea "<p>My work bridges bioinformatics and AI to connect genome-scale data with heal…"
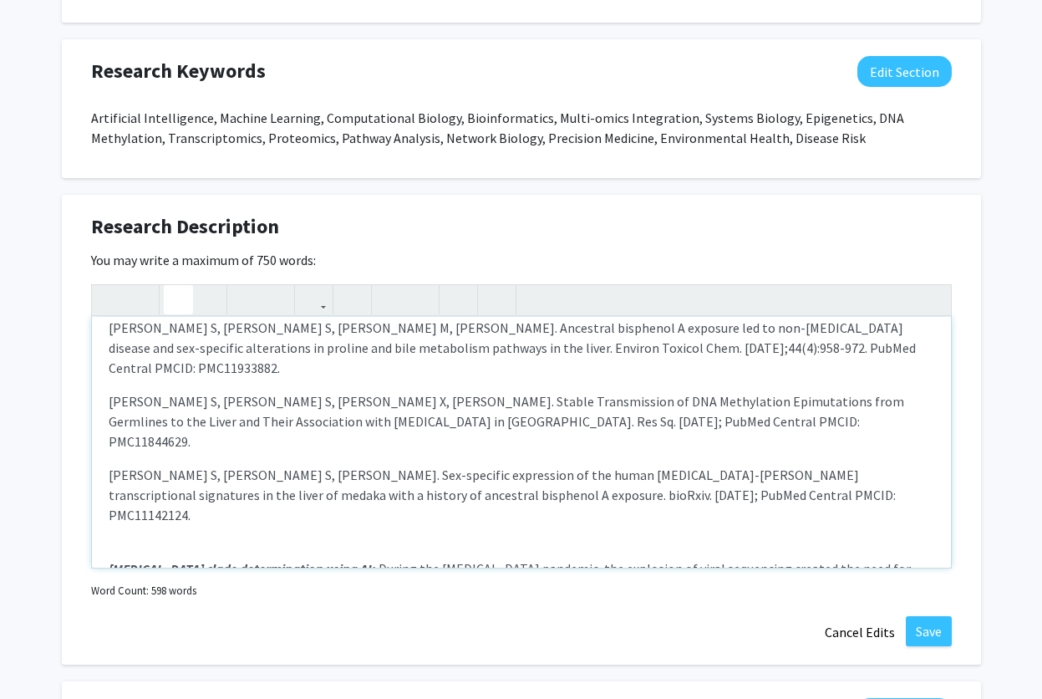
scroll to position [401, 0]
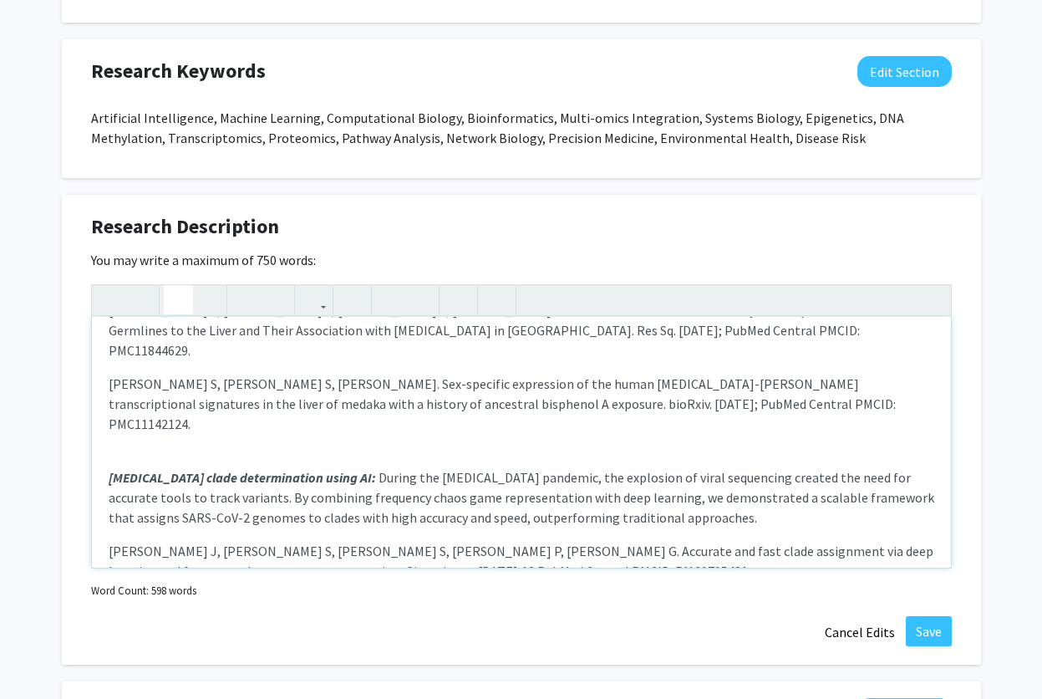
click at [132, 393] on p "[PERSON_NAME] S, [PERSON_NAME] S, [PERSON_NAME]. Sex-specific expression of the…" at bounding box center [522, 414] width 826 height 80
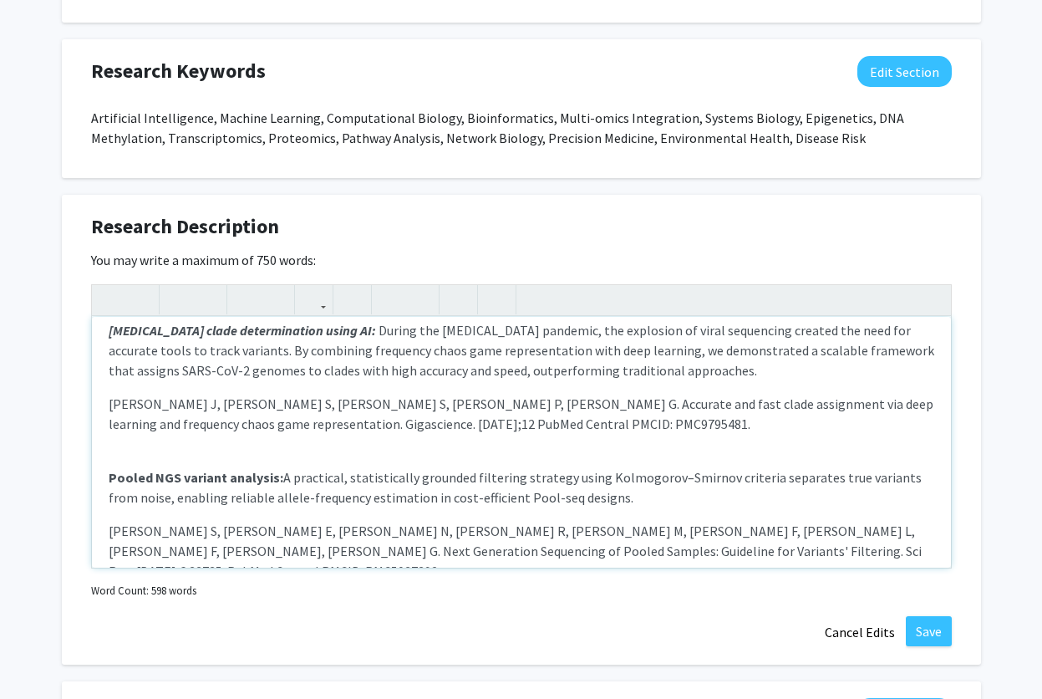
scroll to position [502, 0]
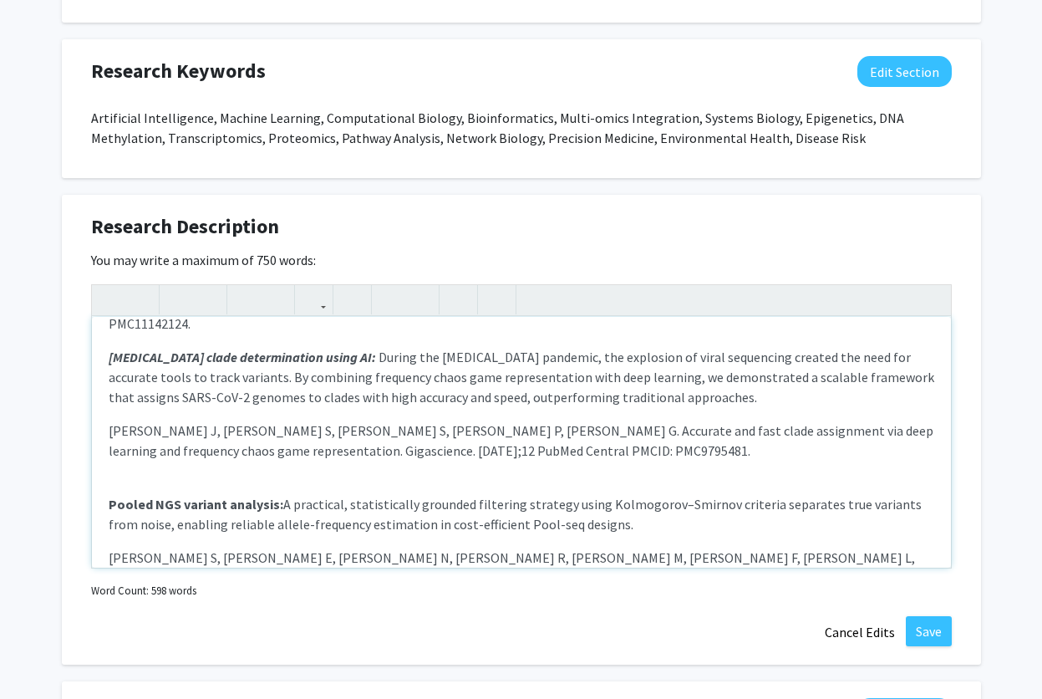
click at [134, 411] on div "My work bridges bioinformatics and AI to connect genome-scale data with health …" at bounding box center [521, 442] width 859 height 251
click at [921, 624] on button "Save" at bounding box center [929, 631] width 46 height 30
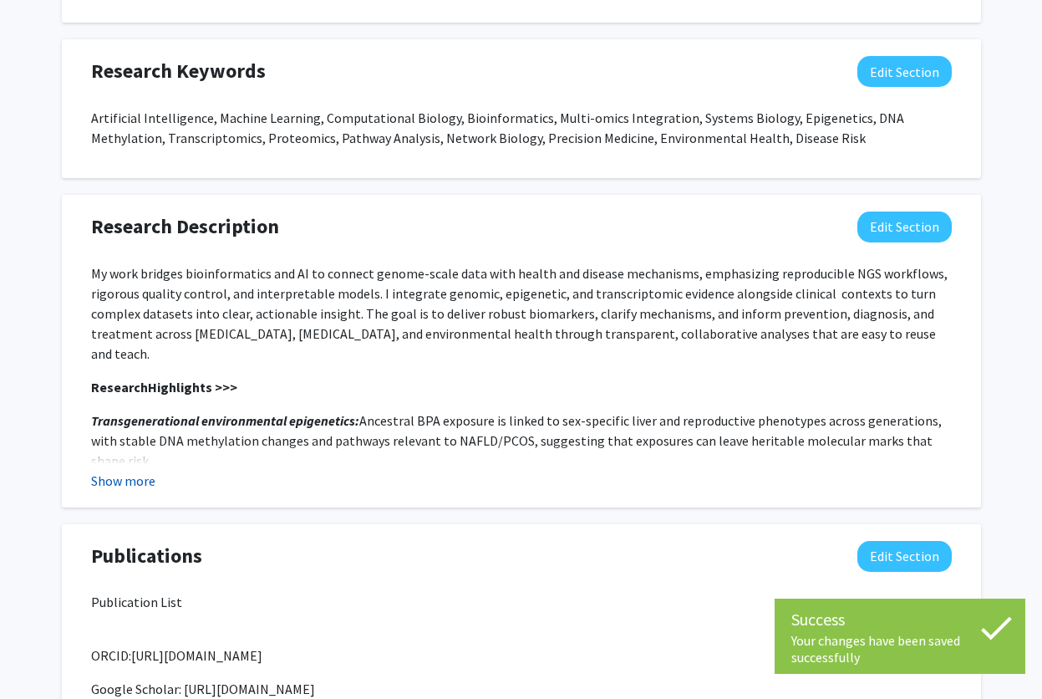
click at [130, 482] on button "Show more" at bounding box center [123, 481] width 64 height 20
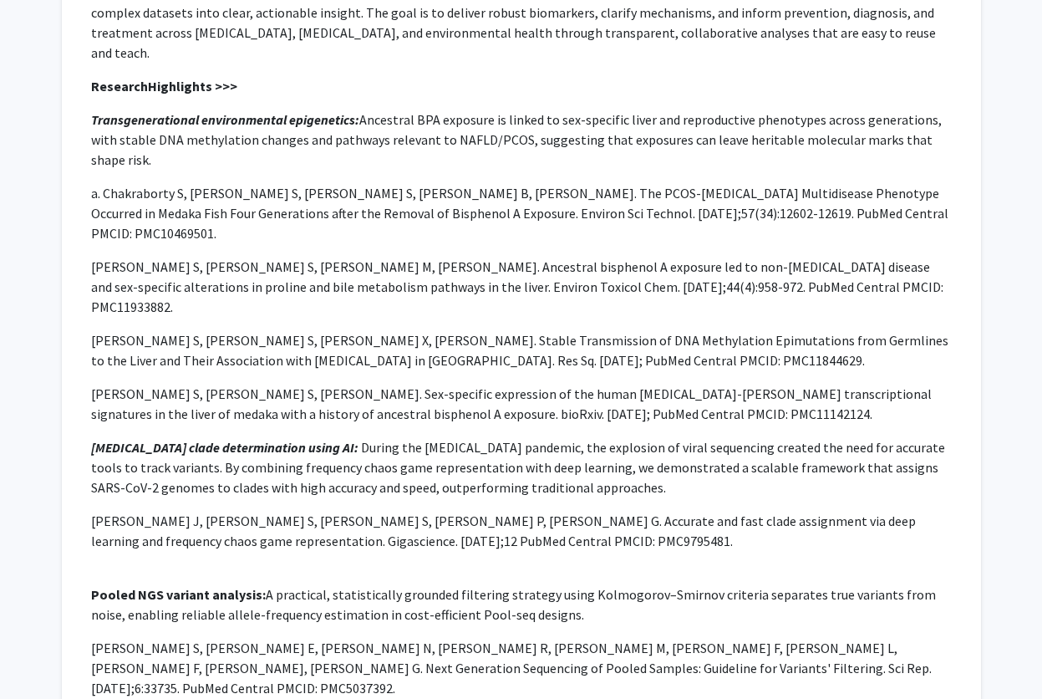
scroll to position [1042, 0]
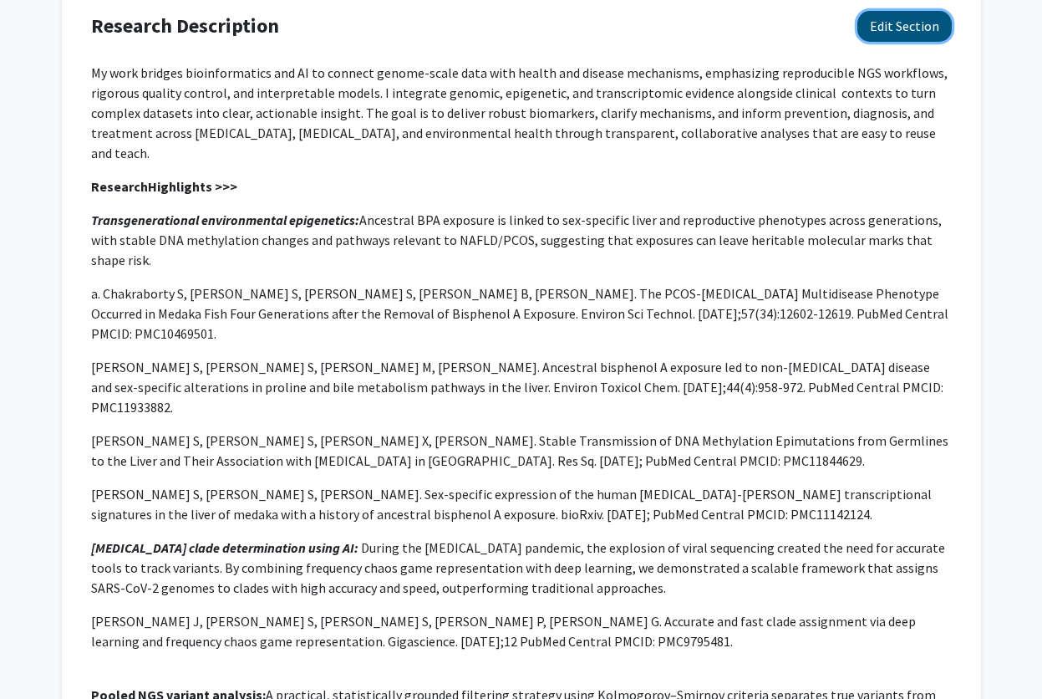
click at [895, 28] on button "Edit Section" at bounding box center [905, 26] width 94 height 31
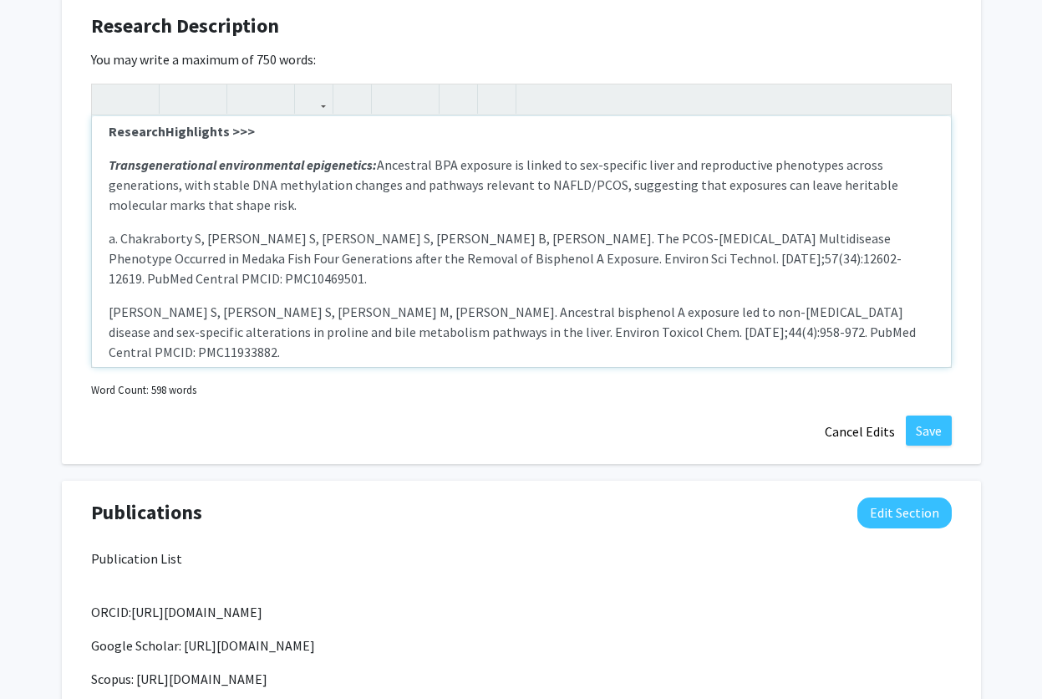
scroll to position [100, 0]
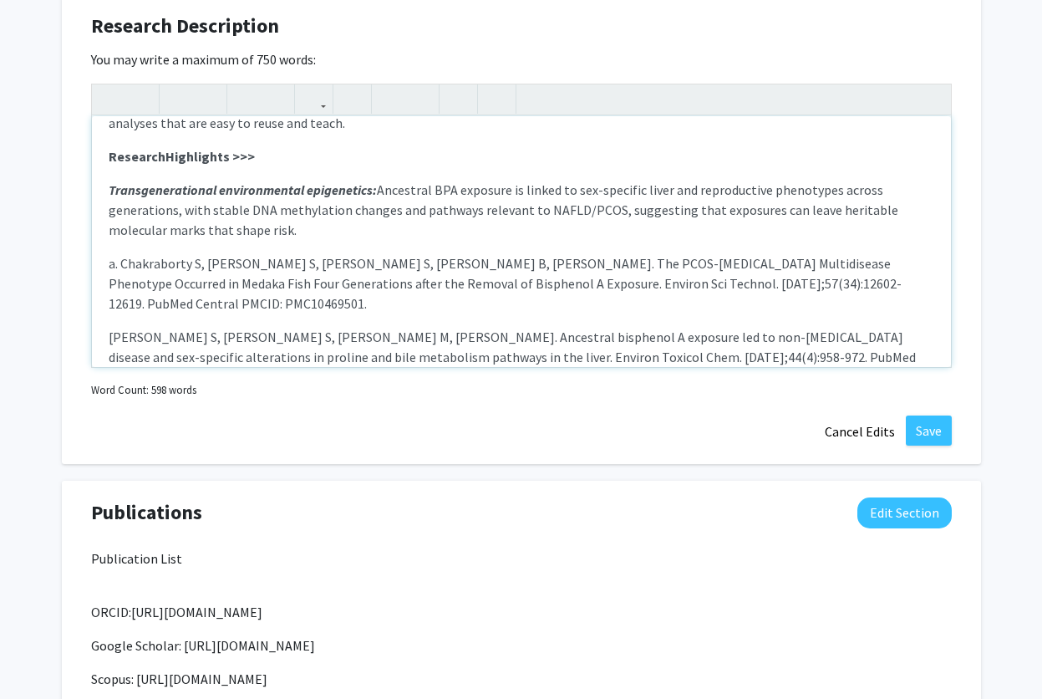
click at [105, 154] on div "My work bridges bioinformatics and AI to connect genome-scale data with health …" at bounding box center [521, 241] width 859 height 251
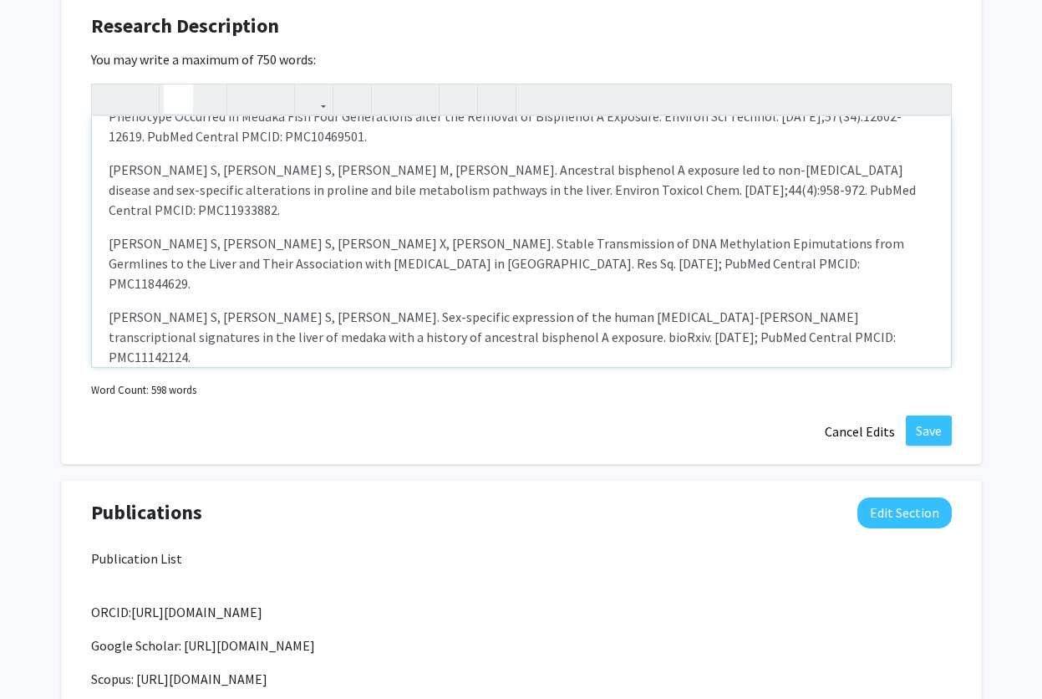
scroll to position [401, 0]
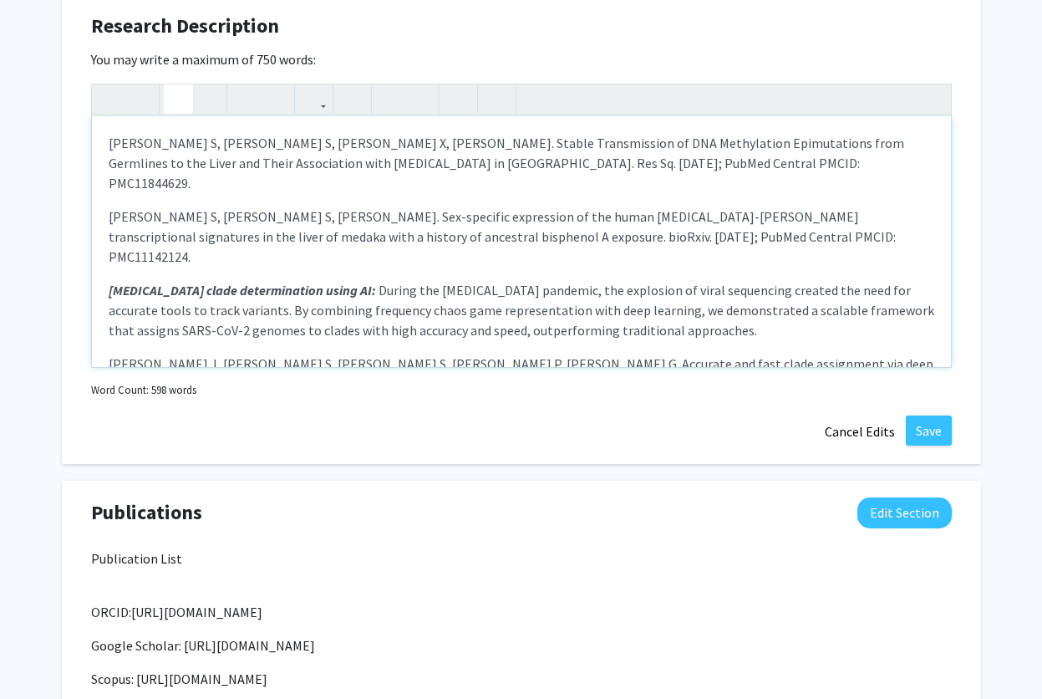
click at [109, 282] on em "[MEDICAL_DATA] clade determination using AI:" at bounding box center [243, 290] width 268 height 17
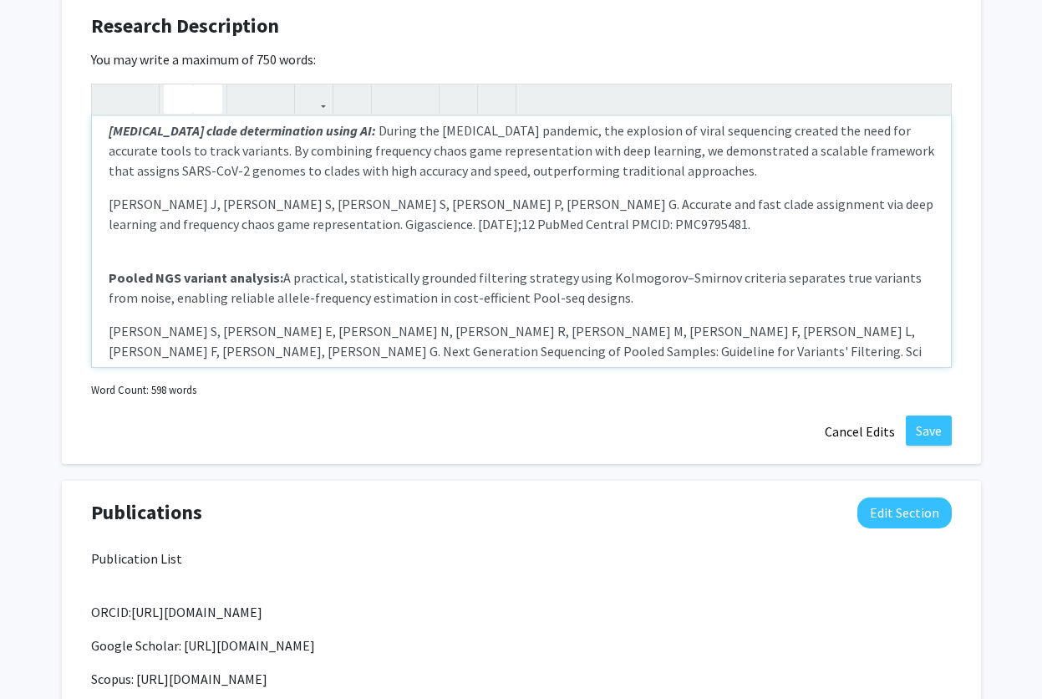
scroll to position [602, 0]
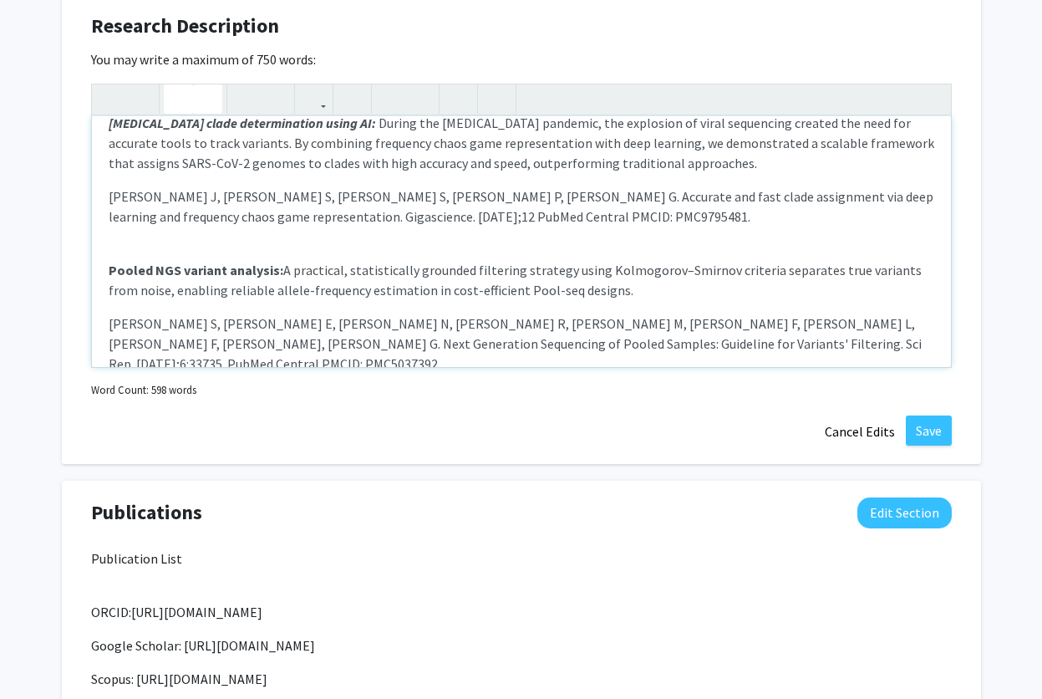
click at [110, 196] on div "My work bridges bioinformatics and AI to connect genome-scale data with health …" at bounding box center [521, 241] width 859 height 251
click at [107, 317] on div "My work bridges bioinformatics and AI to connect genome-scale data with health …" at bounding box center [521, 241] width 859 height 251
type textarea "<p>My work bridges bioinformatics and AI to connect genome-scale data with heal…"
click at [917, 436] on button "Save" at bounding box center [929, 430] width 46 height 30
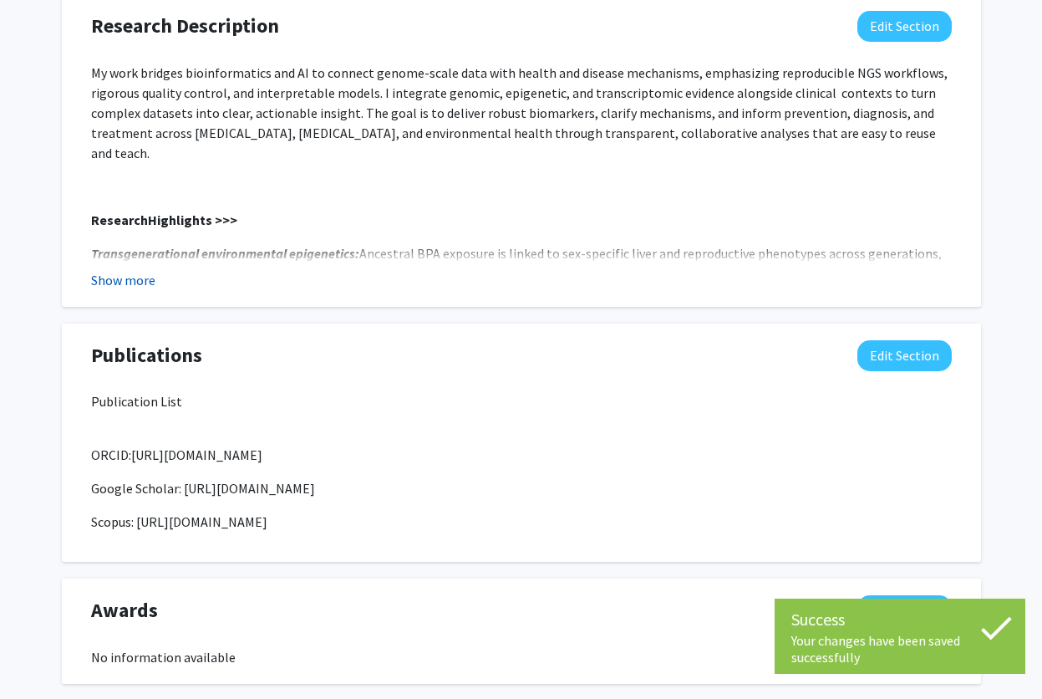
click at [117, 284] on button "Show more" at bounding box center [123, 280] width 64 height 20
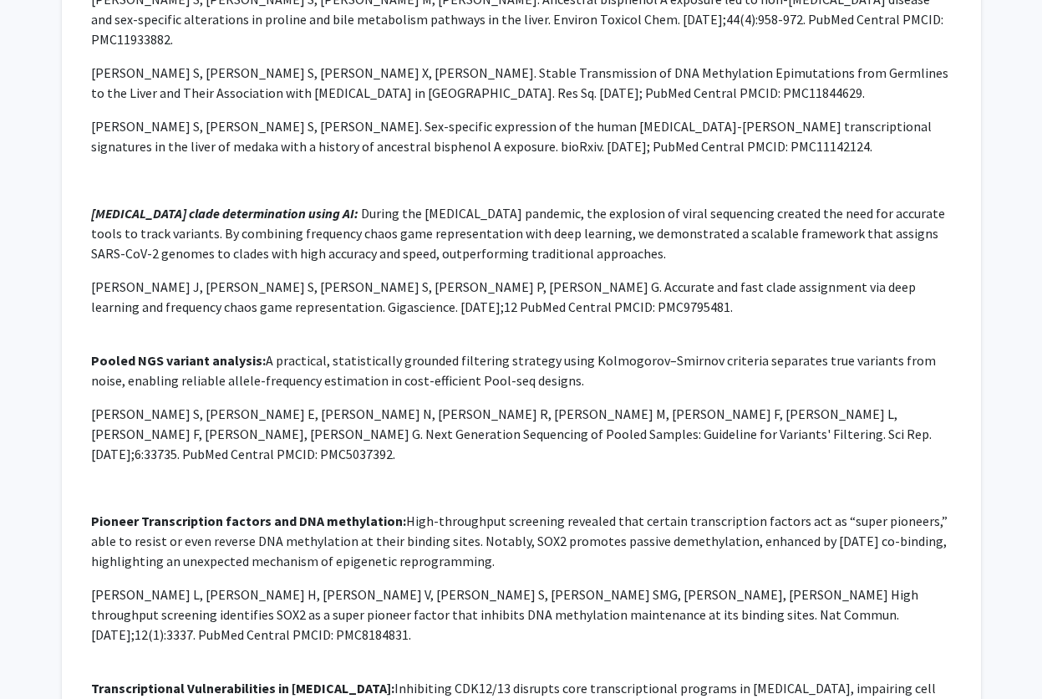
scroll to position [1543, 0]
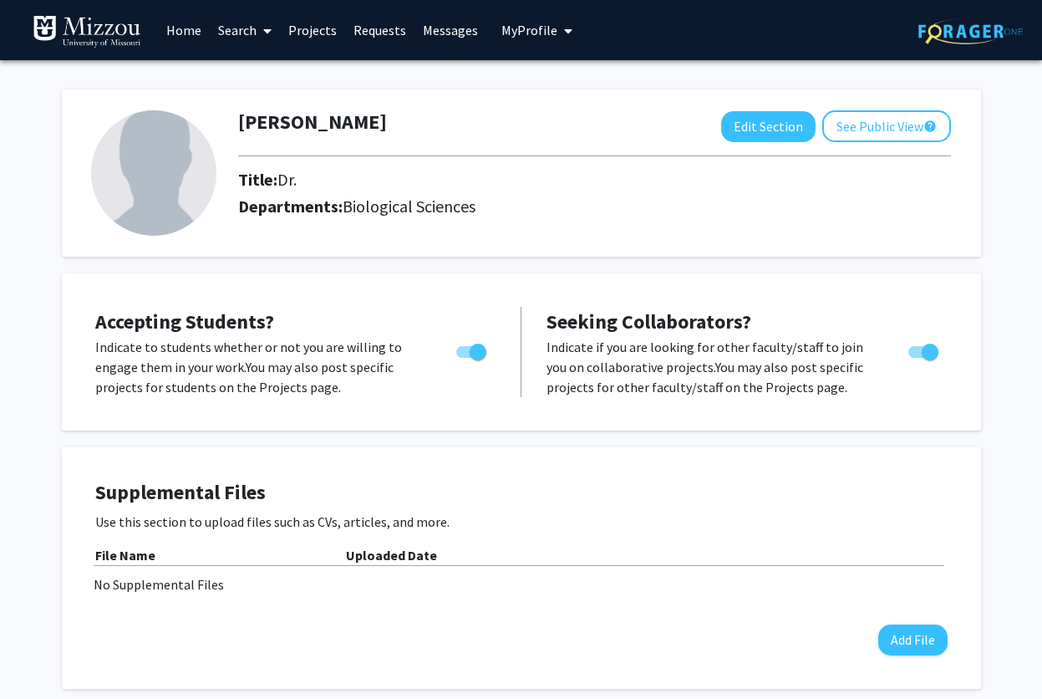
scroll to position [0, 0]
click at [879, 124] on button "See Public View help" at bounding box center [887, 126] width 129 height 32
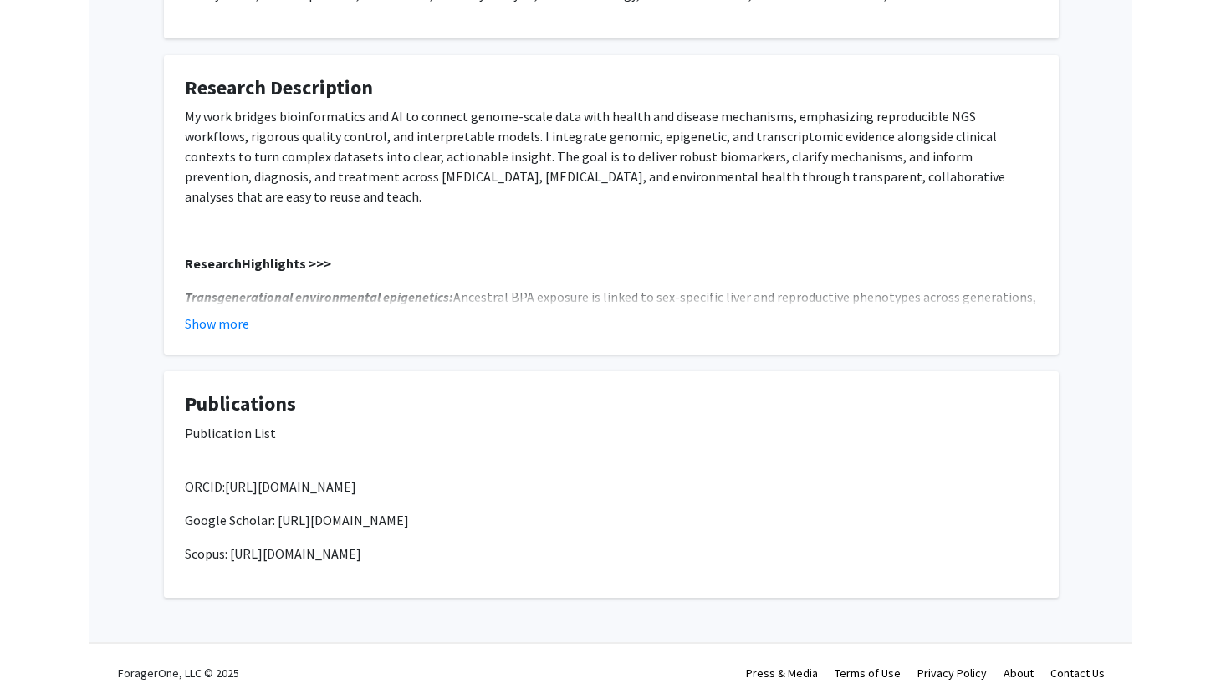
scroll to position [558, 0]
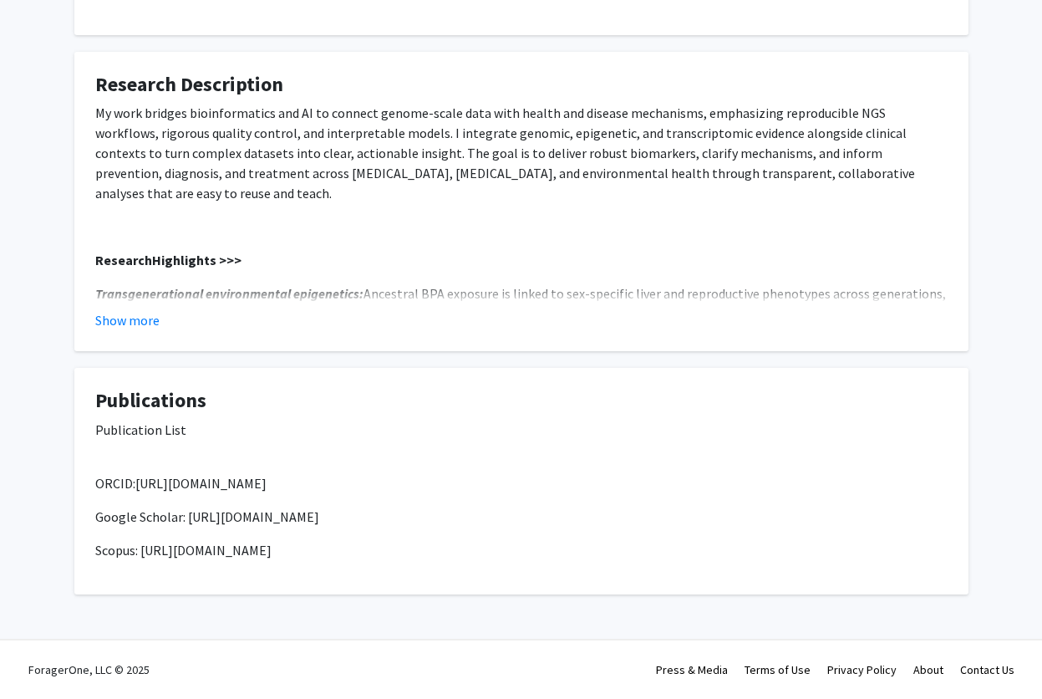
drag, startPoint x: 138, startPoint y: 485, endPoint x: 451, endPoint y: 490, distance: 313.5
click at [451, 490] on p "ORCID: [URL][DOMAIN_NAME]" at bounding box center [521, 483] width 853 height 20
copy span "[URL][DOMAIN_NAME]"
drag, startPoint x: 184, startPoint y: 516, endPoint x: 550, endPoint y: 537, distance: 366.8
click at [550, 537] on div "Publication List ORCID: [URL][DOMAIN_NAME] Google Scholar: [URL][DOMAIN_NAME] S…" at bounding box center [521, 490] width 853 height 140
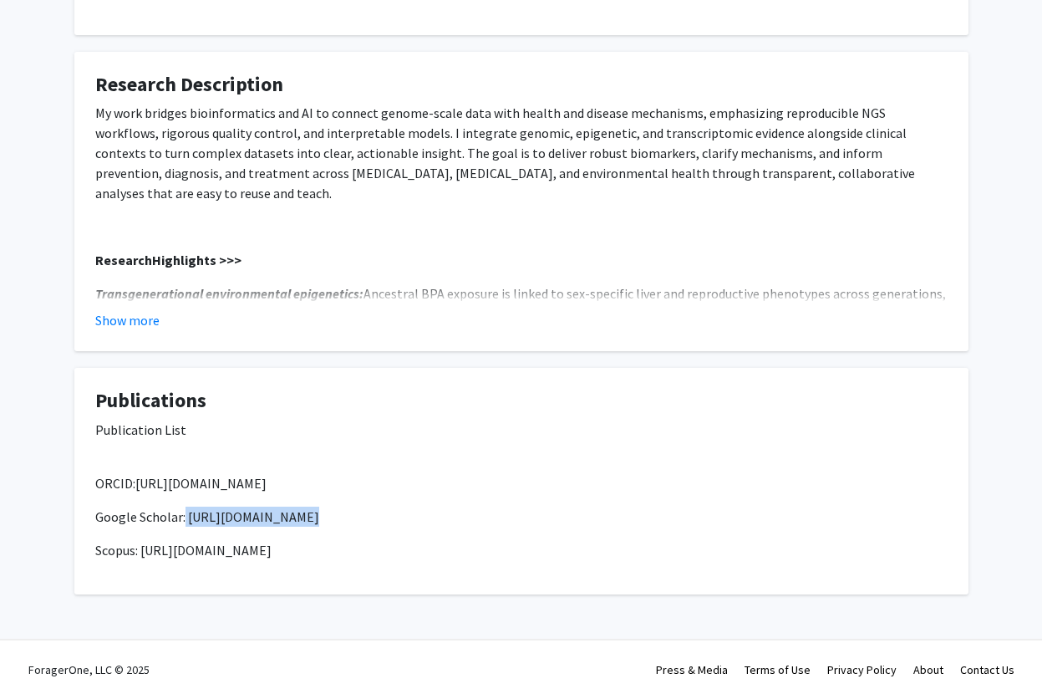
copy span "[URL][DOMAIN_NAME]"
drag, startPoint x: 519, startPoint y: 549, endPoint x: 143, endPoint y: 557, distance: 376.3
click at [143, 557] on p "Scopus: [URL][DOMAIN_NAME]" at bounding box center [521, 550] width 853 height 20
copy span "[URL][DOMAIN_NAME]"
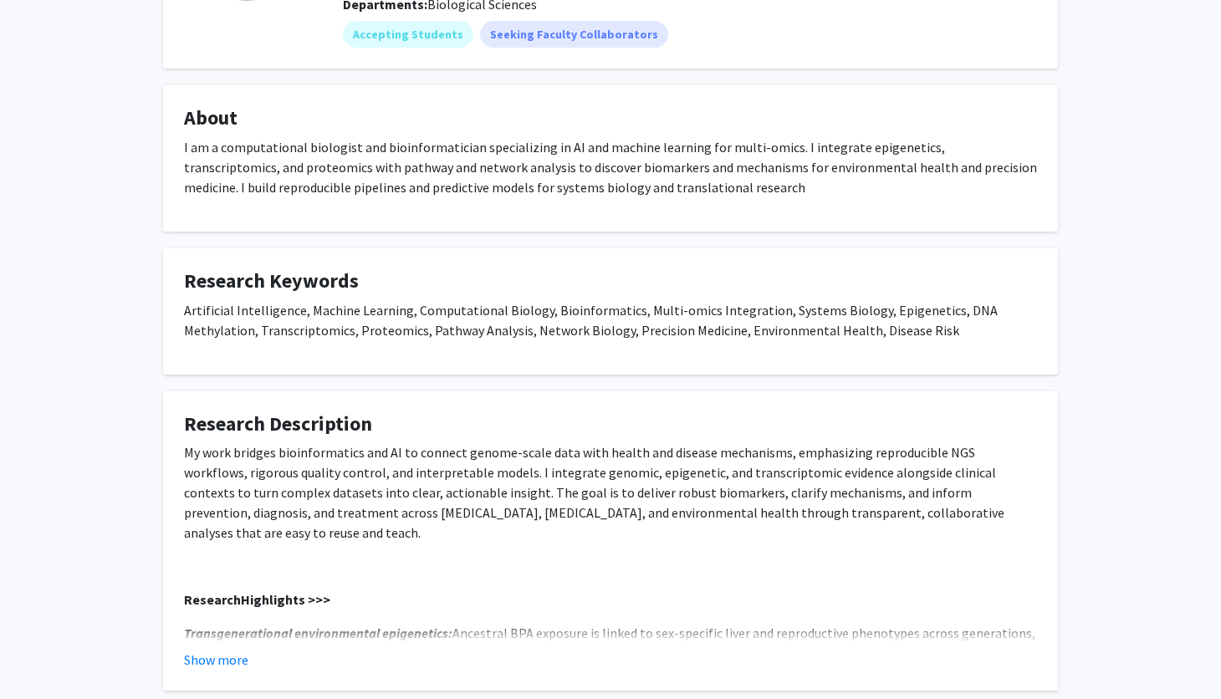
scroll to position [0, 0]
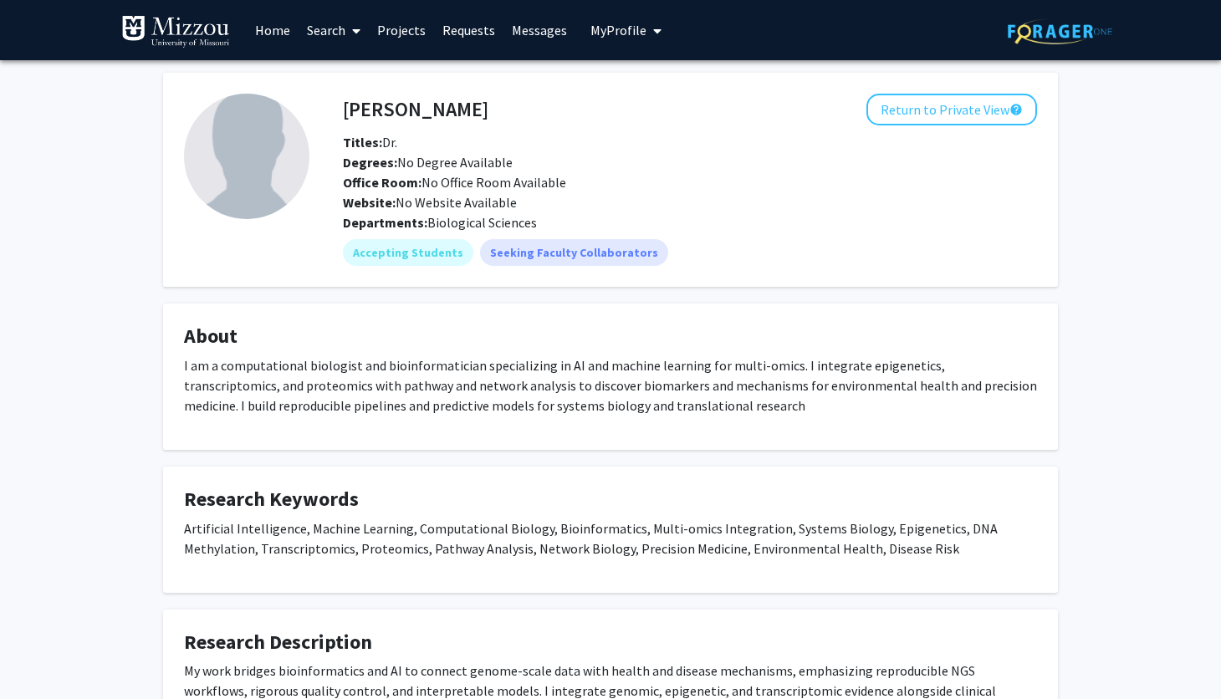
click at [74, 334] on div "[PERSON_NAME] Return to Private View help Titles: Dr. Degrees: No Degree Availa…" at bounding box center [610, 633] width 1221 height 1146
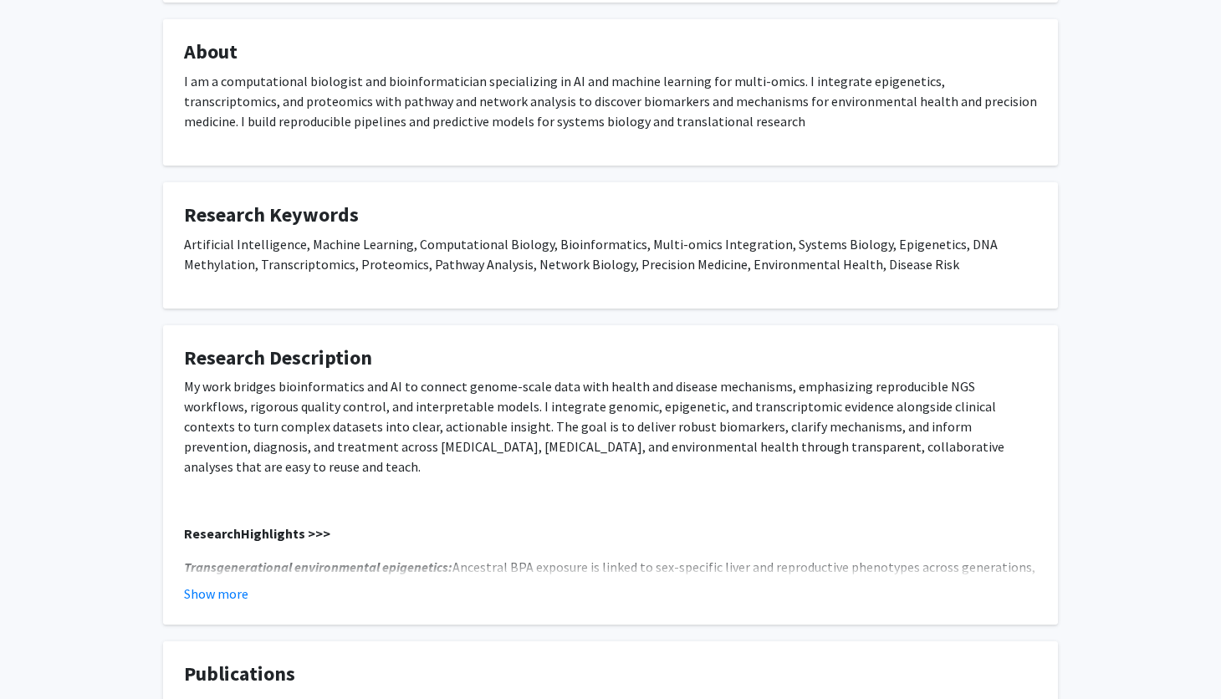
scroll to position [401, 0]
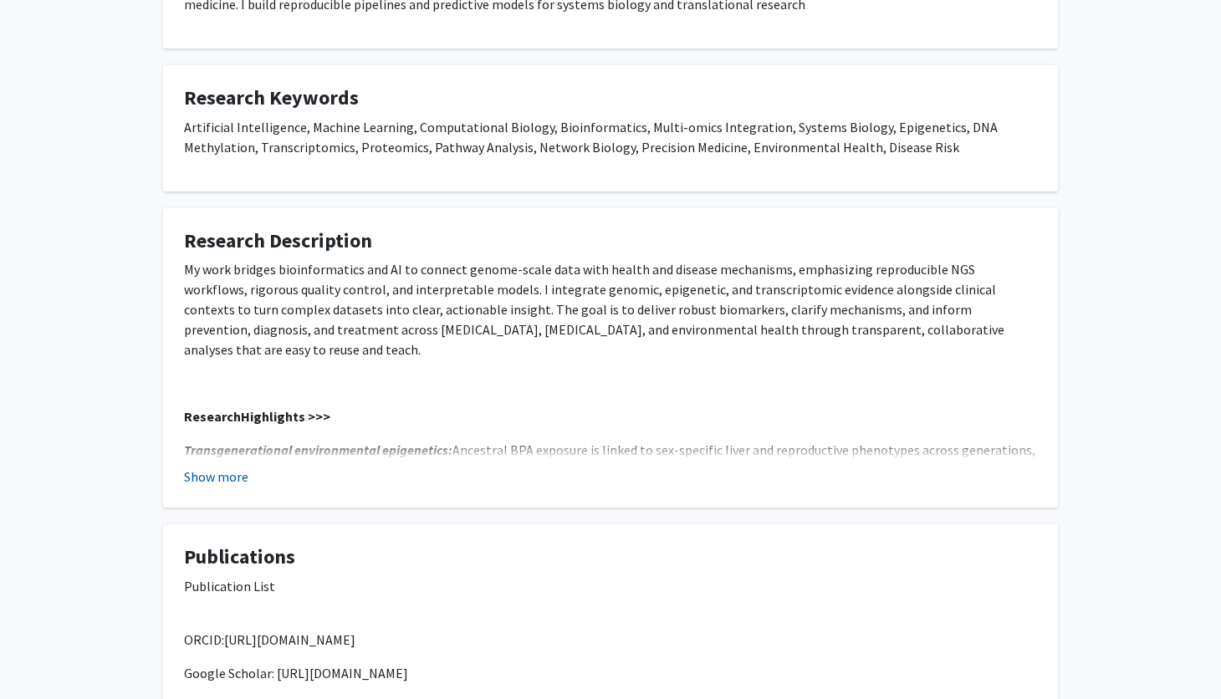
click at [233, 482] on button "Show more" at bounding box center [216, 476] width 64 height 20
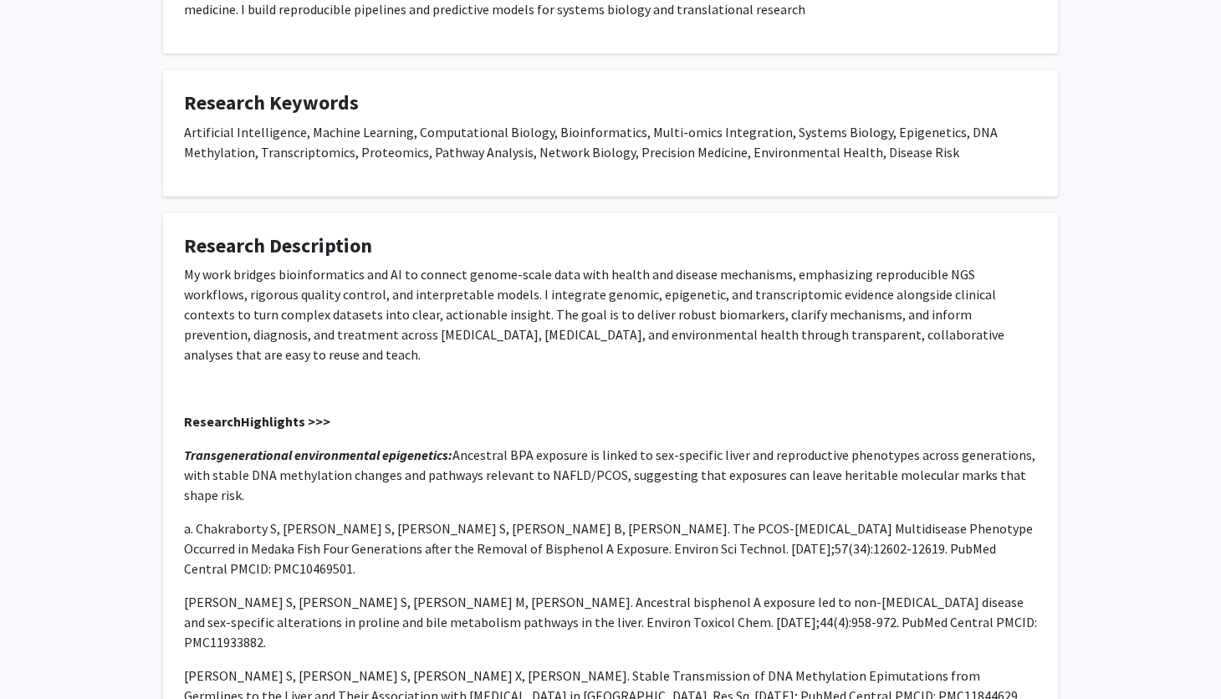
scroll to position [301, 0]
